Goal: Task Accomplishment & Management: Manage account settings

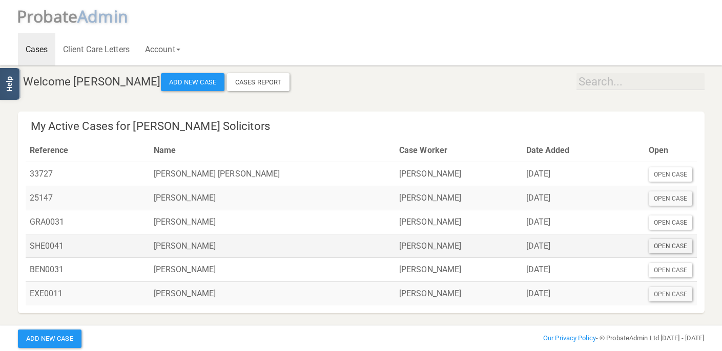
click at [681, 241] on div "Open Case" at bounding box center [670, 246] width 44 height 14
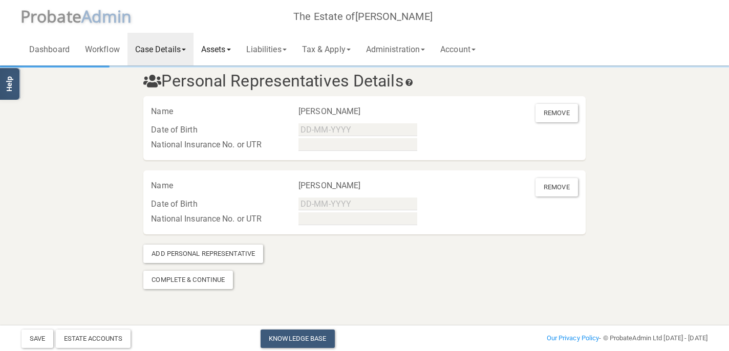
click at [221, 46] on link "Assets" at bounding box center [216, 49] width 45 height 33
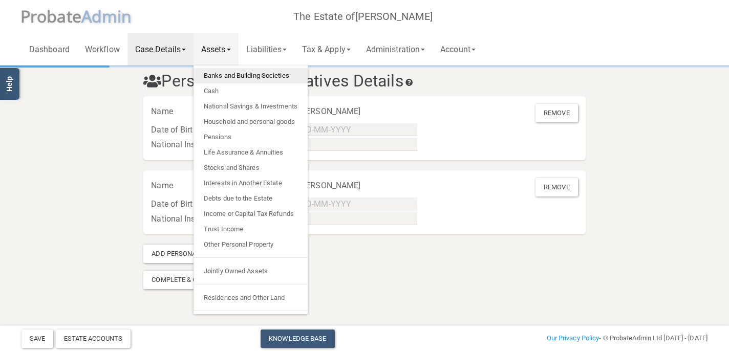
click at [245, 75] on link "Banks and Building Societies" at bounding box center [251, 75] width 114 height 15
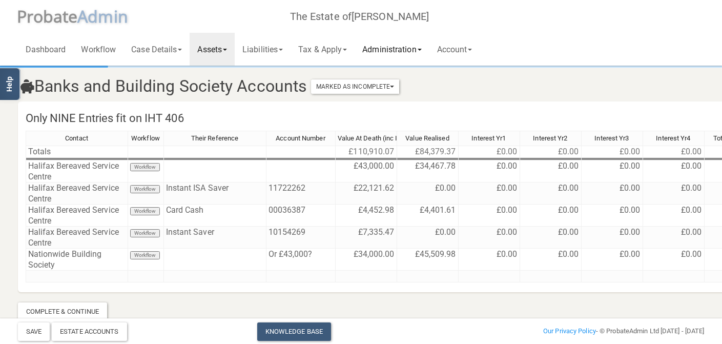
click at [396, 51] on link "Administration" at bounding box center [391, 49] width 74 height 33
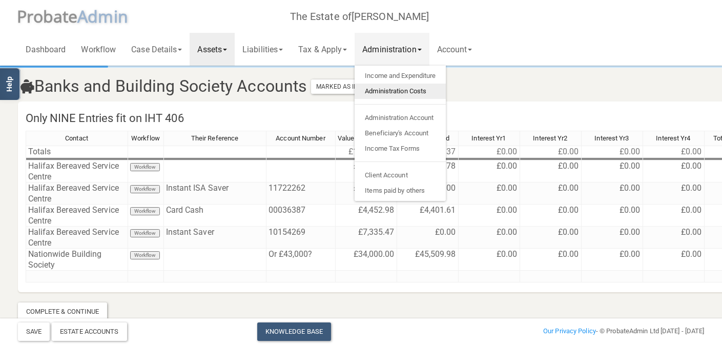
click at [401, 89] on link "Administration Costs" at bounding box center [399, 90] width 91 height 15
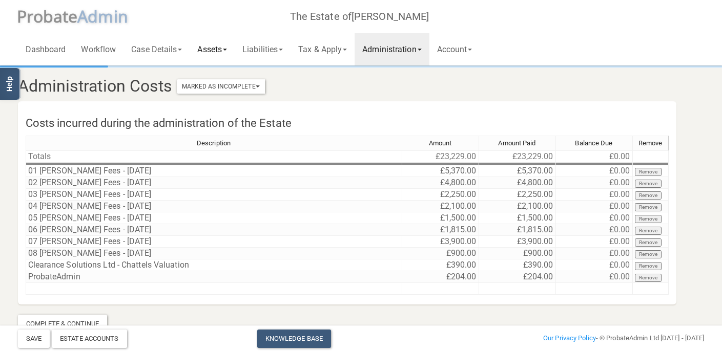
click at [220, 47] on link "Assets" at bounding box center [212, 49] width 45 height 33
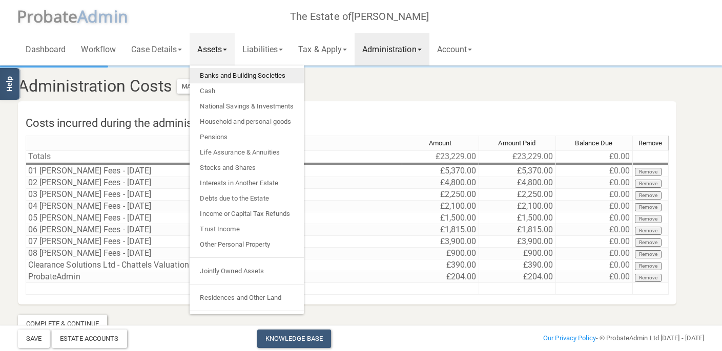
click at [223, 74] on link "Banks and Building Societies" at bounding box center [247, 75] width 114 height 15
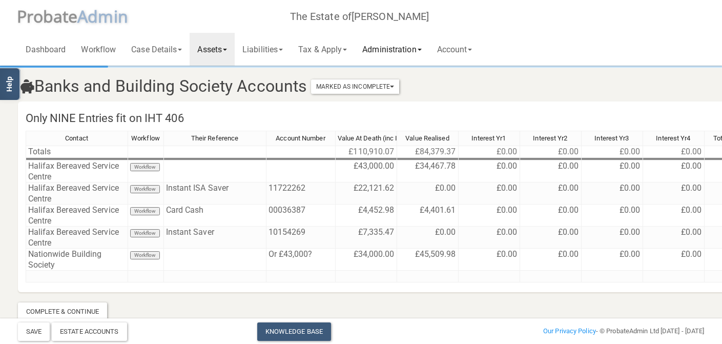
click at [418, 50] on link "Administration" at bounding box center [391, 49] width 74 height 33
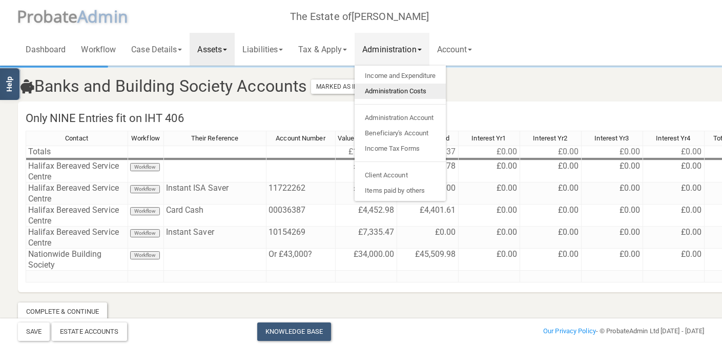
click at [419, 89] on link "Administration Costs" at bounding box center [399, 90] width 91 height 15
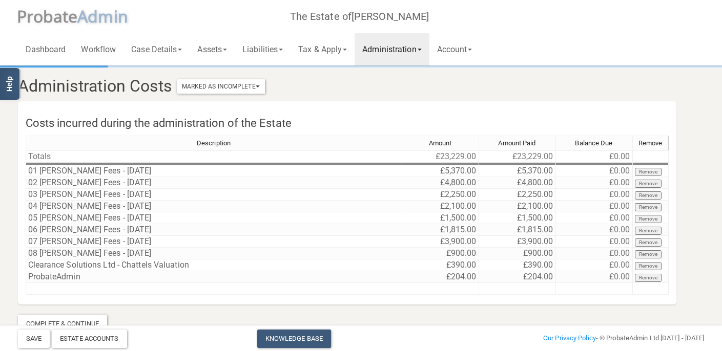
click at [398, 55] on link "Administration" at bounding box center [391, 49] width 74 height 33
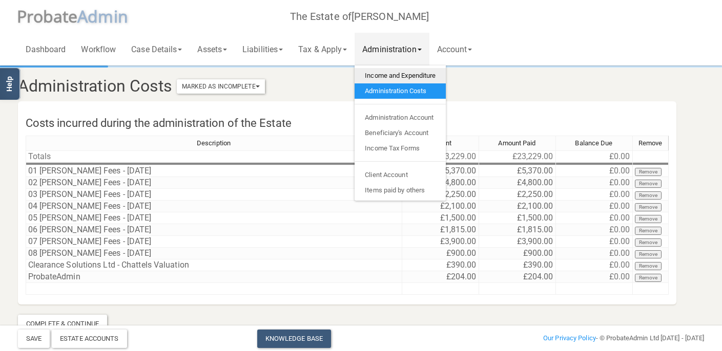
click at [402, 76] on link "Income and Expenditure" at bounding box center [399, 75] width 91 height 15
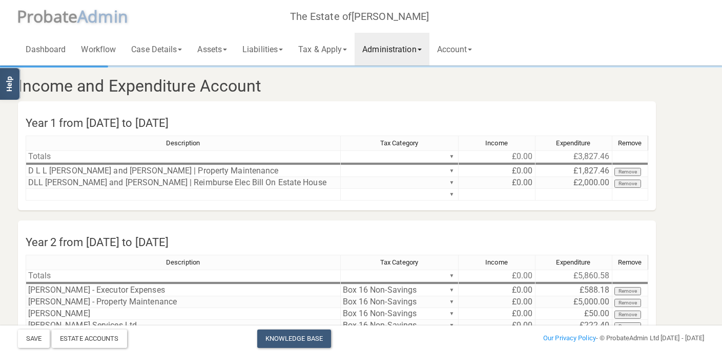
scroll to position [61, 0]
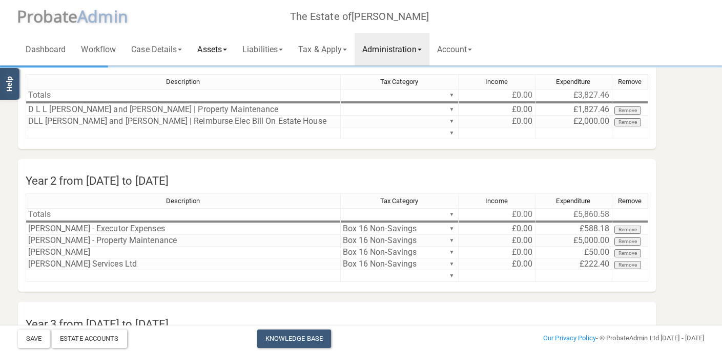
click at [223, 47] on link "Assets" at bounding box center [212, 49] width 45 height 33
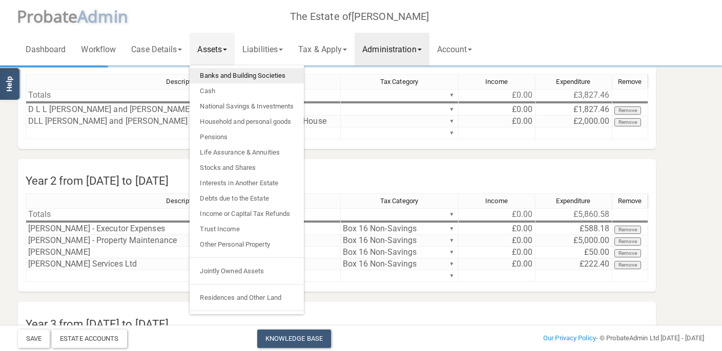
click at [224, 76] on link "Banks and Building Societies" at bounding box center [247, 75] width 114 height 15
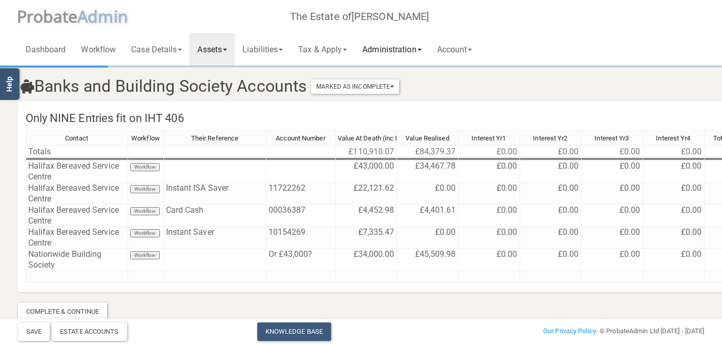
click at [408, 49] on link "Administration" at bounding box center [391, 49] width 74 height 33
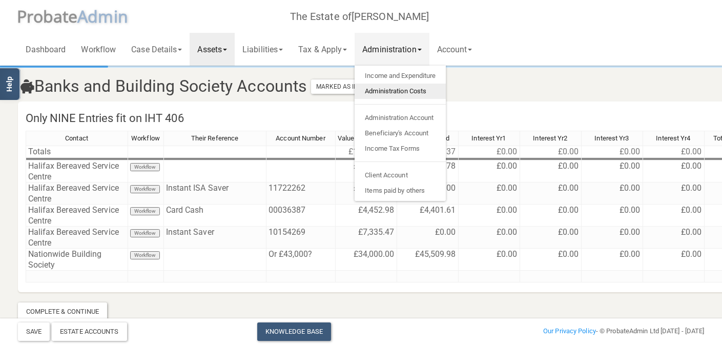
click at [405, 87] on link "Administration Costs" at bounding box center [399, 90] width 91 height 15
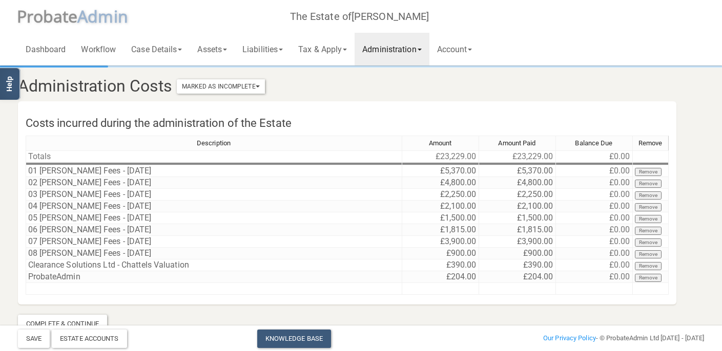
click at [383, 56] on link "Administration" at bounding box center [391, 49] width 74 height 33
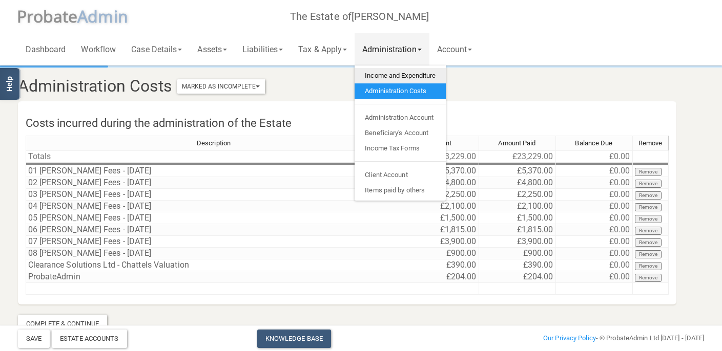
click at [391, 77] on link "Income and Expenditure" at bounding box center [399, 75] width 91 height 15
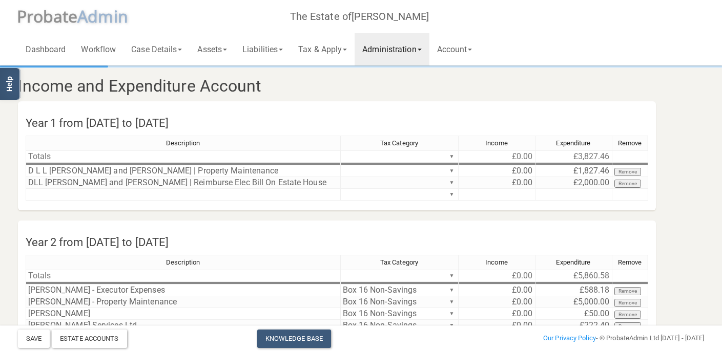
click at [390, 56] on link "Administration" at bounding box center [391, 49] width 74 height 33
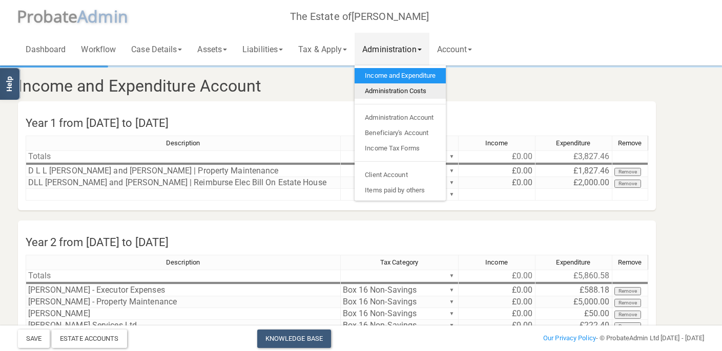
click at [405, 88] on link "Administration Costs" at bounding box center [399, 90] width 91 height 15
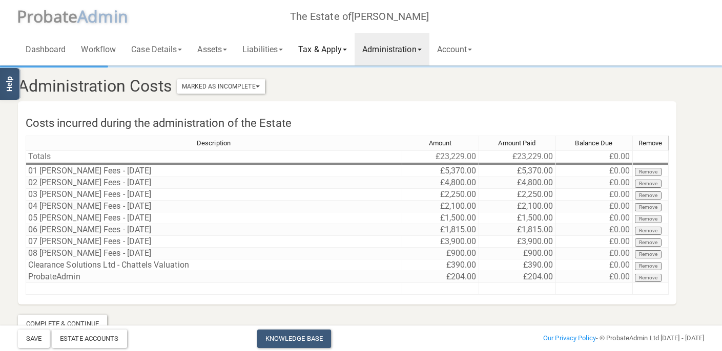
click at [335, 53] on link "Tax & Apply" at bounding box center [322, 49] width 64 height 33
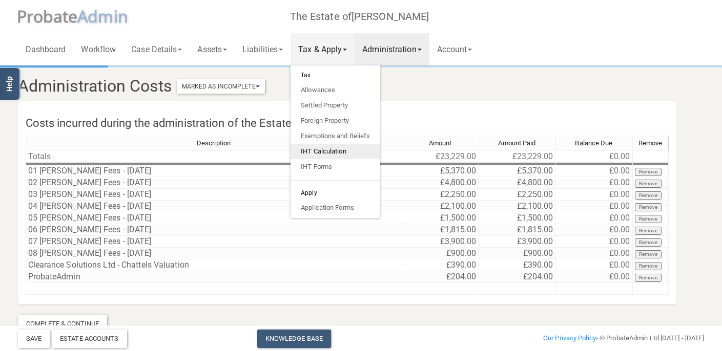
click at [327, 151] on link "IHT Calculation" at bounding box center [335, 151] width 90 height 15
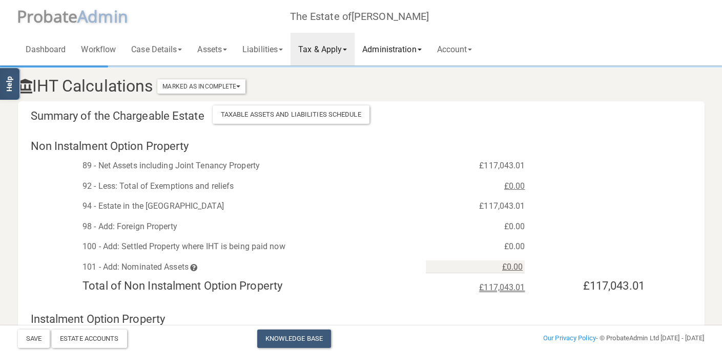
click at [409, 48] on link "Administration" at bounding box center [391, 49] width 74 height 33
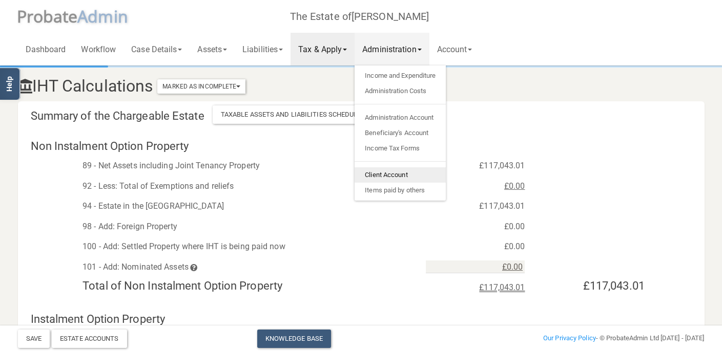
click at [398, 173] on link "Client Account" at bounding box center [399, 174] width 91 height 15
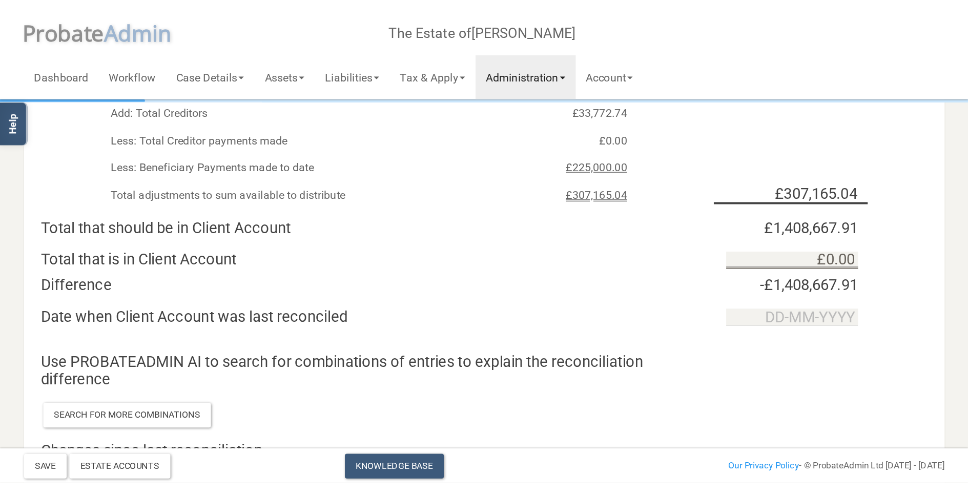
scroll to position [63, 0]
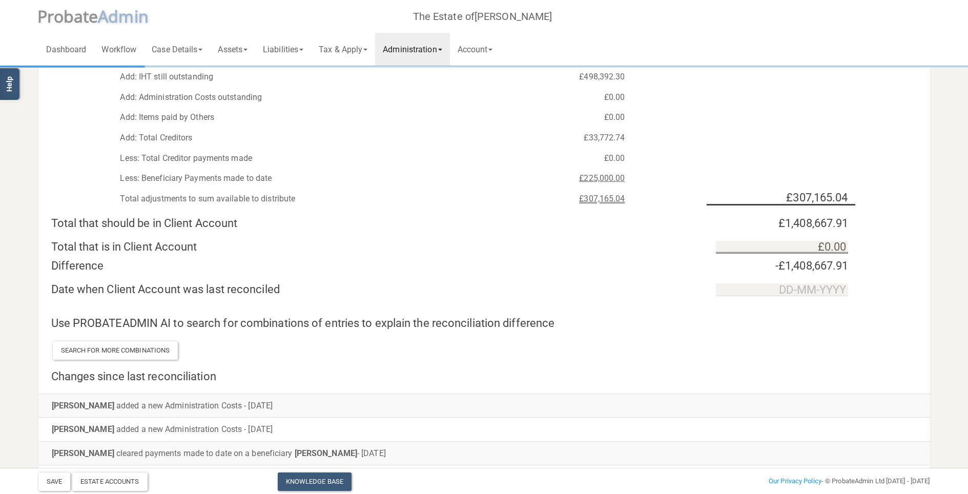
click at [433, 56] on link "Administration" at bounding box center [412, 49] width 74 height 33
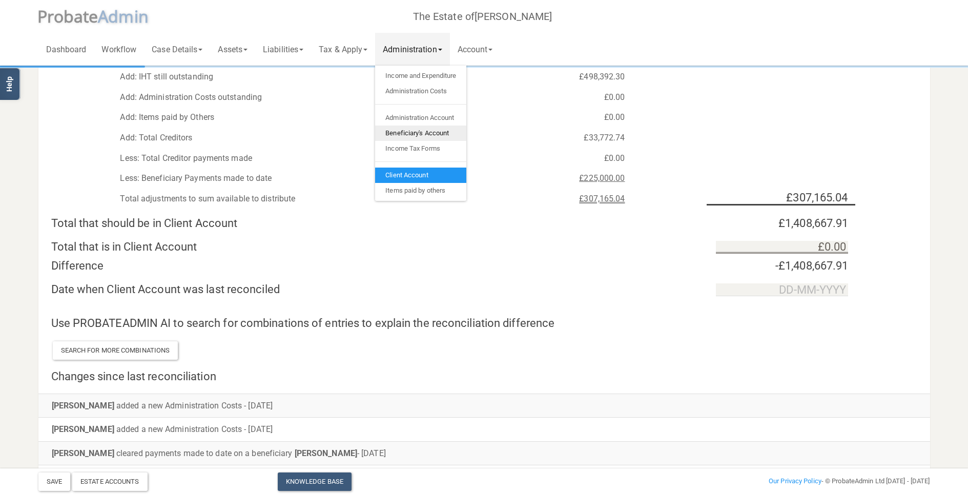
click at [430, 130] on link "Beneficiary's Account" at bounding box center [420, 132] width 91 height 15
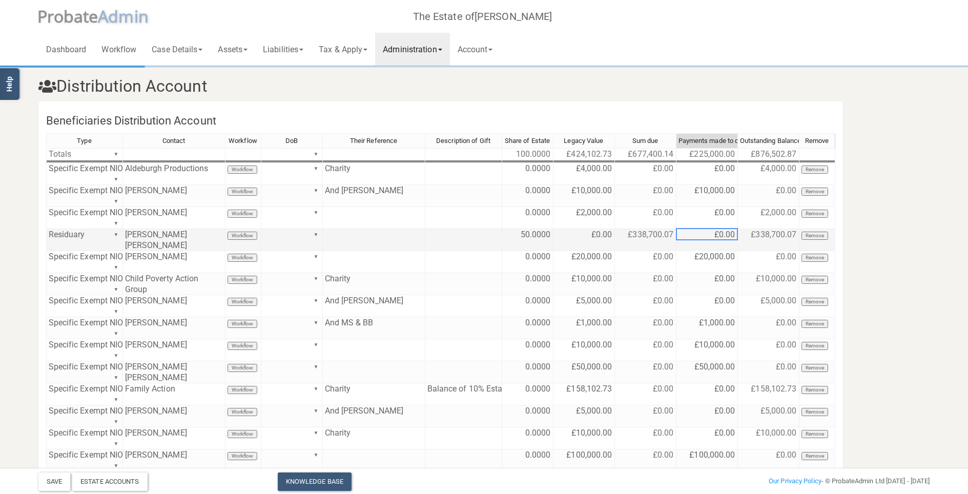
click at [698, 234] on td "£0.00" at bounding box center [706, 240] width 61 height 22
click at [721, 245] on section "Distribution Account Beneficiaries Distribution Account Type Contact Workflow D…" at bounding box center [484, 324] width 968 height 649
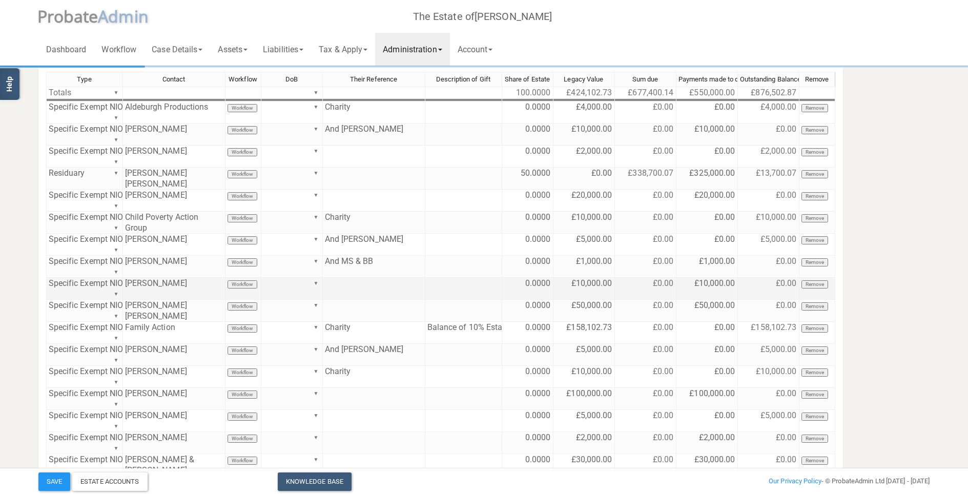
scroll to position [123, 0]
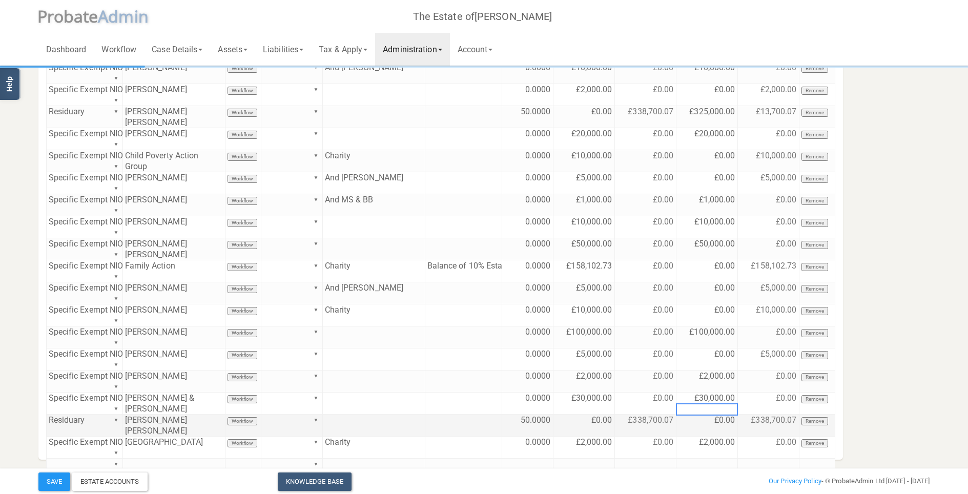
click at [706, 351] on td "£0.00" at bounding box center [706, 425] width 61 height 22
type textarea "325000"
click at [721, 351] on section "Distribution Account Beneficiaries Distribution Account Type Contact Workflow D…" at bounding box center [484, 216] width 907 height 544
click at [59, 351] on button "Save" at bounding box center [54, 481] width 32 height 18
click at [360, 48] on link "Tax & Apply" at bounding box center [343, 49] width 64 height 33
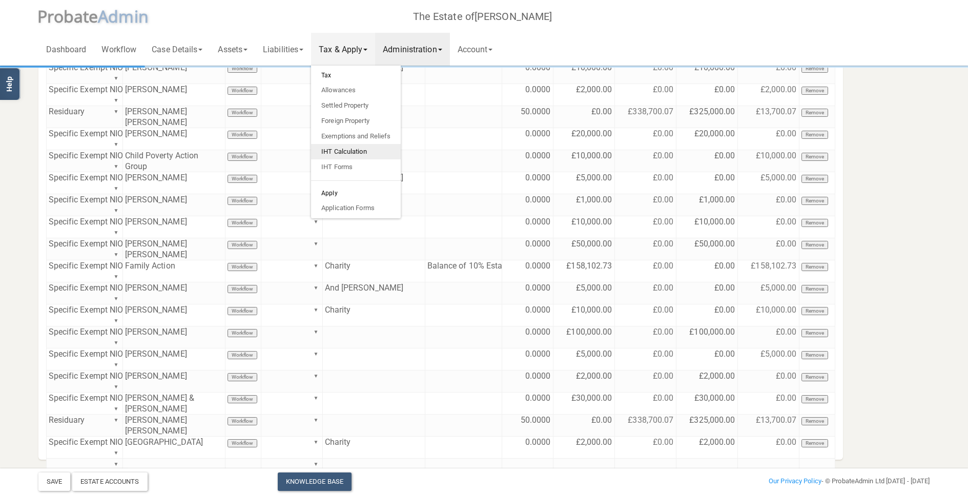
click at [354, 155] on link "IHT Calculation" at bounding box center [356, 151] width 90 height 15
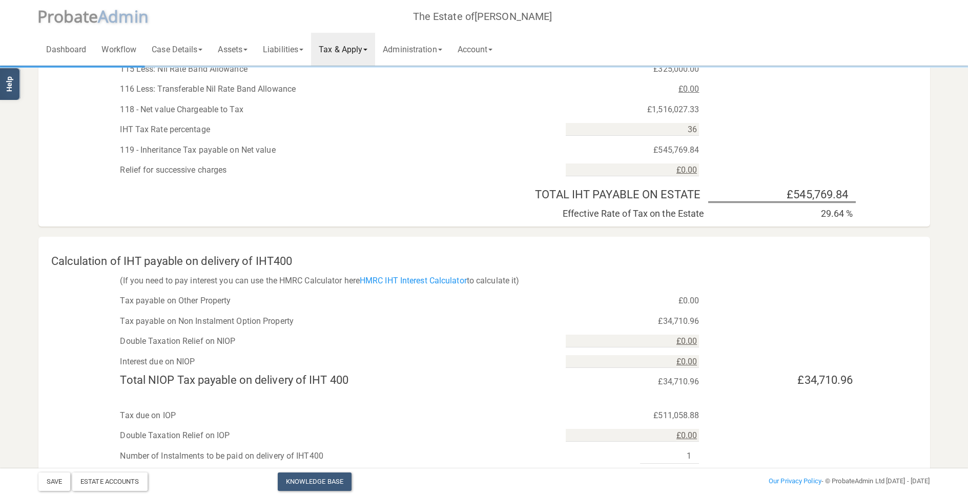
scroll to position [792, 0]
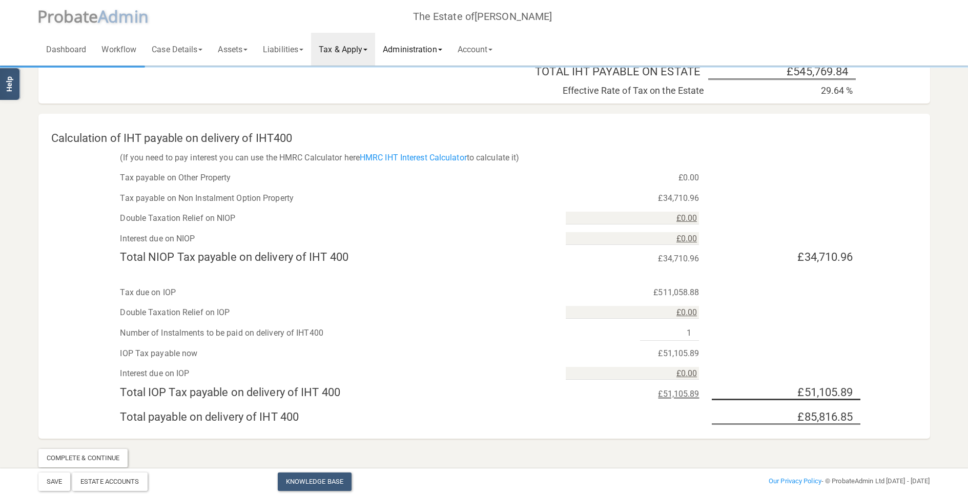
click at [392, 51] on link "Administration" at bounding box center [412, 49] width 74 height 33
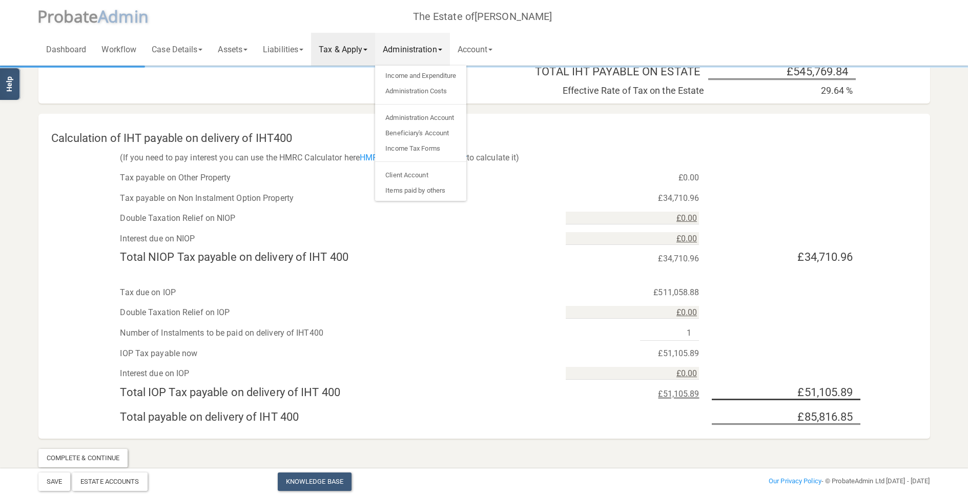
click at [355, 47] on link "Tax & Apply" at bounding box center [343, 49] width 64 height 33
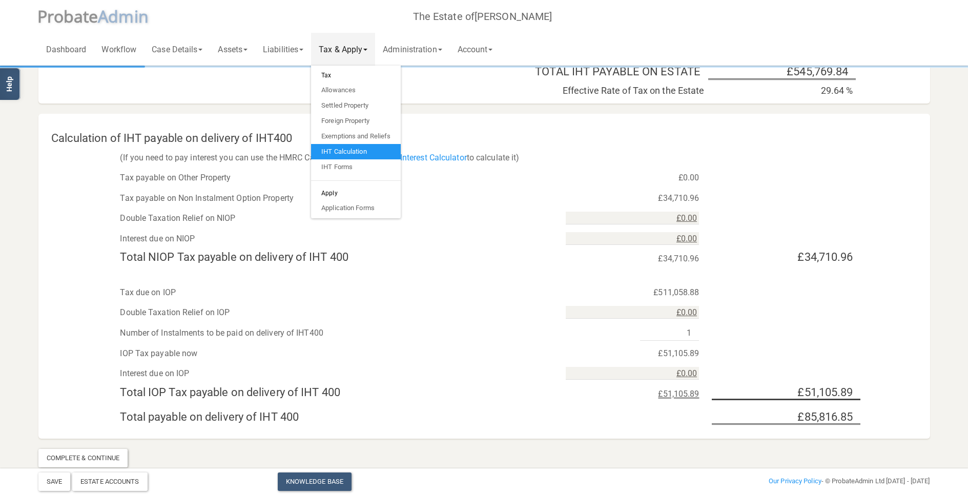
click at [486, 205] on div "Double Taxation Relief on NIOP £0.00" at bounding box center [483, 215] width 891 height 20
click at [368, 49] on link "Tax & Apply" at bounding box center [343, 49] width 64 height 33
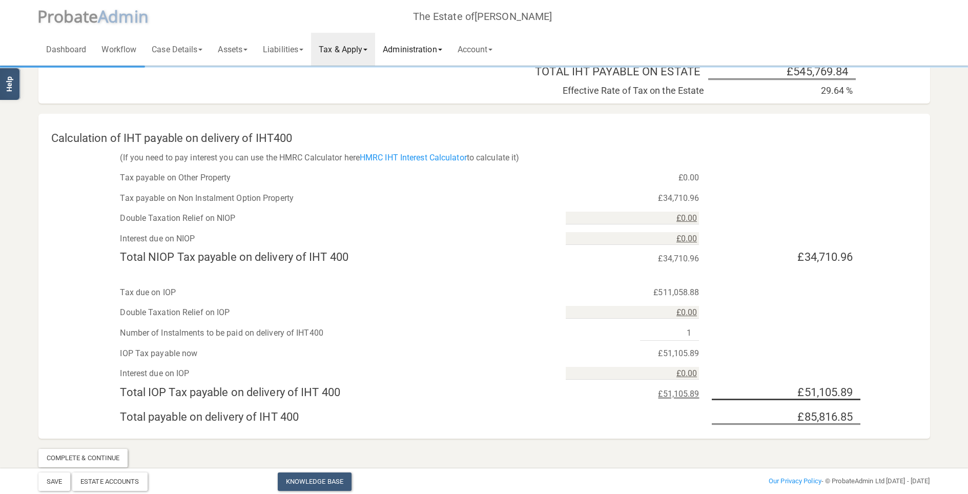
click at [413, 53] on link "Administration" at bounding box center [412, 49] width 74 height 33
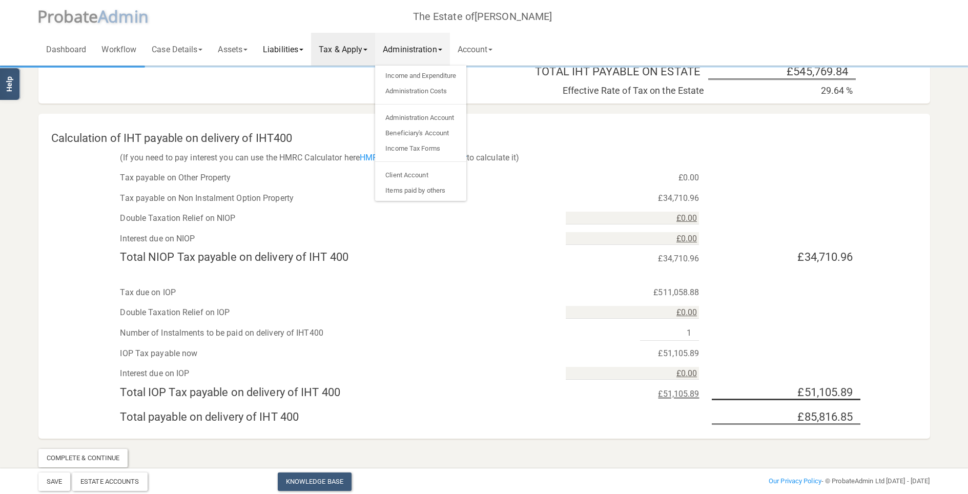
click at [292, 53] on link "Liabilities" at bounding box center [283, 49] width 56 height 33
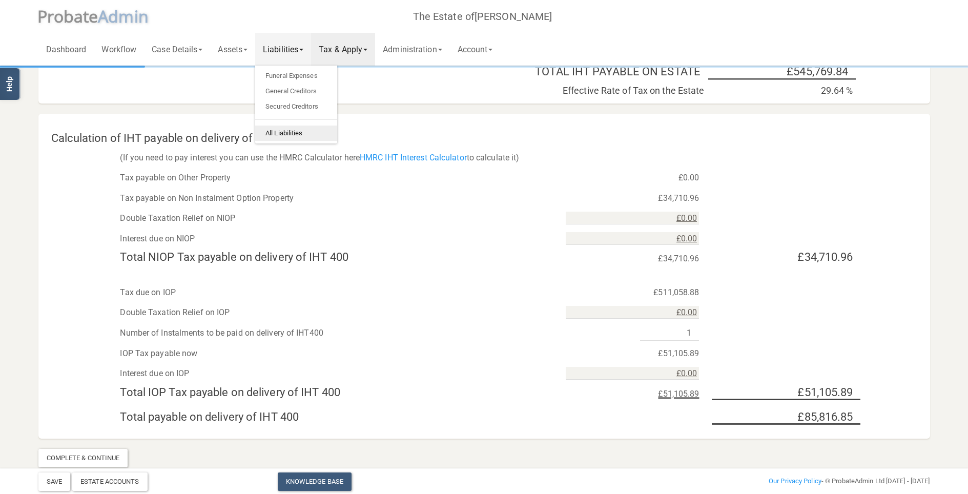
click at [289, 132] on link "All Liabilities" at bounding box center [296, 132] width 82 height 15
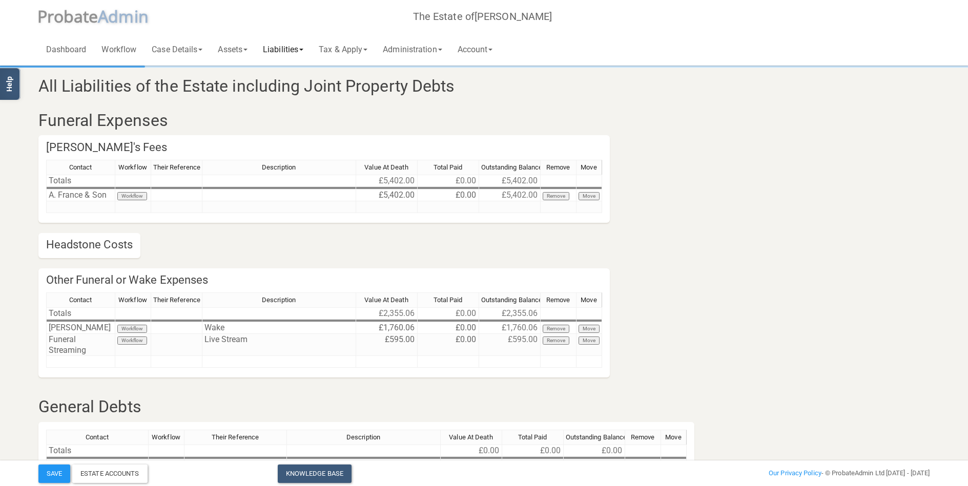
click at [282, 50] on link "Liabilities" at bounding box center [283, 49] width 56 height 33
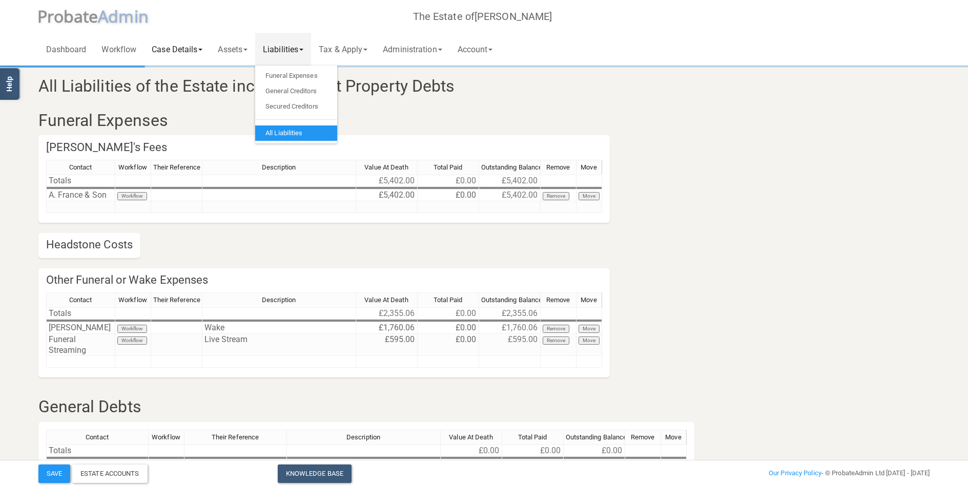
click at [181, 48] on link "Case Details" at bounding box center [177, 49] width 66 height 33
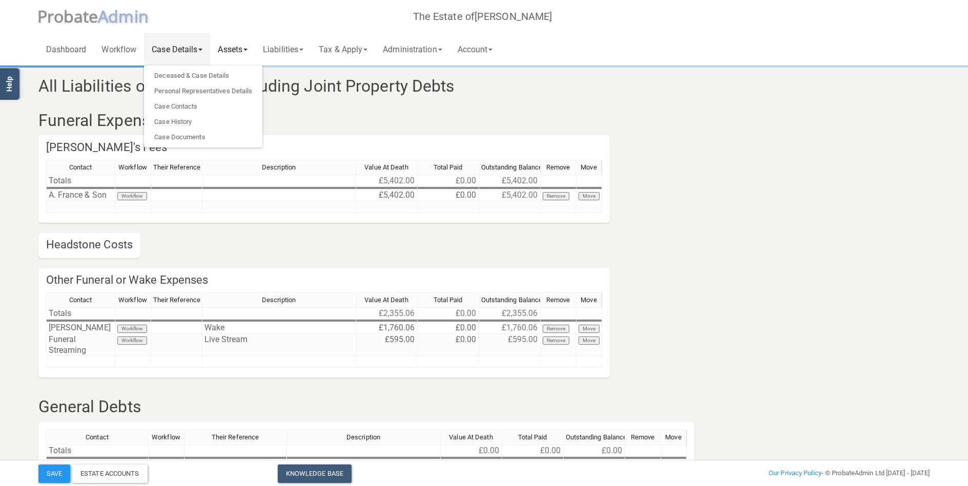
click at [234, 48] on link "Assets" at bounding box center [232, 49] width 45 height 33
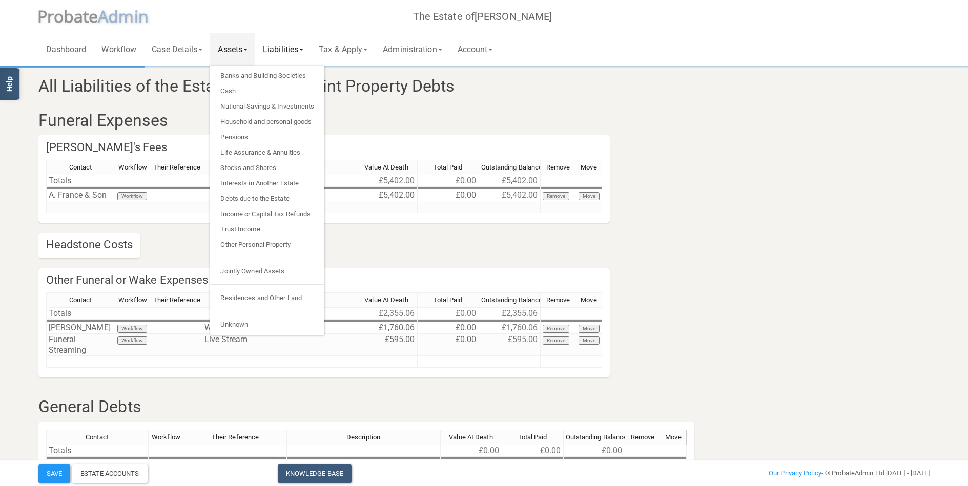
click at [289, 48] on link "Liabilities" at bounding box center [283, 49] width 56 height 33
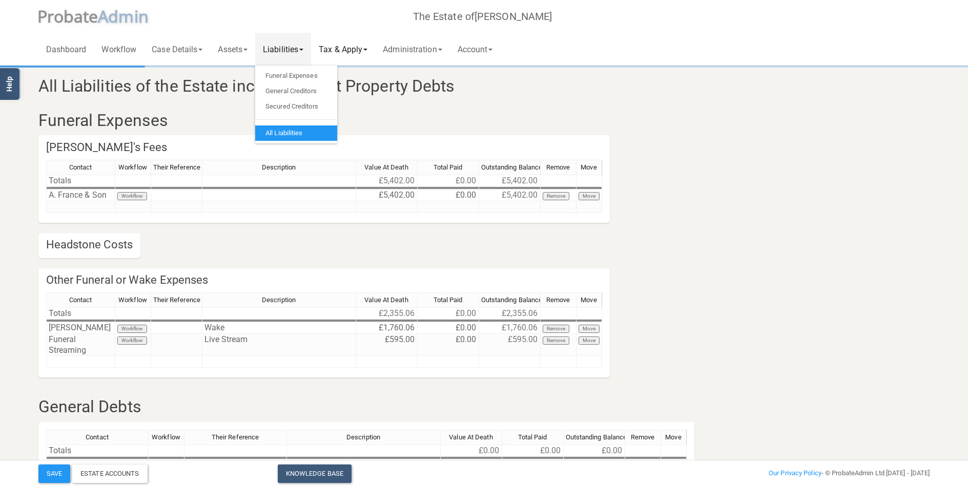
click at [341, 48] on link "Tax & Apply" at bounding box center [343, 49] width 64 height 33
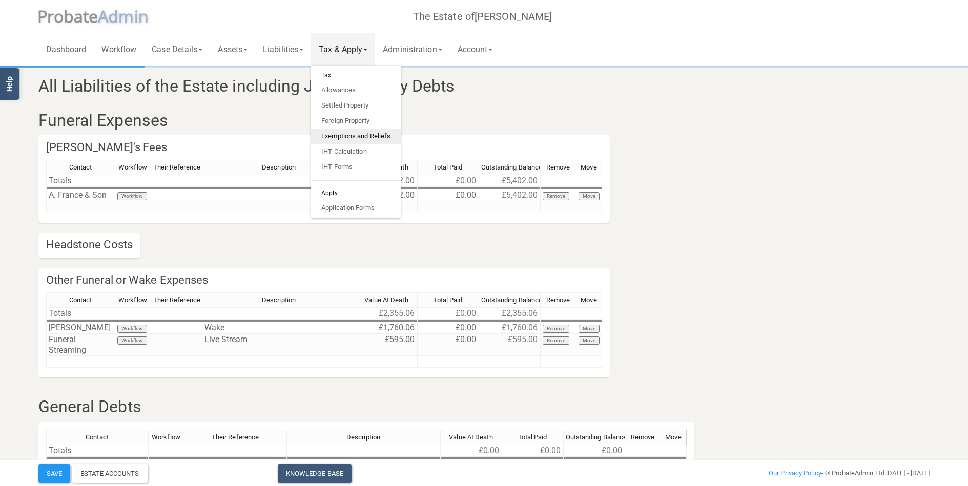
click at [359, 135] on link "Exemptions and Reliefs" at bounding box center [356, 136] width 90 height 15
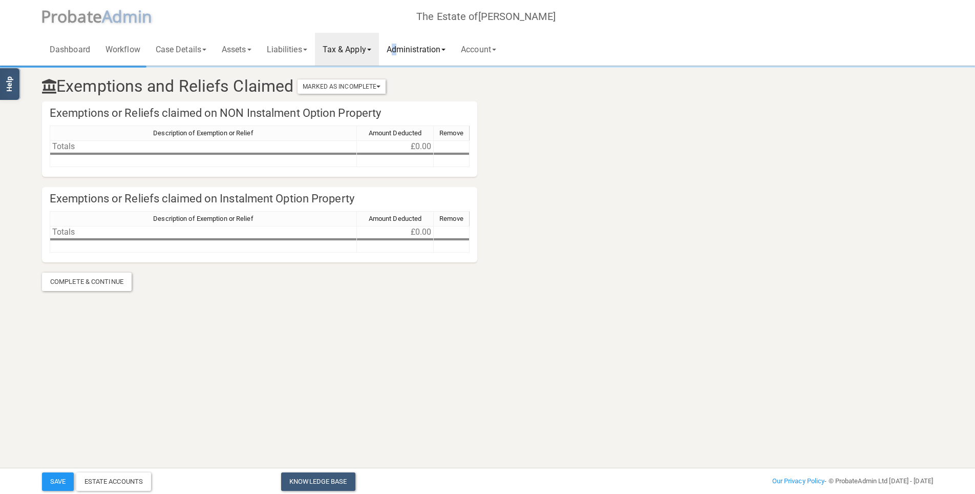
click at [403, 51] on link "Administration" at bounding box center [416, 49] width 74 height 33
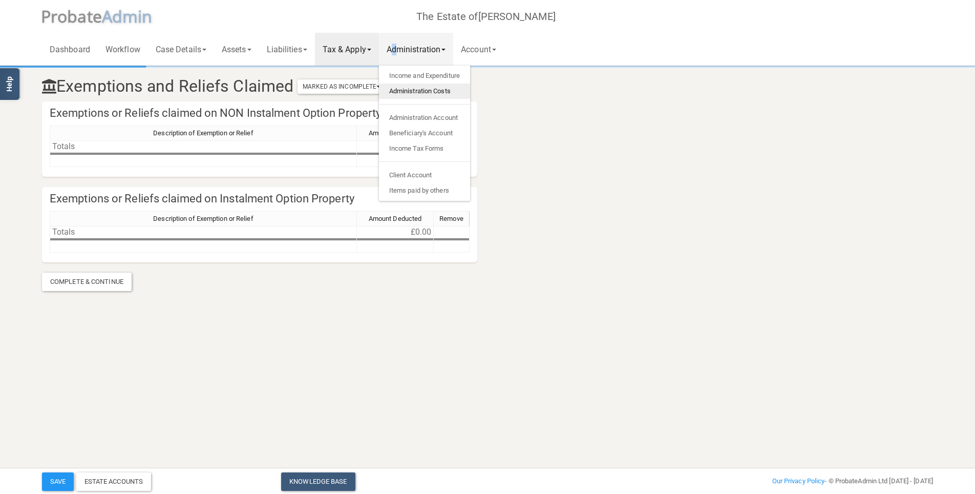
click at [422, 88] on link "Administration Costs" at bounding box center [424, 90] width 91 height 15
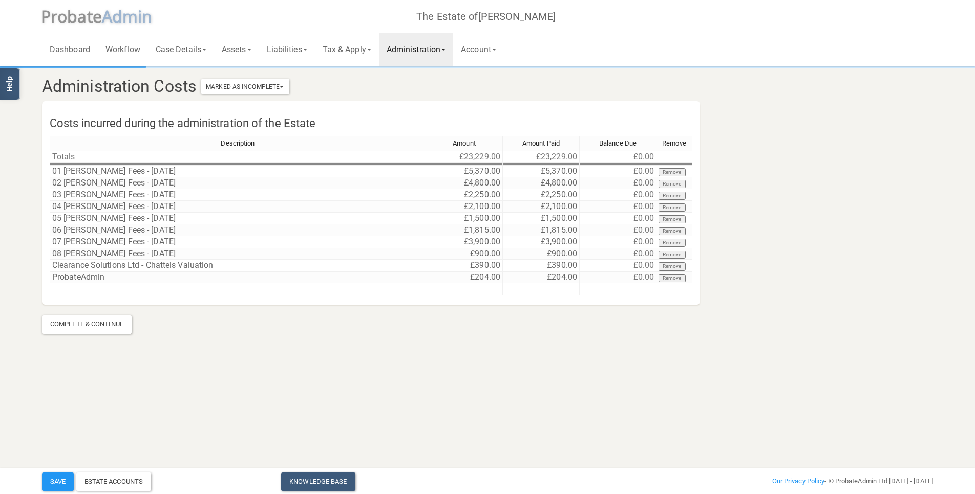
click at [419, 49] on link "Administration" at bounding box center [416, 49] width 74 height 33
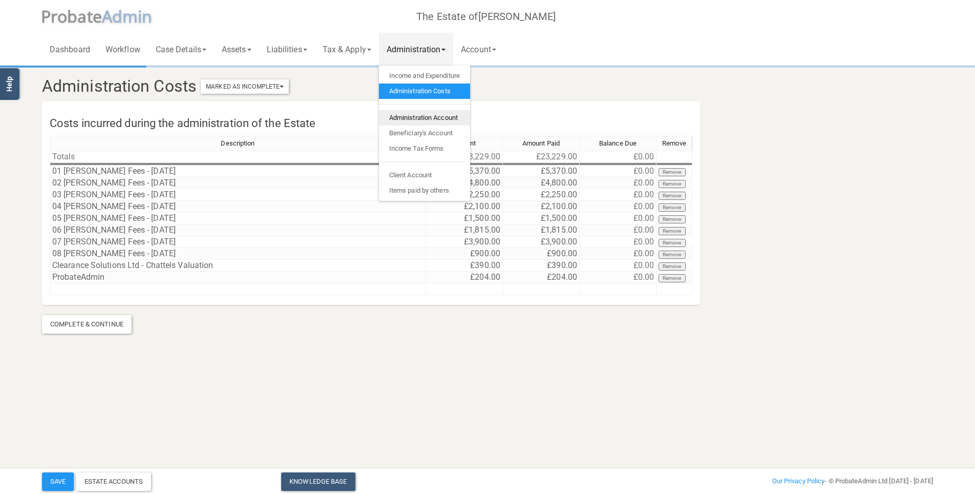
click at [442, 115] on link "Administration Account" at bounding box center [424, 117] width 91 height 15
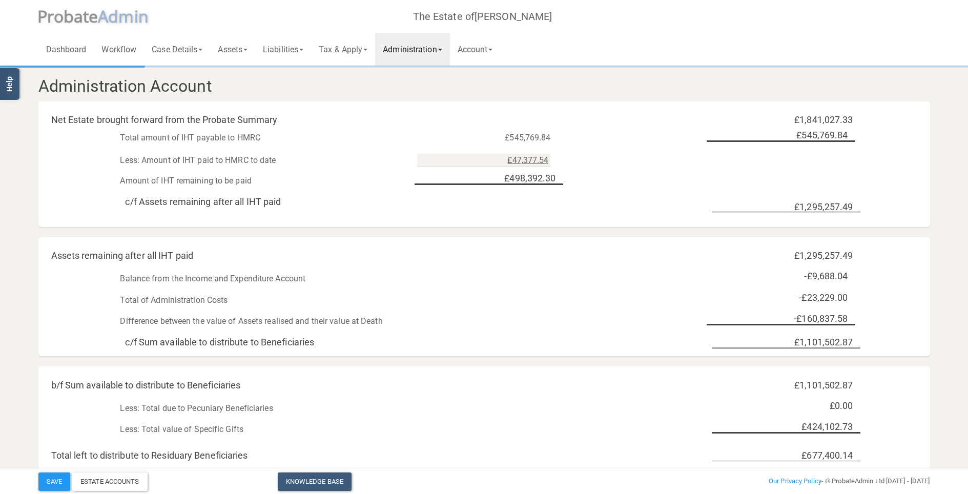
click at [449, 56] on link "Administration" at bounding box center [412, 49] width 74 height 33
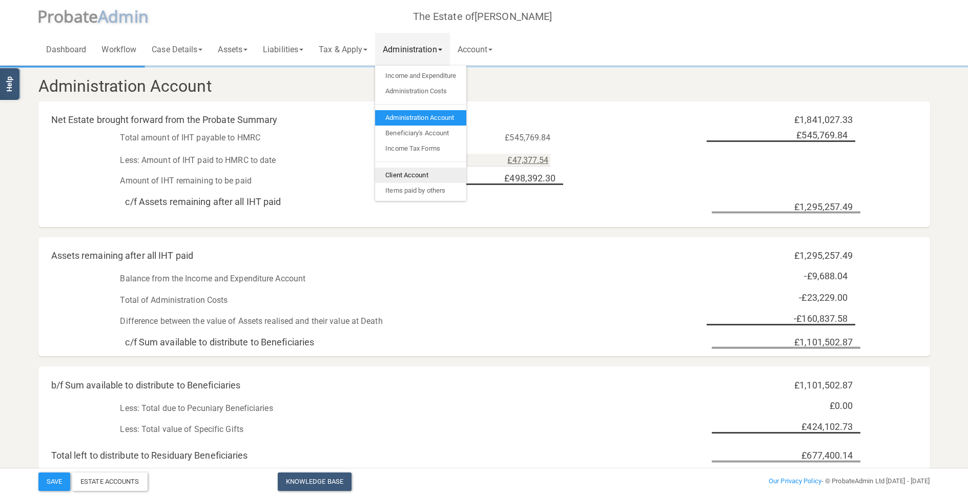
click at [408, 171] on link "Client Account" at bounding box center [420, 174] width 91 height 15
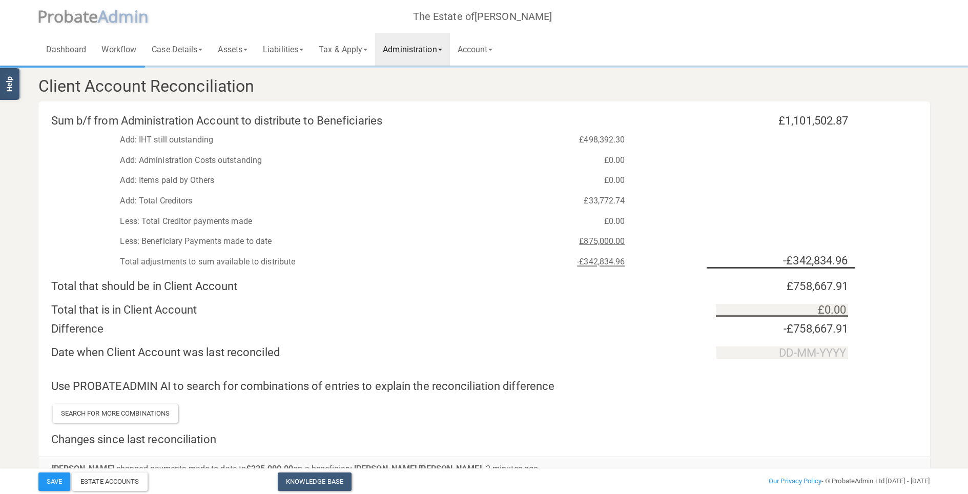
click at [721, 297] on div "Total that is in Client Account £0.00" at bounding box center [483, 304] width 891 height 24
click at [398, 40] on link "Administration" at bounding box center [412, 49] width 74 height 33
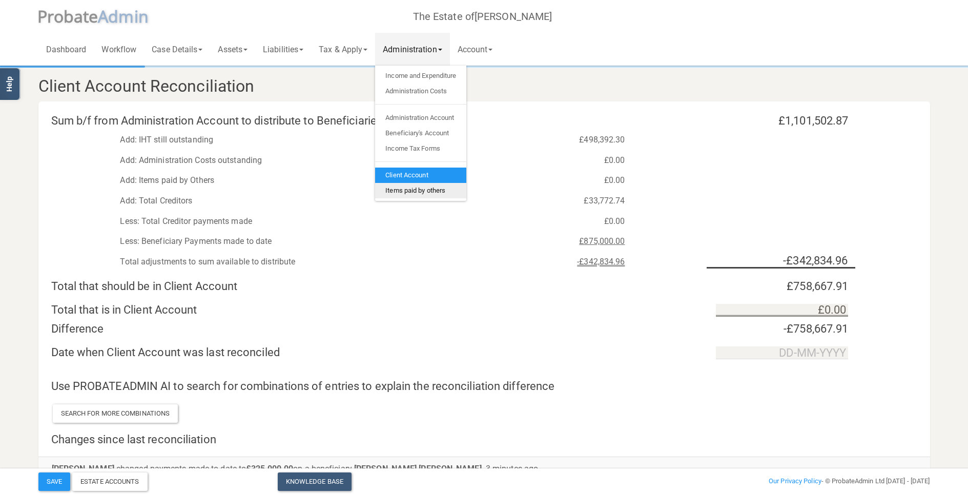
click at [414, 186] on link "Items paid by others" at bounding box center [420, 190] width 91 height 15
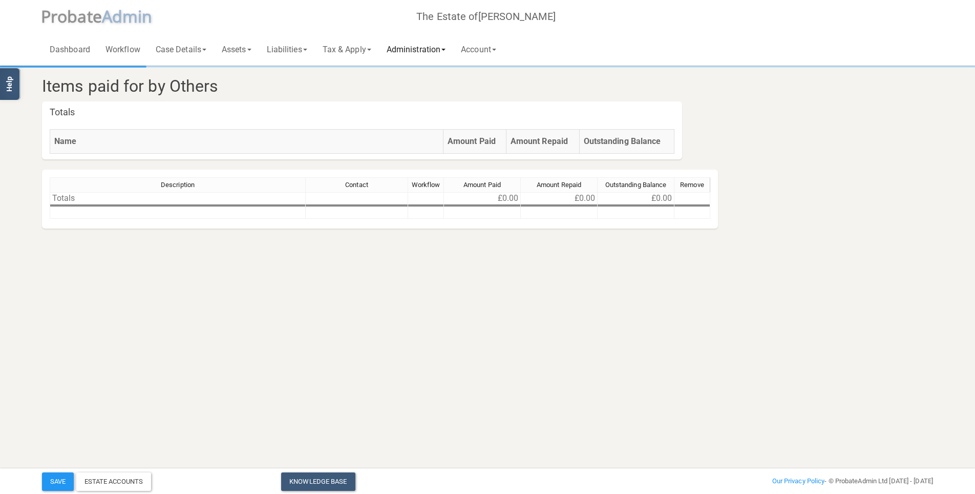
click at [422, 47] on link "Administration" at bounding box center [416, 49] width 74 height 33
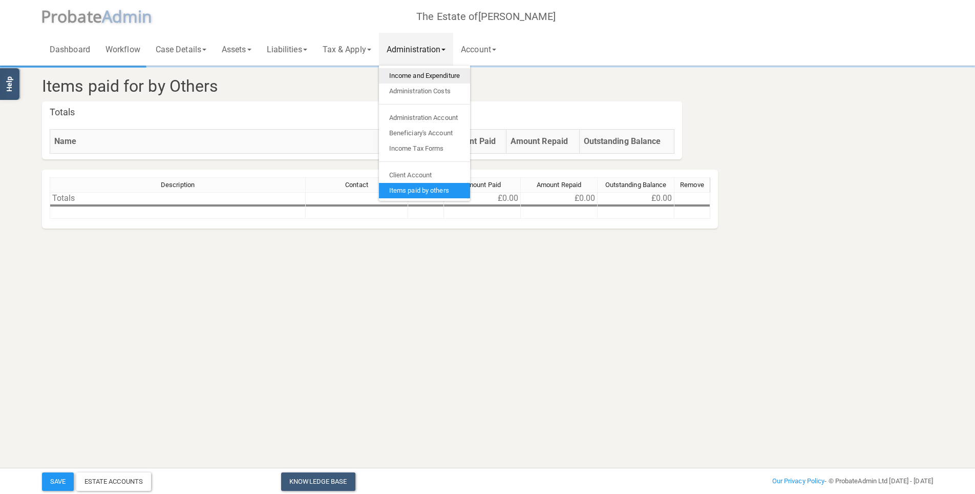
click at [432, 76] on link "Income and Expenditure" at bounding box center [424, 75] width 91 height 15
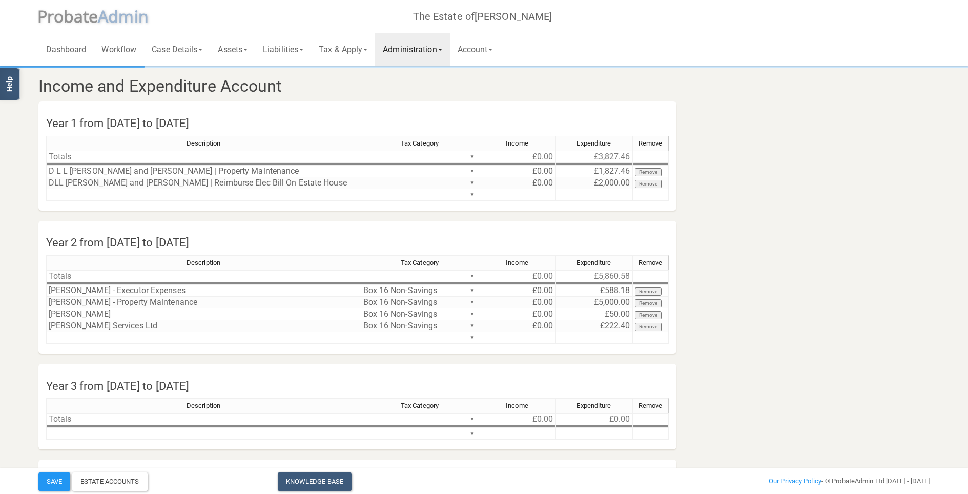
click at [395, 52] on link "Administration" at bounding box center [412, 49] width 74 height 33
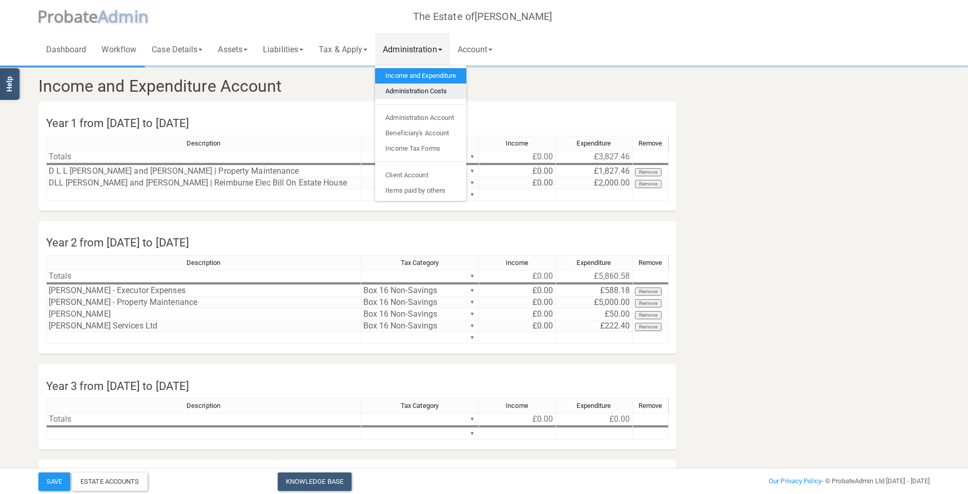
click at [411, 90] on link "Administration Costs" at bounding box center [420, 90] width 91 height 15
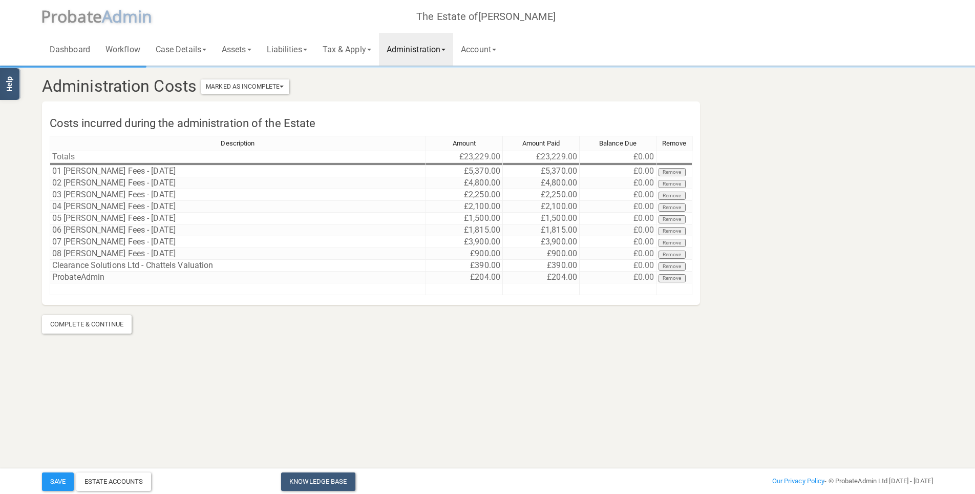
click at [429, 52] on link "Administration" at bounding box center [416, 49] width 74 height 33
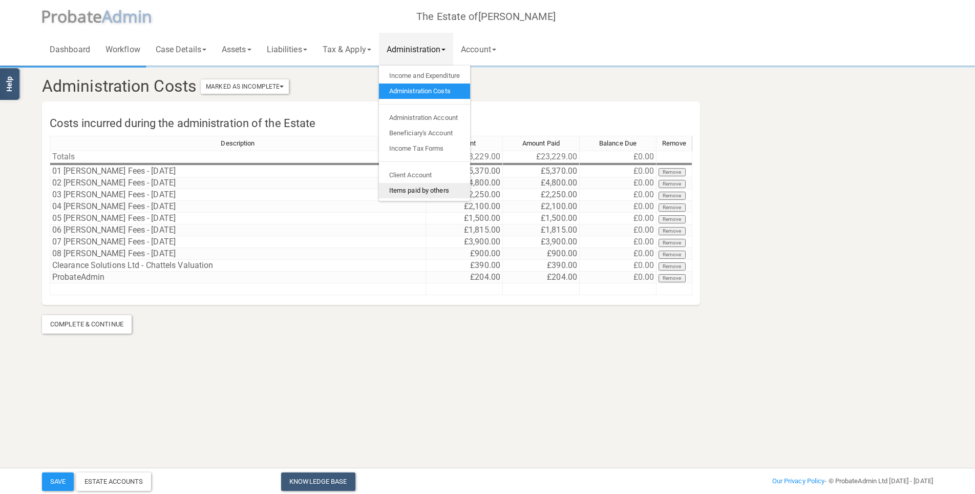
click at [423, 184] on link "Items paid by others" at bounding box center [424, 190] width 91 height 15
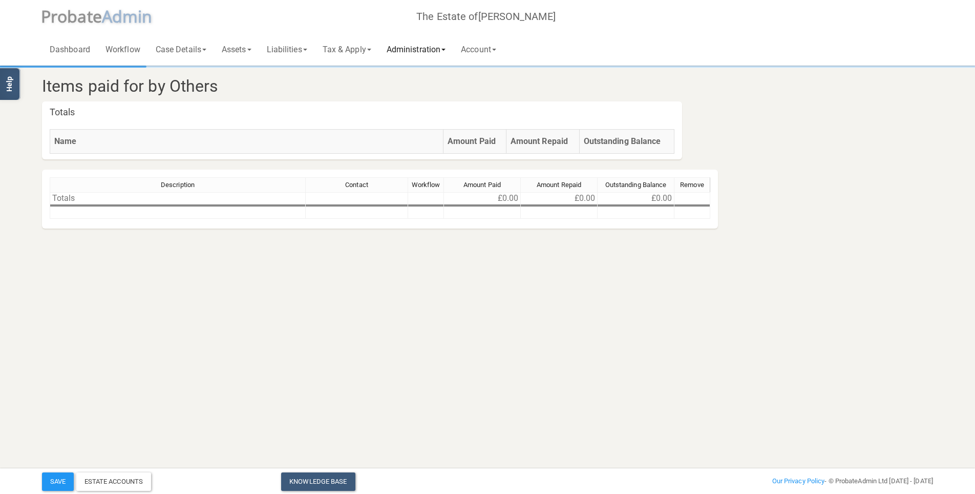
click at [431, 50] on link "Administration" at bounding box center [416, 49] width 74 height 33
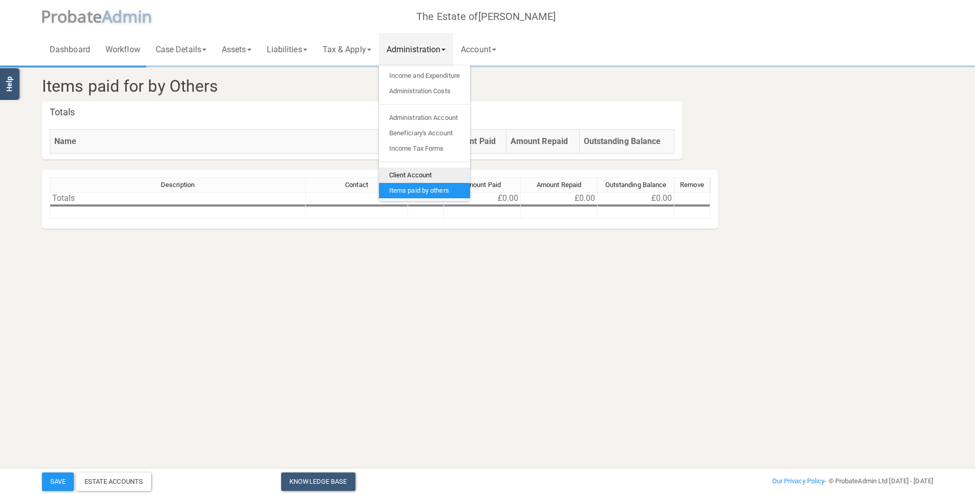
click at [419, 168] on link "Client Account" at bounding box center [424, 174] width 91 height 15
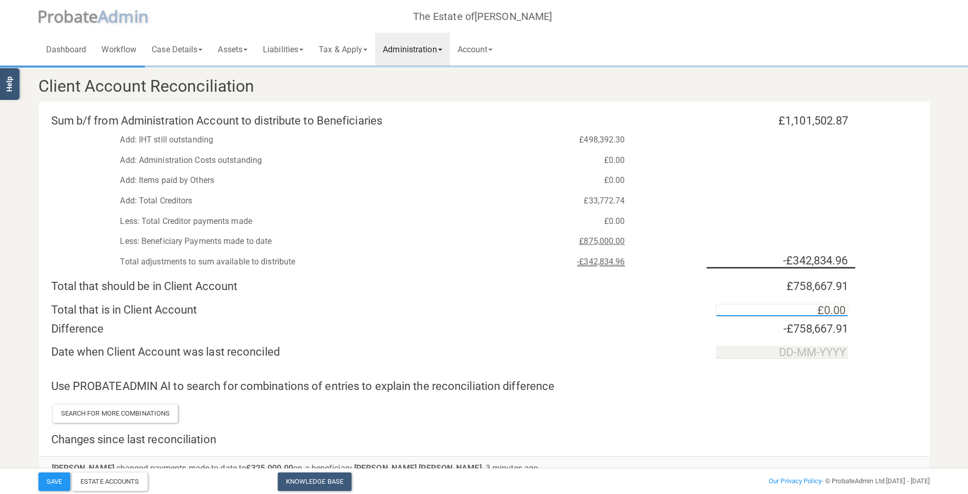
type input "0"
click at [721, 310] on input "0" at bounding box center [782, 310] width 132 height 13
type input "£295,426.41"
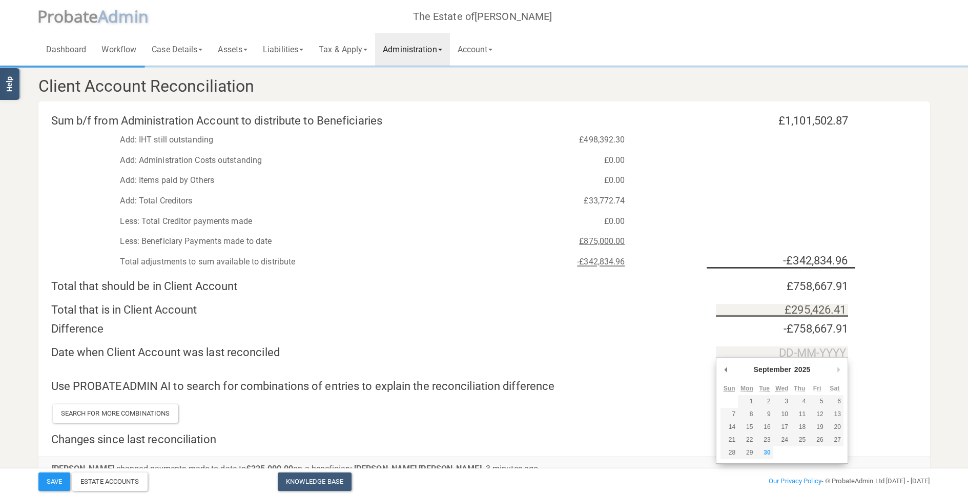
click at [721, 303] on div "Total that is in Client Account £295,426.41" at bounding box center [483, 304] width 891 height 24
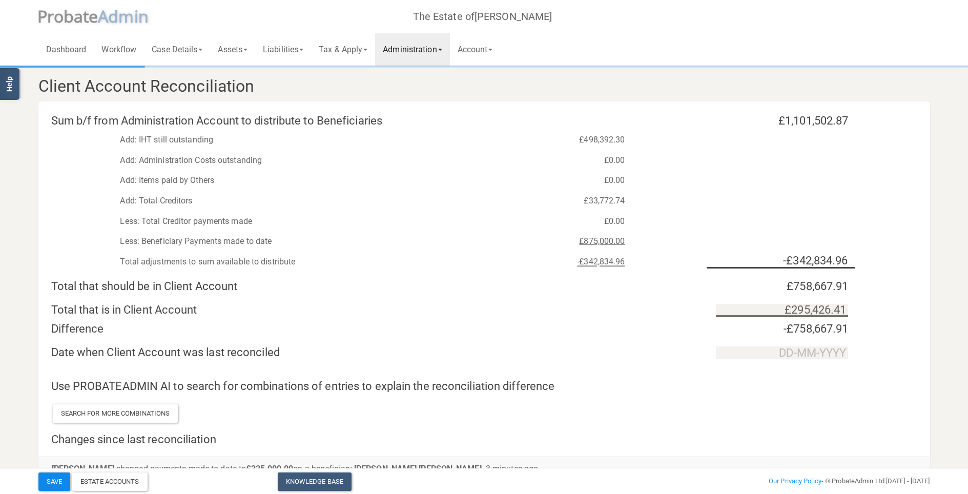
click at [57, 351] on button "Save" at bounding box center [54, 481] width 32 height 18
click at [603, 139] on div "£498,392.30" at bounding box center [558, 139] width 149 height 15
click at [597, 139] on div "£498,392.30" at bounding box center [558, 139] width 149 height 15
click at [428, 46] on link "Administration" at bounding box center [412, 49] width 74 height 33
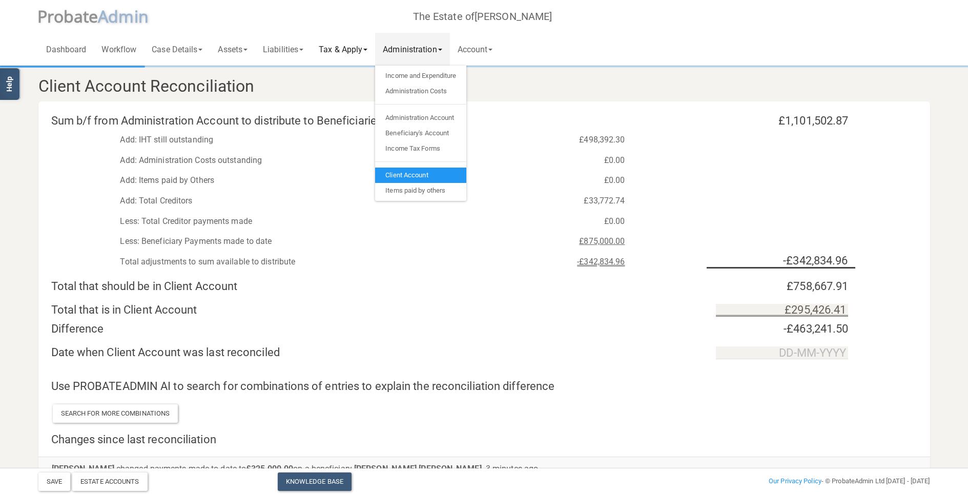
click at [362, 52] on link "Tax & Apply" at bounding box center [343, 49] width 64 height 33
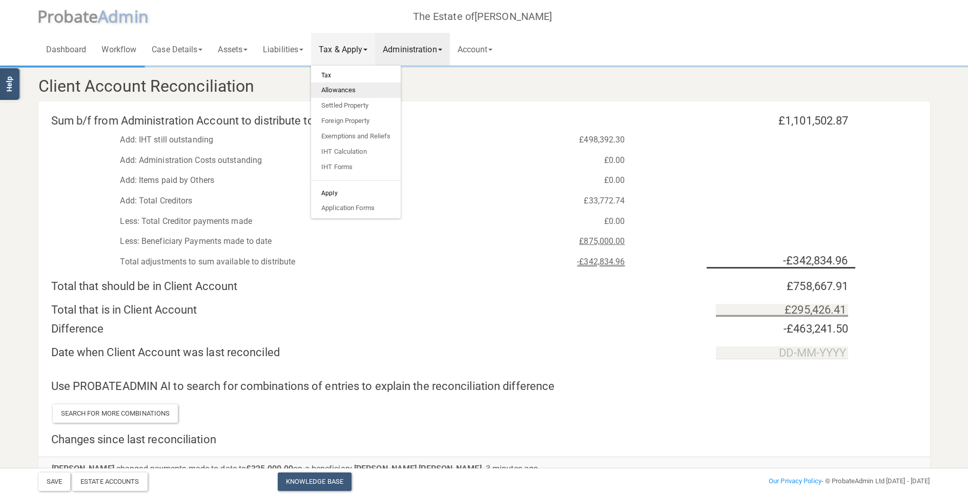
click at [350, 91] on link "Allowances" at bounding box center [356, 89] width 90 height 15
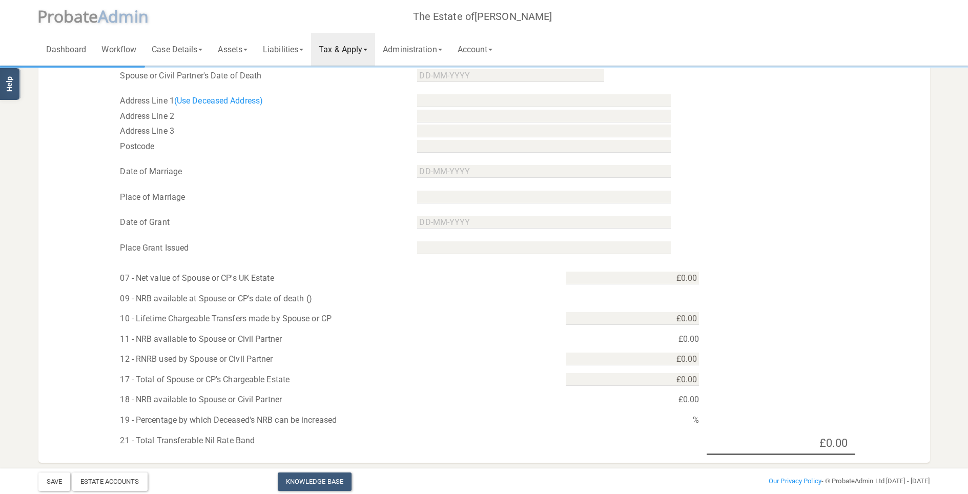
scroll to position [381, 0]
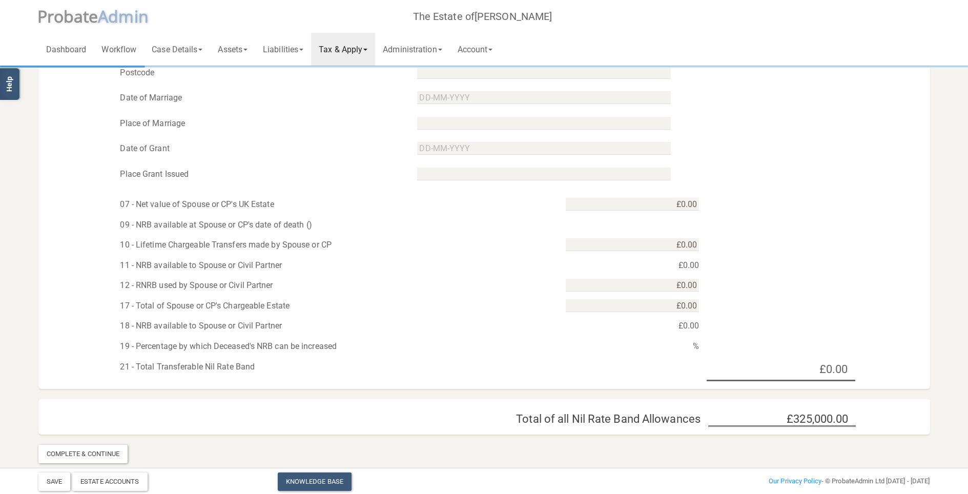
click at [341, 44] on link "Tax & Apply" at bounding box center [343, 49] width 64 height 33
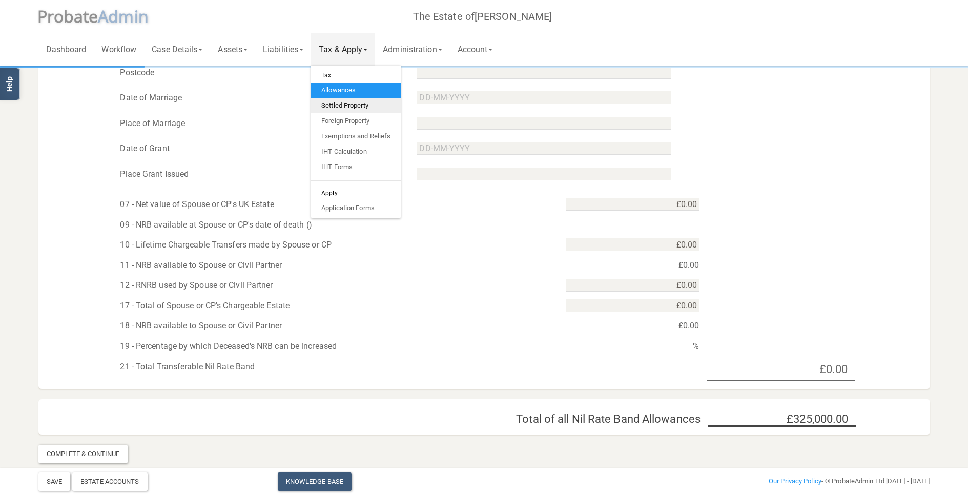
click at [348, 108] on link "Settled Property" at bounding box center [356, 105] width 90 height 15
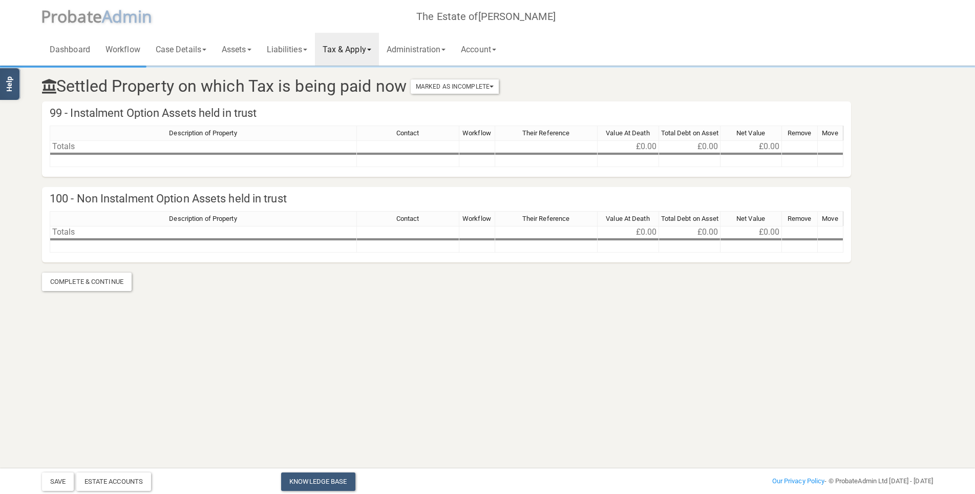
click at [360, 49] on link "Tax & Apply" at bounding box center [347, 49] width 64 height 33
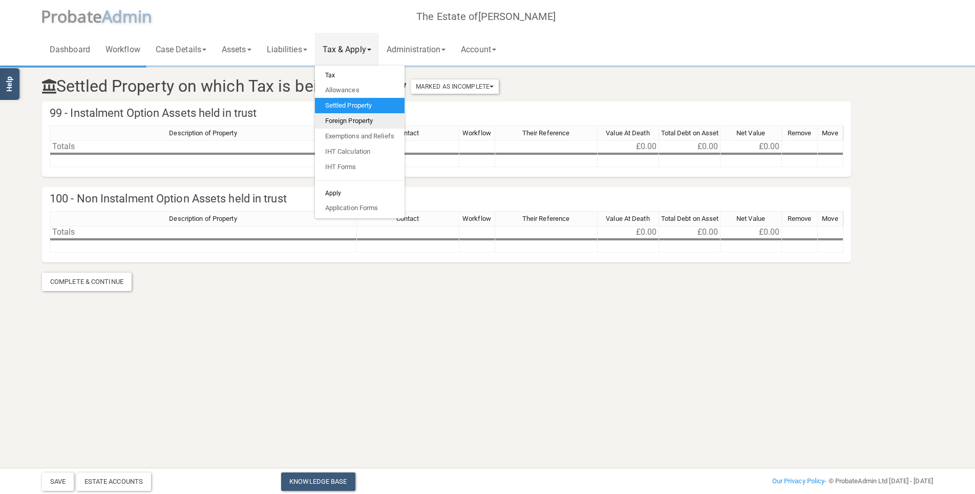
click at [356, 117] on link "Foreign Property" at bounding box center [360, 120] width 90 height 15
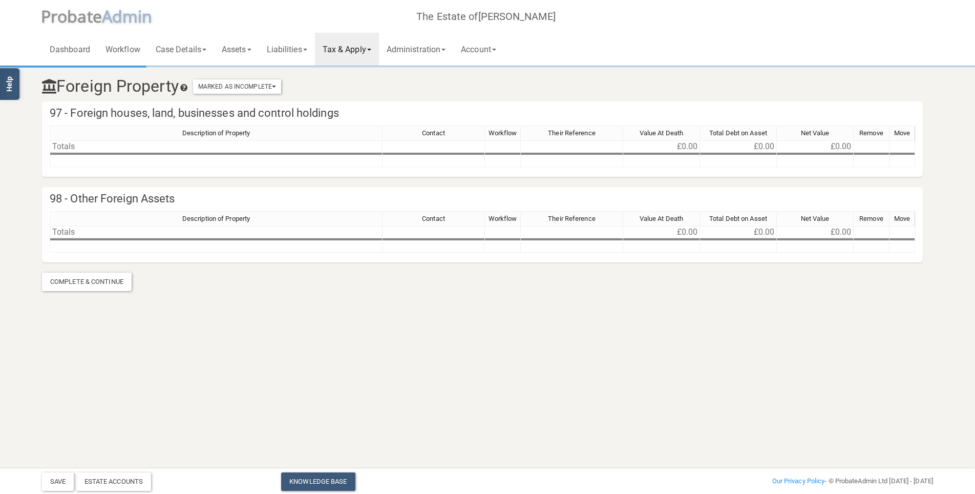
click at [361, 45] on link "Tax & Apply" at bounding box center [347, 49] width 64 height 33
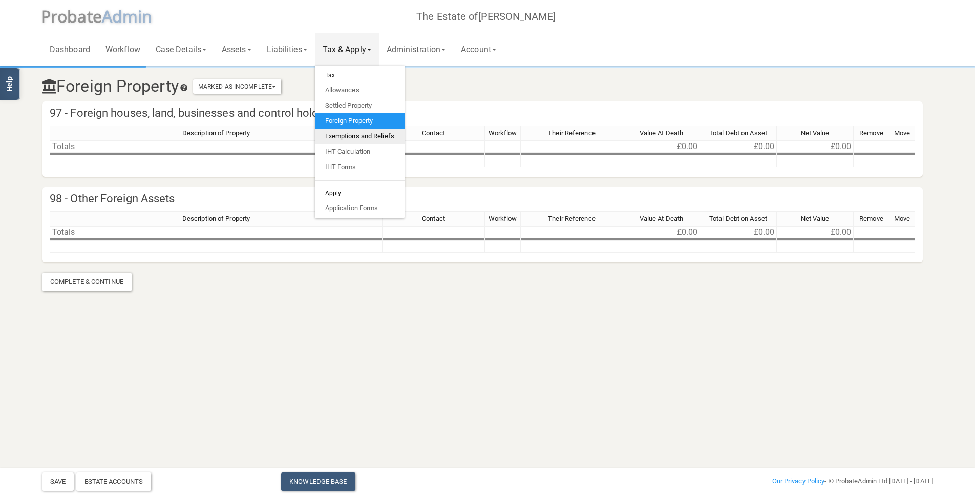
click at [352, 135] on link "Exemptions and Reliefs" at bounding box center [360, 136] width 90 height 15
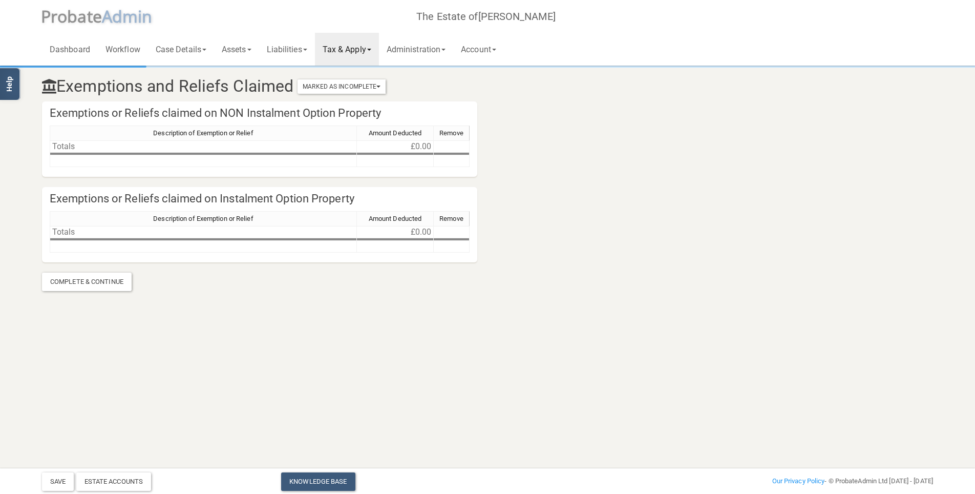
click at [347, 55] on link "Tax & Apply" at bounding box center [347, 49] width 64 height 33
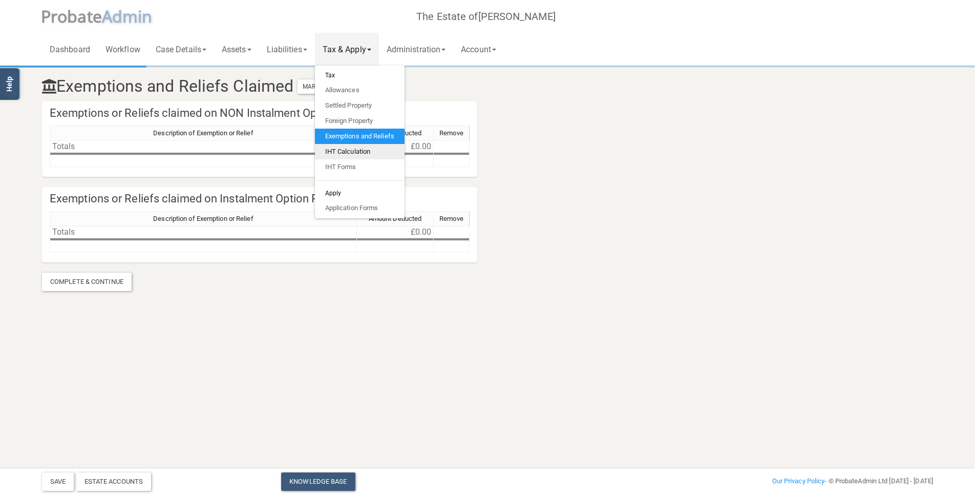
click at [342, 149] on link "IHT Calculation" at bounding box center [360, 151] width 90 height 15
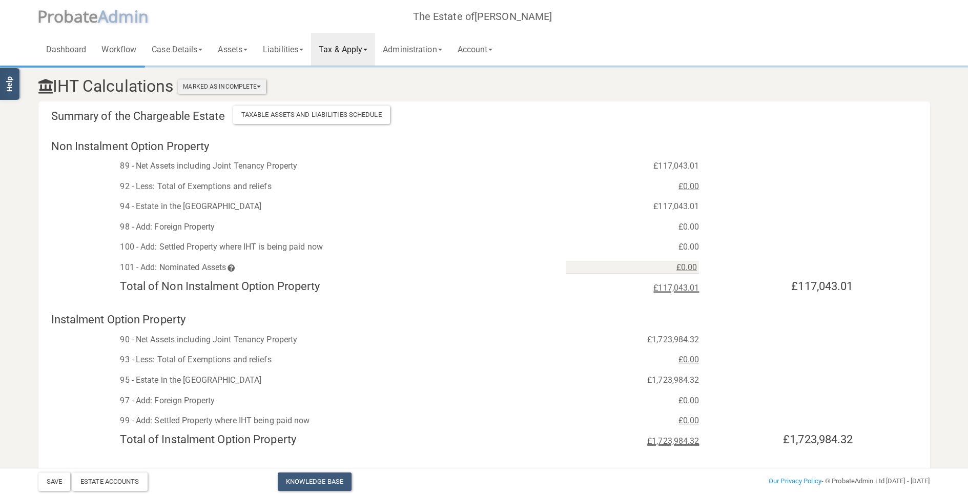
click at [243, 90] on button "Marked As Incomplete" at bounding box center [222, 86] width 88 height 14
click at [314, 91] on h3 "IHT Calculations Marked As Incomplete Mark As Incomplete Mark As Complete" at bounding box center [408, 86] width 755 height 18
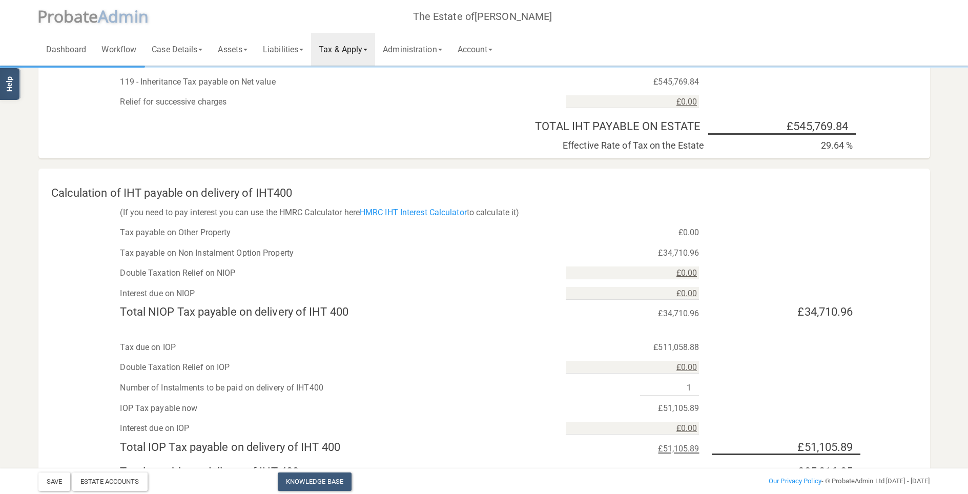
scroll to position [792, 0]
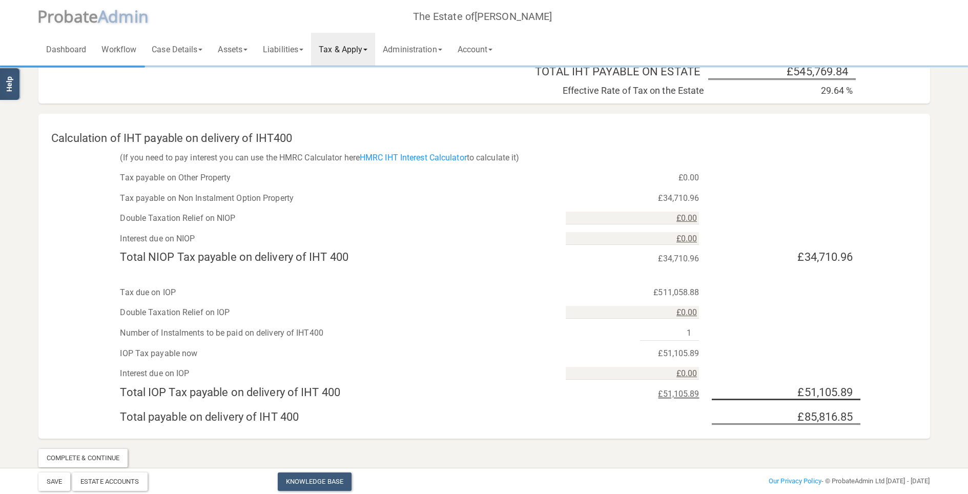
click at [66, 300] on div "Double Taxation Relief on IOP £0.00" at bounding box center [483, 310] width 891 height 20
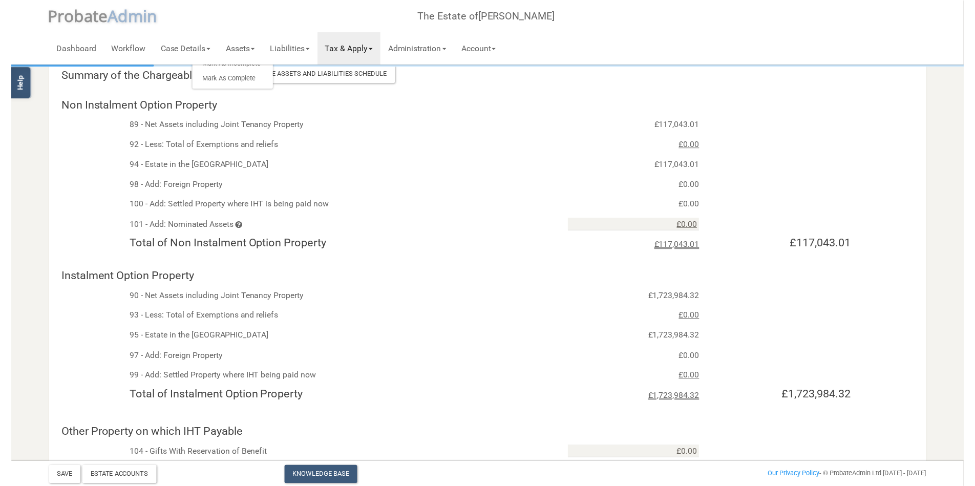
scroll to position [0, 0]
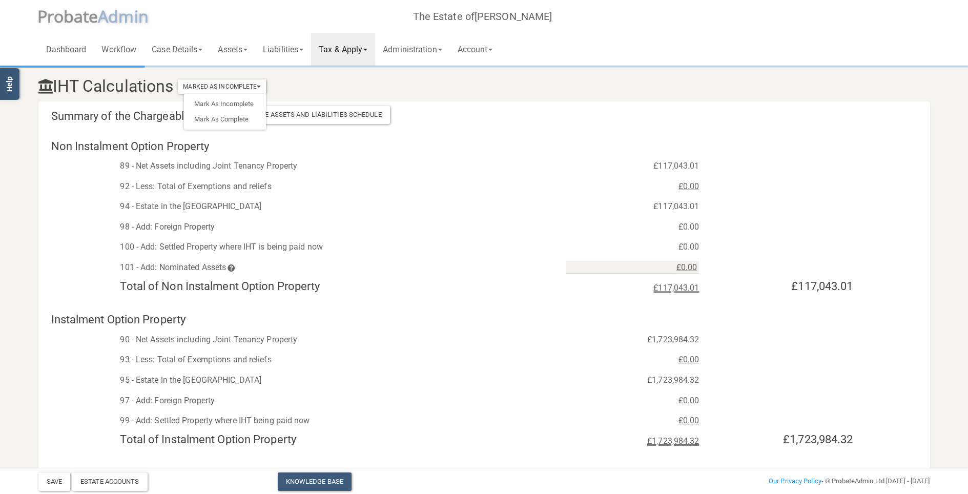
click at [307, 229] on div "98 - Add: Foreign Property" at bounding box center [335, 226] width 446 height 15
click at [257, 87] on button "Marked As Incomplete" at bounding box center [222, 86] width 88 height 14
click at [445, 58] on link "Administration" at bounding box center [412, 49] width 74 height 33
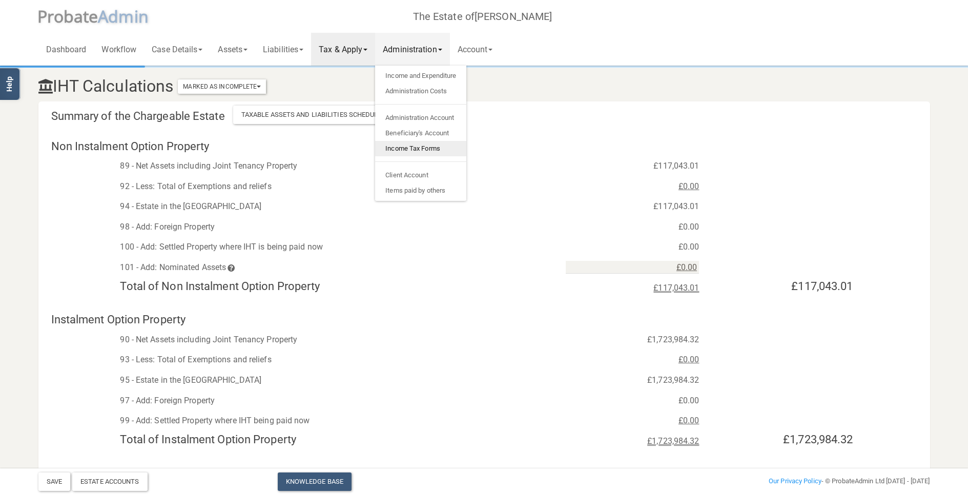
click at [417, 148] on link "Income Tax Forms" at bounding box center [420, 148] width 91 height 15
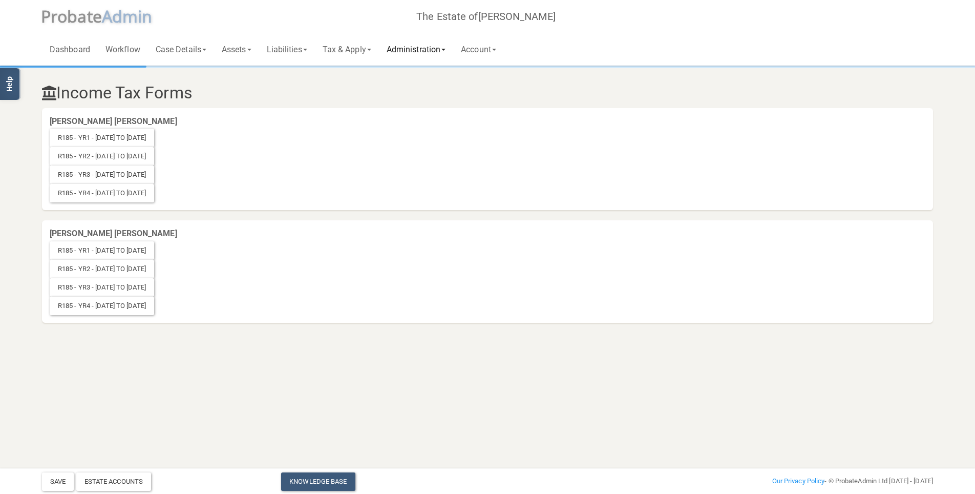
click at [420, 54] on link "Administration" at bounding box center [416, 49] width 74 height 33
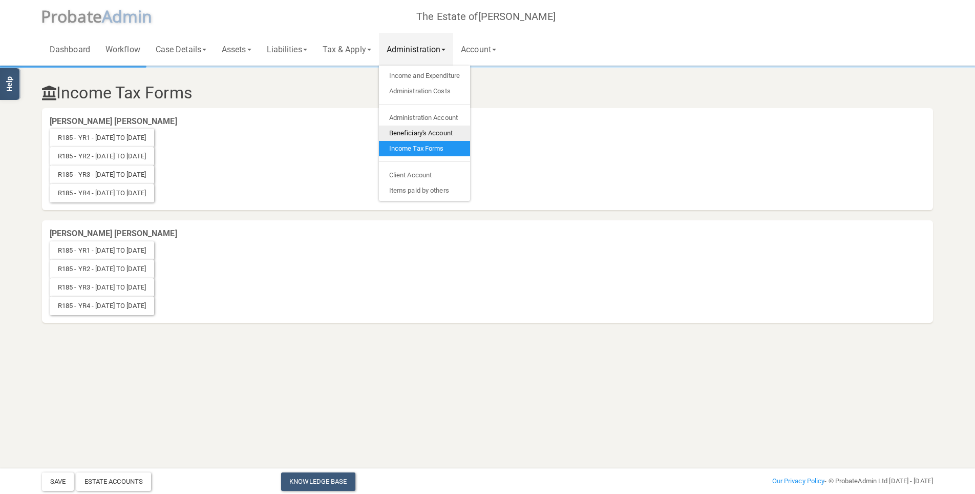
click at [433, 132] on link "Beneficiary's Account" at bounding box center [424, 132] width 91 height 15
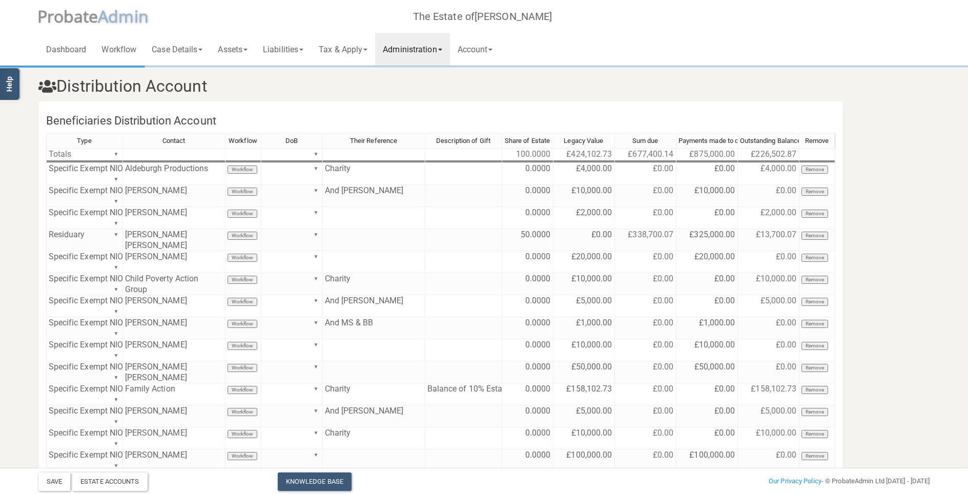
click at [449, 54] on link "Administration" at bounding box center [412, 49] width 74 height 33
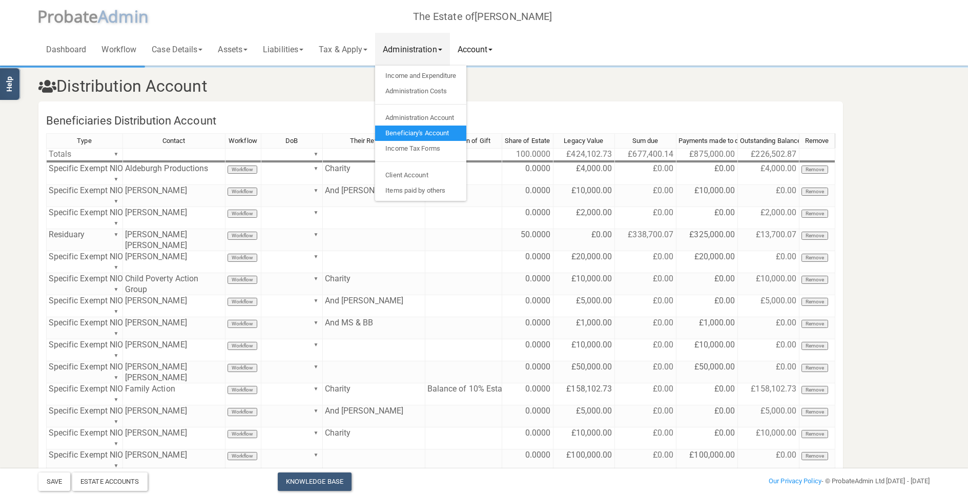
click at [500, 47] on link "Account" at bounding box center [475, 49] width 51 height 33
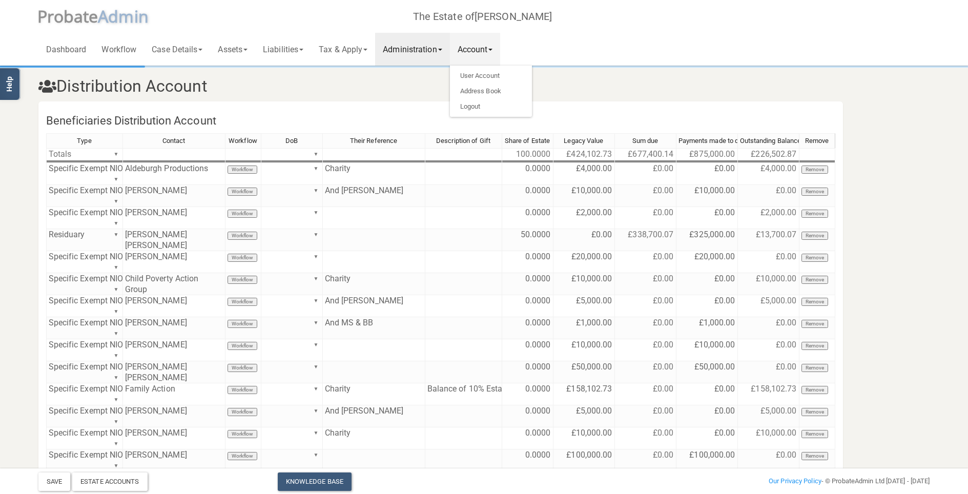
click at [388, 42] on link "Administration" at bounding box center [412, 49] width 74 height 33
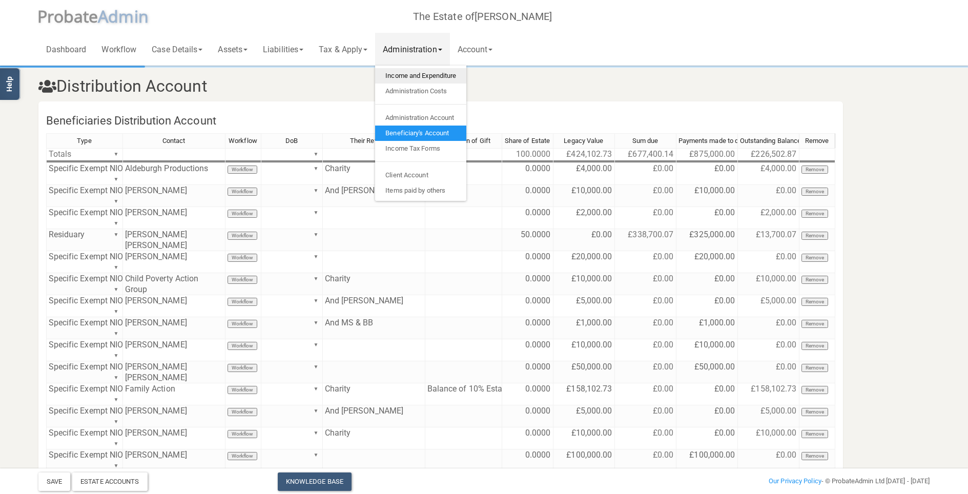
click at [410, 76] on link "Income and Expenditure" at bounding box center [420, 75] width 91 height 15
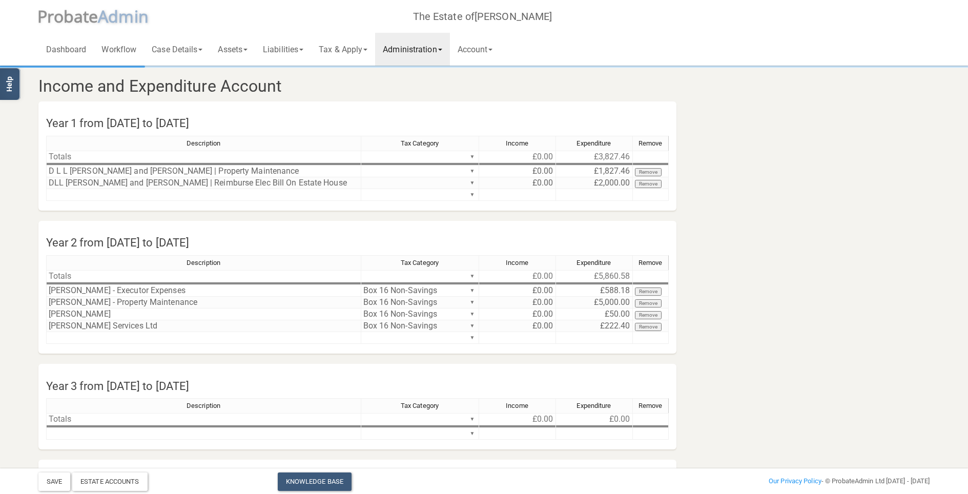
click at [556, 93] on h3 "Income and Expenditure Account" at bounding box center [408, 86] width 755 height 18
click at [226, 50] on link "Assets" at bounding box center [232, 49] width 45 height 33
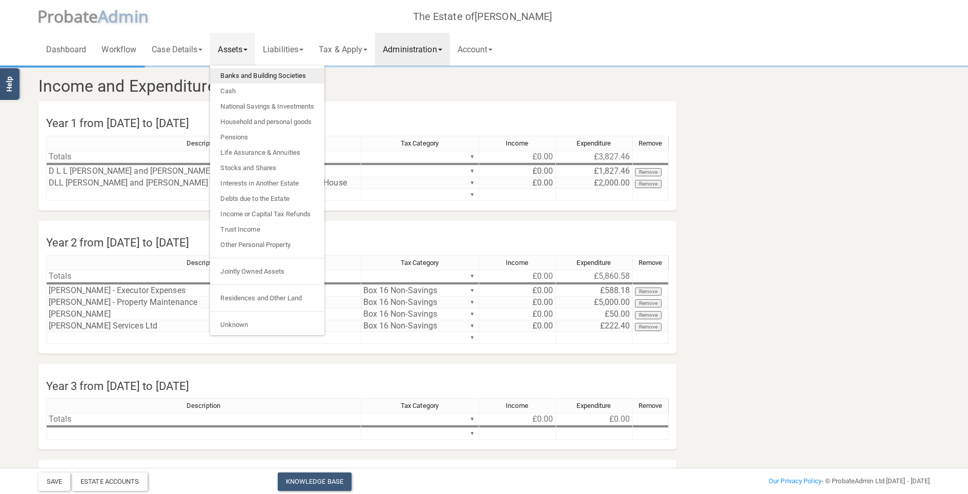
click at [229, 72] on link "Banks and Building Societies" at bounding box center [267, 75] width 114 height 15
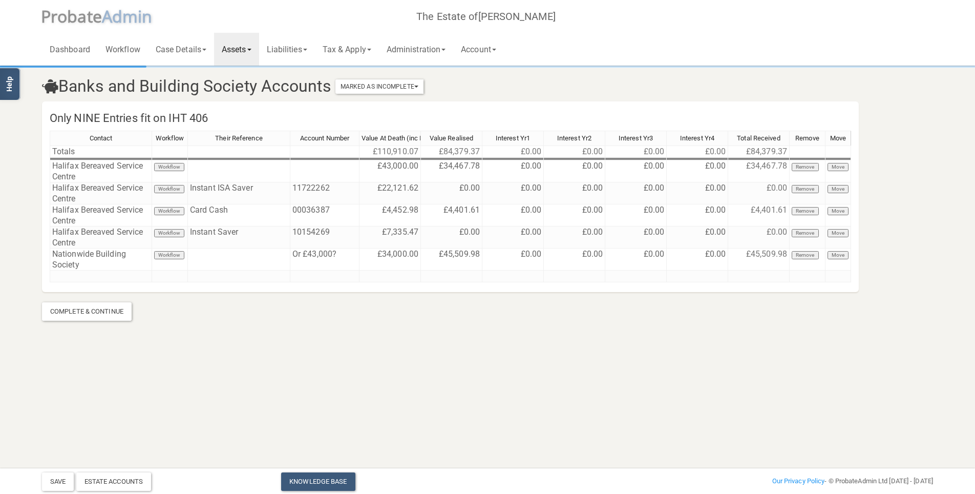
click at [26, 200] on section "Banks and Building Society Accounts Marked As Incomplete Mark As Incomplete Mar…" at bounding box center [487, 179] width 975 height 359
click at [21, 185] on section "Banks and Building Society Accounts Marked As Incomplete Mark As Incomplete Mar…" at bounding box center [487, 179] width 975 height 359
click at [14, 191] on section "Banks and Building Society Accounts Marked As Incomplete Mark As Incomplete Mar…" at bounding box center [487, 179] width 975 height 359
click at [18, 187] on section "Banks and Building Society Accounts Marked As Incomplete Mark As Incomplete Mar…" at bounding box center [487, 179] width 975 height 359
click at [397, 325] on section "Banks and Building Society Accounts Marked As Incomplete Mark As Incomplete Mar…" at bounding box center [487, 179] width 975 height 359
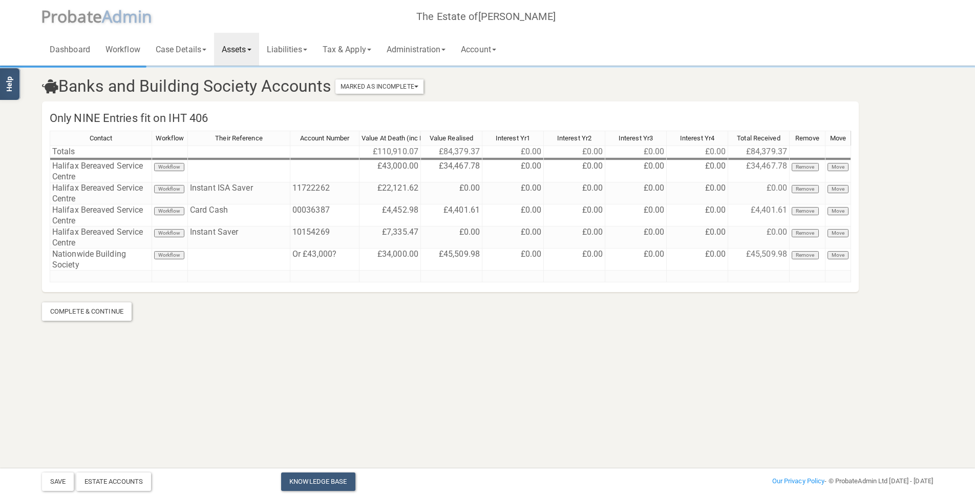
click at [250, 49] on link "Assets" at bounding box center [236, 49] width 45 height 33
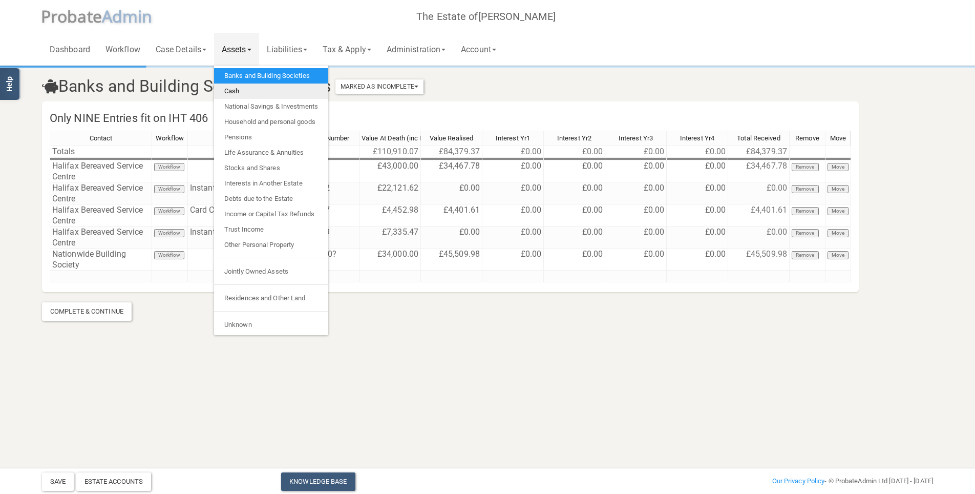
click at [258, 91] on link "Cash" at bounding box center [271, 90] width 114 height 15
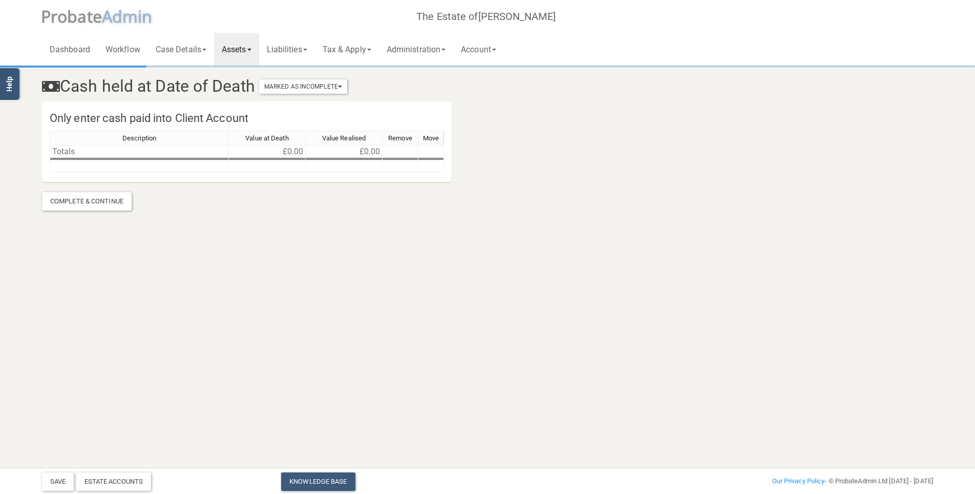
click at [242, 56] on link "Assets" at bounding box center [236, 49] width 45 height 33
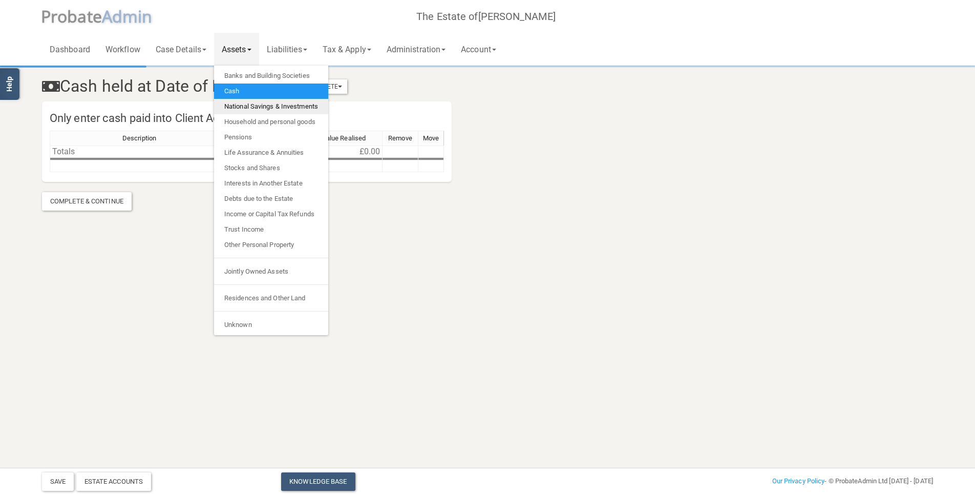
click at [255, 108] on link "National Savings & Investments" at bounding box center [271, 106] width 114 height 15
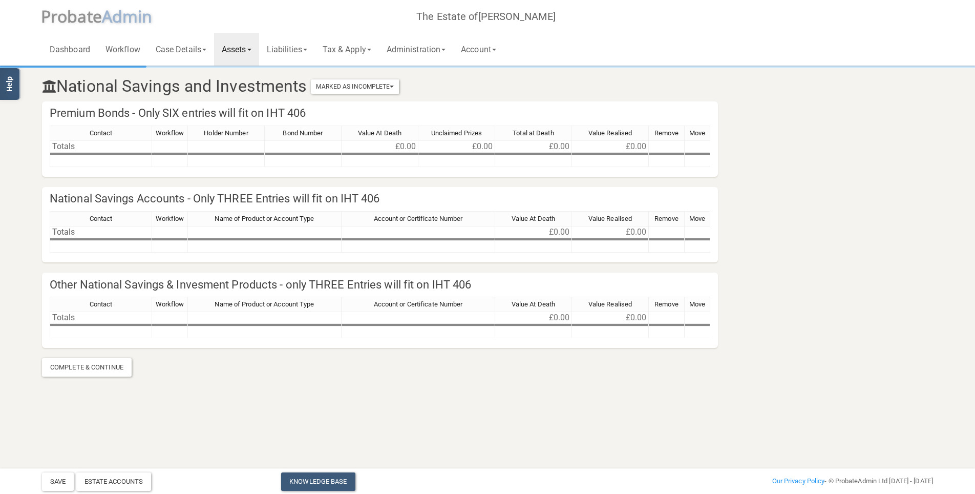
click at [230, 53] on link "Assets" at bounding box center [236, 49] width 45 height 33
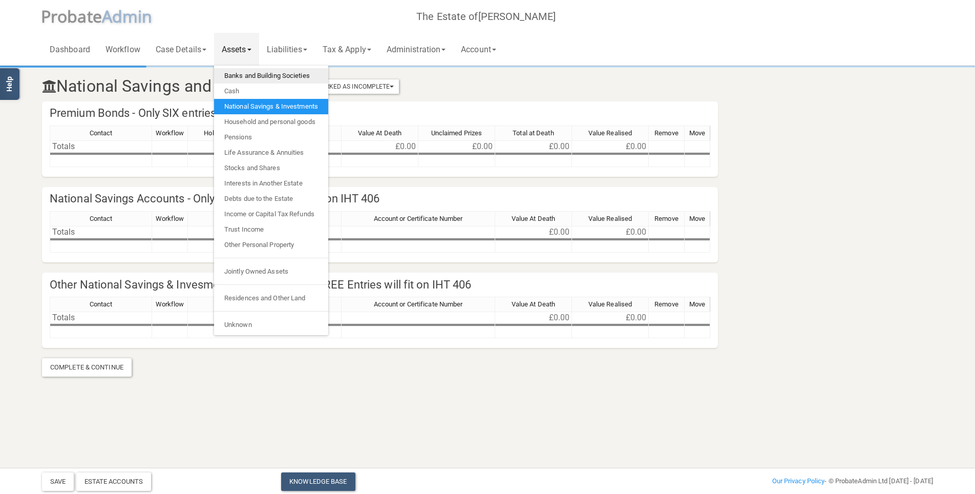
click at [254, 79] on link "Banks and Building Societies" at bounding box center [271, 75] width 114 height 15
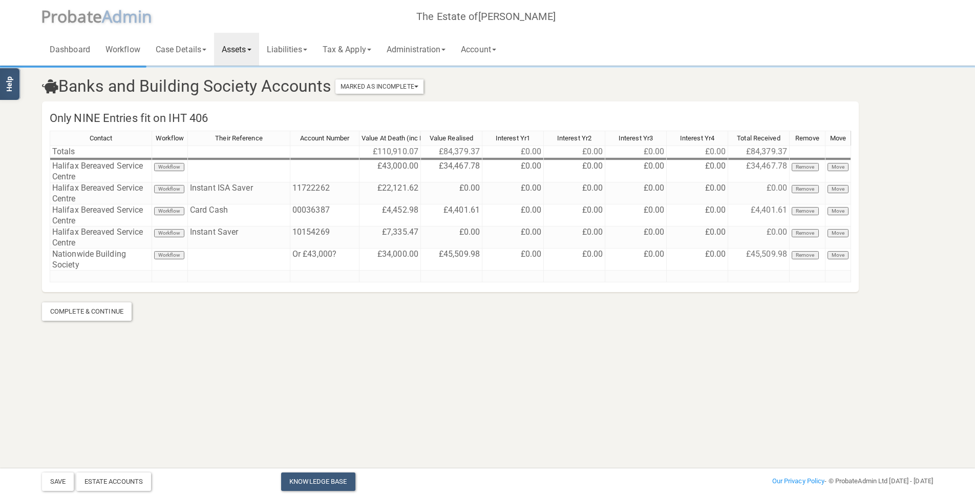
click at [226, 52] on link "Assets" at bounding box center [236, 49] width 45 height 33
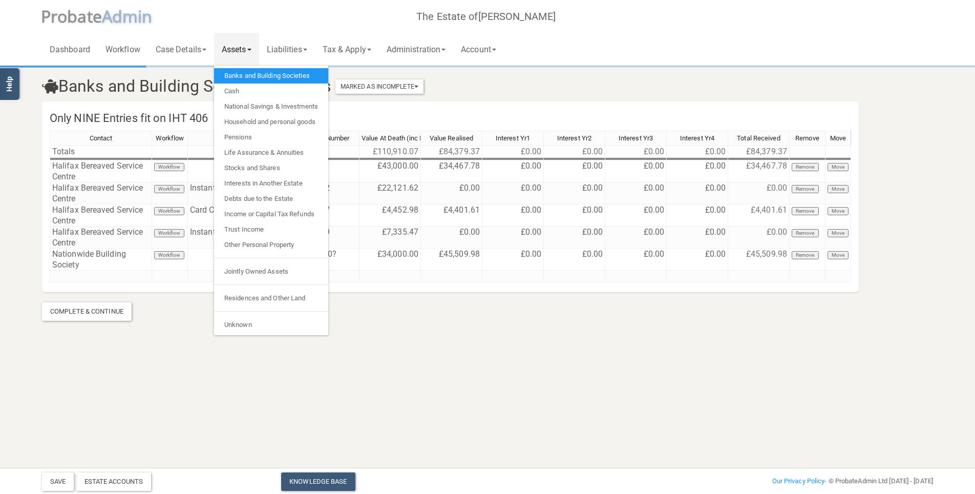
click at [422, 332] on section "Banks and Building Society Accounts Marked As Incomplete Mark As Incomplete Mar…" at bounding box center [487, 179] width 975 height 359
click at [247, 49] on link "Assets" at bounding box center [236, 49] width 45 height 33
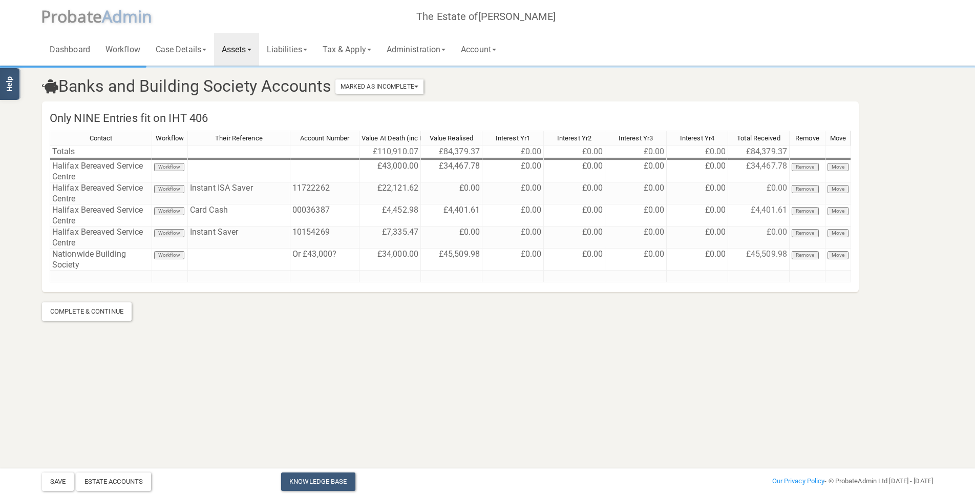
click at [367, 329] on section "Banks and Building Society Accounts Marked As Incomplete Mark As Incomplete Mar…" at bounding box center [487, 179] width 975 height 359
click at [390, 328] on section "Banks and Building Society Accounts Marked As Incomplete Mark As Incomplete Mar…" at bounding box center [487, 179] width 975 height 359
click at [390, 327] on section "Banks and Building Society Accounts Marked As Incomplete Mark As Incomplete Mar…" at bounding box center [487, 179] width 975 height 359
click at [190, 299] on section "Banks and Building Society Accounts Marked As Incomplete Mark As Incomplete Mar…" at bounding box center [487, 194] width 907 height 254
click at [431, 297] on section "Banks and Building Society Accounts Marked As Incomplete Mark As Incomplete Mar…" at bounding box center [487, 194] width 907 height 254
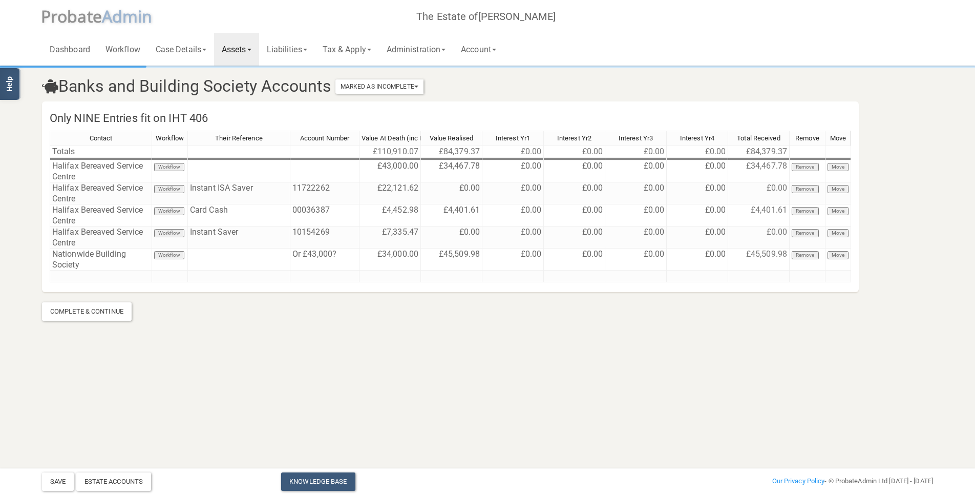
click at [464, 306] on section "Banks and Building Society Accounts Marked As Incomplete Mark As Incomplete Mar…" at bounding box center [487, 194] width 907 height 254
click at [467, 342] on section "Banks and Building Society Accounts Marked As Incomplete Mark As Incomplete Mar…" at bounding box center [487, 179] width 975 height 359
click at [464, 317] on section "Banks and Building Society Accounts Marked As Incomplete Mark As Incomplete Mar…" at bounding box center [487, 194] width 907 height 254
click at [447, 325] on section "Banks and Building Society Accounts Marked As Incomplete Mark As Incomplete Mar…" at bounding box center [487, 179] width 975 height 359
click at [436, 319] on section "Banks and Building Society Accounts Marked As Incomplete Mark As Incomplete Mar…" at bounding box center [487, 194] width 907 height 254
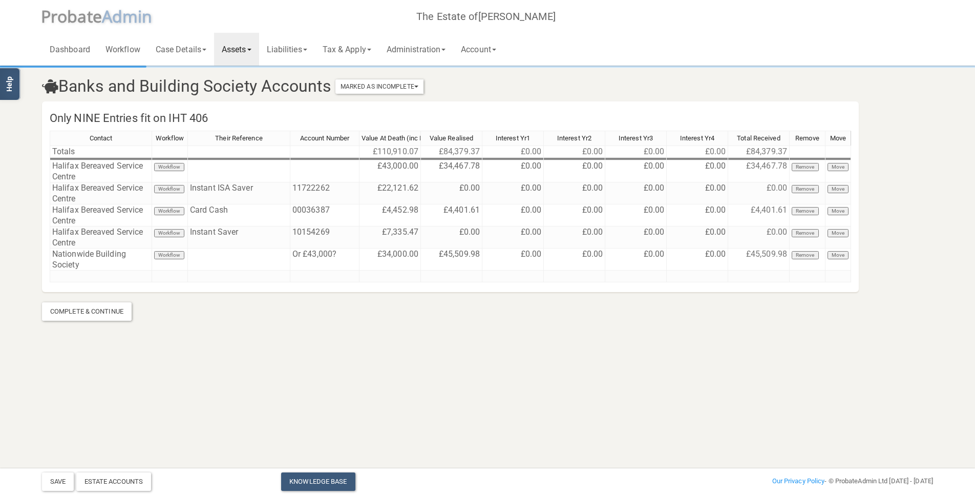
click at [455, 332] on section "Banks and Building Society Accounts Marked As Incomplete Mark As Incomplete Mar…" at bounding box center [487, 179] width 975 height 359
click at [461, 254] on td "£45,509.98" at bounding box center [451, 259] width 61 height 22
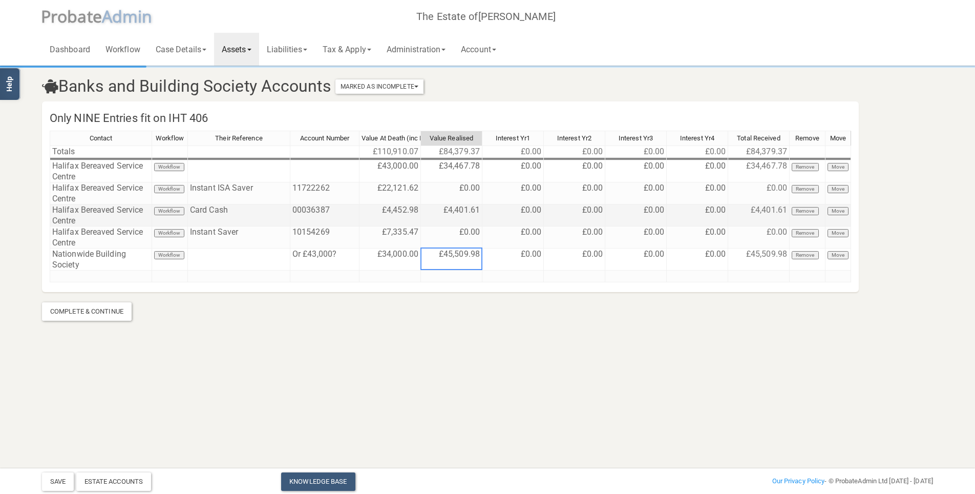
click at [465, 211] on td "£4,401.61" at bounding box center [451, 215] width 61 height 22
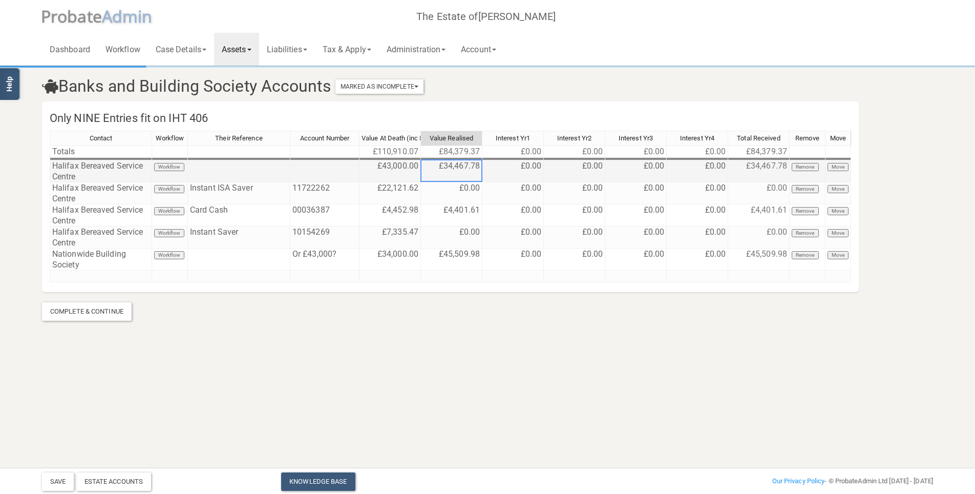
click at [464, 168] on td "£34,467.78" at bounding box center [451, 171] width 61 height 22
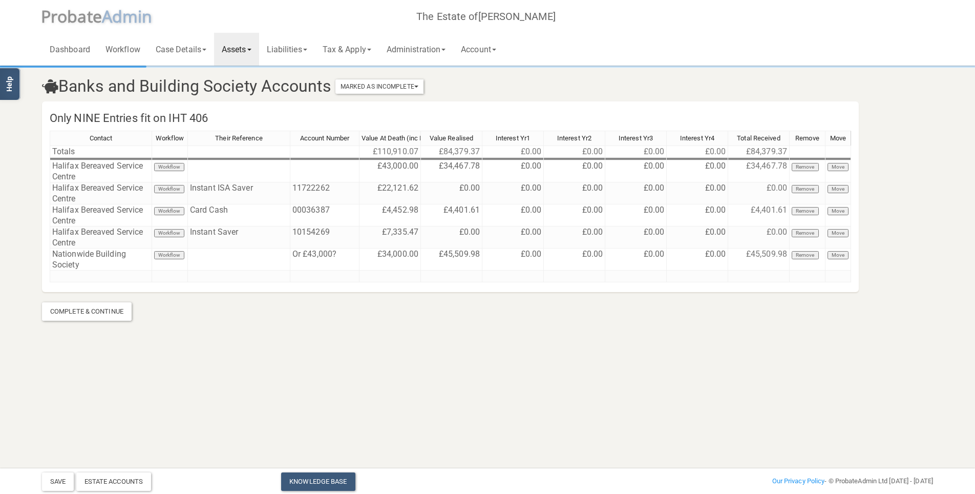
click at [456, 107] on h4 "Only NINE Entries fit on IHT 406" at bounding box center [450, 119] width 817 height 24
click at [452, 75] on div "Banks and Building Society Accounts Marked As Incomplete Mark As Incomplete Mar…" at bounding box center [487, 84] width 907 height 34
click at [465, 297] on section "Banks and Building Society Accounts Marked As Incomplete Mark As Incomplete Mar…" at bounding box center [487, 194] width 907 height 254
click at [456, 316] on section "Banks and Building Society Accounts Marked As Incomplete Mark As Incomplete Mar…" at bounding box center [487, 194] width 907 height 254
click at [457, 321] on section "Banks and Building Society Accounts Marked As Incomplete Mark As Incomplete Mar…" at bounding box center [487, 179] width 975 height 359
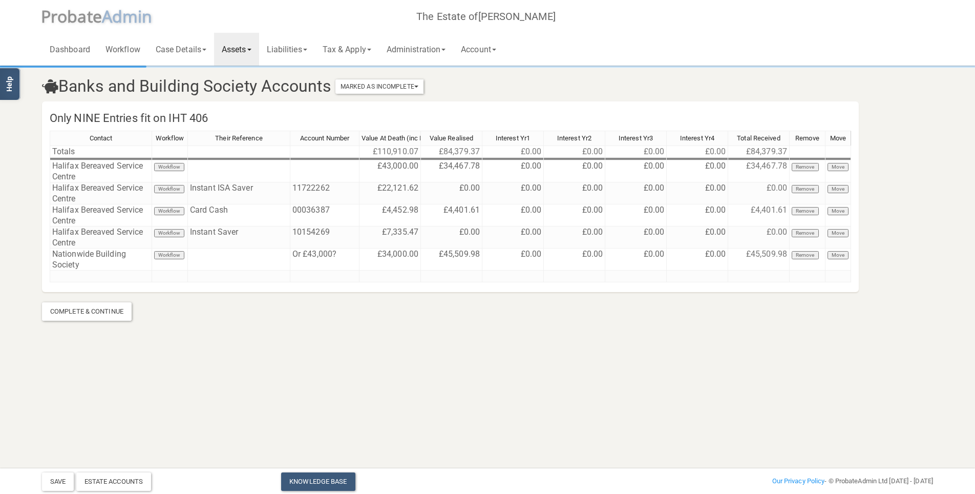
click at [239, 51] on link "Assets" at bounding box center [236, 49] width 45 height 33
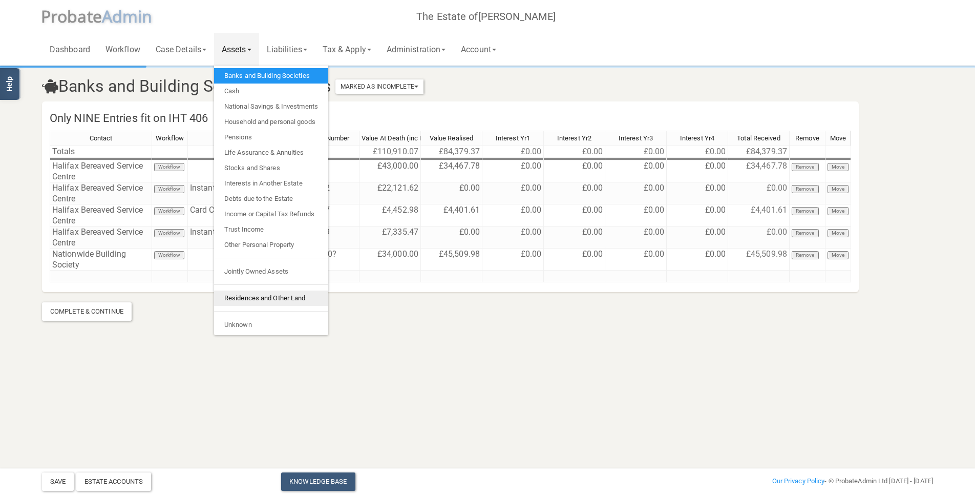
click at [263, 290] on link "Residences and Other Land" at bounding box center [271, 297] width 114 height 15
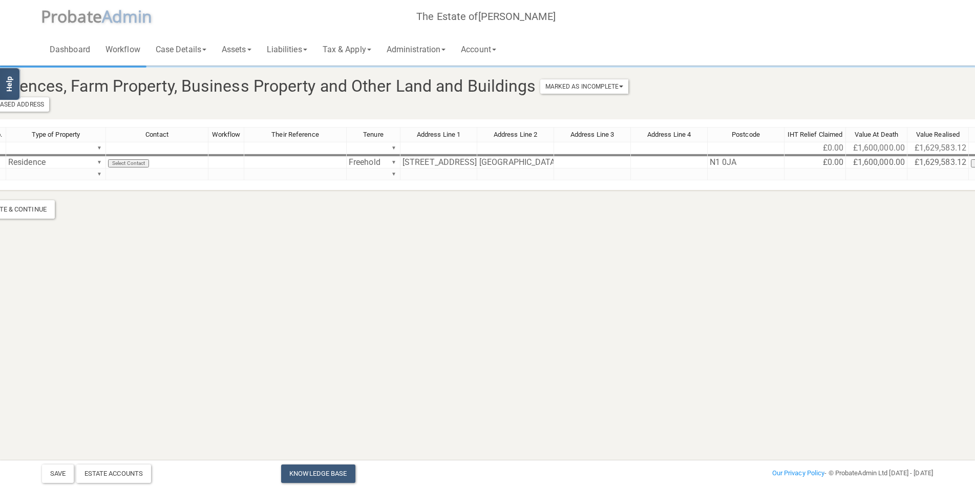
scroll to position [0, 140]
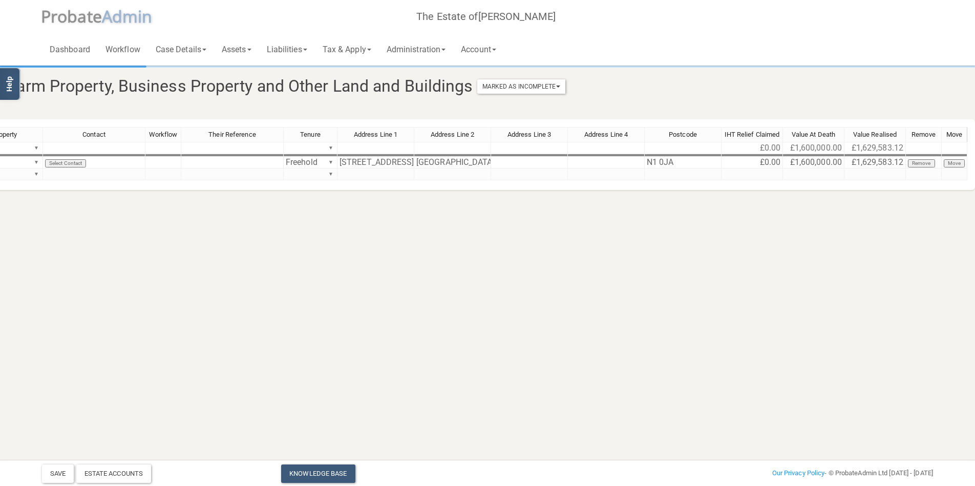
click at [380, 235] on section "Residences, Farm Property, Business Property and Other Land and Buildings Marke…" at bounding box center [347, 128] width 975 height 257
click at [456, 237] on section "Residences, Farm Property, Business Property and Other Land and Buildings Marke…" at bounding box center [347, 128] width 975 height 257
click at [570, 205] on section "Residences, Farm Property, Business Property and Other Land and Buildings Marke…" at bounding box center [347, 143] width 907 height 152
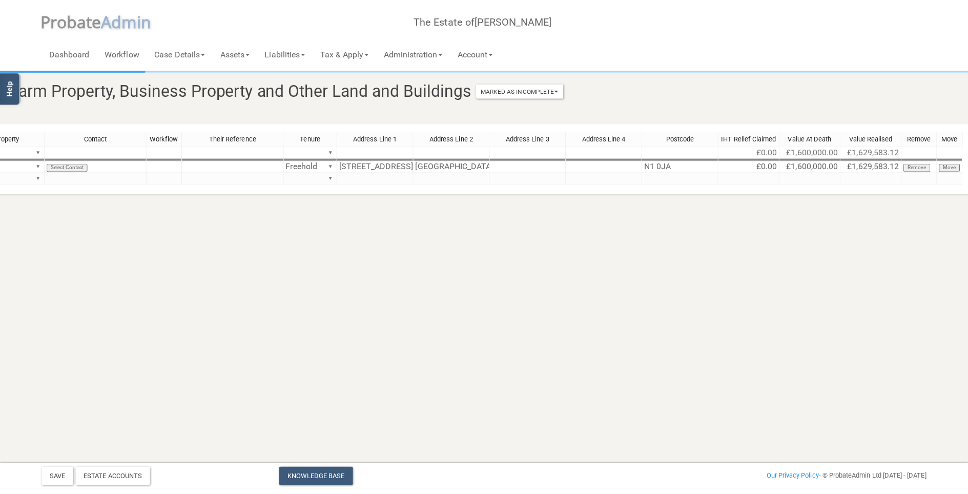
scroll to position [0, 0]
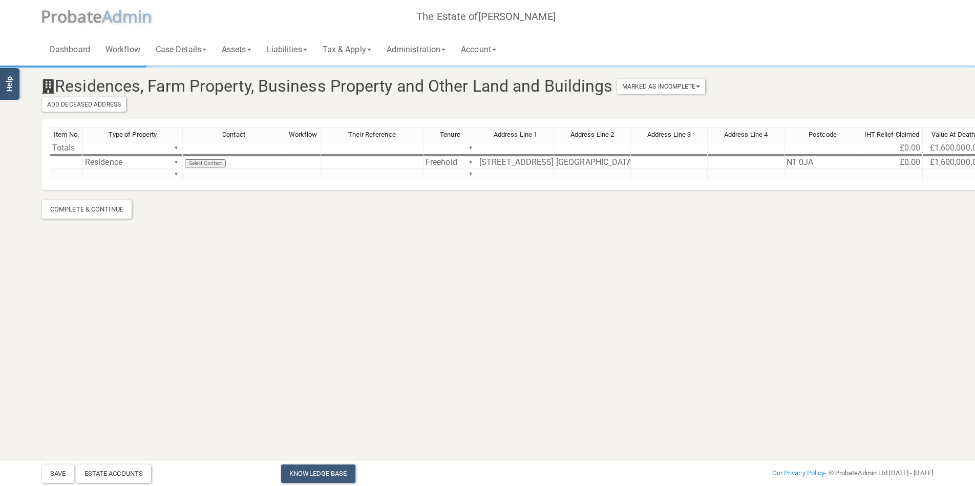
click at [536, 264] on html "</div></div> Help Toggle navigation P robate A dmin The Estate of [PERSON_NAME]…" at bounding box center [487, 243] width 975 height 486
click at [430, 56] on link "Administration" at bounding box center [416, 49] width 74 height 33
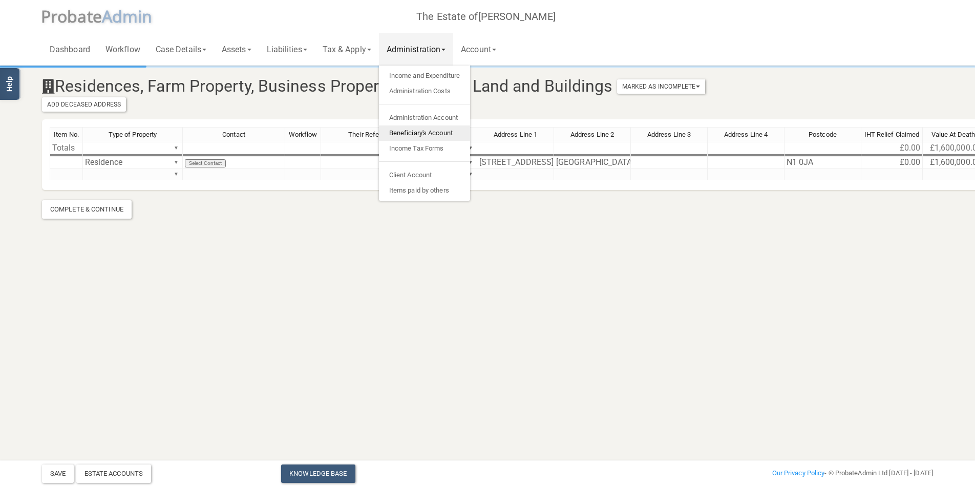
click at [422, 133] on link "Beneficiary's Account" at bounding box center [424, 132] width 91 height 15
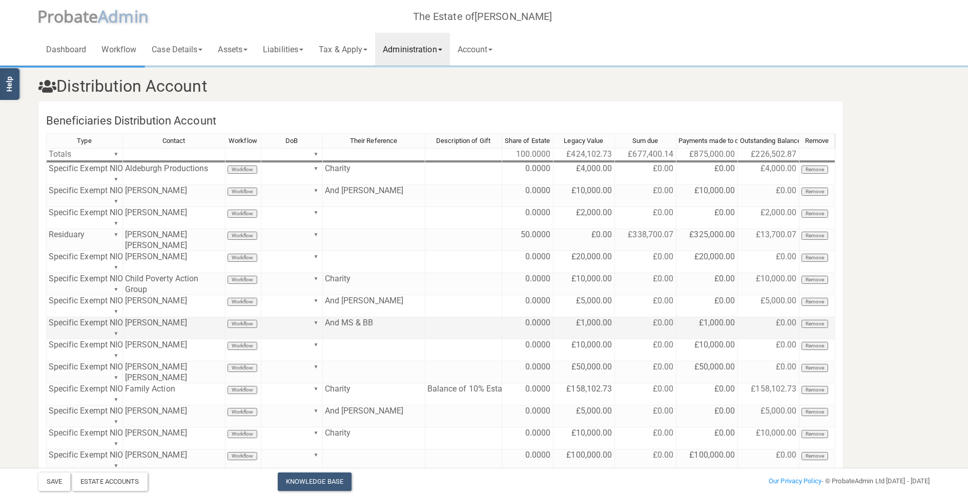
scroll to position [61, 0]
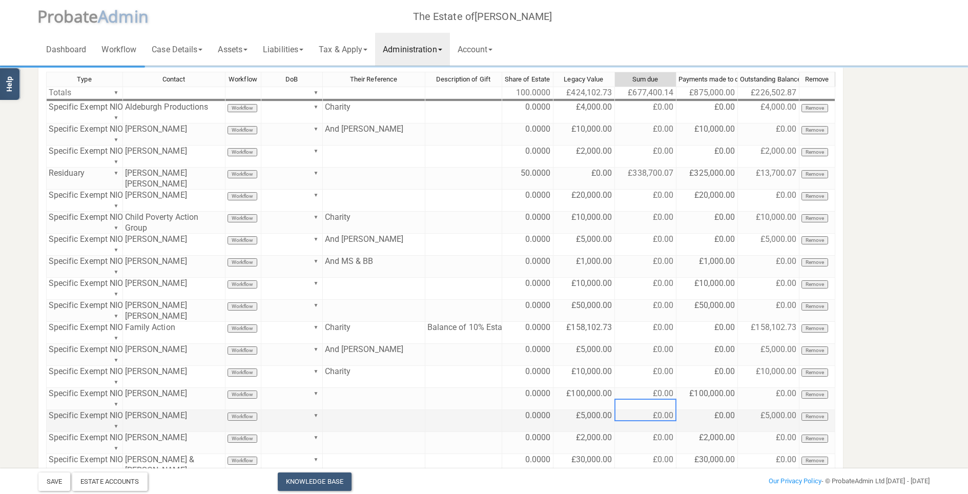
click at [655, 351] on td "£0.00" at bounding box center [645, 421] width 61 height 22
click at [661, 351] on td "£0.00" at bounding box center [645, 421] width 61 height 22
click at [705, 351] on td "£0.00" at bounding box center [706, 421] width 61 height 22
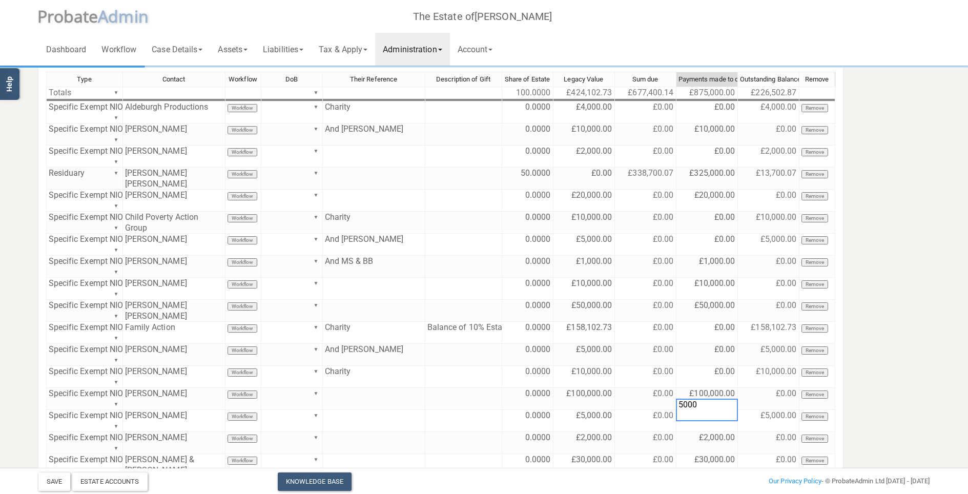
click at [721, 351] on section "Distribution Account Beneficiaries Distribution Account Type Contact Workflow D…" at bounding box center [484, 278] width 907 height 544
click at [52, 351] on button "Save" at bounding box center [54, 481] width 32 height 18
click at [721, 344] on td "£0.00" at bounding box center [706, 355] width 61 height 22
type textarea "5000"
click at [52, 351] on button "Save" at bounding box center [54, 481] width 32 height 18
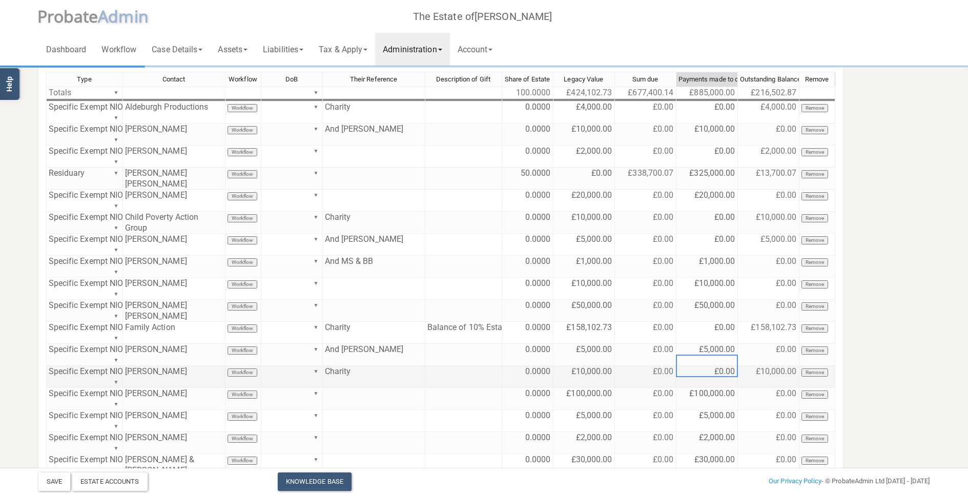
click at [709, 351] on td "£0.00" at bounding box center [706, 377] width 61 height 22
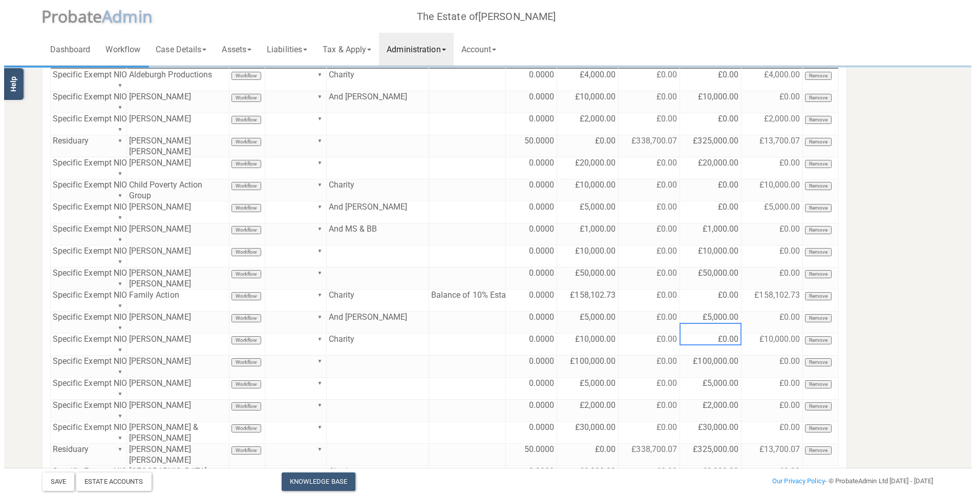
scroll to position [155, 0]
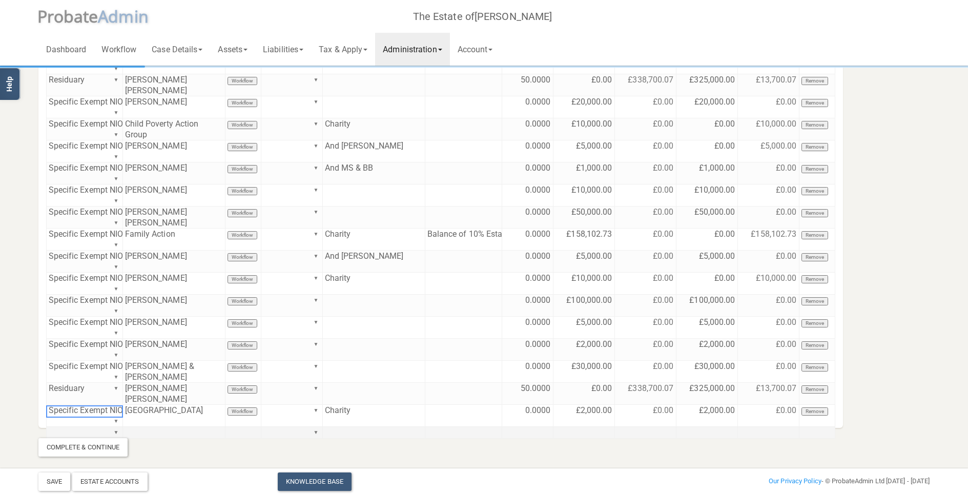
click at [108, 351] on td "▼" at bounding box center [84, 433] width 77 height 12
click at [121, 351] on td "▼" at bounding box center [84, 433] width 77 height 12
type textarea "Specific"
click at [107, 351] on div "Type Contact Workflow DoB Their Reference Description of Gift Share of Estate L…" at bounding box center [440, 202] width 789 height 449
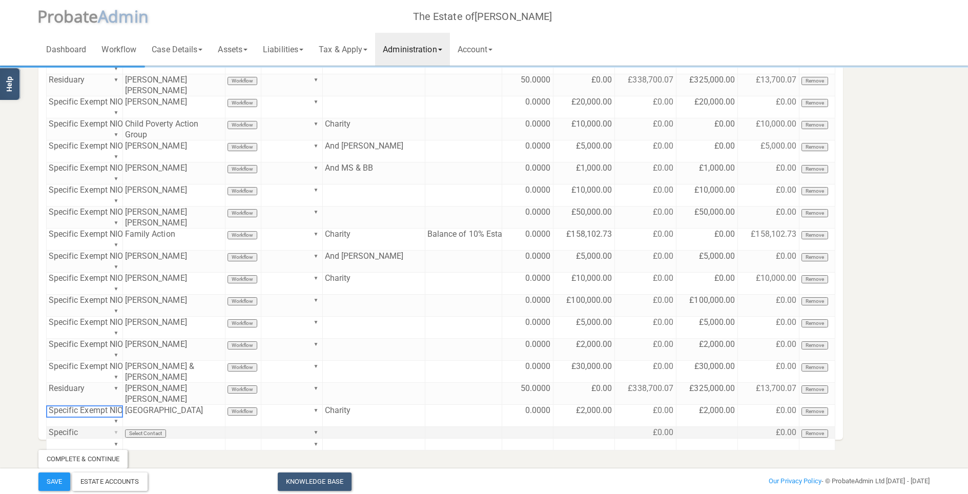
click at [114, 351] on div "Type Contact Workflow DoB Their Reference Description of Gift Share of Estate L…" at bounding box center [440, 208] width 789 height 460
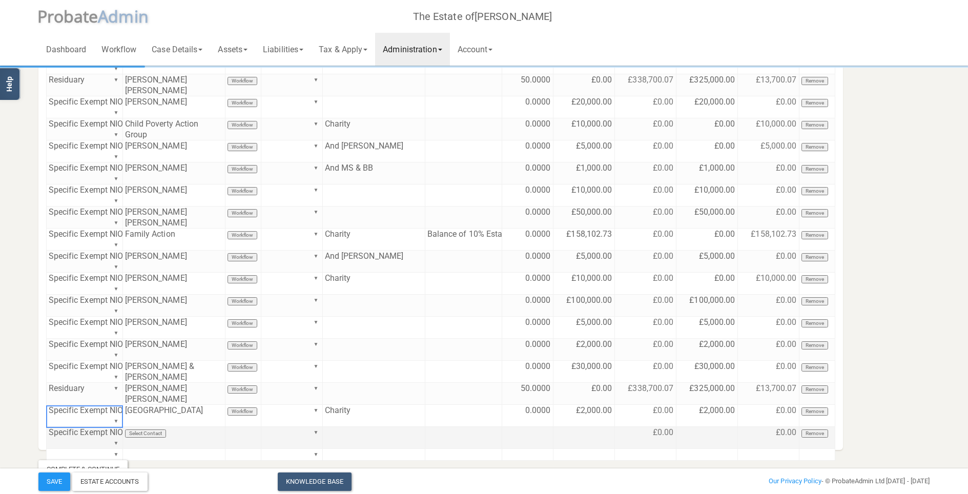
click at [92, 351] on div "Type Contact Workflow DoB Their Reference Description of Gift Share of Estate L…" at bounding box center [440, 213] width 789 height 471
click at [146, 351] on td "Select Contact" at bounding box center [174, 438] width 102 height 22
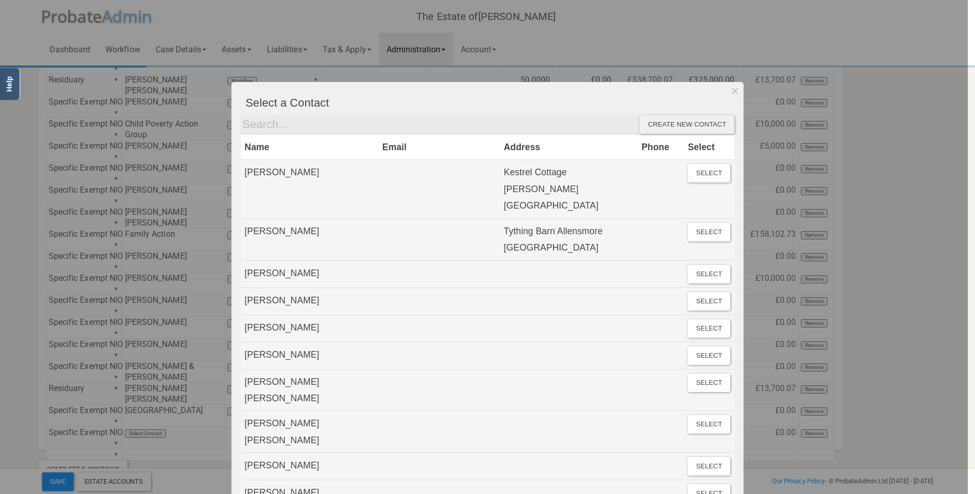
click at [670, 123] on div "Create new contact" at bounding box center [687, 124] width 95 height 18
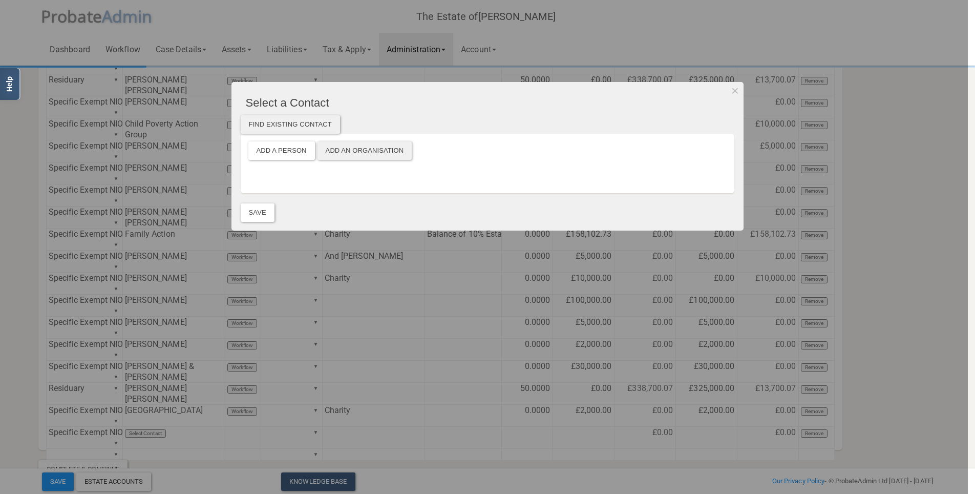
click at [342, 146] on button "Add an Organisation" at bounding box center [365, 150] width 95 height 18
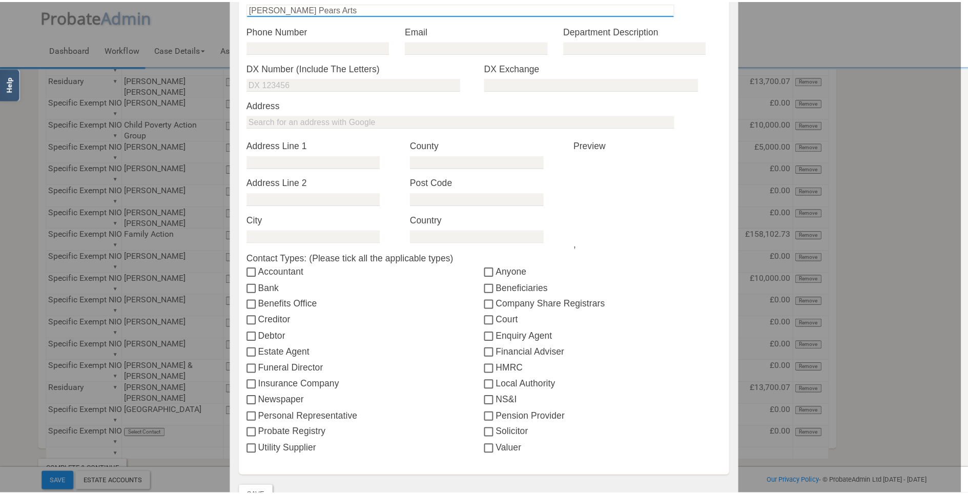
scroll to position [246, 0]
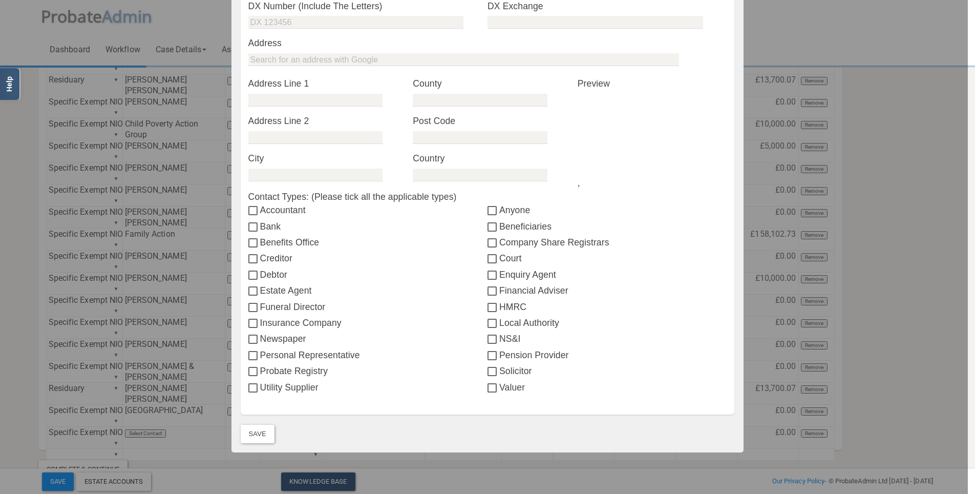
type input "[PERSON_NAME] Pears Arts"
click at [493, 224] on input "Beneficiaries" at bounding box center [494, 227] width 12 height 8
checkbox input "true"
click at [264, 351] on button "Save" at bounding box center [258, 434] width 34 height 18
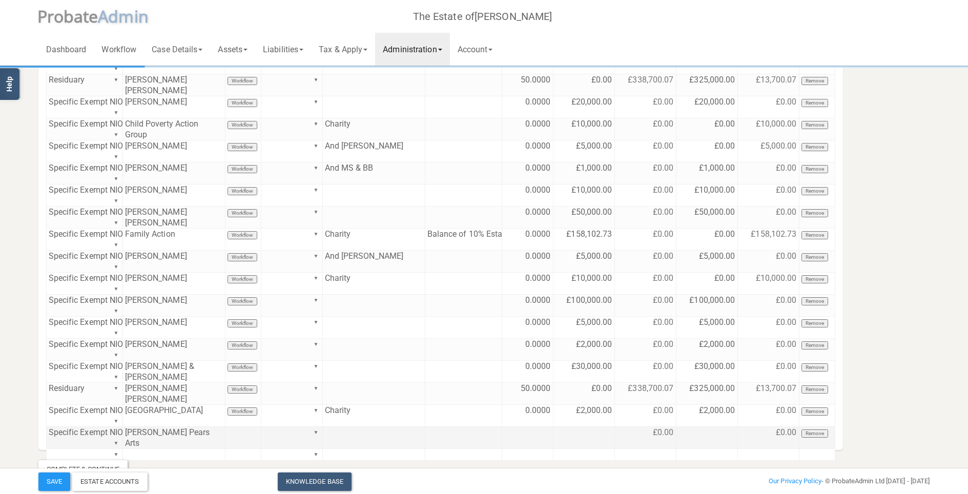
click at [349, 351] on td at bounding box center [374, 438] width 102 height 22
type textarea "Part of £10k Maeve Charity"
click at [531, 351] on td at bounding box center [527, 438] width 51 height 22
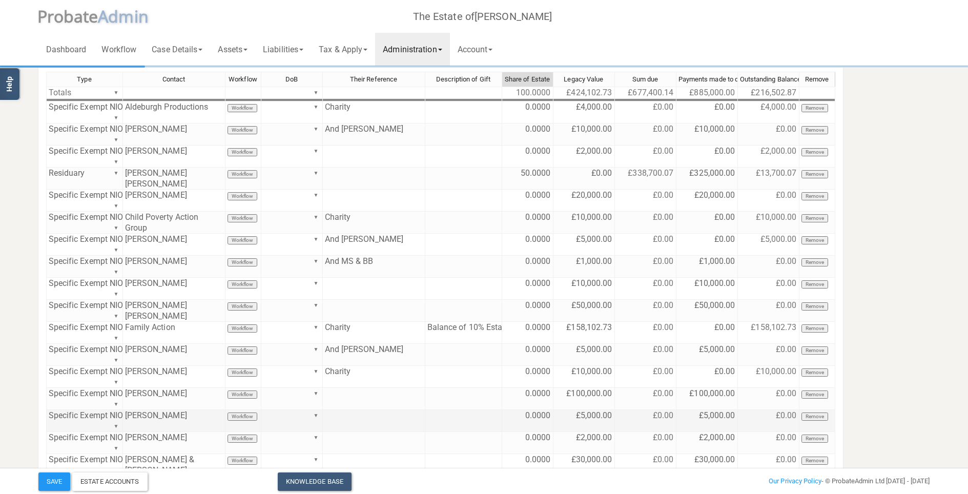
scroll to position [123, 0]
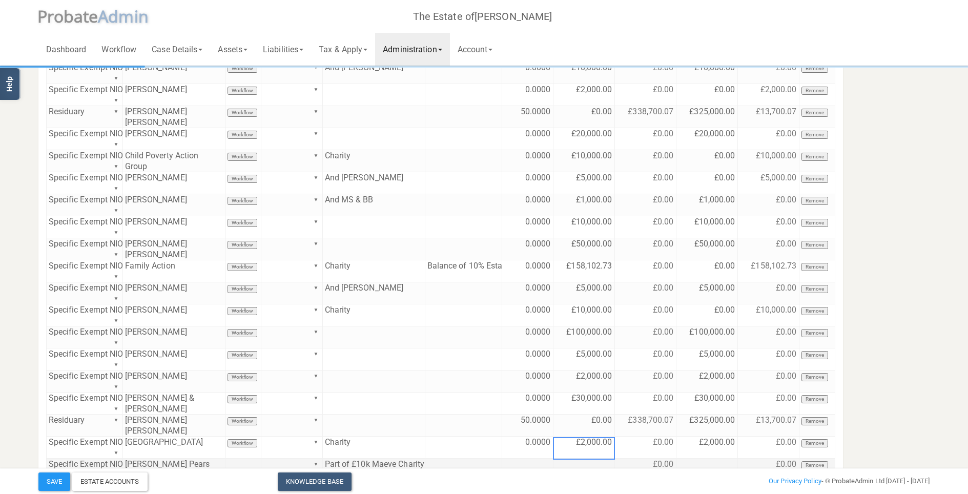
click at [575, 351] on td at bounding box center [583, 469] width 61 height 22
click at [692, 351] on td at bounding box center [706, 469] width 61 height 22
type textarea "4000"
click at [721, 351] on section "Distribution Account Beneficiaries Distribution Account Type Contact Workflow D…" at bounding box center [484, 227] width 907 height 566
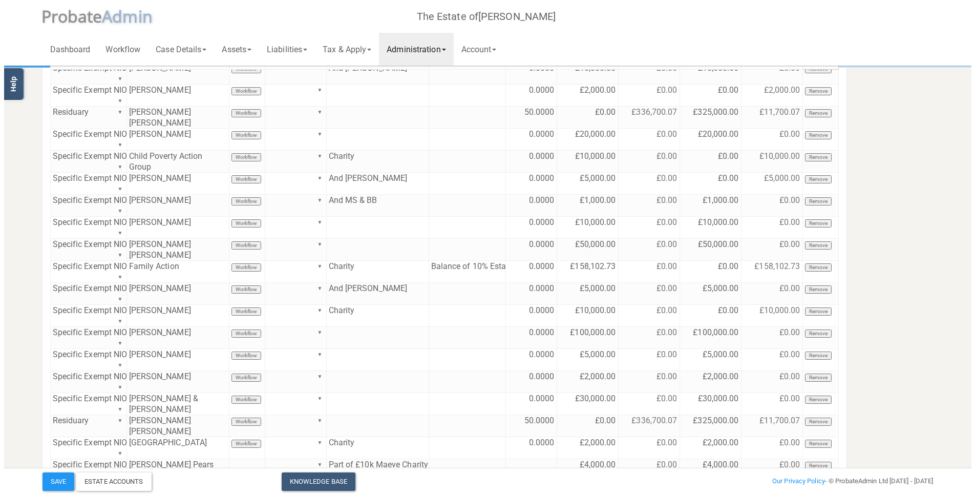
scroll to position [177, 0]
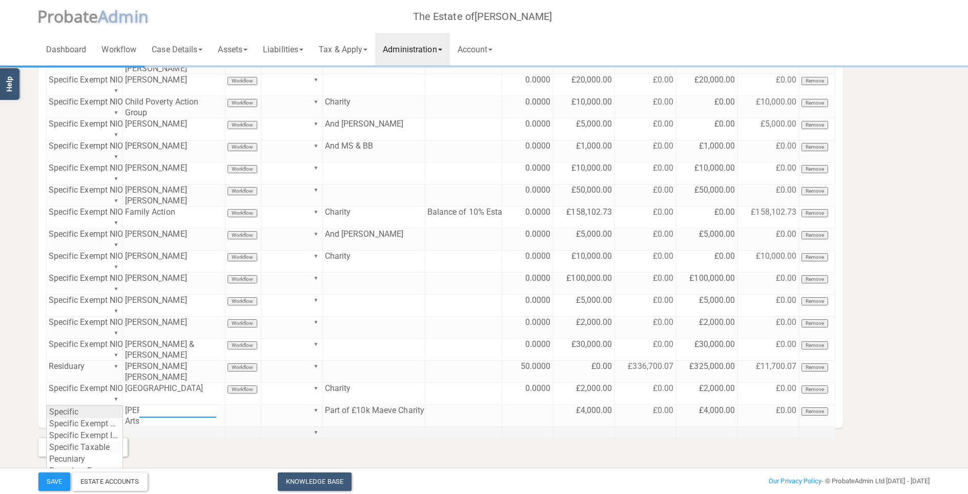
click at [114, 351] on div "Type Contact Workflow DoB Their Reference Description of Gift Share of Estate L…" at bounding box center [440, 191] width 789 height 471
click at [99, 351] on div "Type Contact Workflow DoB Their Reference Description of Gift Share of Estate L…" at bounding box center [440, 191] width 789 height 471
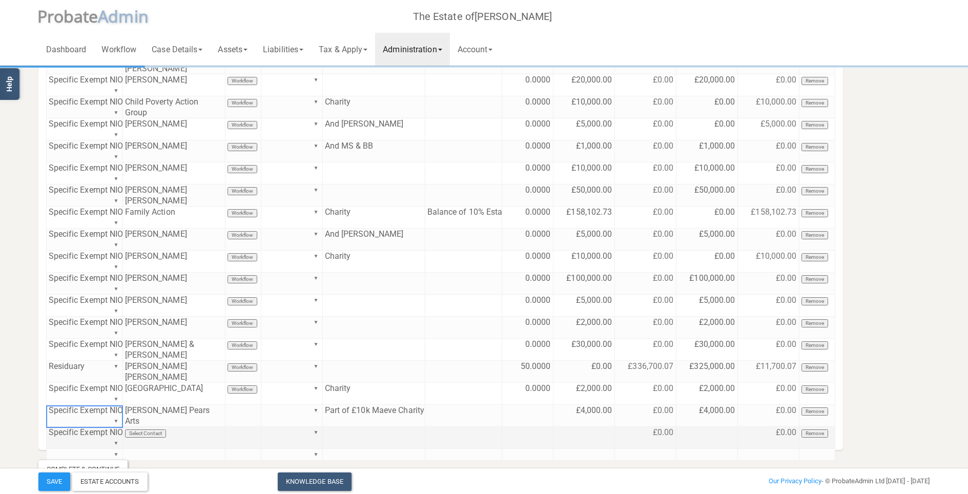
click at [156, 351] on td "Select Contact" at bounding box center [174, 438] width 102 height 22
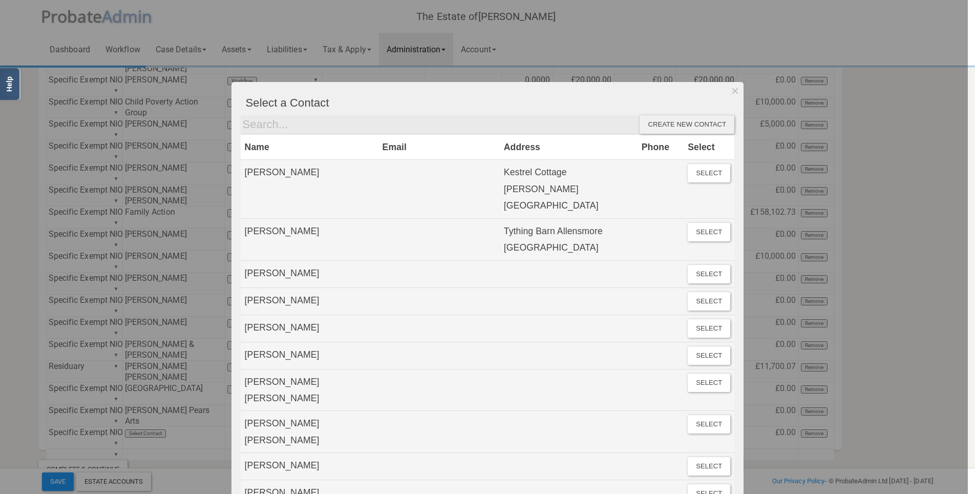
click at [658, 135] on th "Phone" at bounding box center [661, 146] width 46 height 25
click at [659, 127] on div "Create new contact" at bounding box center [687, 124] width 95 height 18
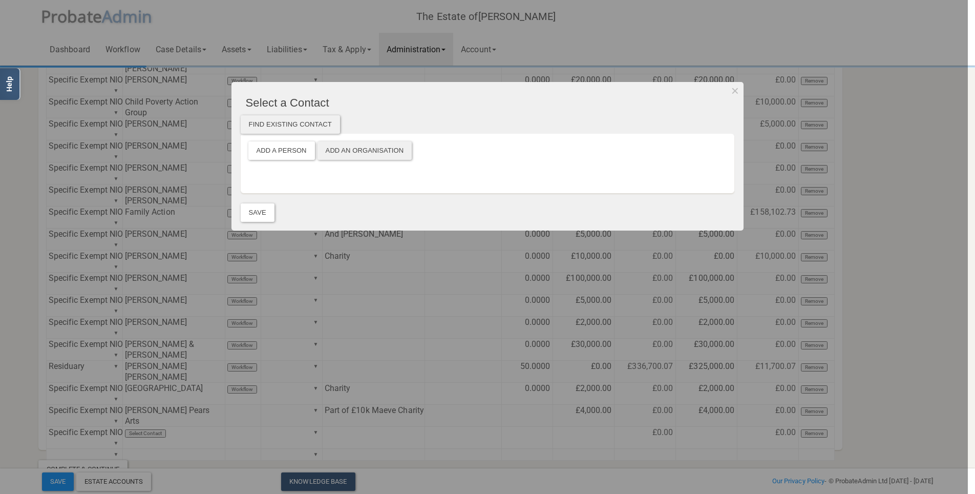
click at [351, 155] on button "Add an Organisation" at bounding box center [365, 150] width 95 height 18
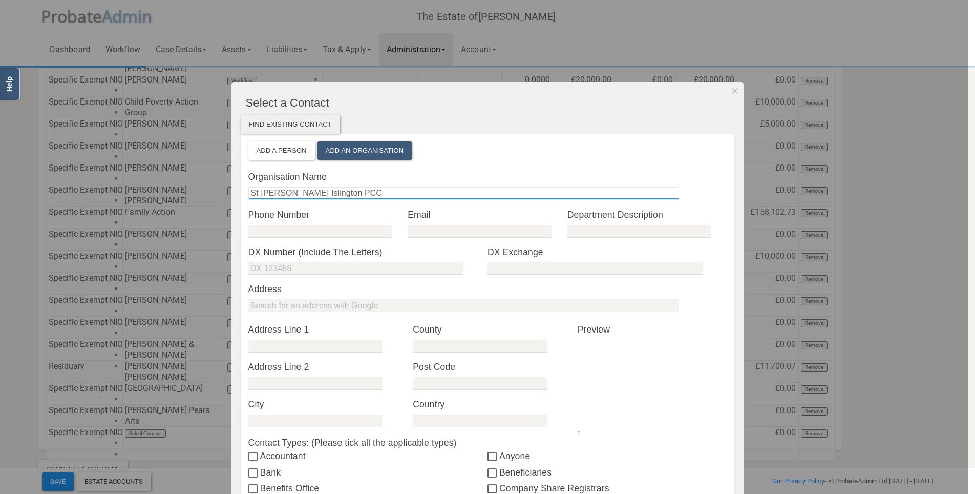
scroll to position [123, 0]
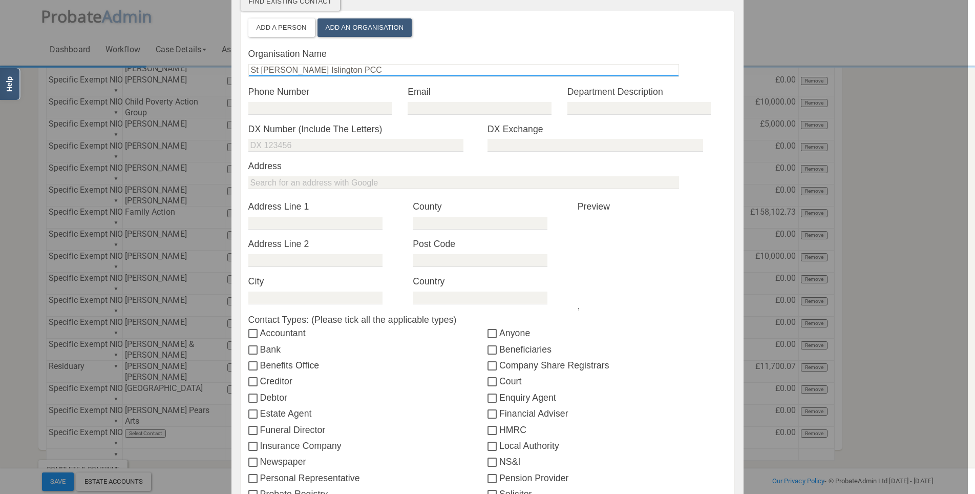
type input "St [PERSON_NAME] Islington PCC"
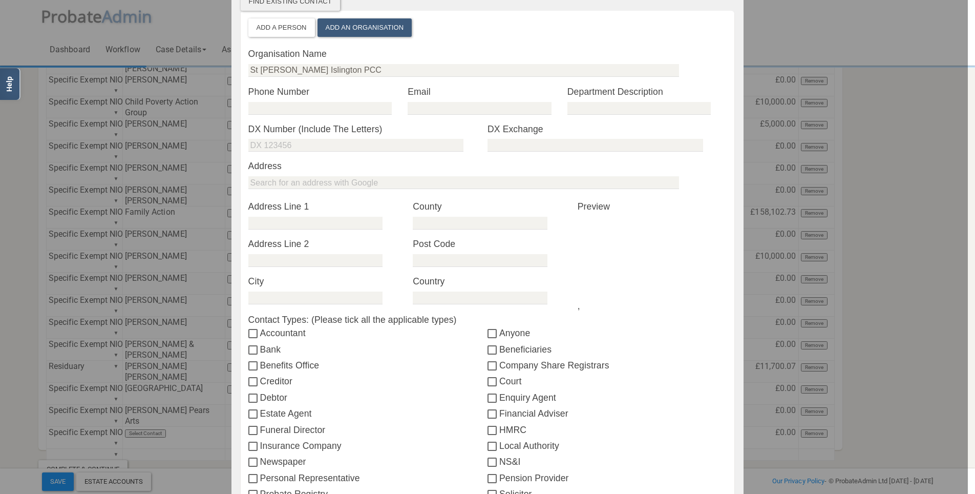
click at [488, 346] on input "Beneficiaries" at bounding box center [494, 350] width 12 height 8
checkbox input "true"
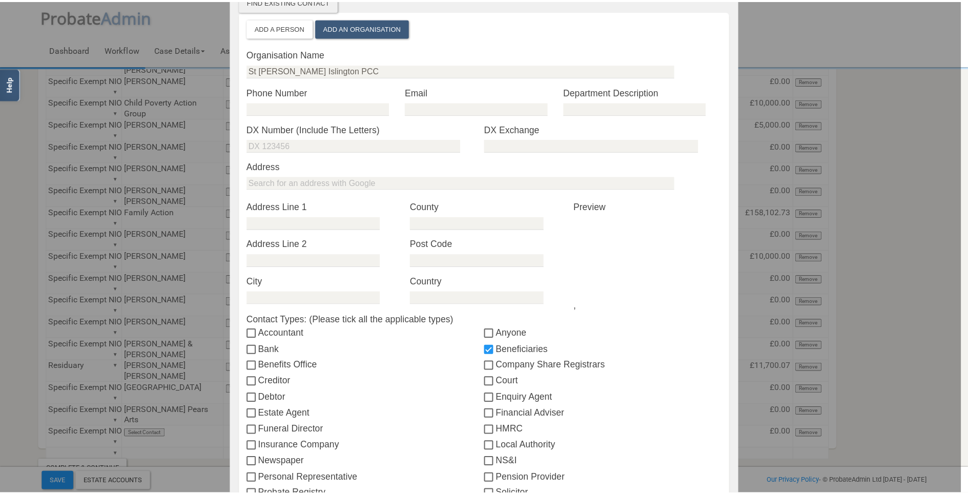
scroll to position [282, 0]
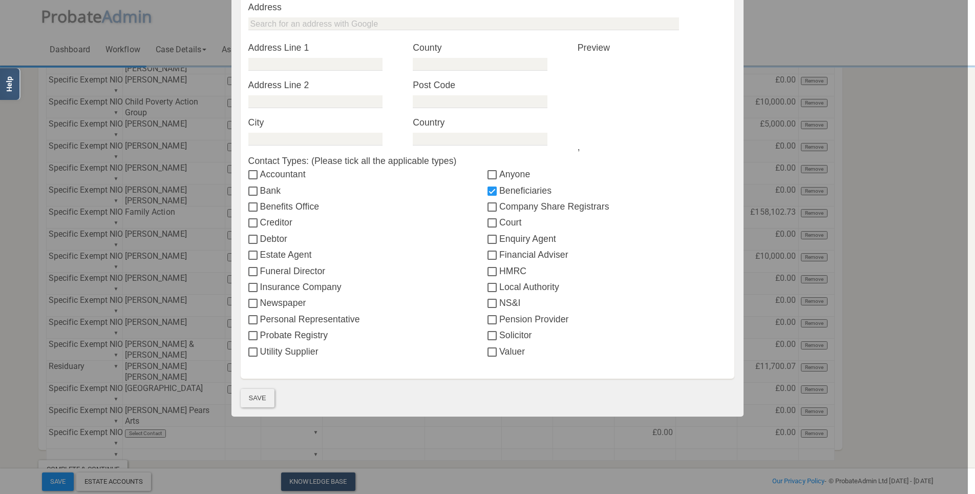
click at [250, 351] on button "Save" at bounding box center [258, 398] width 34 height 18
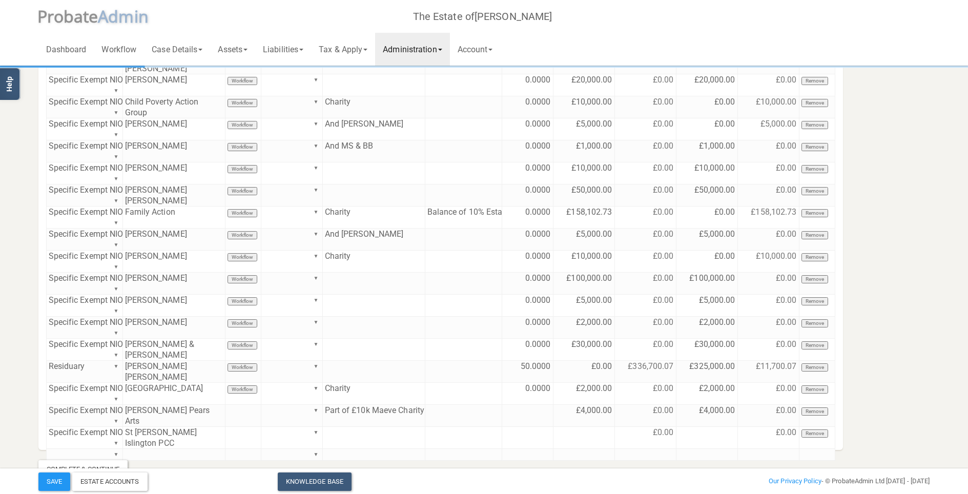
click at [721, 222] on section "Distribution Account Beneficiaries Distribution Account Type Contact Workflow D…" at bounding box center [484, 184] width 907 height 589
click at [367, 351] on td at bounding box center [374, 438] width 102 height 22
click at [356, 351] on td "Part of £10k Maeve Charity" at bounding box center [374, 416] width 102 height 22
click at [0, 0] on textarea "Part of £10k Maeve Charity" at bounding box center [0, 0] width 0 height 0
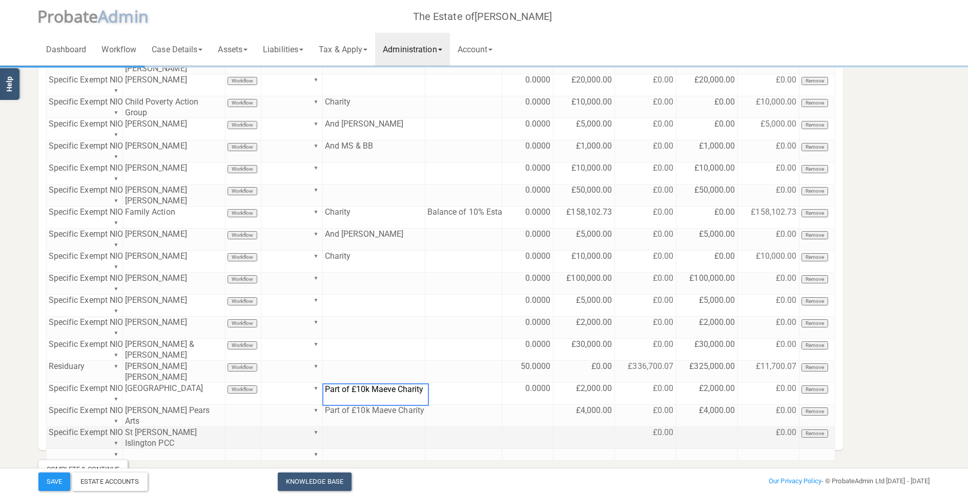
click at [349, 351] on td at bounding box center [374, 438] width 102 height 22
paste textarea "Part of £10k Maeve Charity"
type textarea "Part of £10k Maeve Charity"
click at [589, 351] on td at bounding box center [583, 438] width 61 height 22
click at [716, 351] on td at bounding box center [706, 438] width 61 height 22
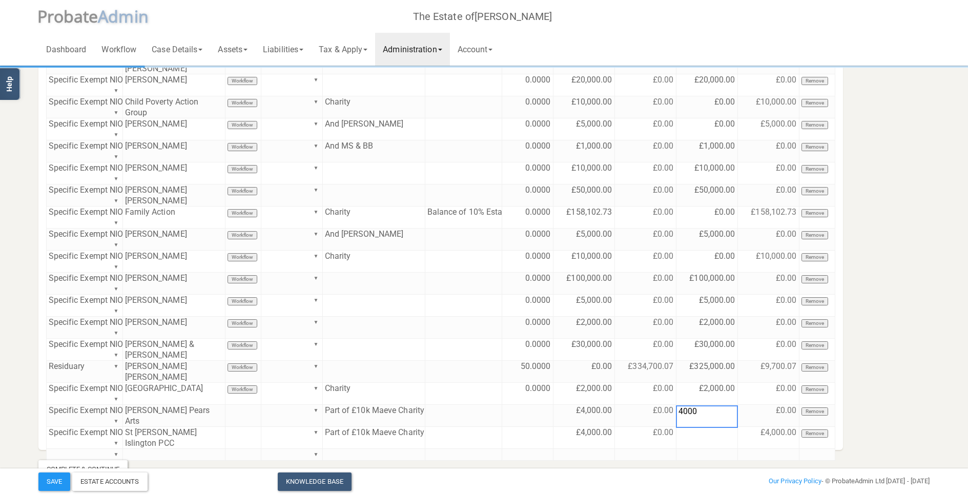
click at [721, 351] on section "Distribution Account Beneficiaries Distribution Account Type Contact Workflow D…" at bounding box center [484, 184] width 907 height 589
click at [51, 351] on button "Save" at bounding box center [54, 481] width 32 height 18
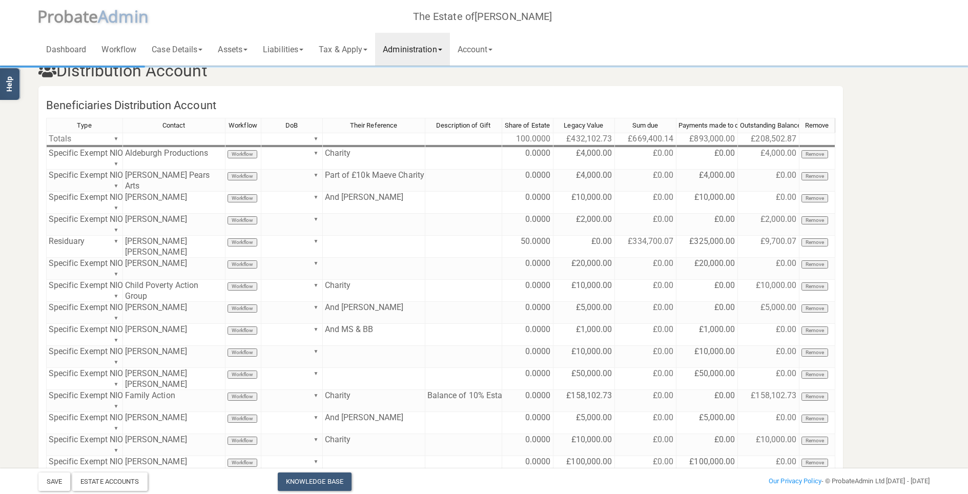
scroll to position [77, 0]
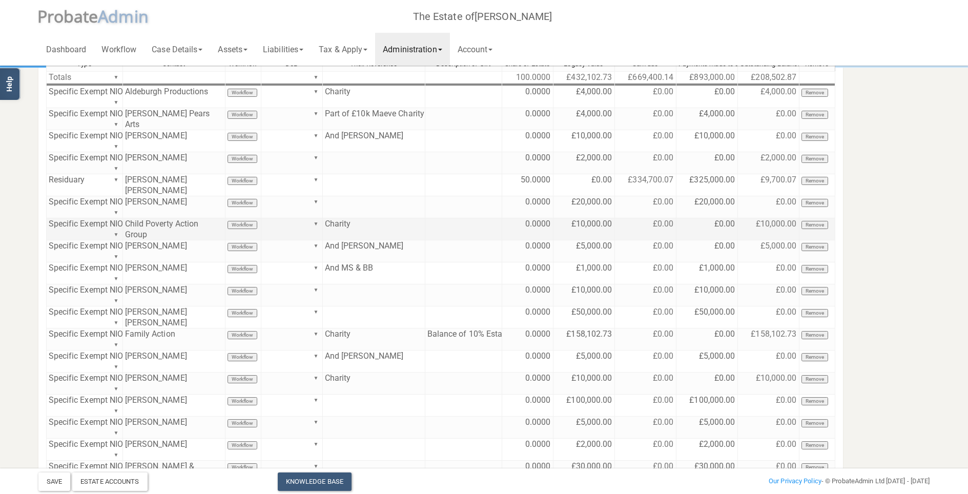
click at [706, 220] on td "£0.00" at bounding box center [706, 229] width 61 height 22
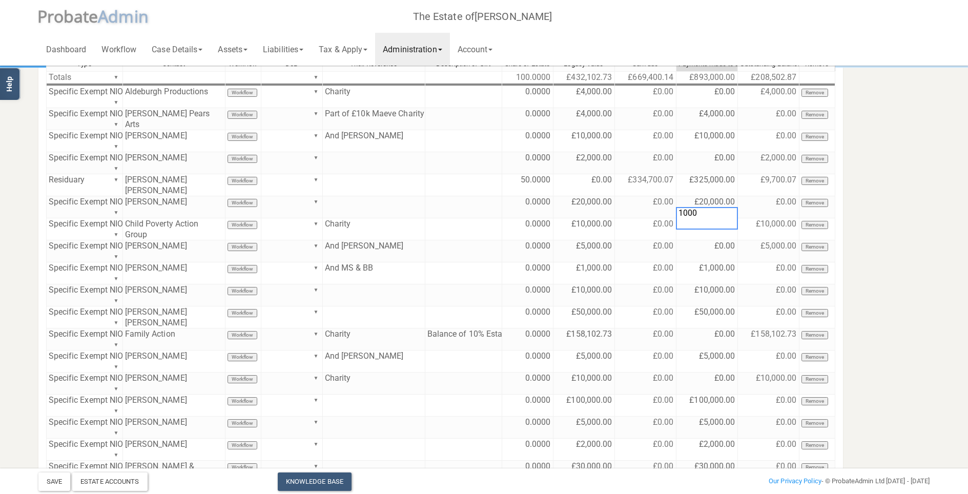
click at [721, 219] on section "Distribution Account Beneficiaries Distribution Account Type Contact Workflow D…" at bounding box center [484, 284] width 907 height 588
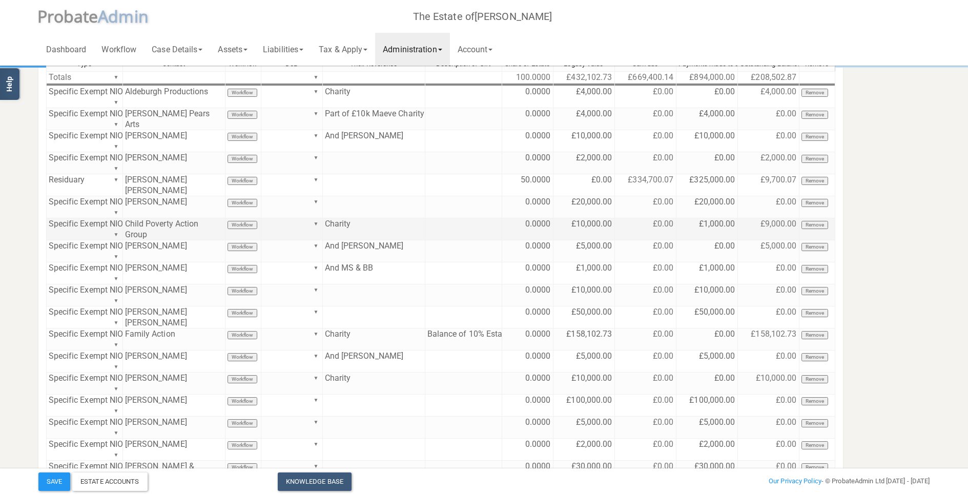
click at [706, 218] on td "£1,000.00" at bounding box center [706, 229] width 61 height 22
type textarea "10000"
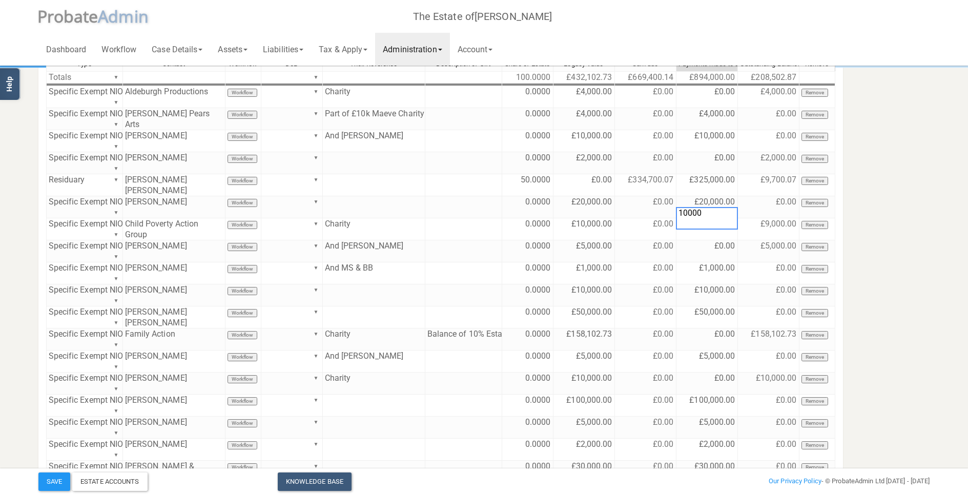
click at [721, 242] on section "Distribution Account Beneficiaries Distribution Account Type Contact Workflow D…" at bounding box center [484, 284] width 907 height 588
click at [59, 351] on button "Save" at bounding box center [54, 481] width 32 height 18
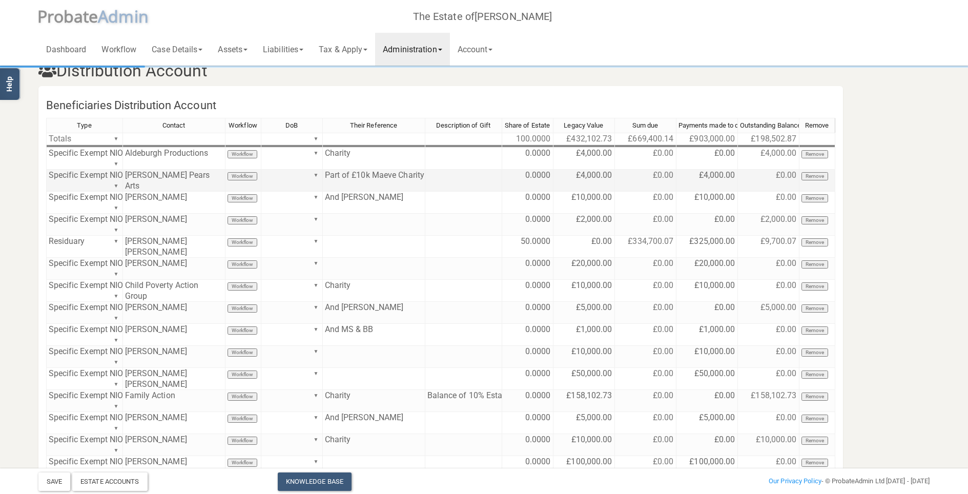
click at [721, 176] on button "Remove" at bounding box center [814, 176] width 27 height 8
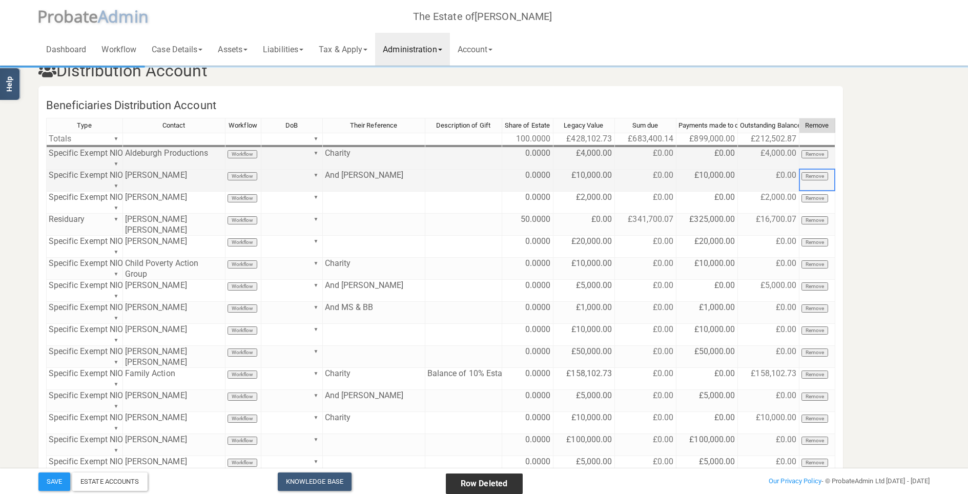
click at [360, 157] on td "Charity" at bounding box center [374, 159] width 102 height 22
click at [326, 154] on td "Charity" at bounding box center [374, 159] width 102 height 22
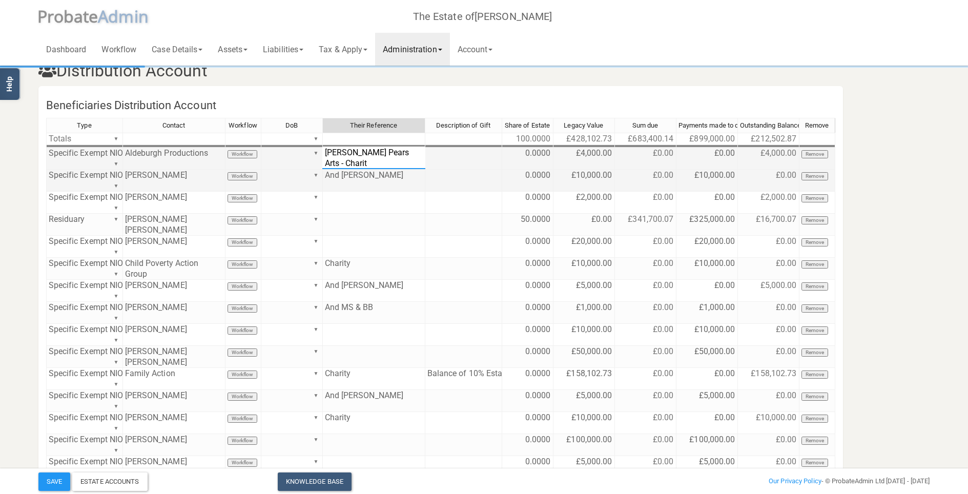
type textarea "[PERSON_NAME] Pears Arts - Charity"
click at [713, 155] on td "£0.00" at bounding box center [706, 159] width 61 height 22
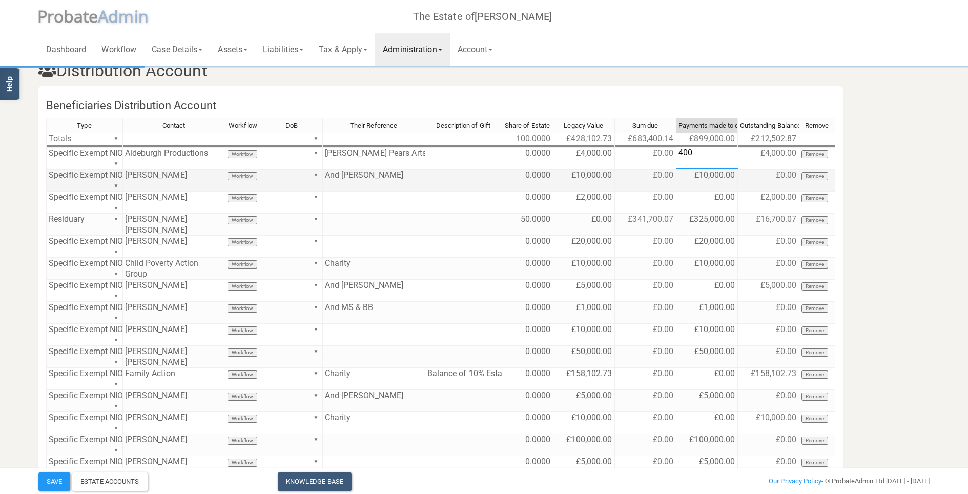
type textarea "4000"
click at [721, 166] on section "Distribution Account Beneficiaries Distribution Account Type Contact Workflow D…" at bounding box center [484, 335] width 907 height 566
click at [54, 351] on button "Save" at bounding box center [54, 481] width 32 height 18
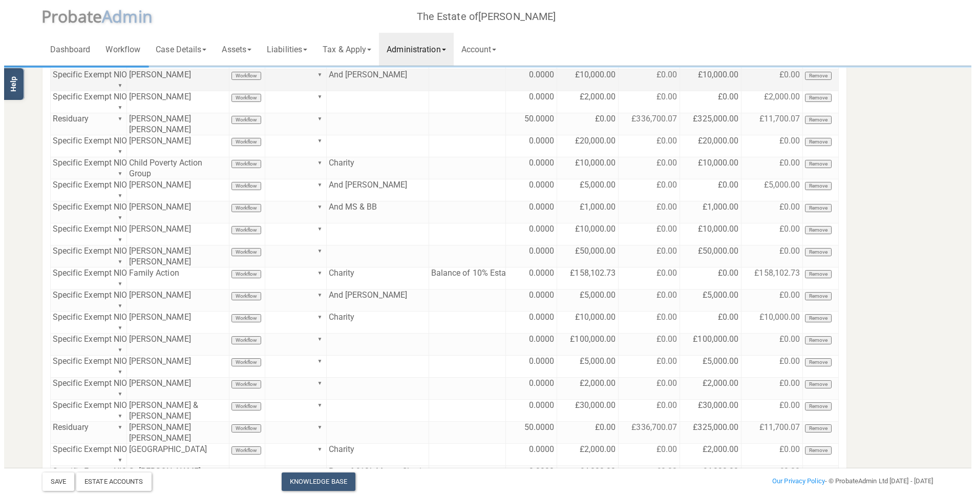
scroll to position [177, 0]
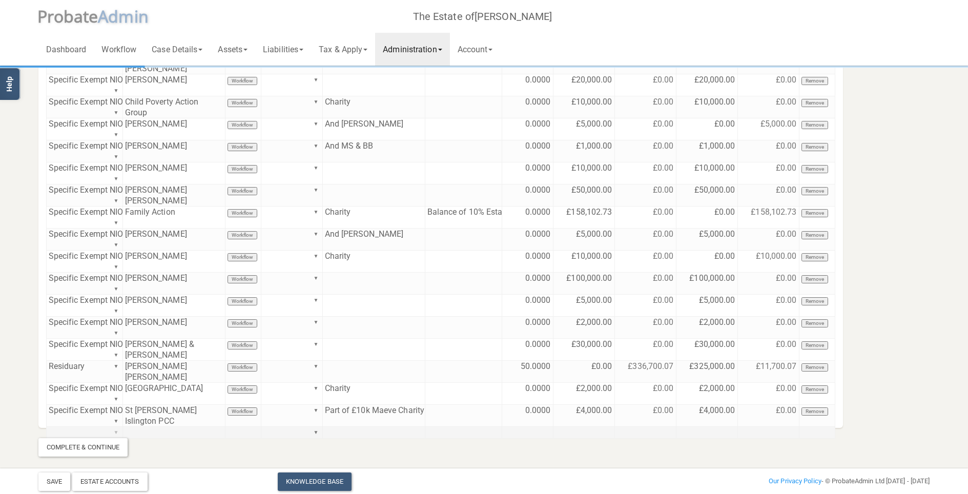
click at [115, 351] on div "Type Contact Workflow DoB Their Reference Description of Gift Share of Estate L…" at bounding box center [440, 191] width 789 height 471
click at [89, 351] on div "Type Contact Workflow DoB Their Reference Description of Gift Share of Estate L…" at bounding box center [440, 191] width 789 height 471
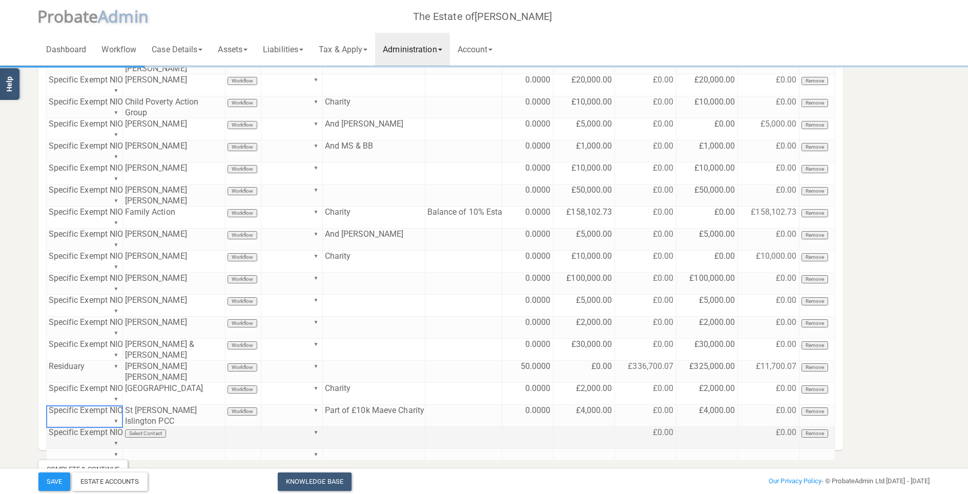
click at [146, 351] on td "Select Contact" at bounding box center [174, 438] width 102 height 22
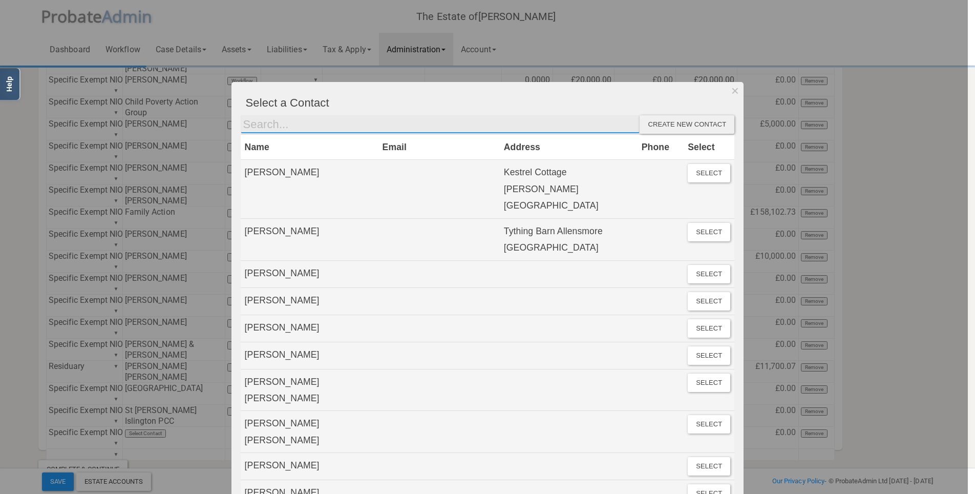
click at [320, 127] on input "text" at bounding box center [441, 124] width 400 height 18
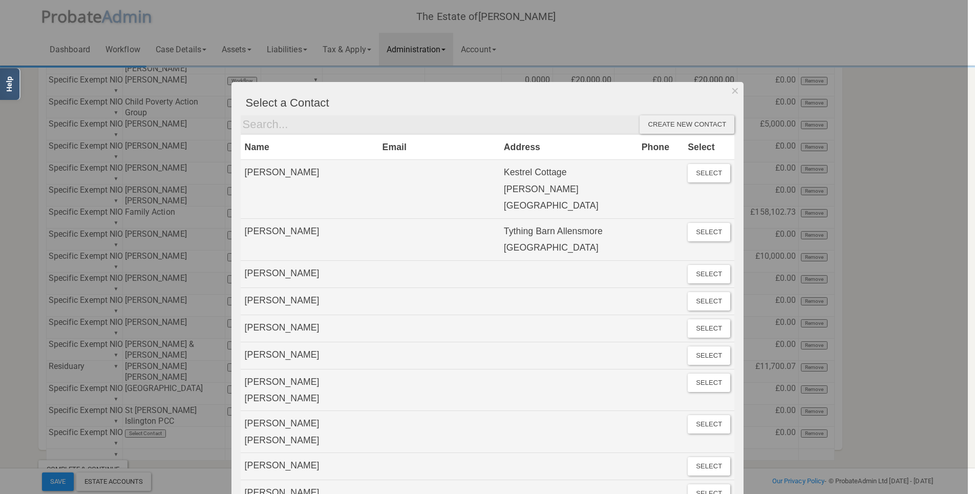
click at [708, 126] on div "Create new contact" at bounding box center [687, 124] width 95 height 18
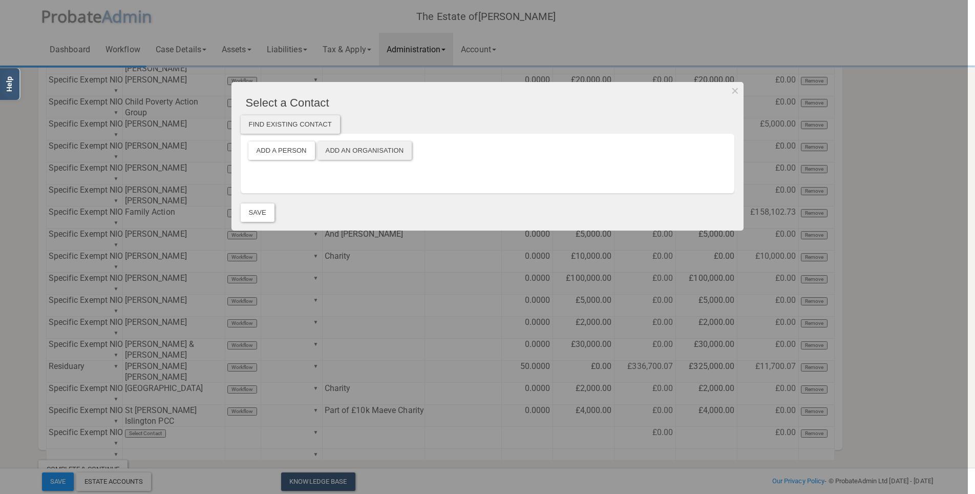
click at [362, 147] on button "Add an Organisation" at bounding box center [365, 150] width 95 height 18
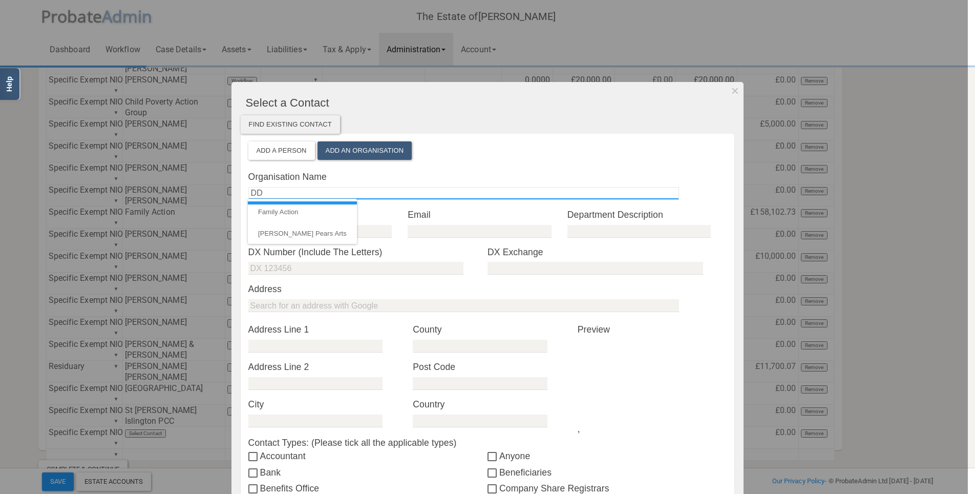
type input "D"
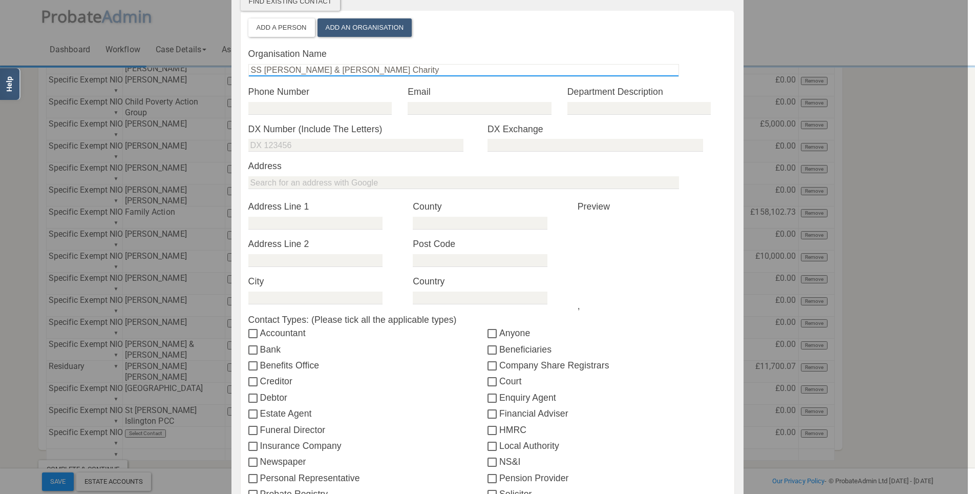
type input "SS [PERSON_NAME] & [PERSON_NAME] Charity"
click at [490, 347] on input "Beneficiaries" at bounding box center [494, 350] width 12 height 8
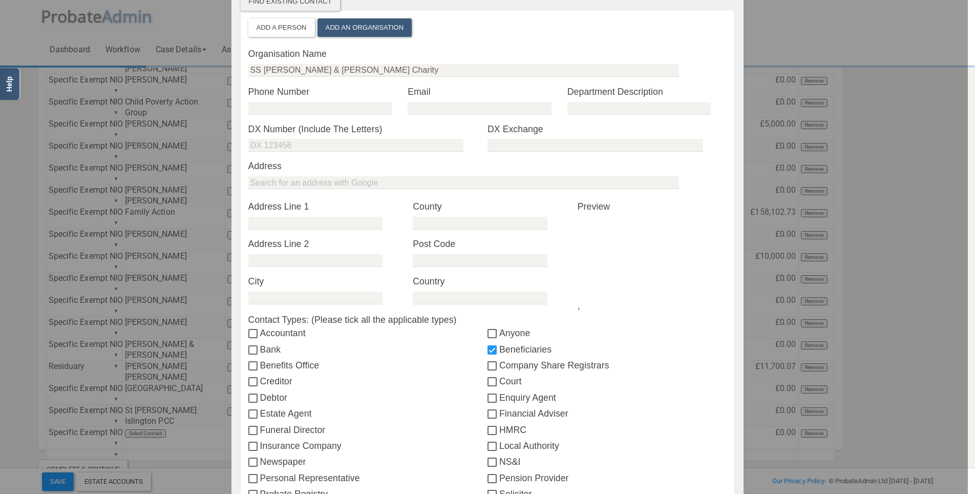
checkbox input "true"
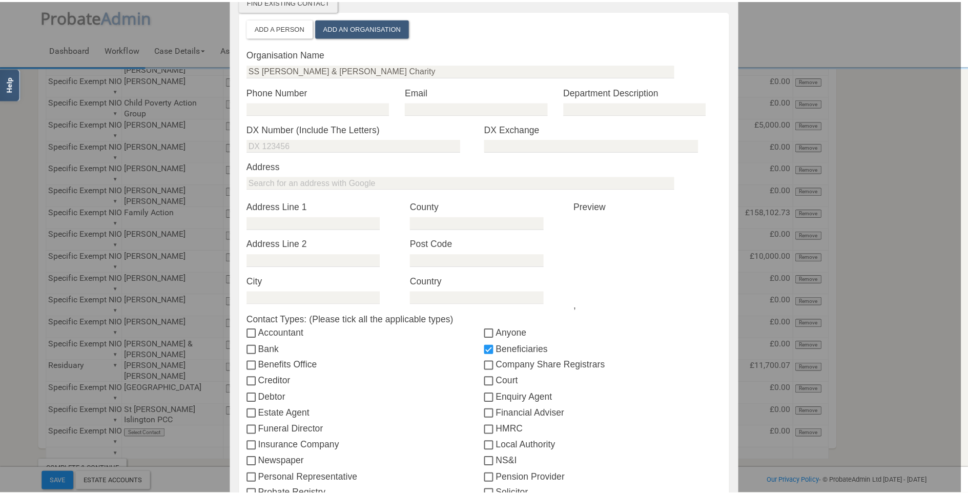
scroll to position [282, 0]
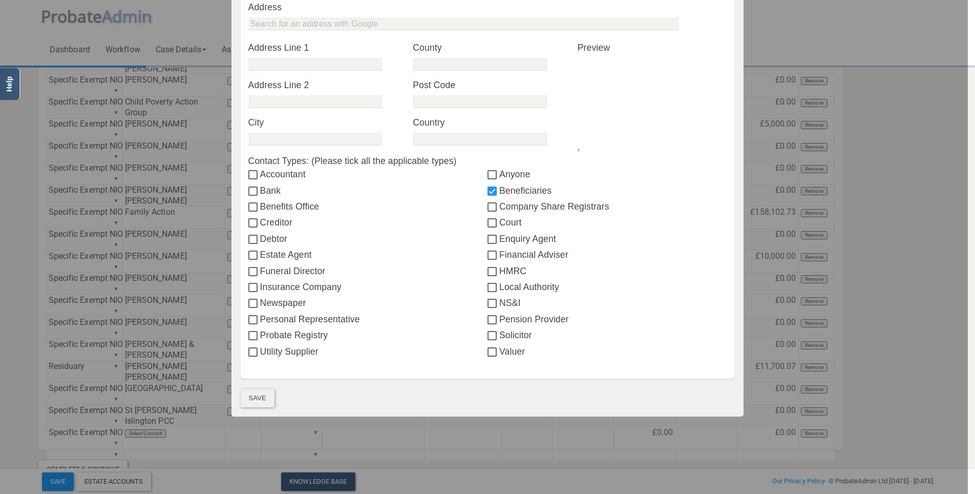
click at [252, 351] on button "Save" at bounding box center [258, 398] width 34 height 18
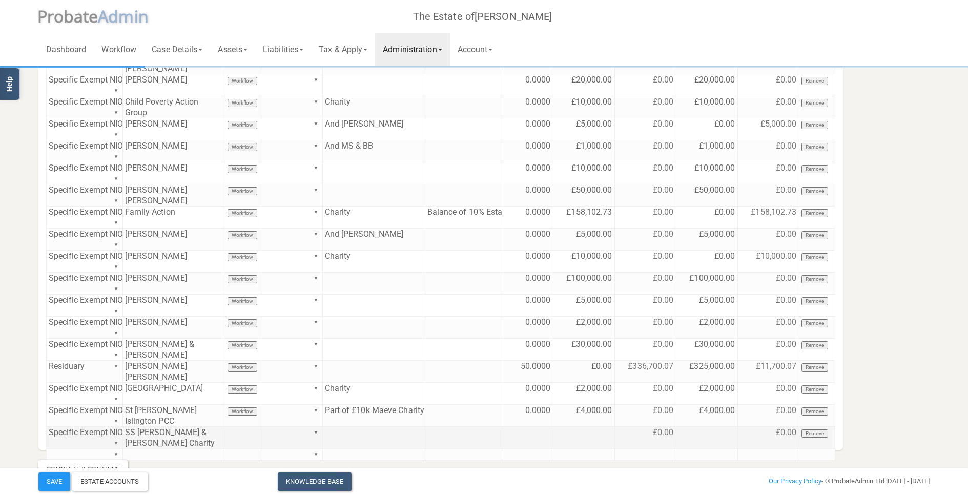
click at [364, 351] on td at bounding box center [374, 438] width 102 height 22
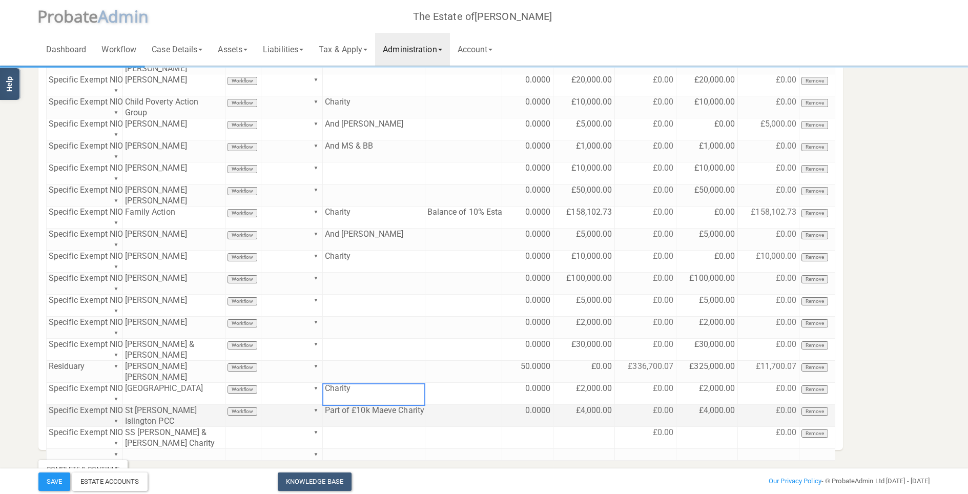
click at [362, 351] on td "Part of £10k Maeve Charity" at bounding box center [374, 416] width 102 height 22
type textarea "Part of £10k Maeve Charity"
click at [362, 351] on textarea "Part of £10k Maeve Charity" at bounding box center [376, 394] width 108 height 23
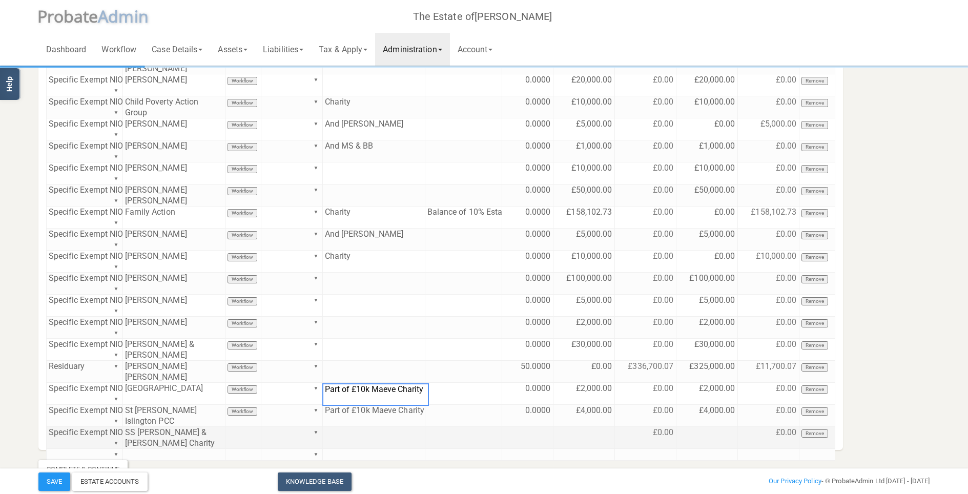
click at [350, 351] on td at bounding box center [374, 438] width 102 height 22
paste textarea "Part of £10k Maeve Charity"
type textarea "Part of £10k Maeve Charity"
click at [526, 351] on td at bounding box center [527, 438] width 51 height 22
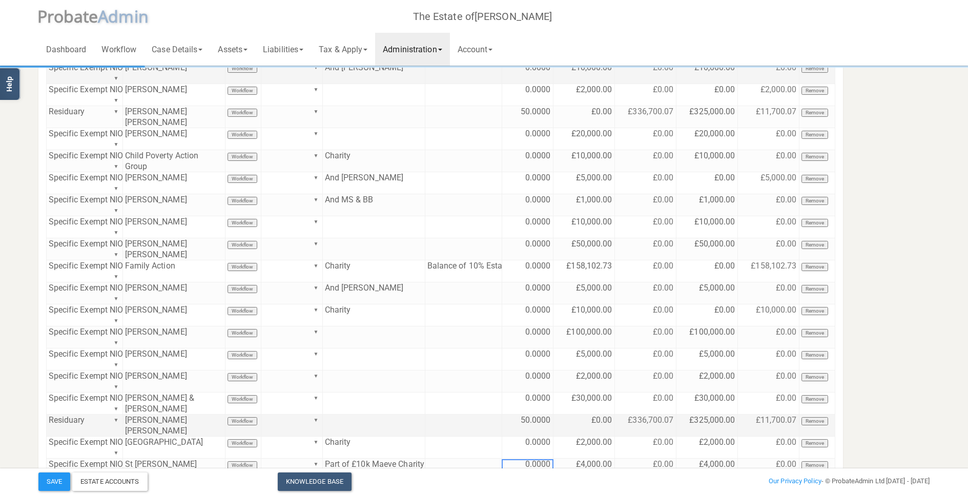
scroll to position [184, 0]
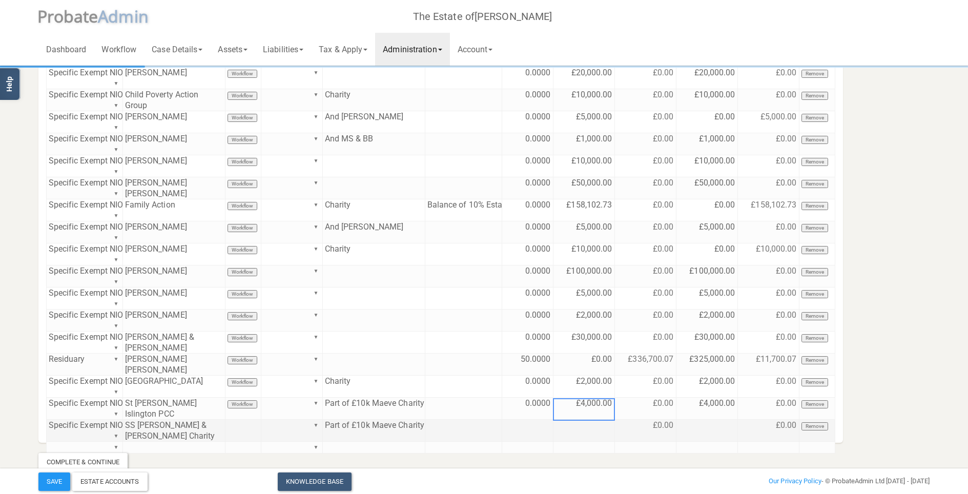
click at [591, 351] on td at bounding box center [583, 430] width 61 height 22
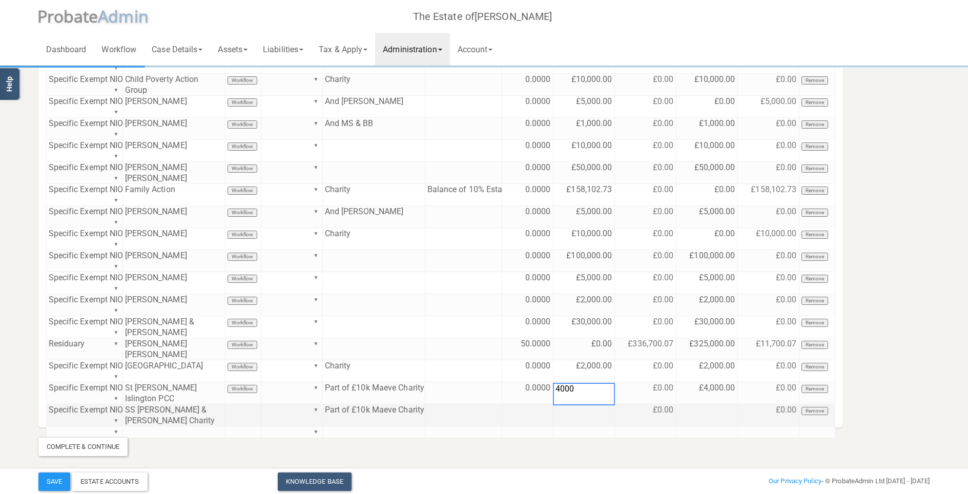
click at [699, 351] on td at bounding box center [706, 415] width 61 height 22
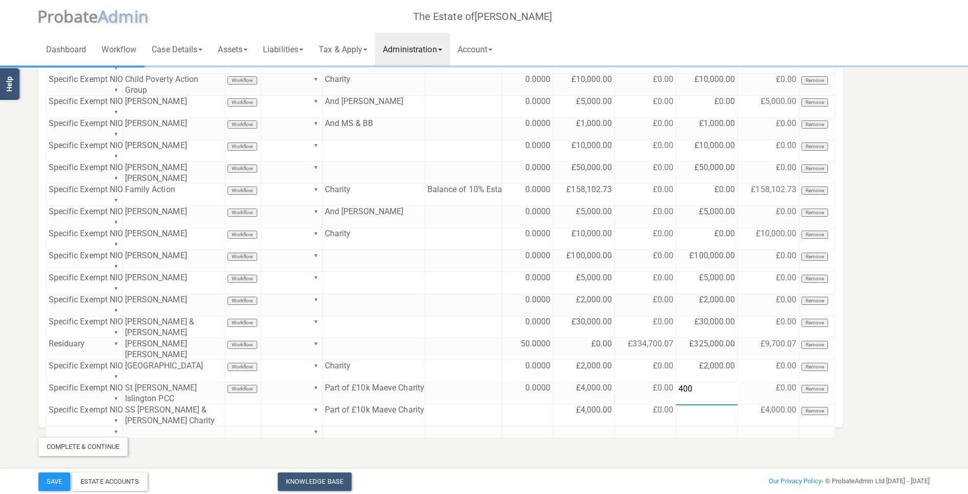
type textarea "4000"
click at [721, 351] on section "Distribution Account Beneficiaries Distribution Account Type Contact Workflow D…" at bounding box center [484, 161] width 907 height 589
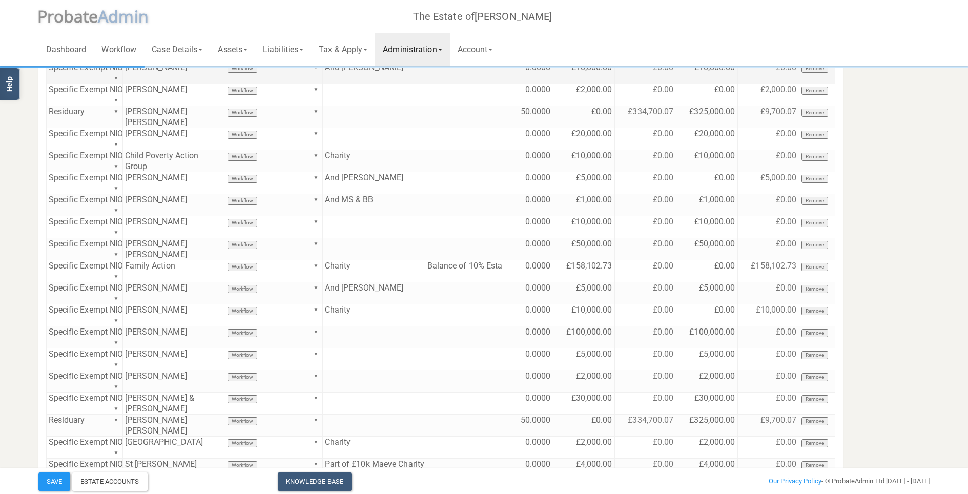
scroll to position [184, 0]
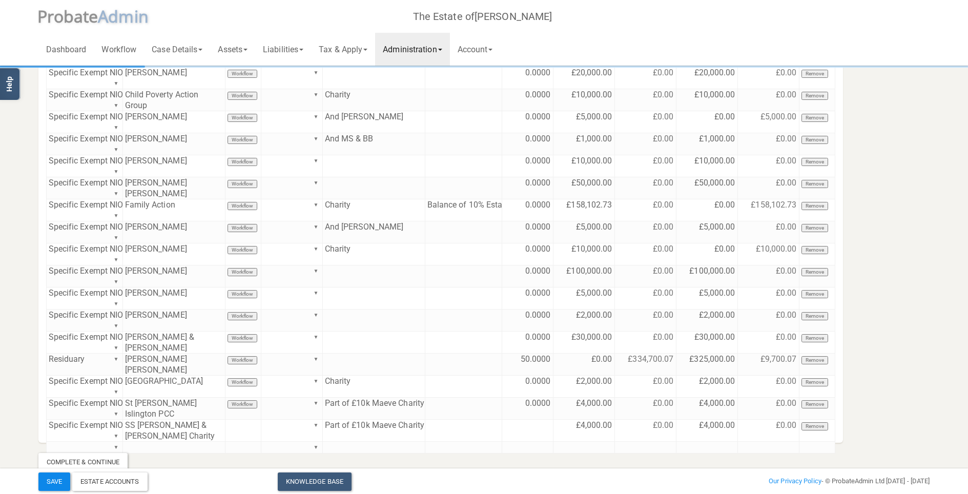
click at [57, 351] on button "Save" at bounding box center [54, 481] width 32 height 18
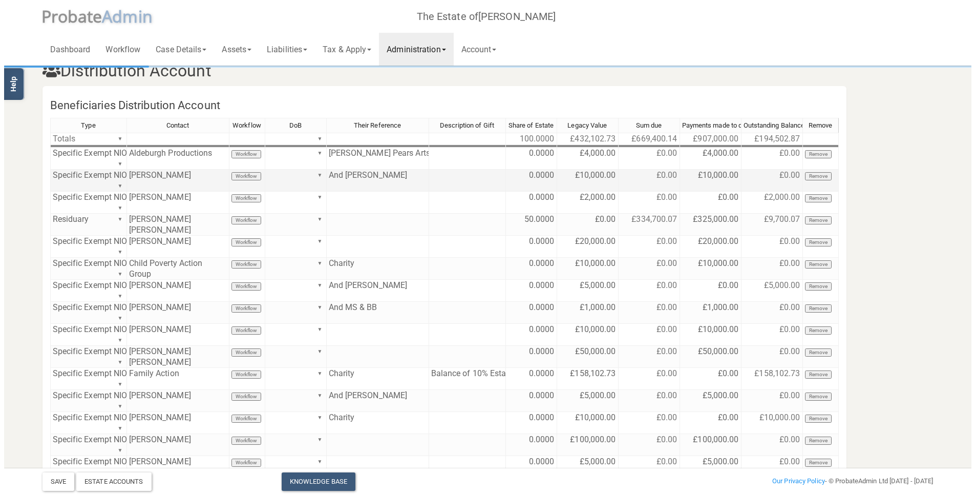
scroll to position [200, 0]
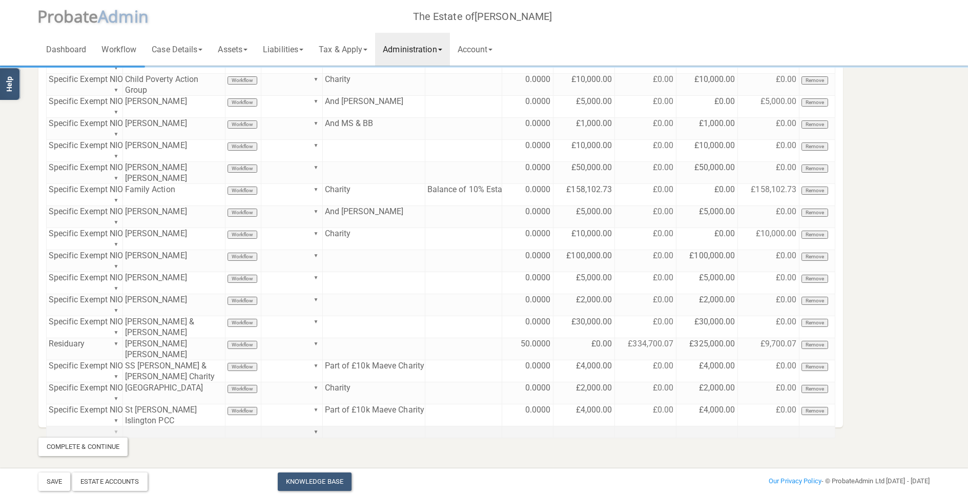
click at [116, 351] on div "Type Contact Workflow DoB Their Reference Description of Gift Share of Estate L…" at bounding box center [440, 179] width 789 height 493
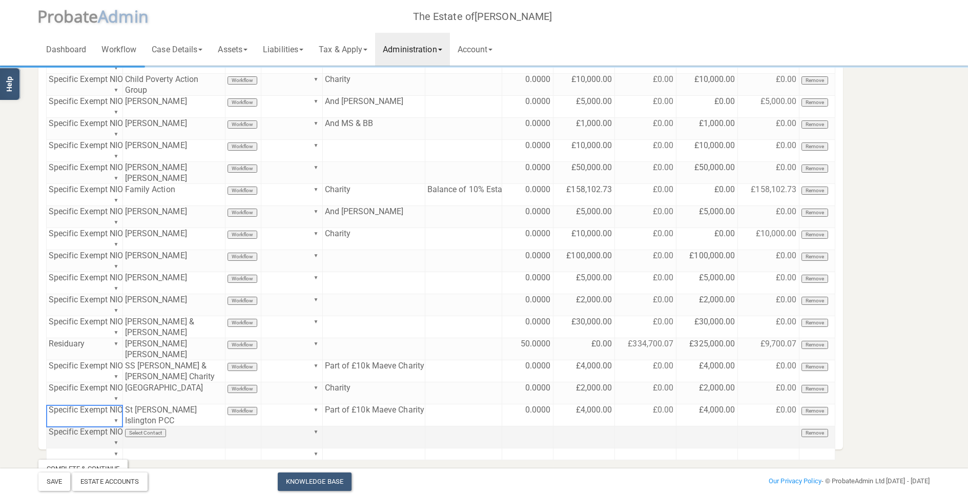
click at [93, 351] on div "Type Contact Workflow DoB Their Reference Description of Gift Share of Estate L…" at bounding box center [440, 190] width 789 height 515
click at [162, 351] on td "Select Contact" at bounding box center [174, 437] width 102 height 22
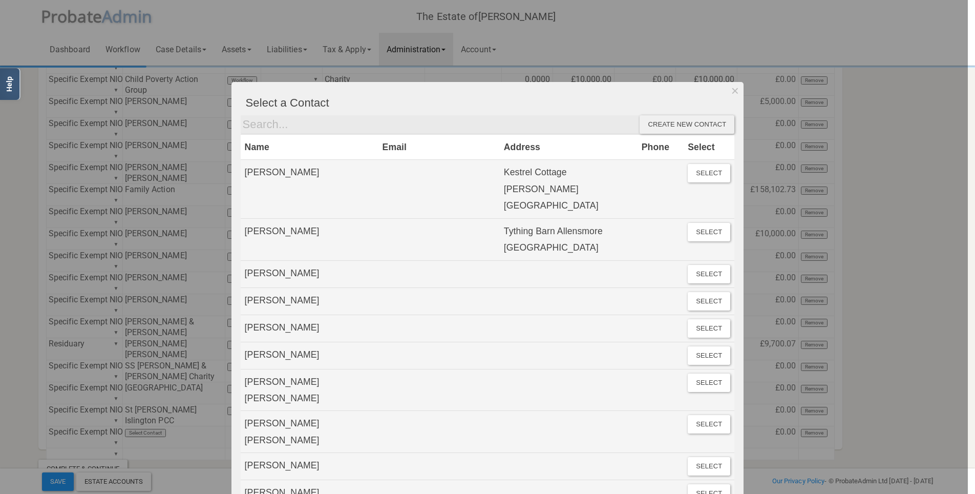
click at [679, 127] on div "Create new contact" at bounding box center [687, 124] width 95 height 18
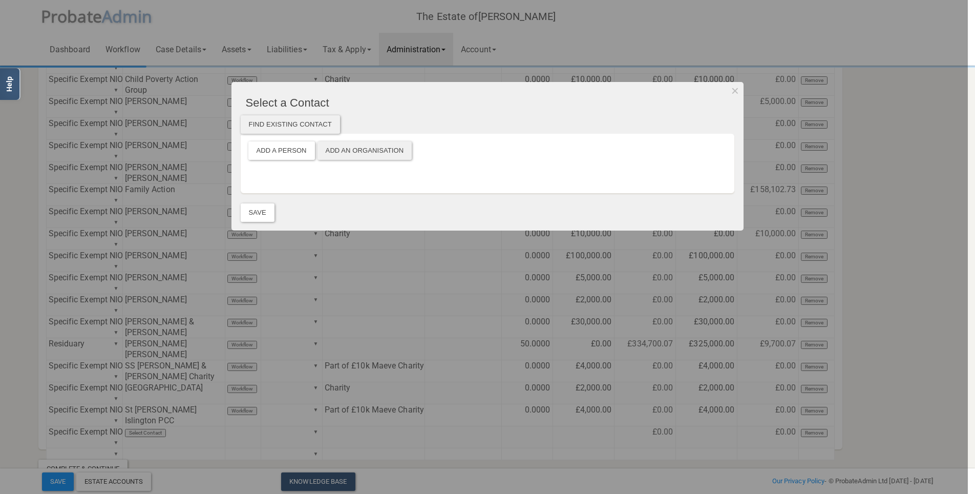
click at [352, 152] on button "Add an Organisation" at bounding box center [365, 150] width 95 height 18
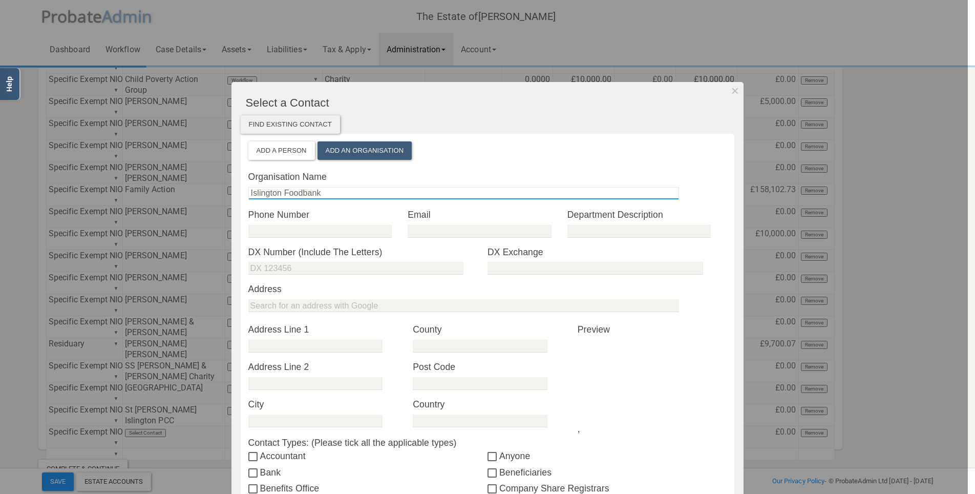
scroll to position [123, 0]
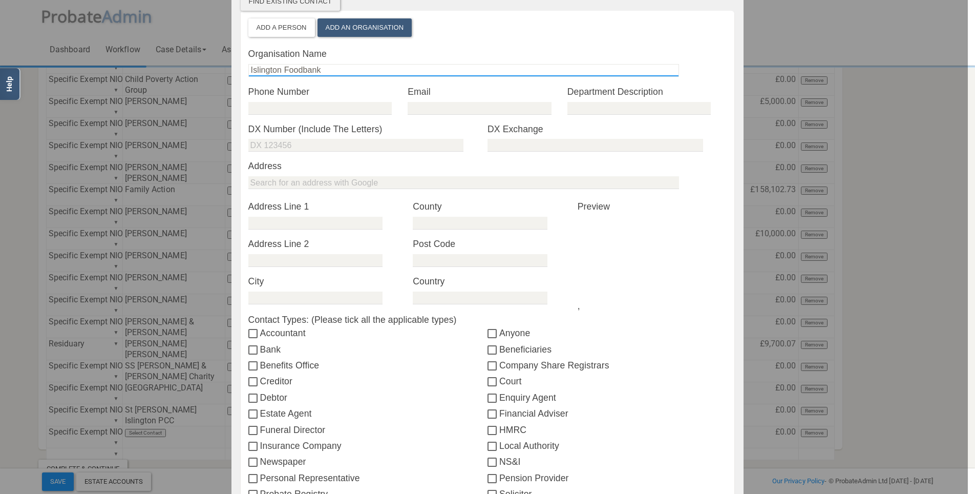
type input "Islington Foodbank"
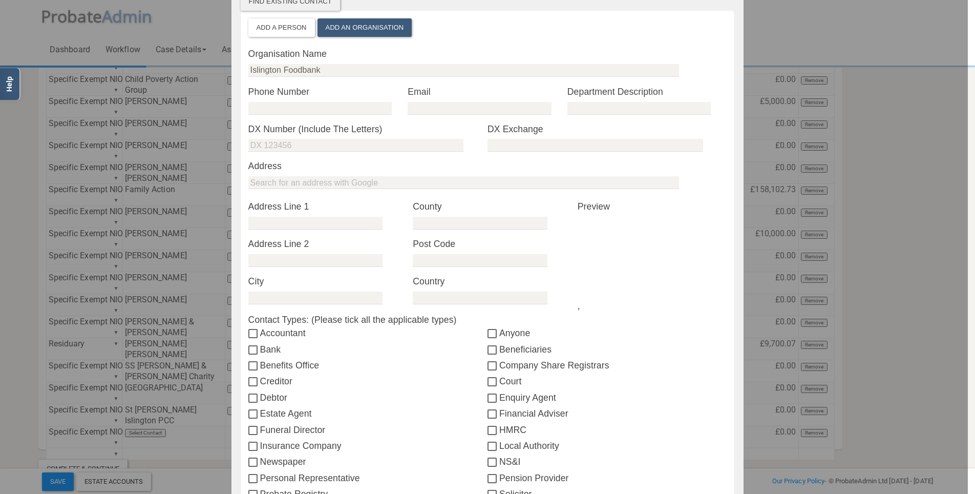
click at [488, 348] on input "Beneficiaries" at bounding box center [494, 350] width 12 height 8
checkbox input "true"
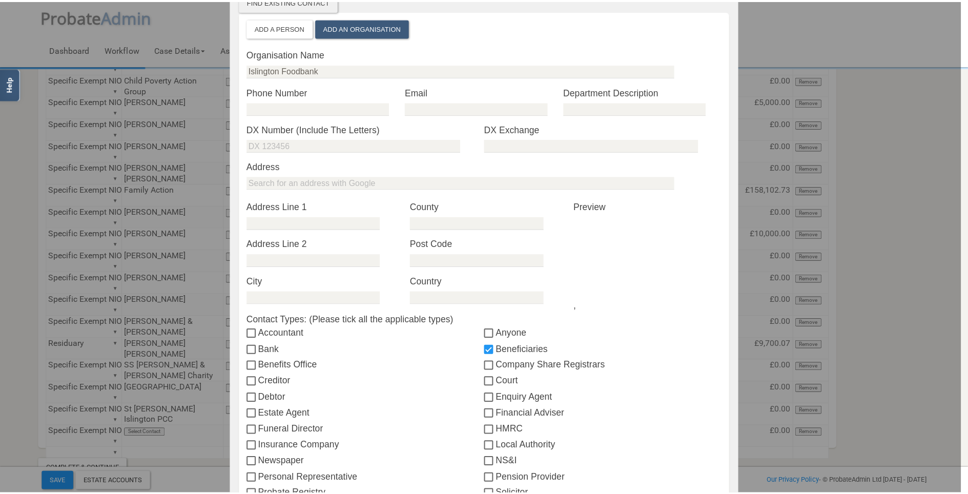
scroll to position [282, 0]
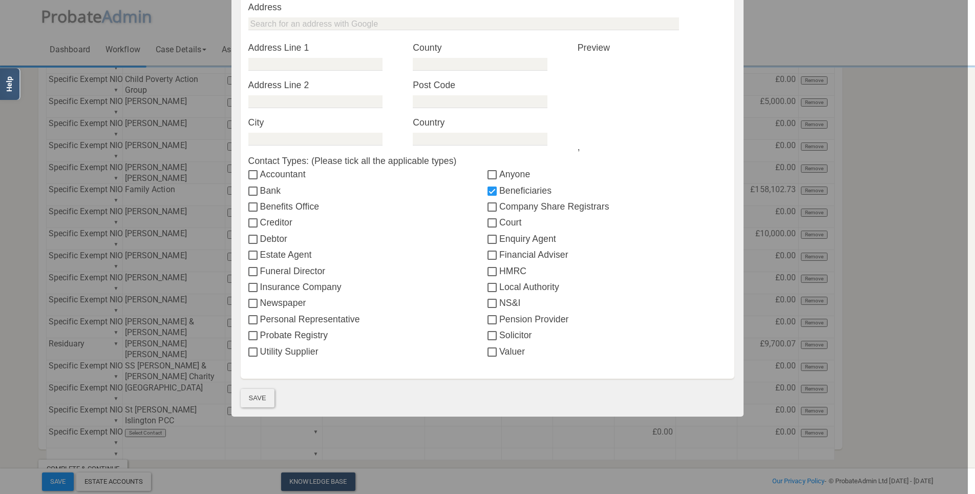
click at [255, 351] on button "Save" at bounding box center [258, 398] width 34 height 18
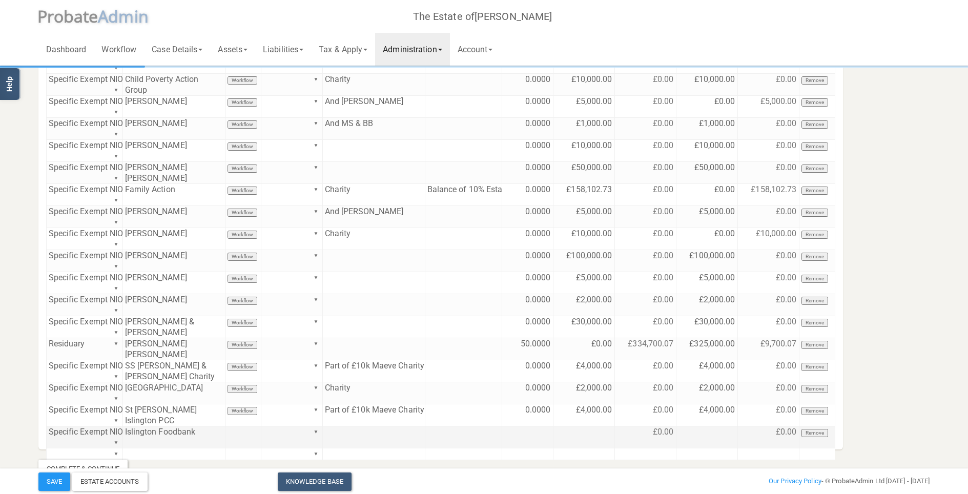
click at [387, 351] on td at bounding box center [374, 437] width 102 height 22
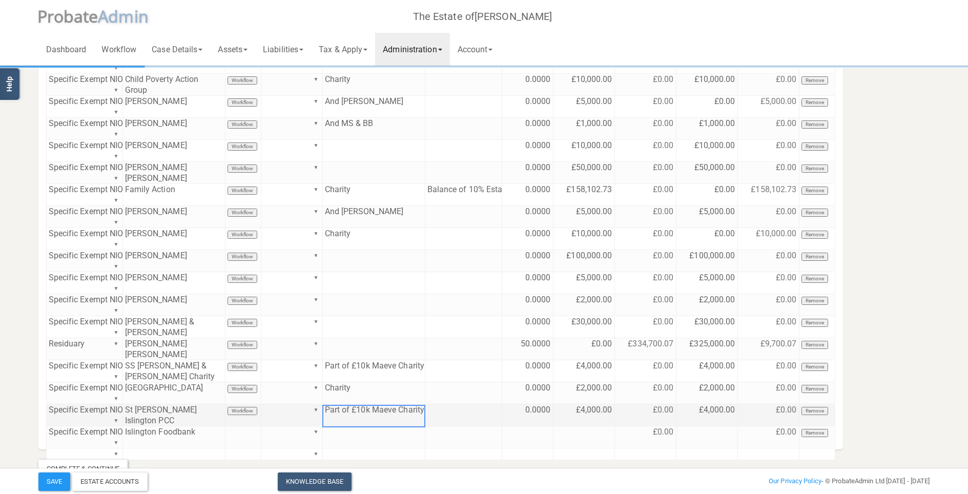
click at [384, 351] on td "Part of £10k Maeve Charity" at bounding box center [374, 415] width 102 height 22
click at [0, 0] on textarea "Part of £10k Maeve Charity" at bounding box center [0, 0] width 0 height 0
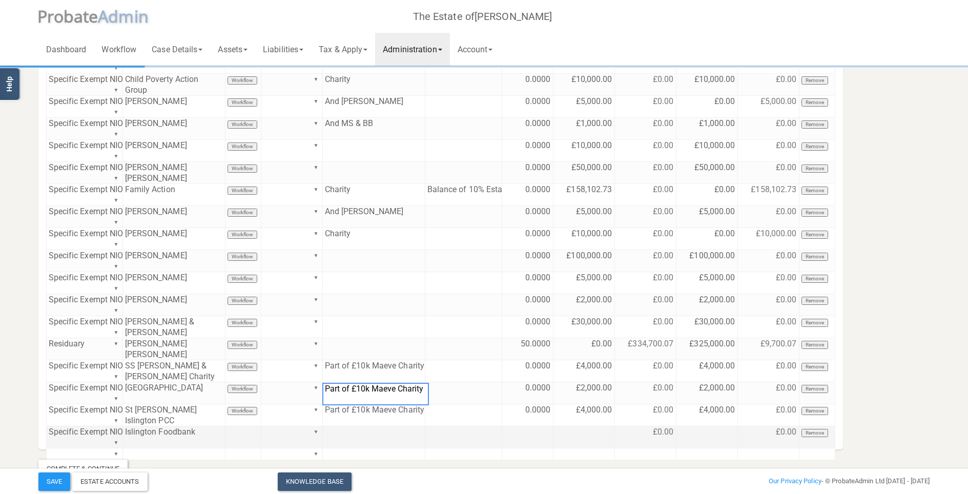
click at [357, 351] on td at bounding box center [374, 437] width 102 height 22
paste textarea "Part of £10k Maeve Charity"
type textarea "Part of £10k Maeve Charity"
click at [576, 351] on td at bounding box center [583, 437] width 61 height 22
click at [696, 351] on td at bounding box center [706, 437] width 61 height 22
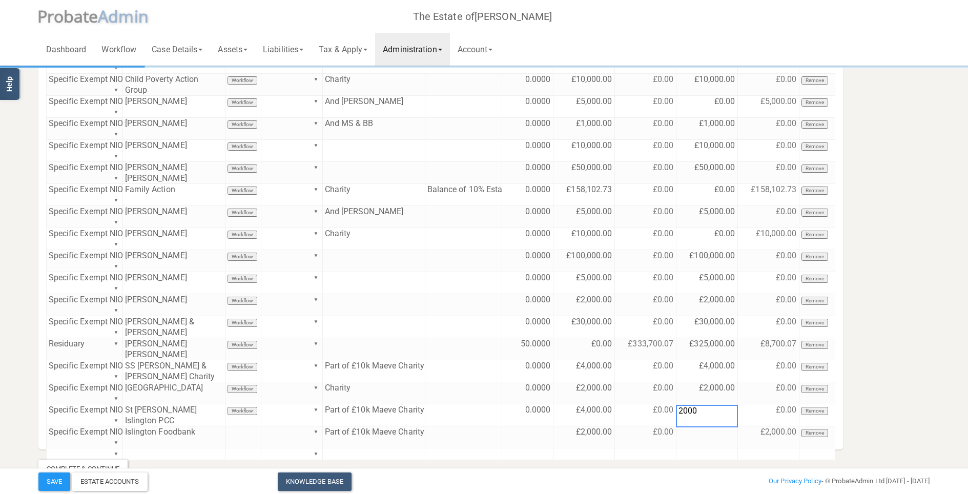
click at [721, 351] on section "Distribution Account Beneficiaries Distribution Account Type Contact Workflow D…" at bounding box center [484, 172] width 907 height 611
click at [55, 351] on button "Save" at bounding box center [54, 481] width 32 height 18
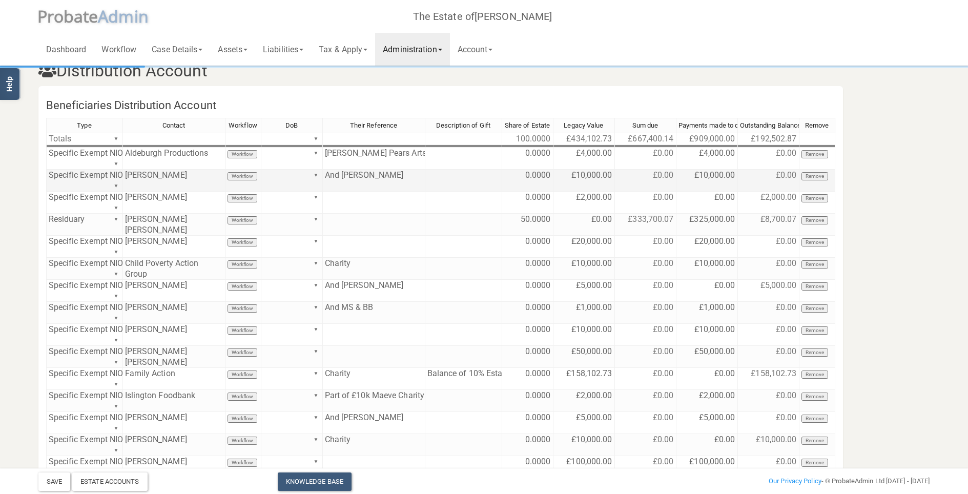
scroll to position [0, 0]
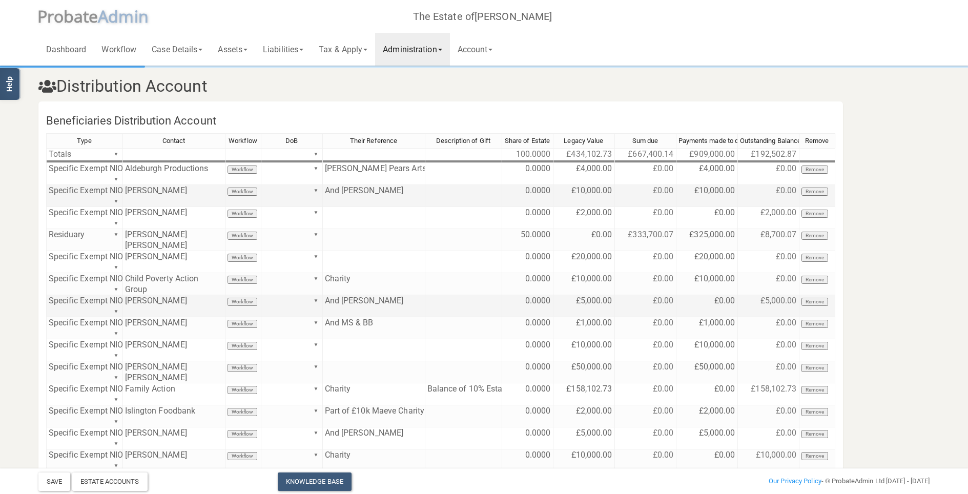
click at [466, 295] on td at bounding box center [463, 306] width 77 height 22
click at [720, 300] on td "£0.00" at bounding box center [706, 306] width 61 height 22
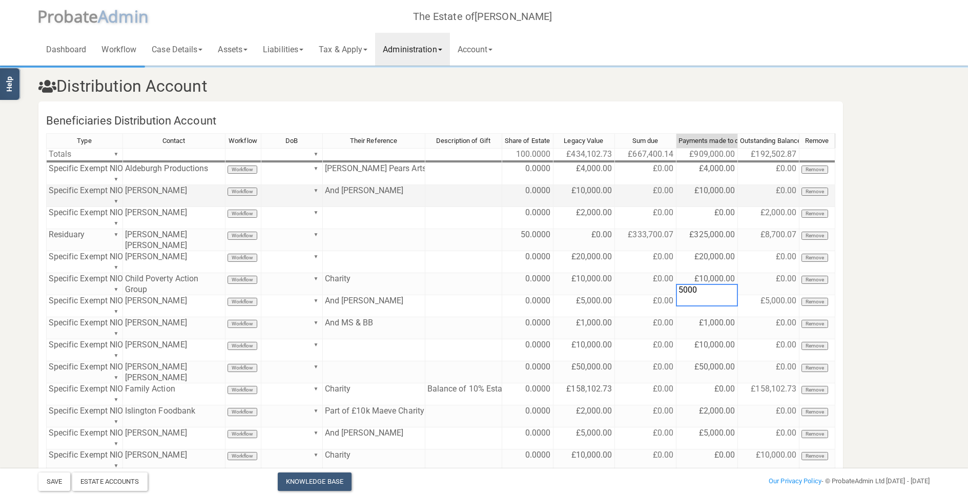
click at [721, 277] on section "Distribution Account Beneficiaries Distribution Account Type Contact Workflow D…" at bounding box center [484, 372] width 907 height 610
click at [57, 351] on button "Save" at bounding box center [54, 481] width 32 height 18
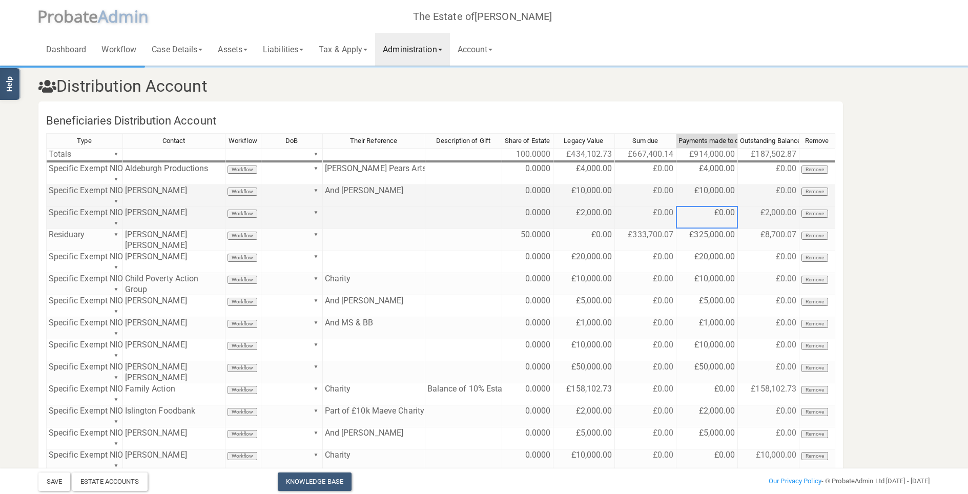
click at [721, 215] on td "£0.00" at bounding box center [706, 218] width 61 height 22
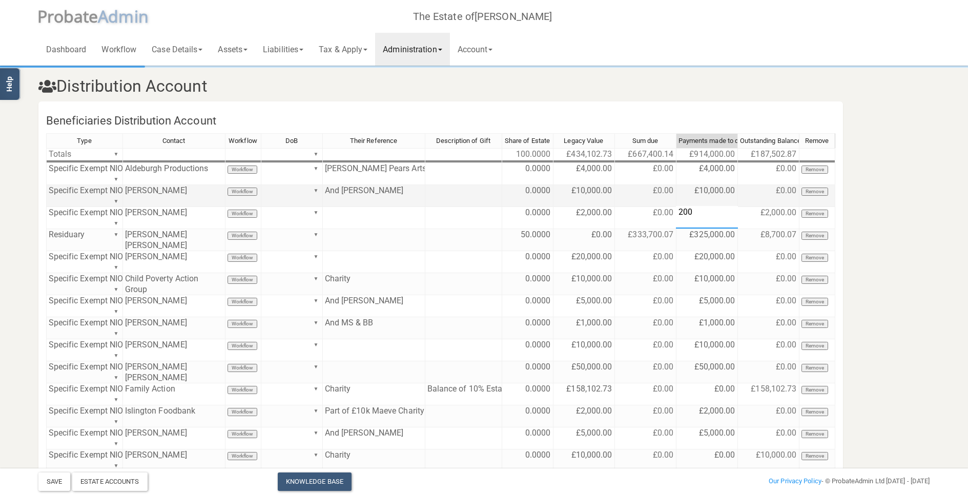
type textarea "2000"
click at [721, 204] on section "Distribution Account Beneficiaries Distribution Account Type Contact Workflow D…" at bounding box center [484, 372] width 907 height 610
click at [53, 351] on button "Save" at bounding box center [54, 481] width 32 height 18
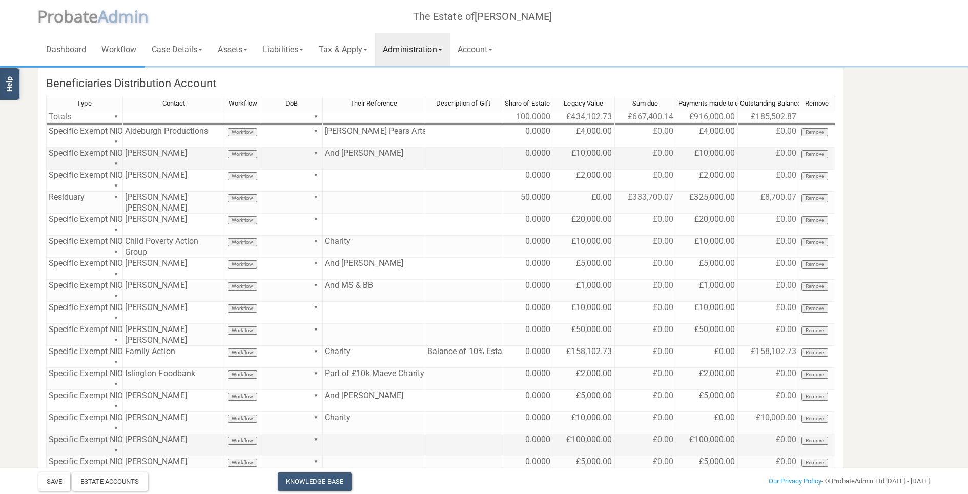
scroll to position [99, 0]
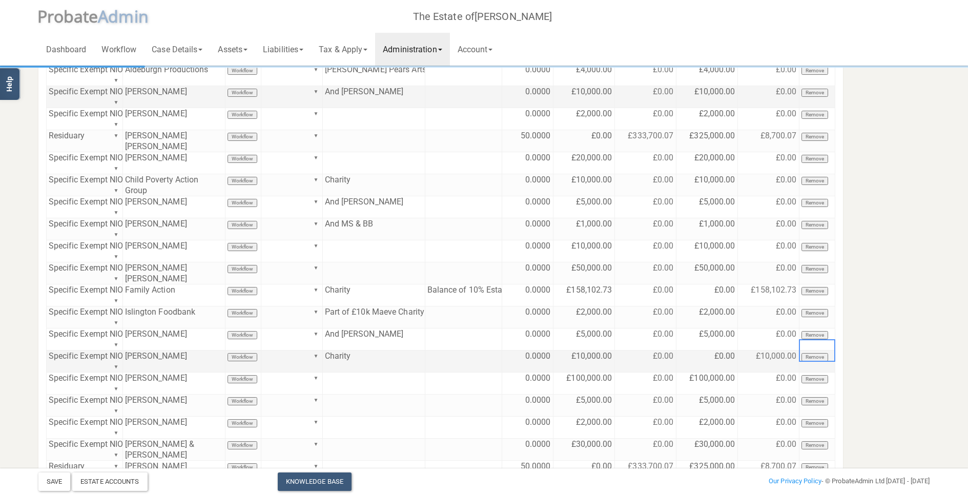
click at [721, 351] on button "Remove" at bounding box center [814, 357] width 27 height 8
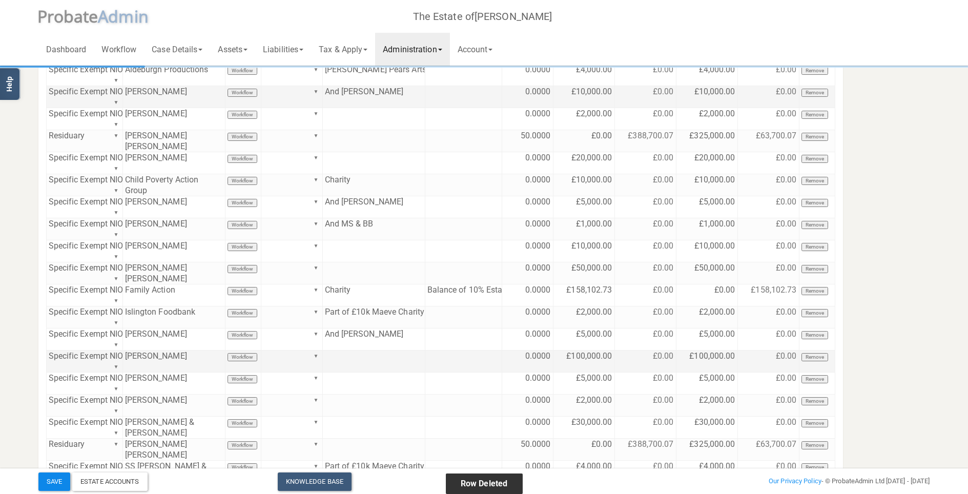
click at [56, 351] on button "Save" at bounding box center [54, 481] width 32 height 18
click at [721, 308] on section "Distribution Account Beneficiaries Distribution Account Type Contact Workflow D…" at bounding box center [484, 262] width 907 height 588
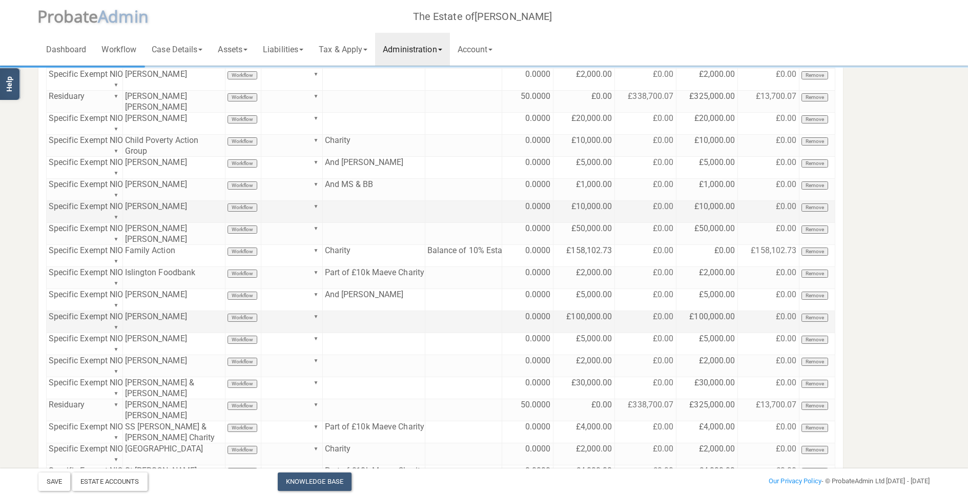
scroll to position [77, 0]
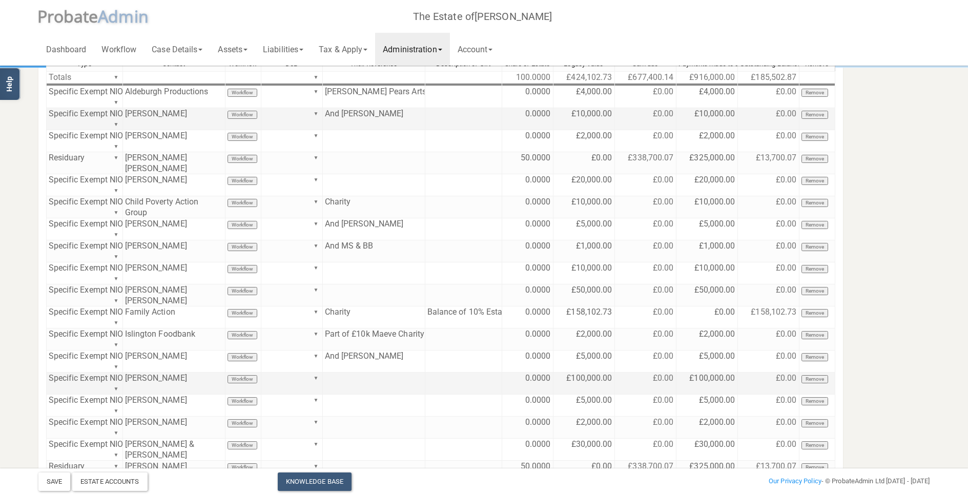
click at [20, 146] on section "Distribution Account Beneficiaries Distribution Account Type Contact Workflow D…" at bounding box center [484, 270] width 968 height 694
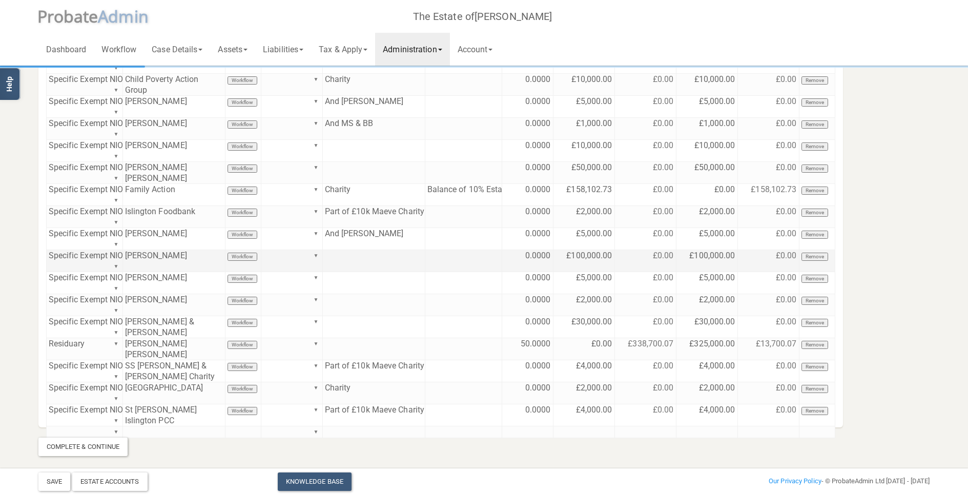
scroll to position [138, 0]
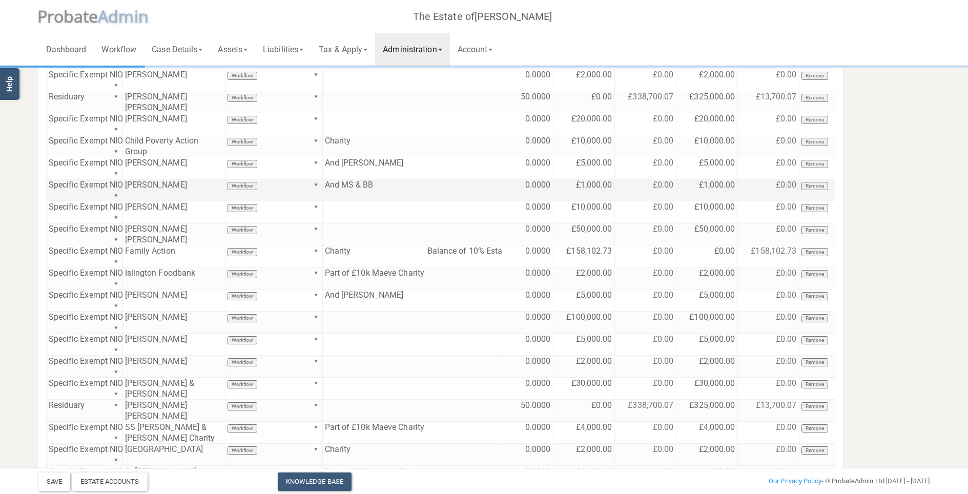
click at [387, 179] on td "And MS & BB" at bounding box center [374, 190] width 102 height 22
click at [367, 179] on td "And MS & BB" at bounding box center [374, 190] width 102 height 22
click at [367, 176] on textarea "And MS & BB" at bounding box center [373, 179] width 103 height 23
click at [375, 173] on textarea "And MS & BB" at bounding box center [373, 179] width 103 height 23
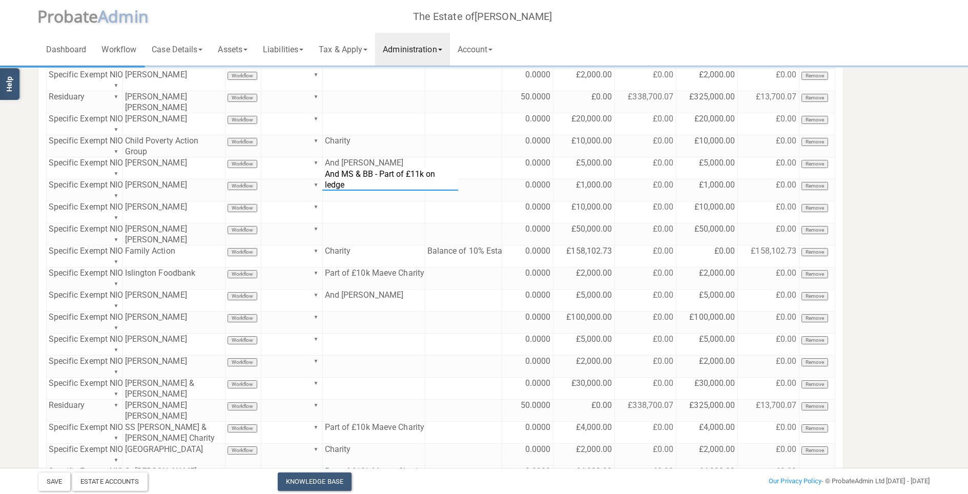
type textarea "And MS & BB - Part of £11k on ledger"
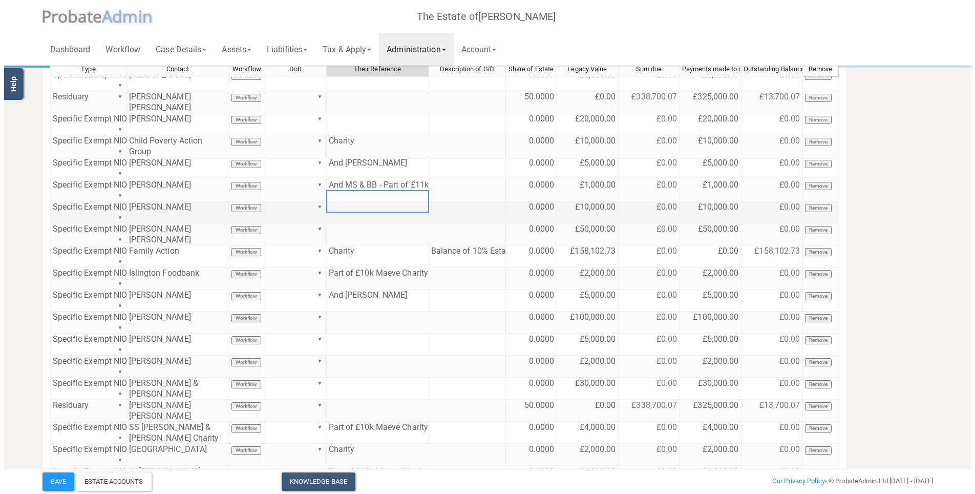
scroll to position [200, 0]
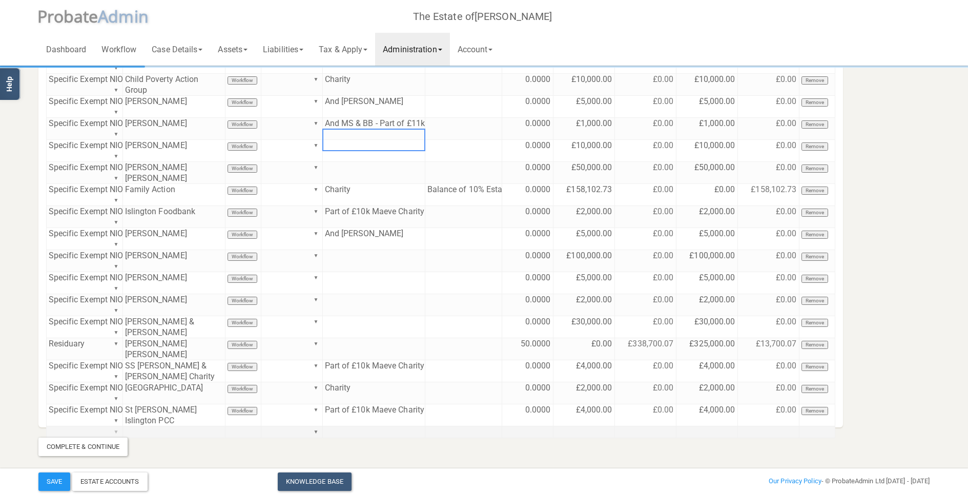
click at [116, 351] on div "Type Contact Workflow DoB Their Reference Description of Gift Share of Estate L…" at bounding box center [440, 179] width 789 height 493
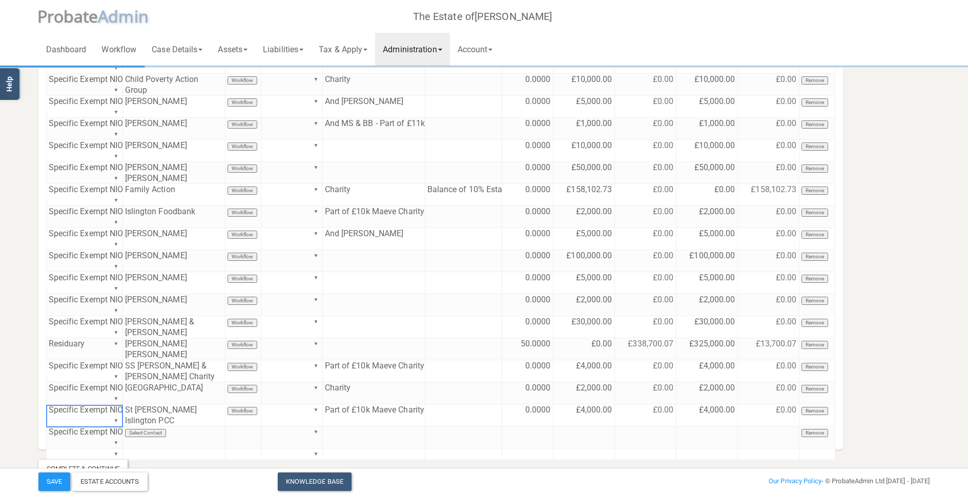
drag, startPoint x: 89, startPoint y: 425, endPoint x: 122, endPoint y: 420, distance: 33.1
click at [89, 351] on div "Type Contact Workflow DoB Their Reference Description of Gift Share of Estate L…" at bounding box center [440, 190] width 789 height 515
click at [142, 351] on td "Select Contact" at bounding box center [174, 437] width 102 height 22
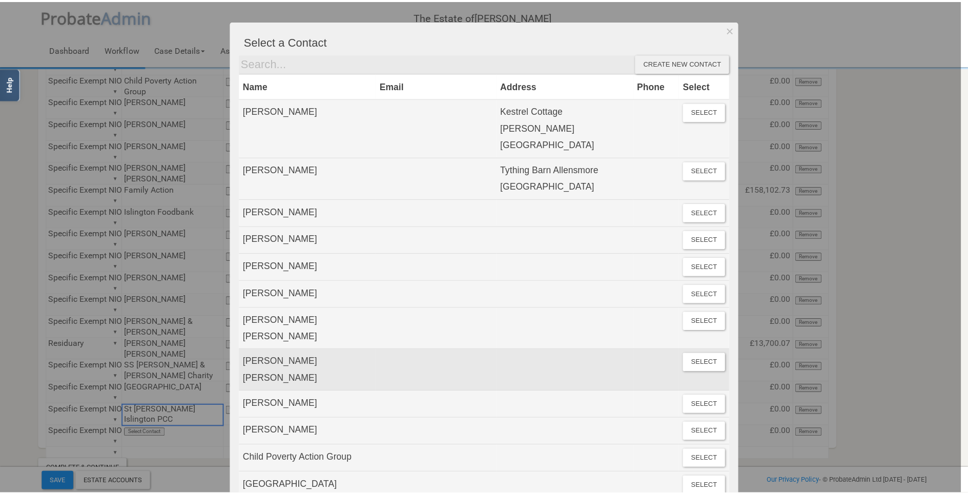
scroll to position [123, 0]
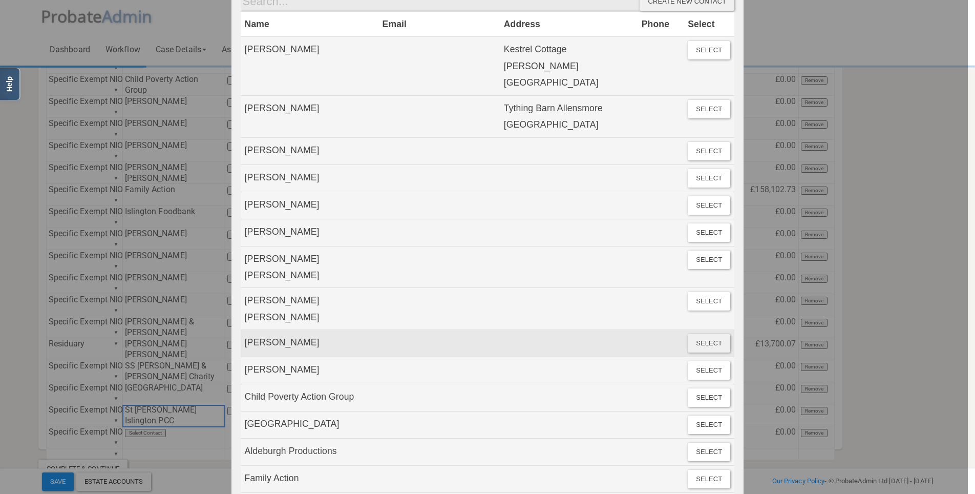
click at [691, 334] on button "Select" at bounding box center [709, 343] width 43 height 18
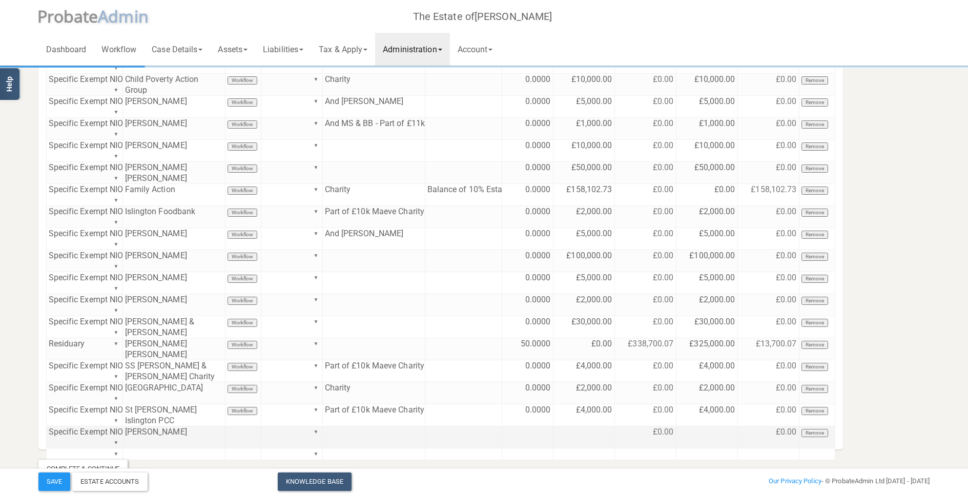
click at [370, 351] on td at bounding box center [374, 437] width 102 height 22
paste textarea "And MS & BB"
type textarea "And MS & BB"
click at [382, 351] on td "And MS & BB" at bounding box center [374, 437] width 102 height 22
click at [364, 351] on td "And MS & BB" at bounding box center [374, 437] width 102 height 22
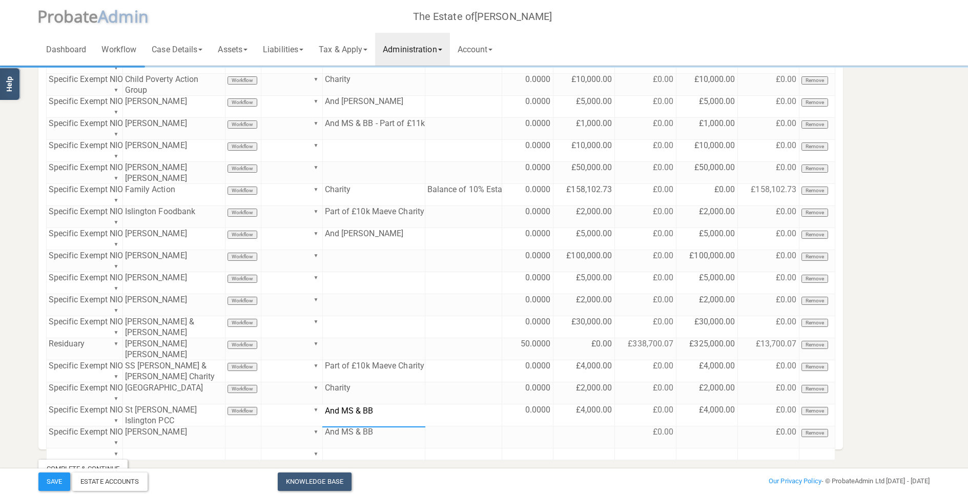
click at [364, 351] on textarea "And MS & BB" at bounding box center [373, 416] width 103 height 23
type textarea "Part of £11k to [PERSON_NAME]"
click at [721, 351] on td at bounding box center [706, 437] width 61 height 22
click at [721, 351] on section "Distribution Account Beneficiaries Distribution Account Type Contact Workflow D…" at bounding box center [484, 172] width 907 height 611
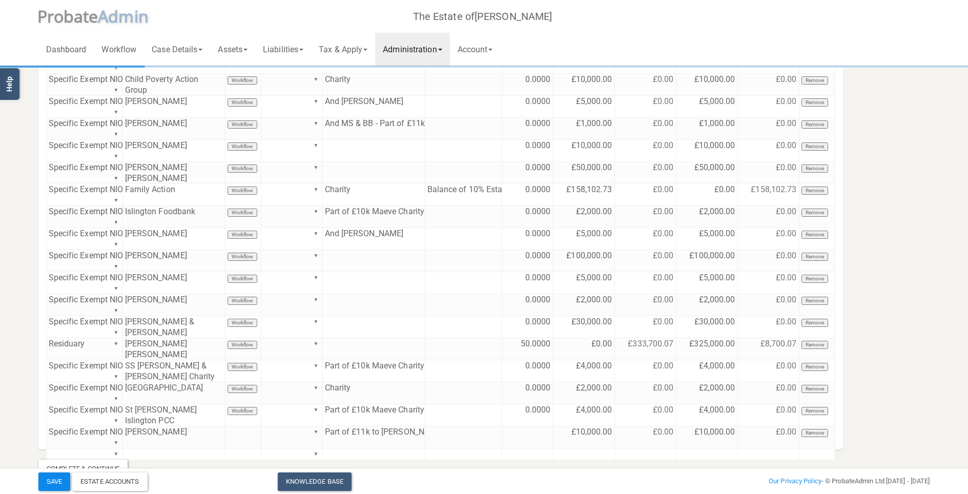
click at [49, 351] on button "Save" at bounding box center [54, 481] width 32 height 18
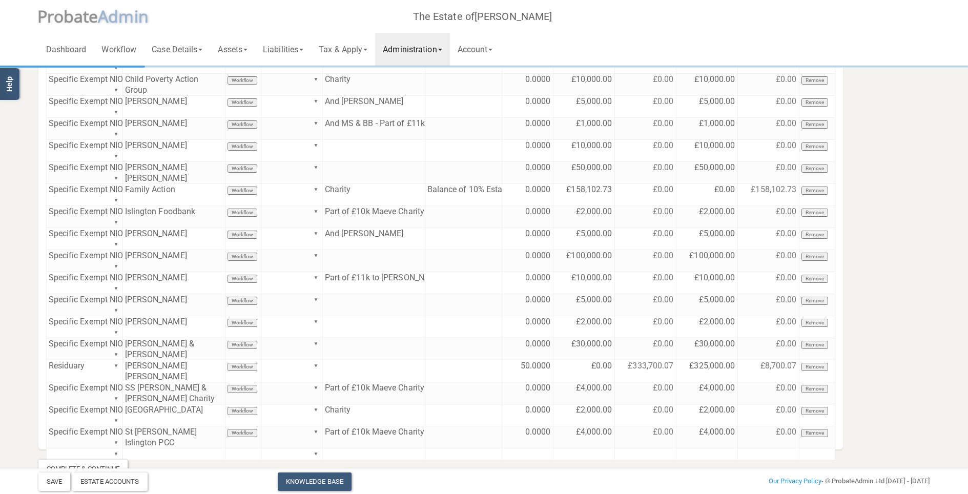
click at [24, 199] on section "Distribution Account Beneficiaries Distribution Account Type Contact Workflow D…" at bounding box center [484, 158] width 968 height 716
click at [721, 316] on td "£2,000.00" at bounding box center [706, 327] width 61 height 22
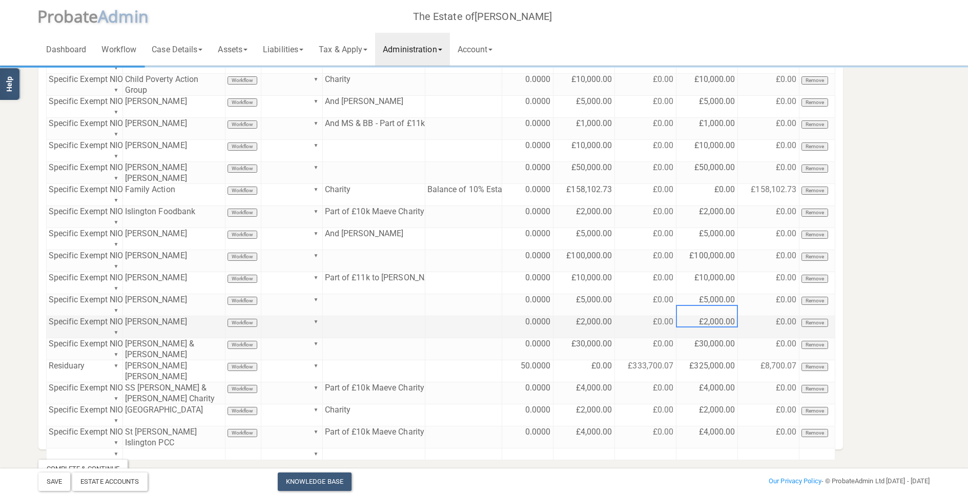
click at [721, 316] on td "£2,000.00" at bounding box center [706, 327] width 61 height 22
click at [0, 0] on textarea "2000" at bounding box center [0, 0] width 0 height 0
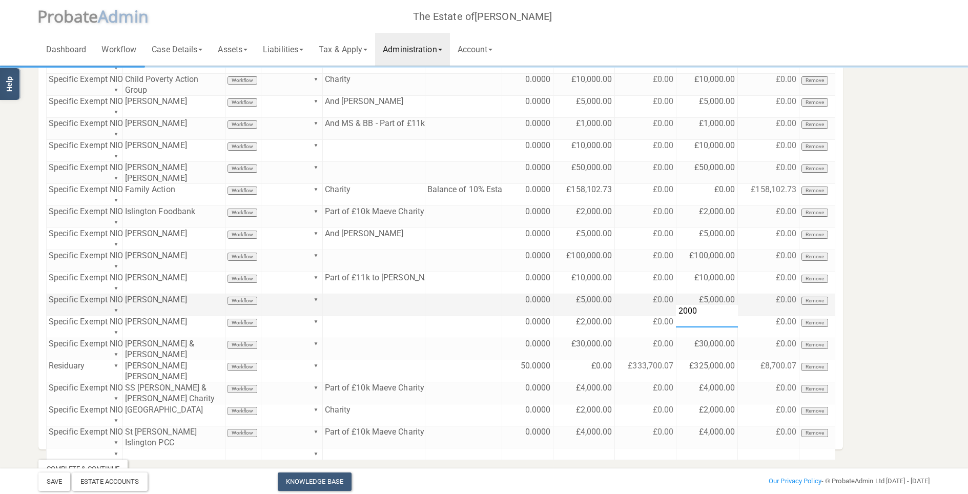
type textarea "0"
click at [721, 274] on section "Distribution Account Beneficiaries Distribution Account Type Contact Workflow D…" at bounding box center [484, 172] width 907 height 611
click at [68, 351] on button "Save" at bounding box center [54, 481] width 32 height 18
click at [721, 253] on section "Distribution Account Beneficiaries Distribution Account Type Contact Workflow D…" at bounding box center [484, 172] width 907 height 611
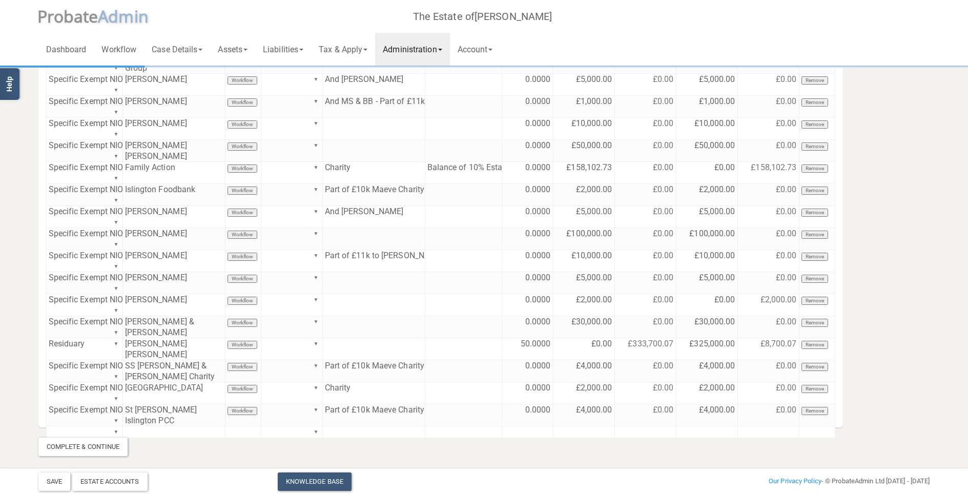
click at [721, 289] on section "Distribution Account Beneficiaries Distribution Account Type Contact Workflow D…" at bounding box center [484, 150] width 907 height 611
click at [721, 285] on section "Distribution Account Beneficiaries Distribution Account Type Contact Workflow D…" at bounding box center [484, 150] width 907 height 611
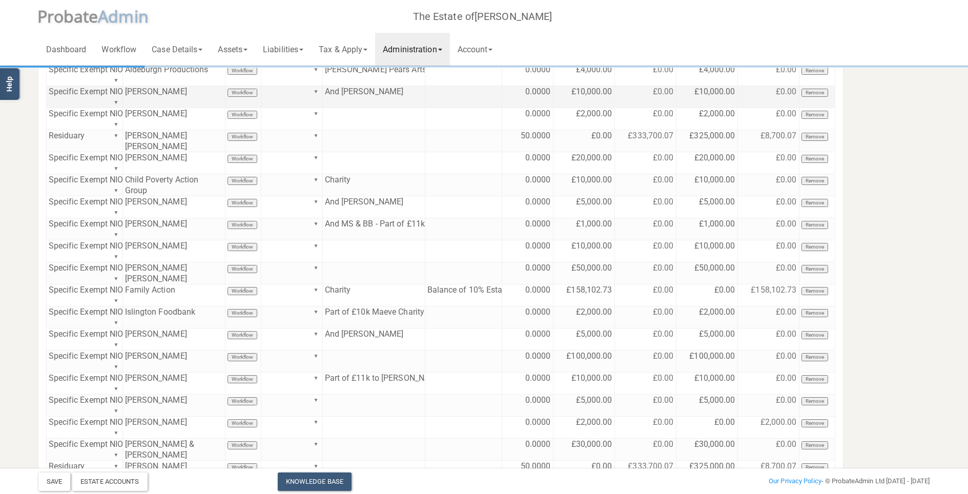
scroll to position [37, 0]
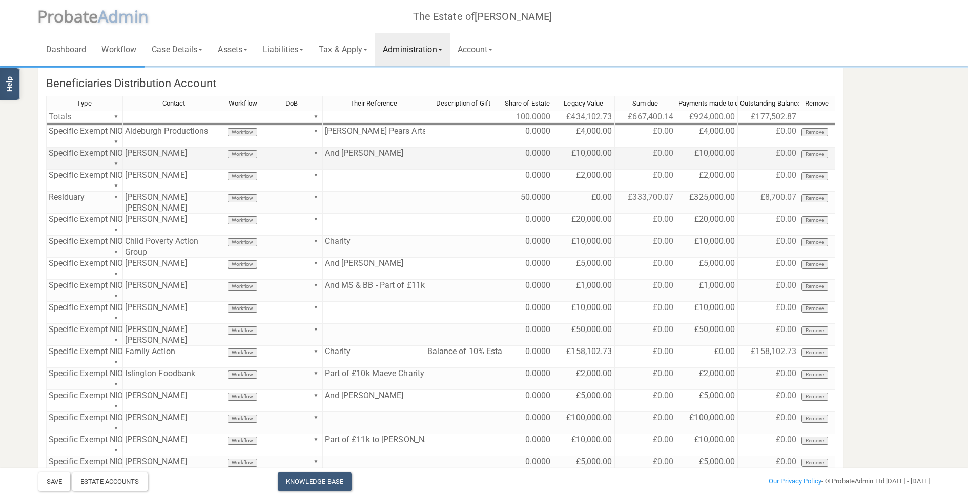
click at [721, 278] on section "Distribution Account Beneficiaries Distribution Account Type Contact Workflow D…" at bounding box center [484, 335] width 907 height 610
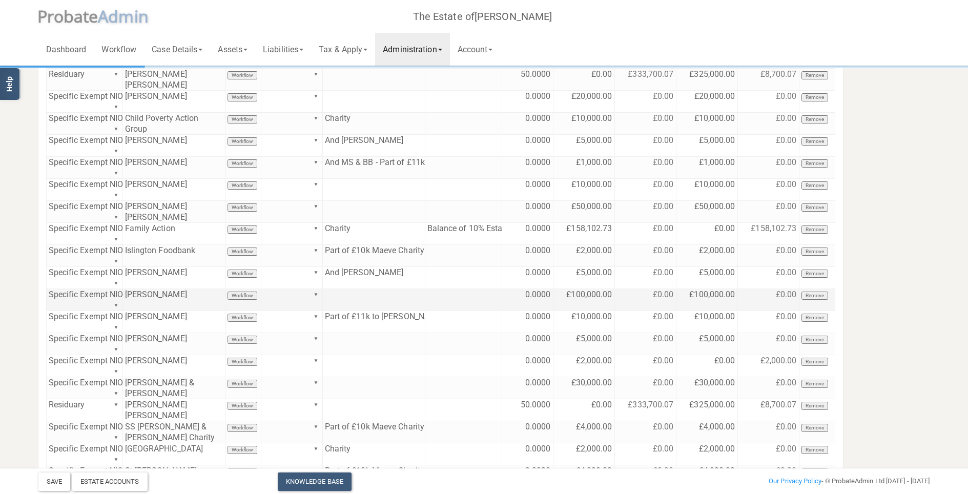
scroll to position [99, 0]
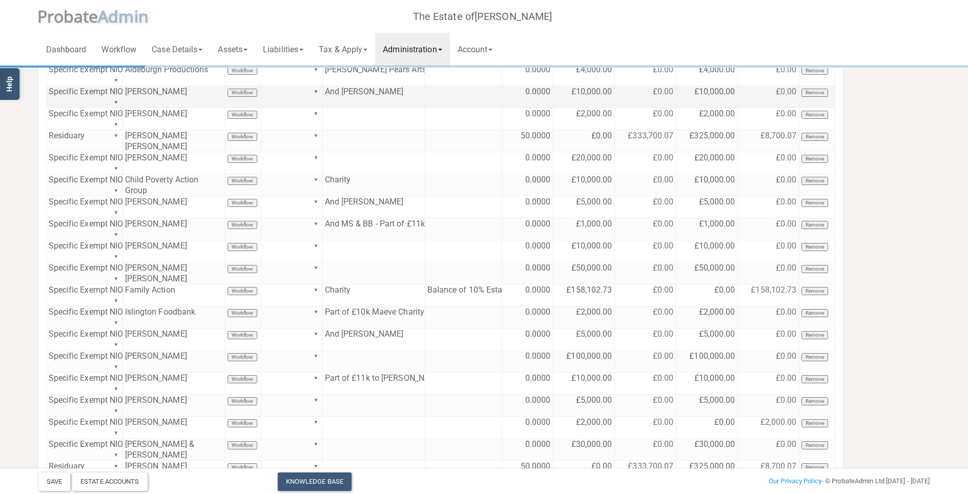
click at [721, 280] on section "Distribution Account Beneficiaries Distribution Account Type Contact Workflow D…" at bounding box center [484, 273] width 907 height 610
click at [721, 284] on section "Distribution Account Beneficiaries Distribution Account Type Contact Workflow D…" at bounding box center [484, 273] width 907 height 610
click at [721, 259] on section "Distribution Account Beneficiaries Distribution Account Type Contact Workflow D…" at bounding box center [484, 273] width 907 height 610
click at [721, 265] on section "Distribution Account Beneficiaries Distribution Account Type Contact Workflow D…" at bounding box center [484, 273] width 907 height 610
click at [721, 273] on section "Distribution Account Beneficiaries Distribution Account Type Contact Workflow D…" at bounding box center [484, 273] width 907 height 610
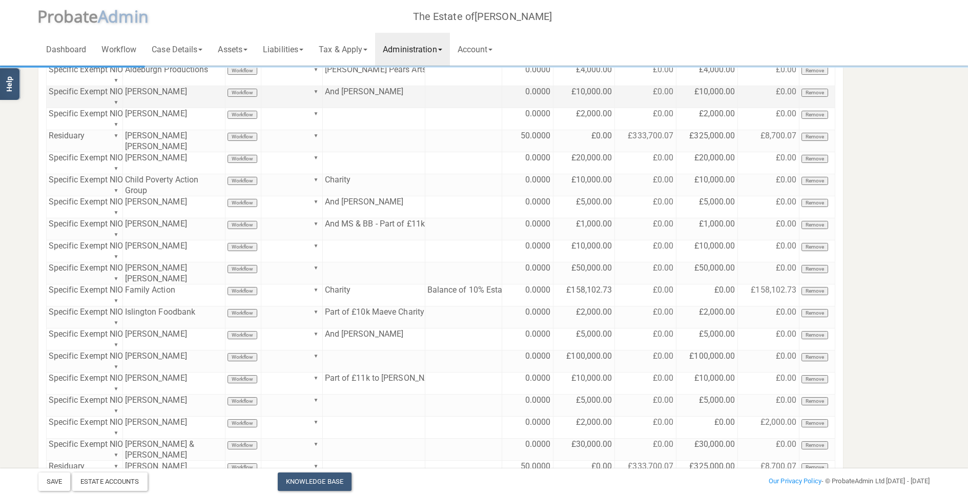
click at [721, 240] on section "Distribution Account Beneficiaries Distribution Account Type Contact Workflow D…" at bounding box center [484, 273] width 907 height 610
click at [418, 44] on link "Administration" at bounding box center [412, 49] width 74 height 33
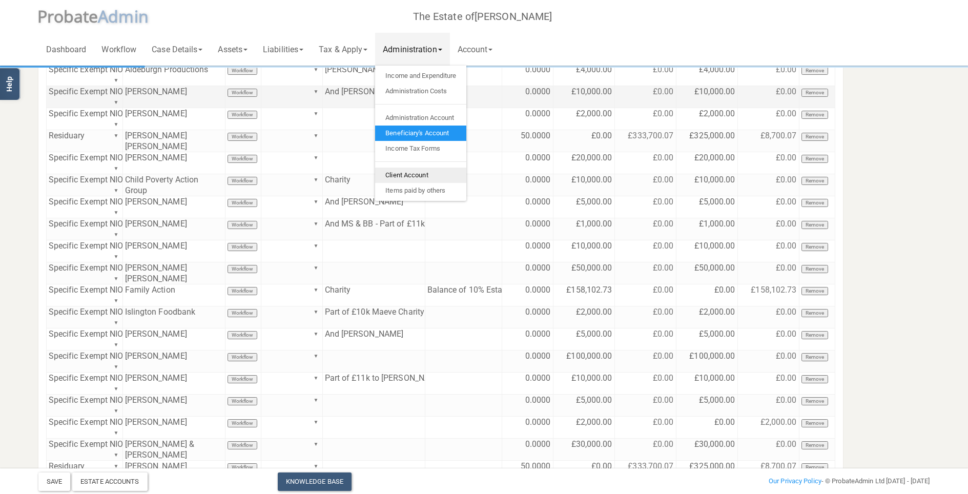
click at [421, 173] on link "Client Account" at bounding box center [420, 174] width 91 height 15
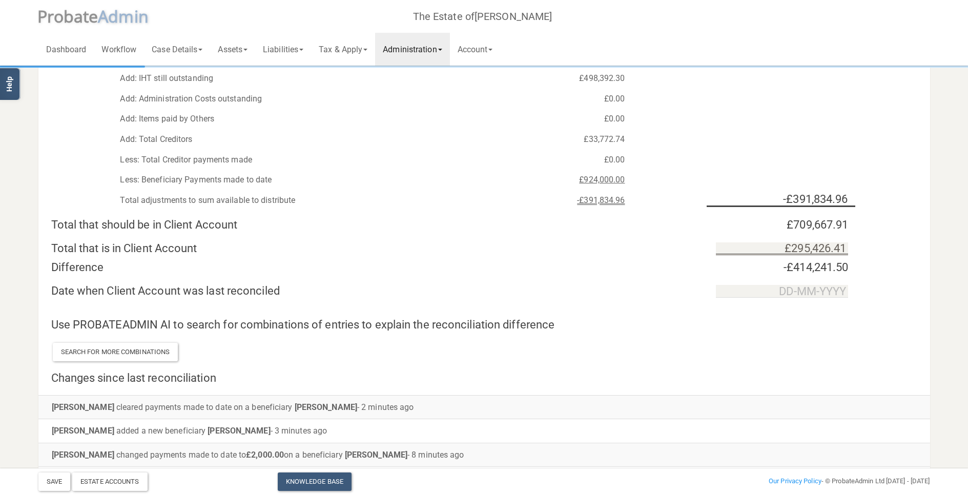
scroll to position [123, 0]
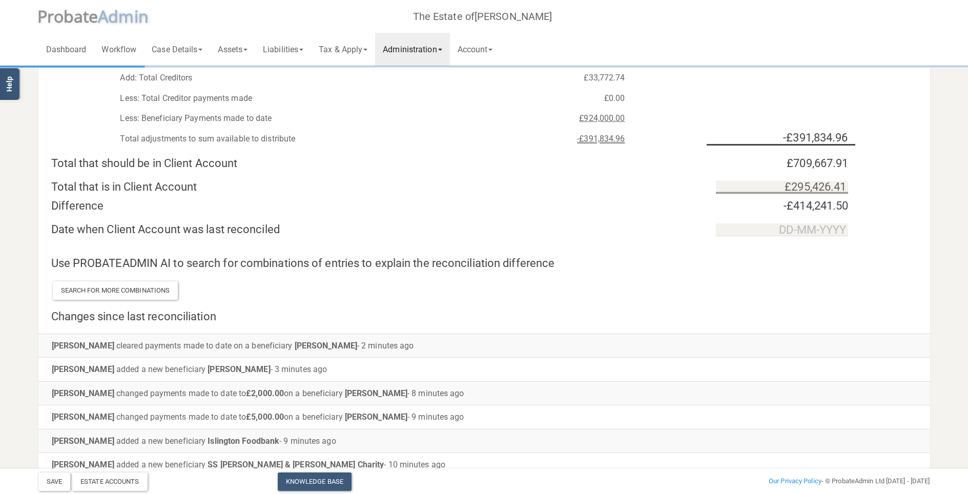
click at [721, 182] on div "Total that is in Client Account £295,426.41" at bounding box center [483, 182] width 891 height 24
click at [721, 178] on div "Total that is in Client Account £295,426.41" at bounding box center [483, 182] width 891 height 24
click at [453, 245] on div "Use PROBATEADMIN AI to search for combinations of entries to explain the reconc…" at bounding box center [483, 268] width 891 height 64
click at [465, 223] on div "Date when Client Account was last reconciled" at bounding box center [376, 229] width 665 height 12
click at [533, 225] on div "Date when Client Account was last reconciled" at bounding box center [376, 229] width 665 height 12
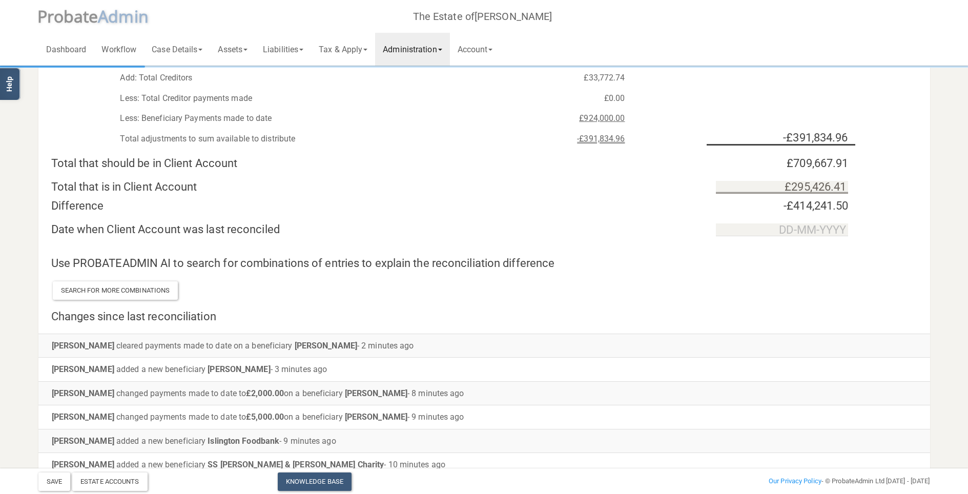
drag, startPoint x: 495, startPoint y: 138, endPoint x: 484, endPoint y: 136, distance: 11.9
click at [495, 138] on div "-£391,834.96" at bounding box center [558, 138] width 149 height 15
click at [438, 47] on link "Administration" at bounding box center [412, 49] width 74 height 33
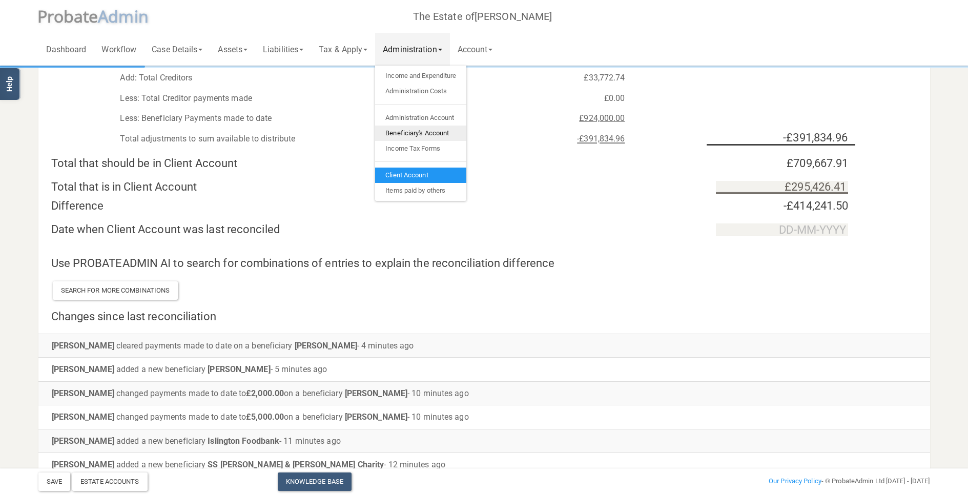
click at [416, 131] on link "Beneficiary's Account" at bounding box center [420, 132] width 91 height 15
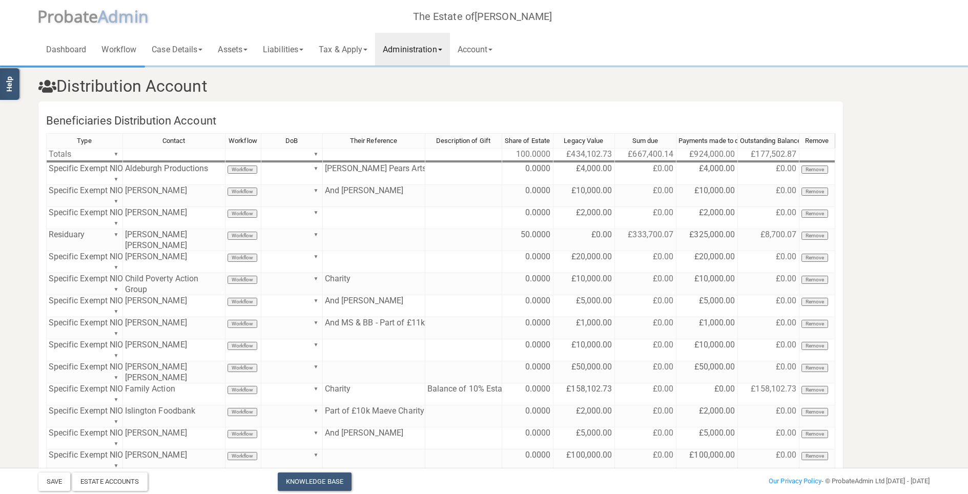
scroll to position [222, 0]
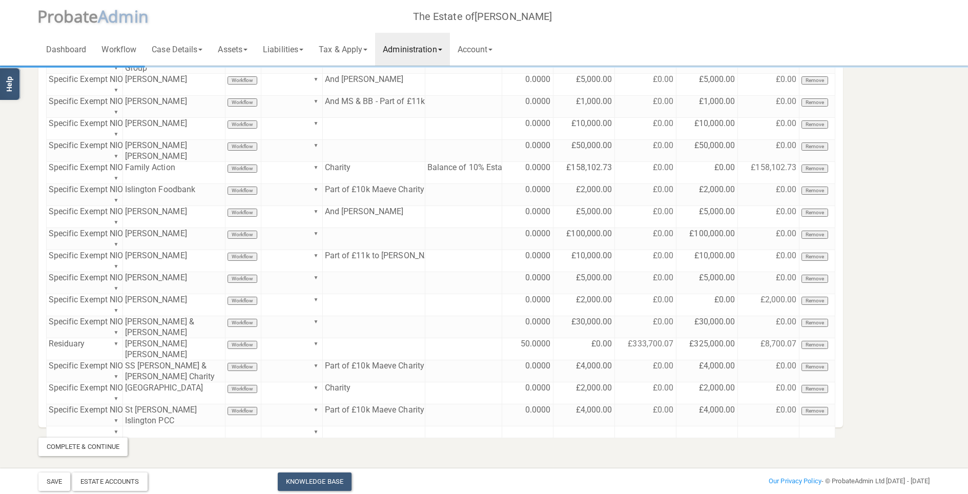
click at [721, 295] on section "Distribution Account Beneficiaries Distribution Account Type Contact Workflow D…" at bounding box center [484, 150] width 907 height 611
click at [721, 316] on section "Distribution Account Beneficiaries Distribution Account Type Contact Workflow D…" at bounding box center [484, 150] width 907 height 611
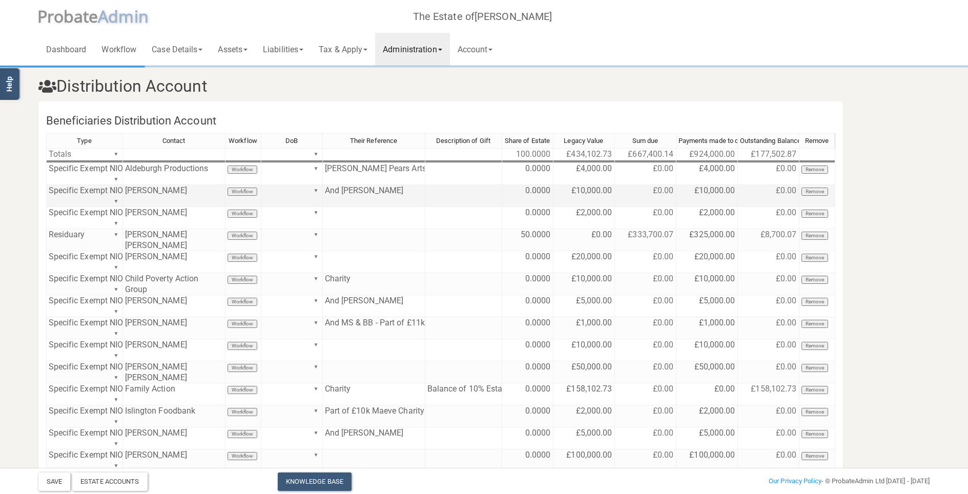
scroll to position [61, 0]
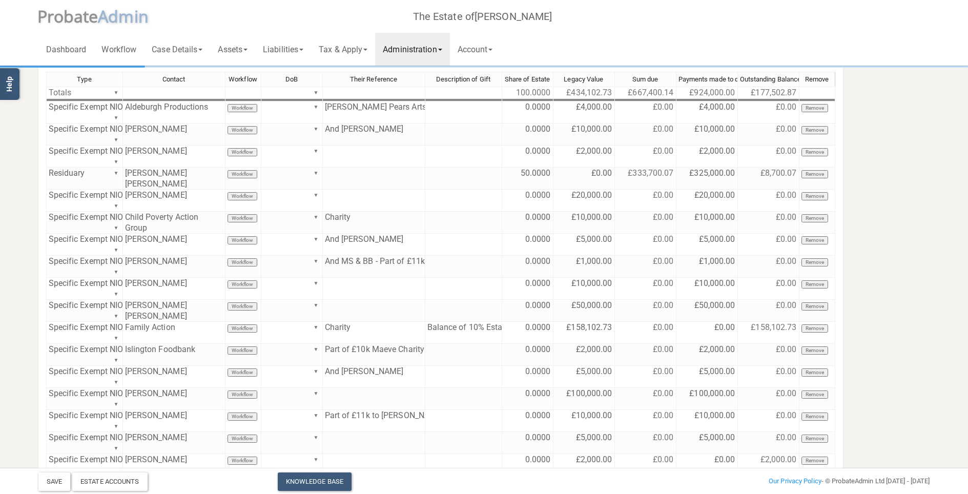
click at [721, 145] on section "Distribution Account Beneficiaries Distribution Account Type Contact Workflow D…" at bounding box center [484, 311] width 907 height 610
click at [51, 351] on button "Save" at bounding box center [54, 481] width 32 height 18
click at [721, 131] on section "Distribution Account Beneficiaries Distribution Account Type Contact Workflow D…" at bounding box center [484, 311] width 907 height 610
click at [721, 130] on section "Distribution Account Beneficiaries Distribution Account Type Contact Workflow D…" at bounding box center [484, 311] width 907 height 610
click at [721, 130] on button "Remove" at bounding box center [814, 130] width 27 height 8
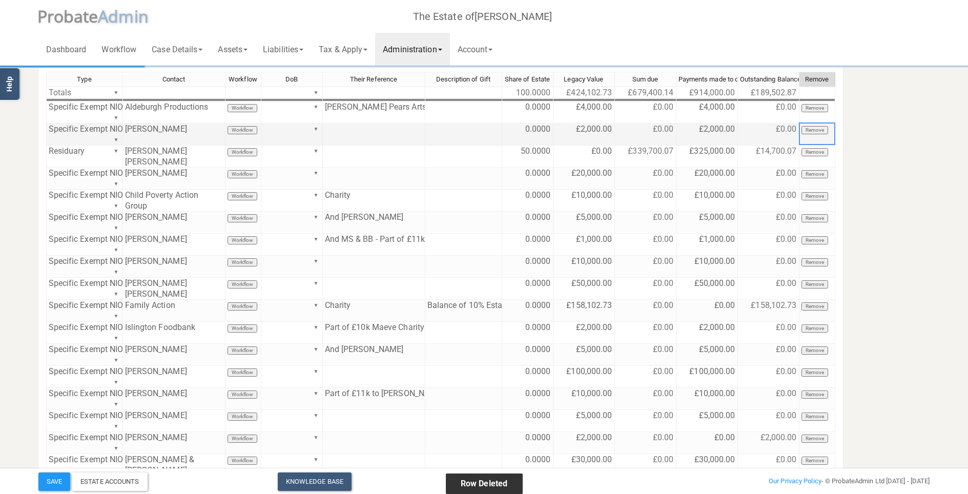
click at [447, 51] on link "Administration" at bounding box center [412, 49] width 74 height 33
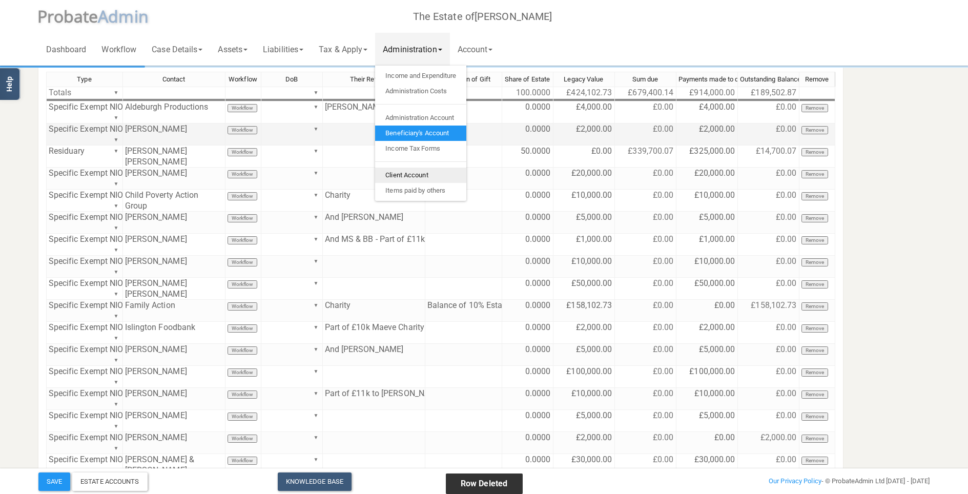
click at [431, 174] on link "Client Account" at bounding box center [420, 174] width 91 height 15
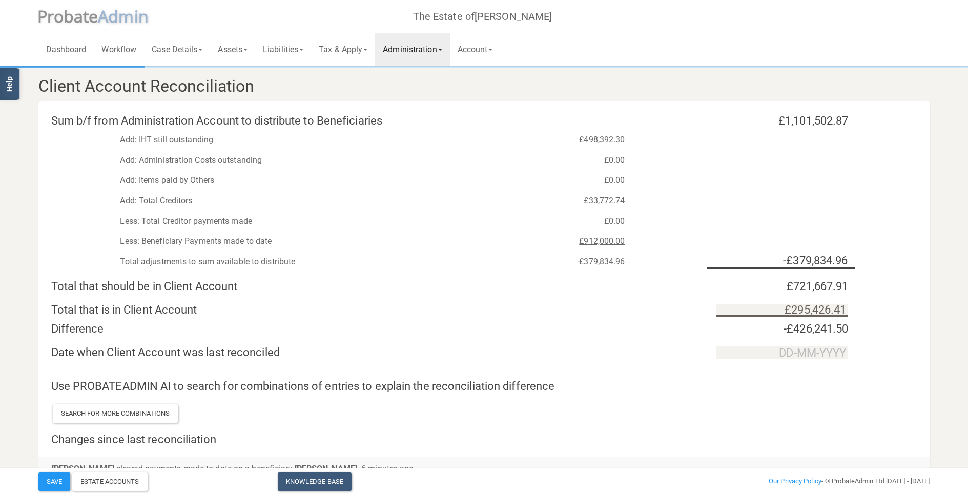
scroll to position [61, 0]
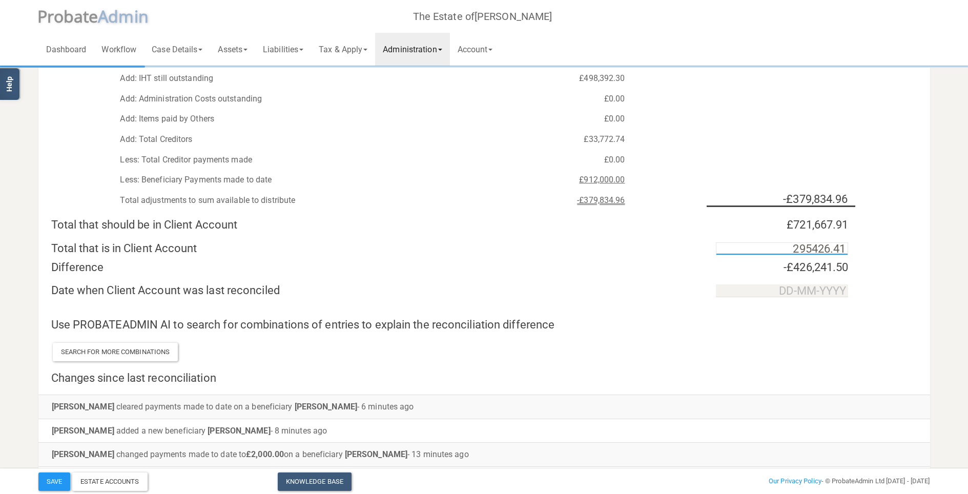
click at [721, 245] on input "295426.41" at bounding box center [782, 248] width 132 height 13
type input "£295,426.41"
click at [721, 324] on div "Use PROBATEADMIN AI to search for combinations of entries to explain the reconc…" at bounding box center [483, 330] width 891 height 64
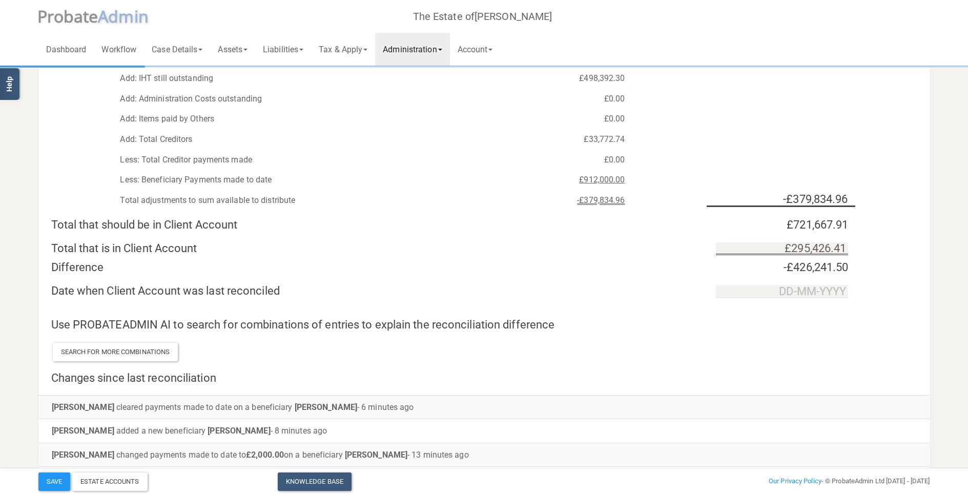
click at [442, 52] on link "Administration" at bounding box center [412, 49] width 74 height 33
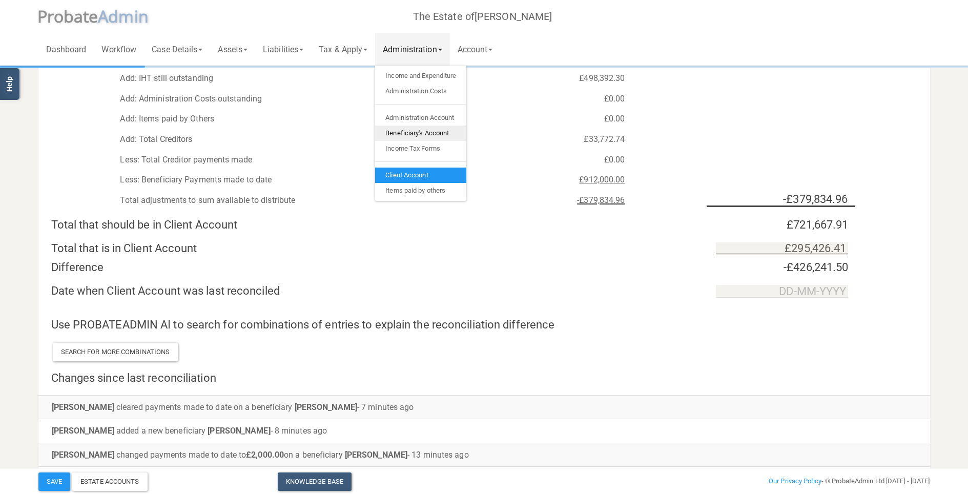
click at [409, 131] on link "Beneficiary's Account" at bounding box center [420, 132] width 91 height 15
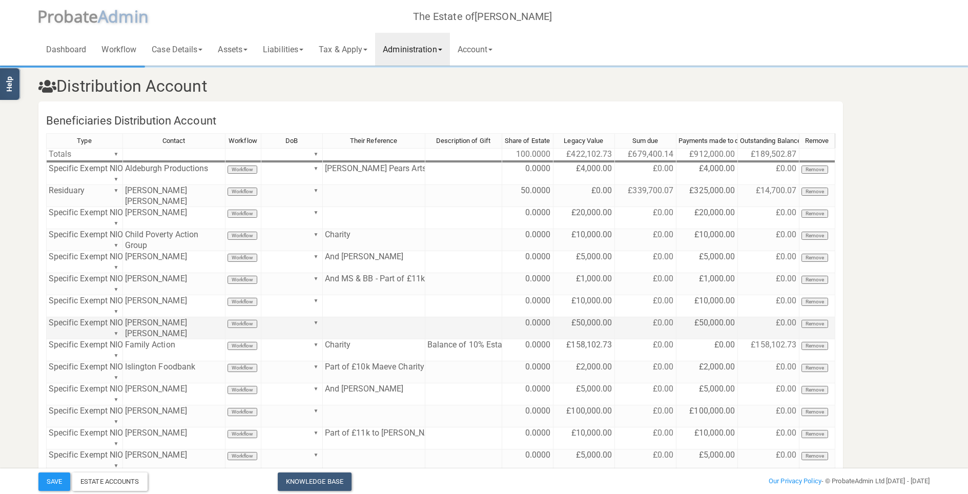
scroll to position [168, 0]
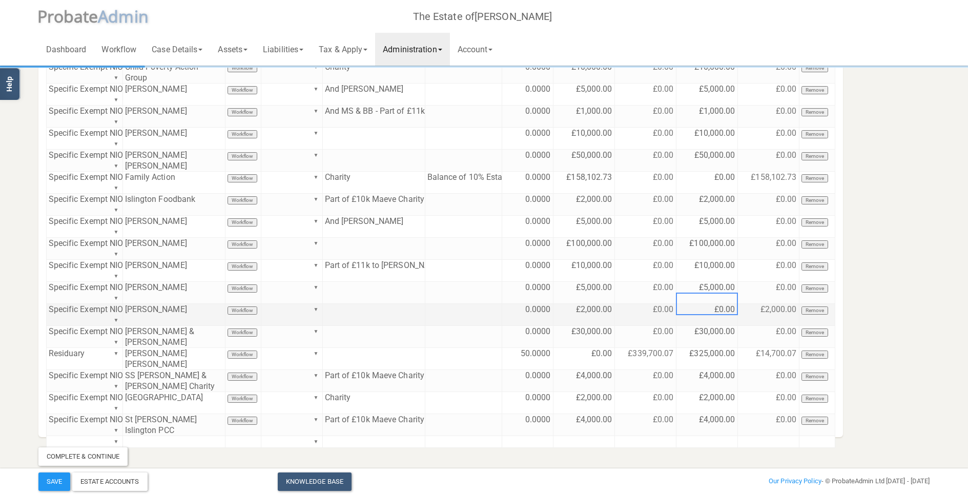
click at [699, 304] on td "£0.00" at bounding box center [706, 315] width 61 height 22
click at [721, 272] on section "Distribution Account Beneficiaries Distribution Account Type Contact Workflow D…" at bounding box center [484, 182] width 907 height 566
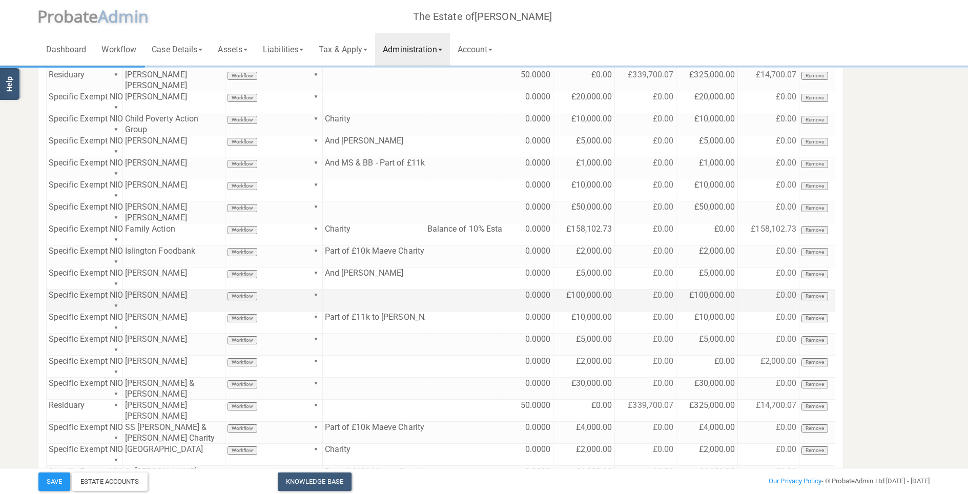
scroll to position [54, 0]
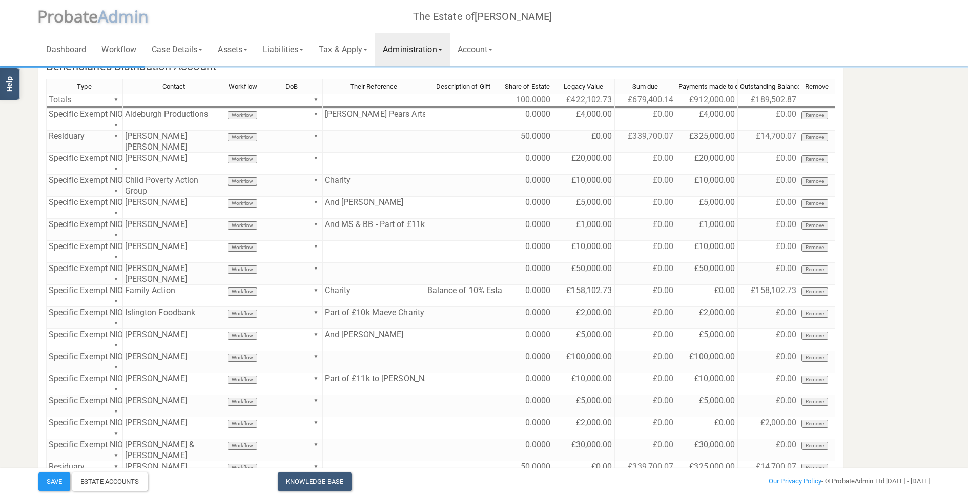
click at [412, 52] on link "Administration" at bounding box center [412, 49] width 74 height 33
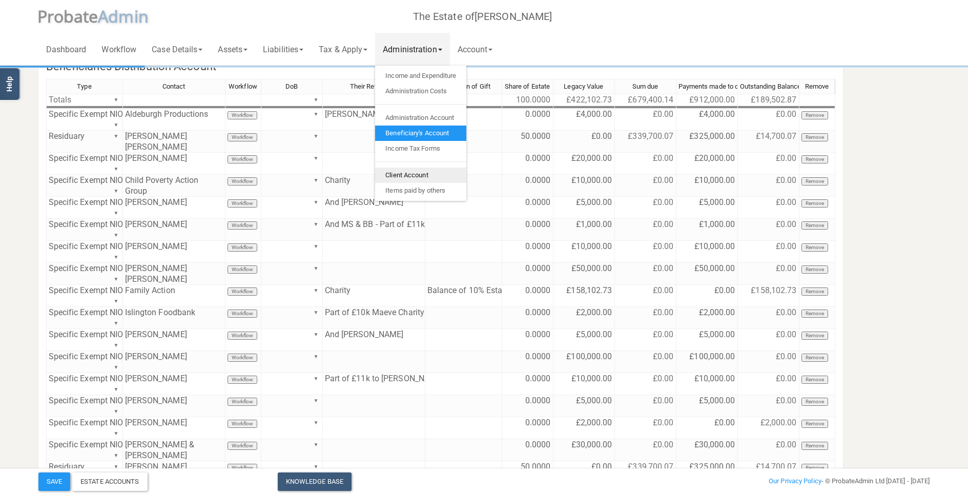
click at [428, 172] on link "Client Account" at bounding box center [420, 174] width 91 height 15
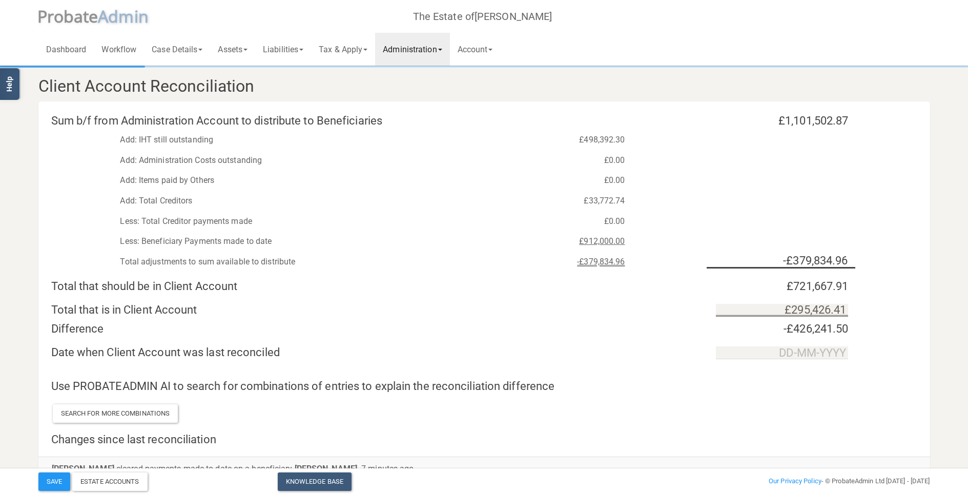
click at [721, 271] on div "Total adjustments to sum available to distribute -£379,834.96 -£379,834.96" at bounding box center [483, 262] width 891 height 26
click at [413, 52] on link "Administration" at bounding box center [412, 49] width 74 height 33
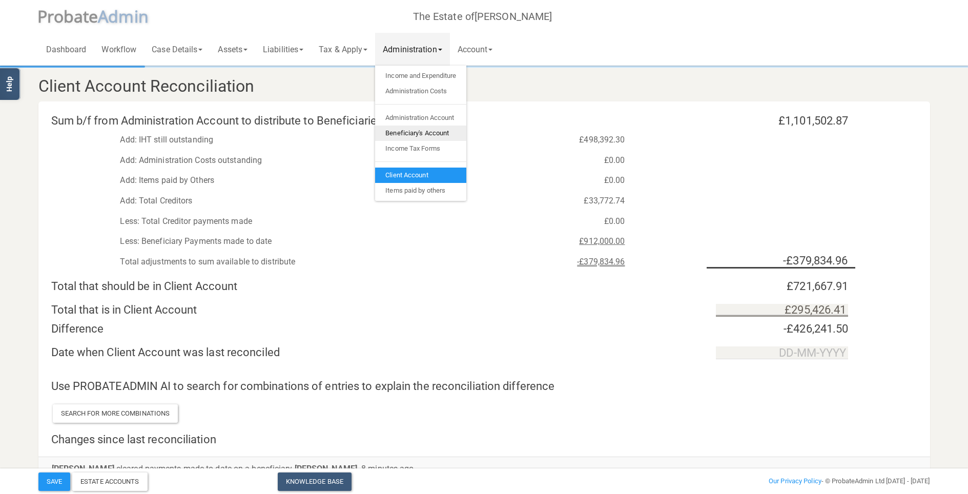
click at [428, 128] on link "Beneficiary's Account" at bounding box center [420, 132] width 91 height 15
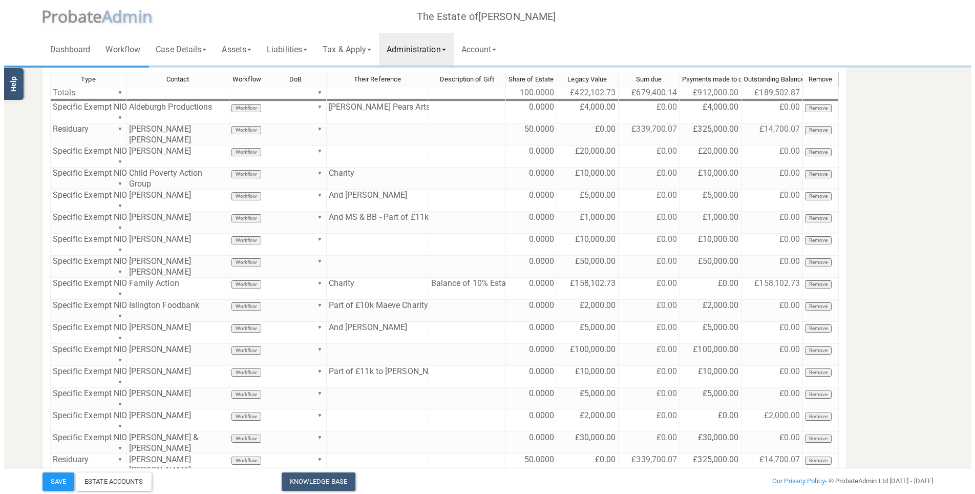
scroll to position [178, 0]
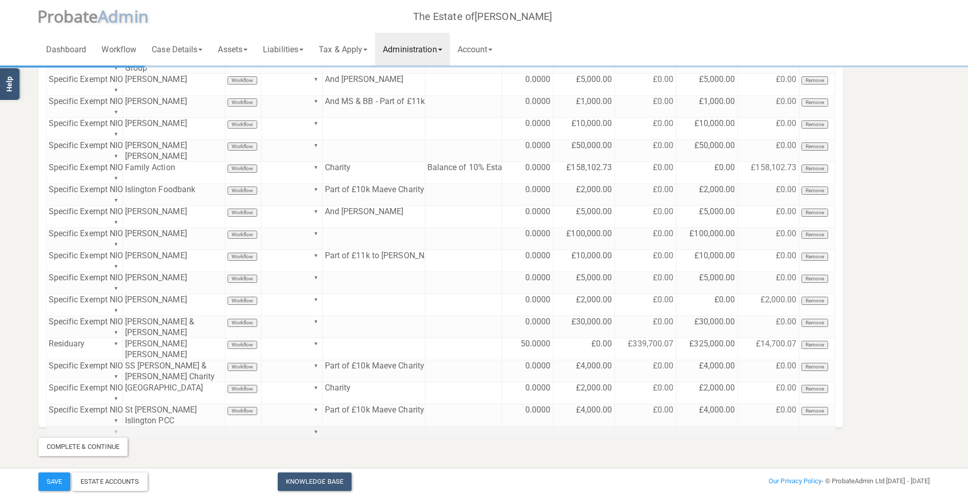
click at [115, 351] on div "Type Contact Workflow DoB Their Reference Description of Gift Share of Estate L…" at bounding box center [440, 190] width 789 height 471
click at [101, 351] on div "Type Contact Workflow DoB Their Reference Description of Gift Share of Estate L…" at bounding box center [440, 190] width 789 height 471
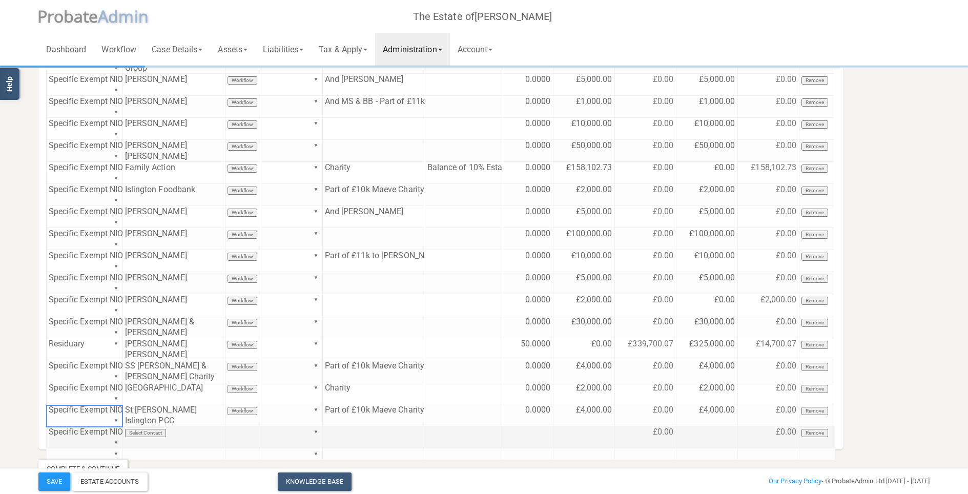
click at [156, 351] on td "Select Contact" at bounding box center [174, 437] width 102 height 22
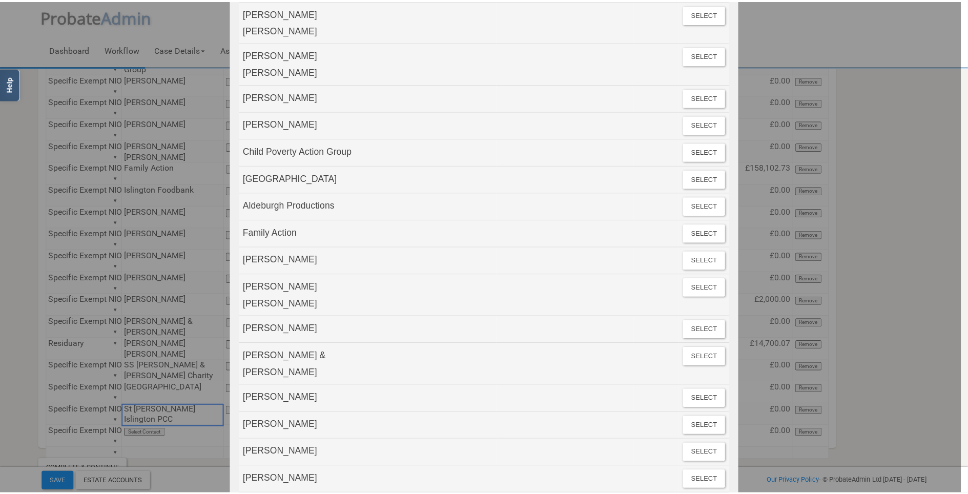
scroll to position [430, 0]
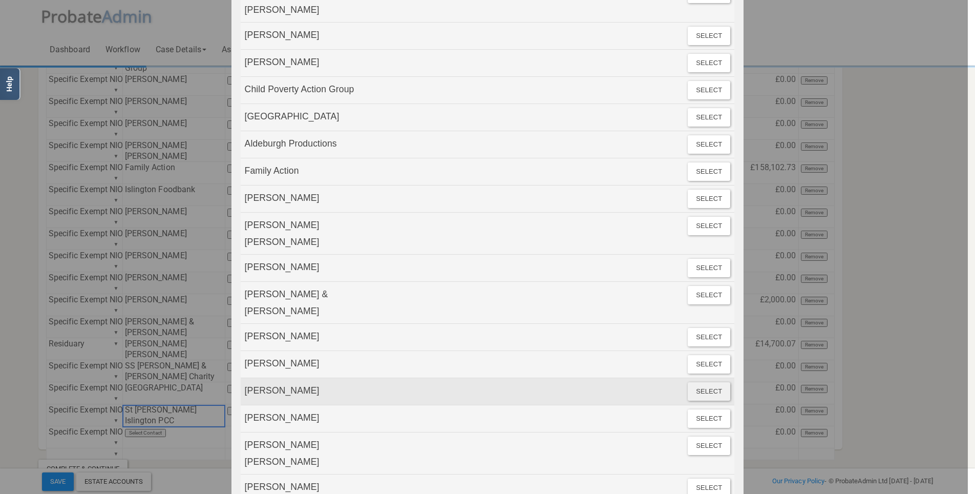
click at [705, 351] on button "Select" at bounding box center [709, 391] width 43 height 18
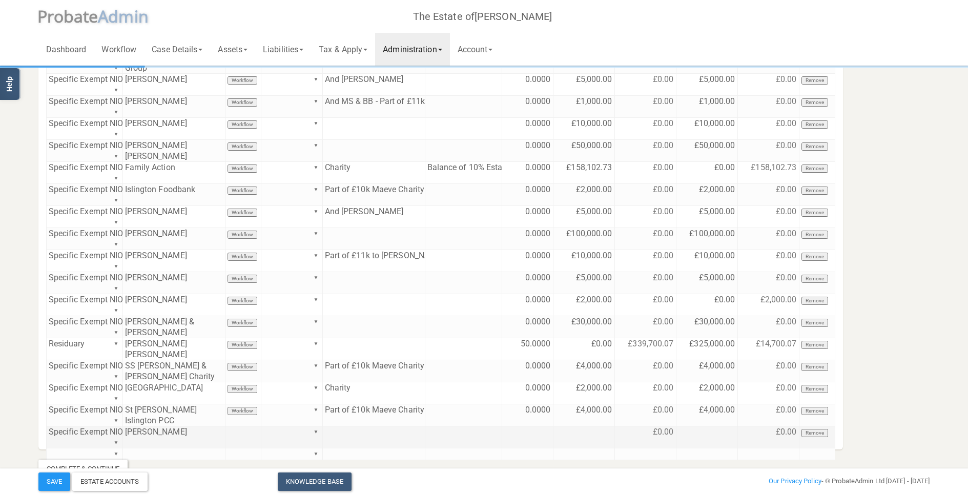
click at [361, 351] on td at bounding box center [374, 437] width 102 height 22
click at [602, 351] on td at bounding box center [583, 437] width 61 height 22
click at [709, 351] on td at bounding box center [706, 437] width 61 height 22
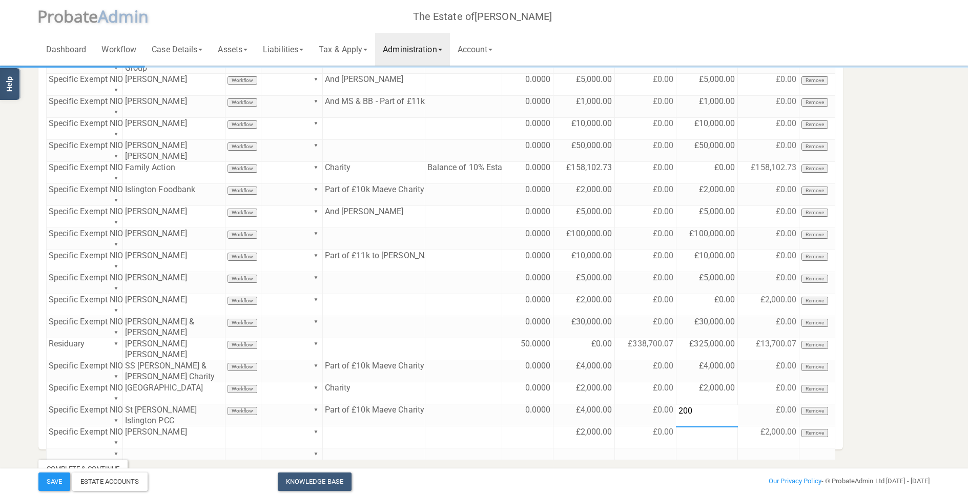
type textarea "2000"
click at [721, 351] on section "Distribution Account Beneficiaries Distribution Account Type Contact Workflow D…" at bounding box center [484, 183] width 907 height 589
click at [57, 351] on button "Save" at bounding box center [54, 481] width 32 height 18
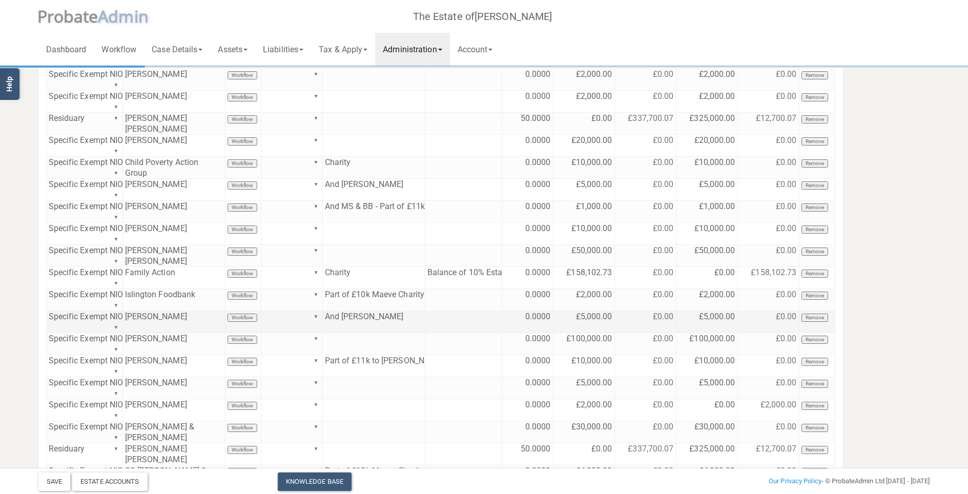
scroll to position [55, 0]
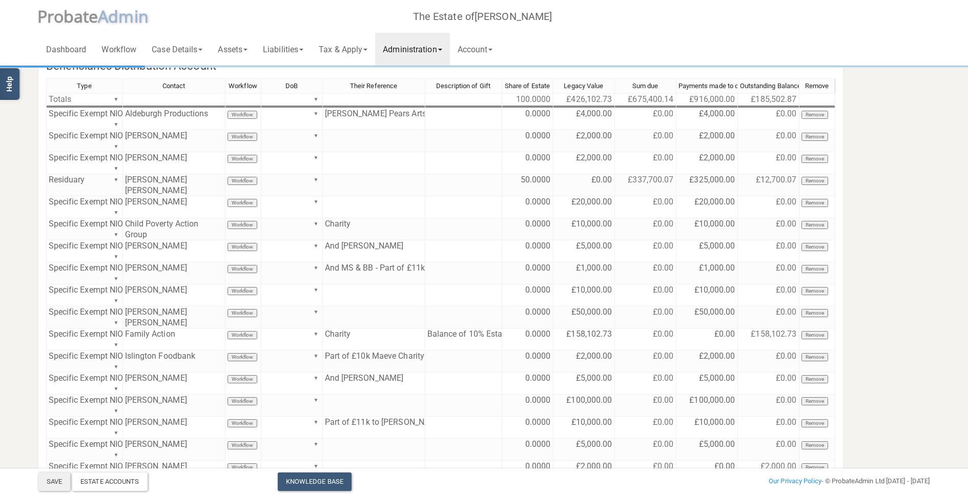
click at [60, 351] on button "Save" at bounding box center [54, 481] width 32 height 18
click at [721, 136] on section "Distribution Account Beneficiaries Distribution Account Type Contact Workflow D…" at bounding box center [484, 317] width 907 height 610
click at [721, 136] on button "Remove" at bounding box center [814, 137] width 27 height 8
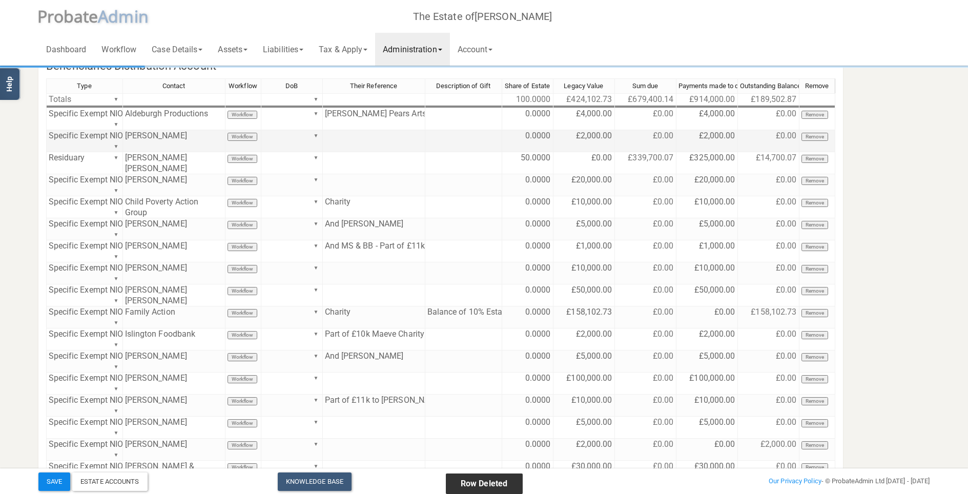
click at [55, 351] on button "Save" at bounding box center [54, 481] width 32 height 18
click at [33, 187] on div "Type Contact Workflow DoB Their Reference Description of Gift Share of Estate L…" at bounding box center [441, 324] width 820 height 493
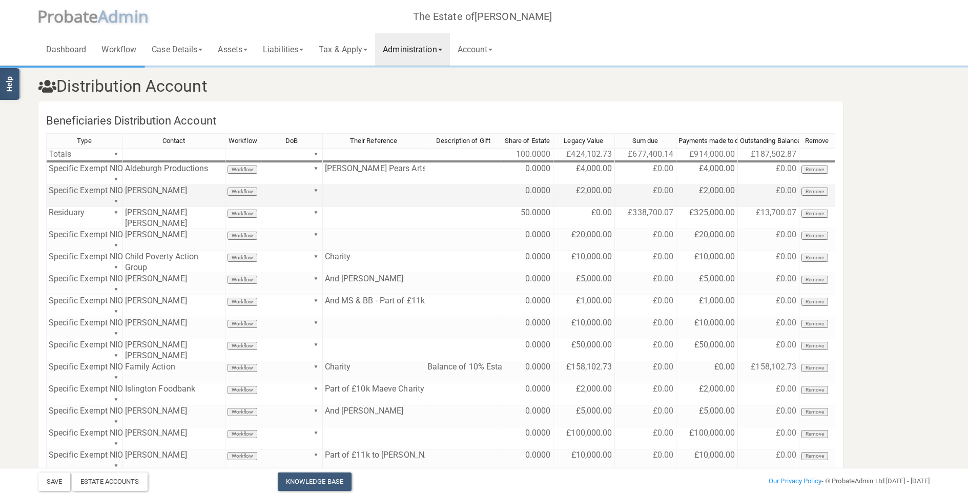
click at [433, 46] on link "Administration" at bounding box center [412, 49] width 74 height 33
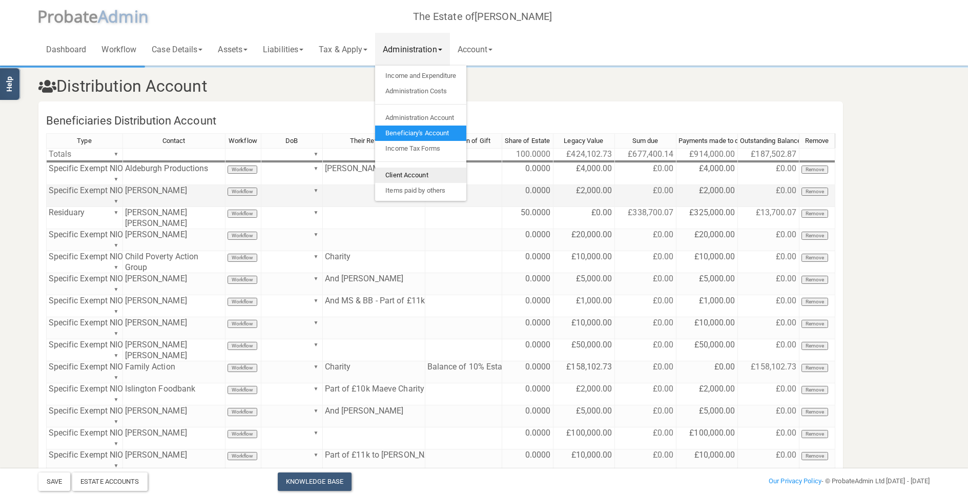
click at [418, 175] on link "Client Account" at bounding box center [420, 174] width 91 height 15
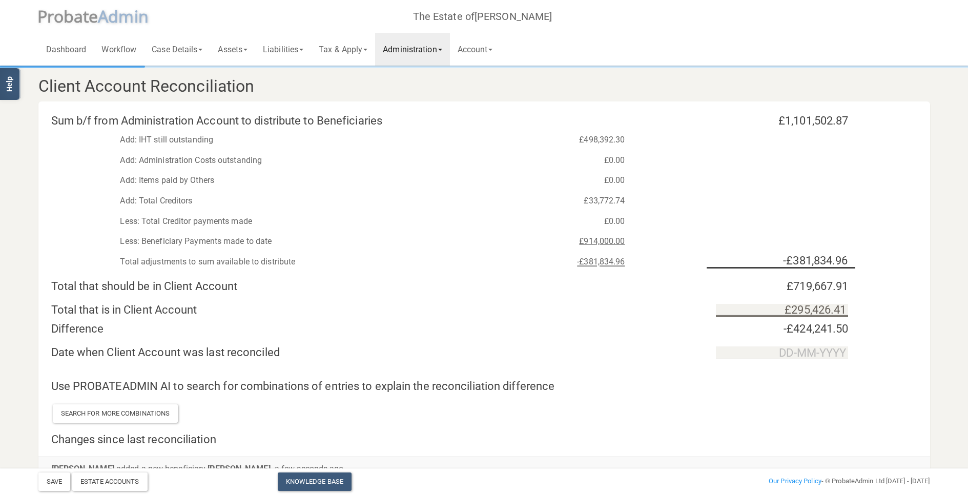
click at [538, 325] on div "Difference" at bounding box center [376, 329] width 665 height 12
click at [396, 124] on div "Sum b/f from Administration Account to distribute to Beneficiaries" at bounding box center [339, 121] width 591 height 12
click at [721, 201] on div "Add: Total Creditors £33,772.74" at bounding box center [483, 198] width 891 height 20
click at [514, 229] on div "Less: Beneficiary Payments made to date £914,000.00" at bounding box center [483, 238] width 891 height 20
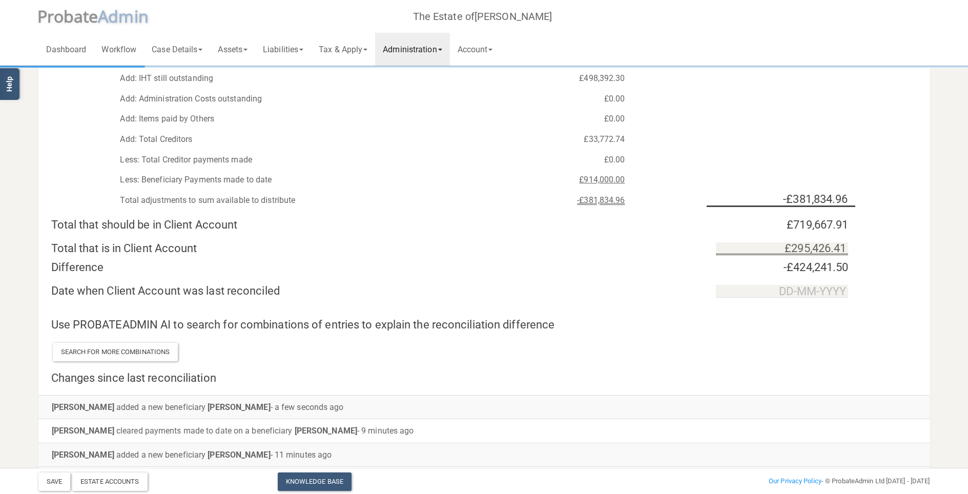
click at [457, 190] on div "Total adjustments to sum available to distribute -£381,834.96 -£381,834.96" at bounding box center [483, 200] width 891 height 26
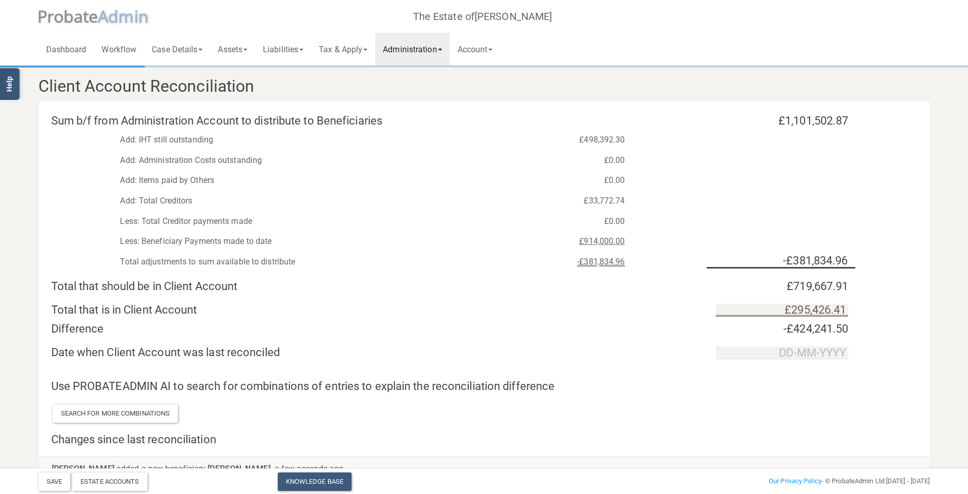
click at [476, 155] on div "Add: Administration Costs outstanding" at bounding box center [297, 160] width 371 height 15
click at [188, 142] on div "Add: IHT still outstanding" at bounding box center [297, 139] width 371 height 15
click at [608, 139] on div "£498,392.30" at bounding box center [558, 139] width 149 height 15
click at [605, 138] on div "£498,392.30" at bounding box center [558, 139] width 149 height 15
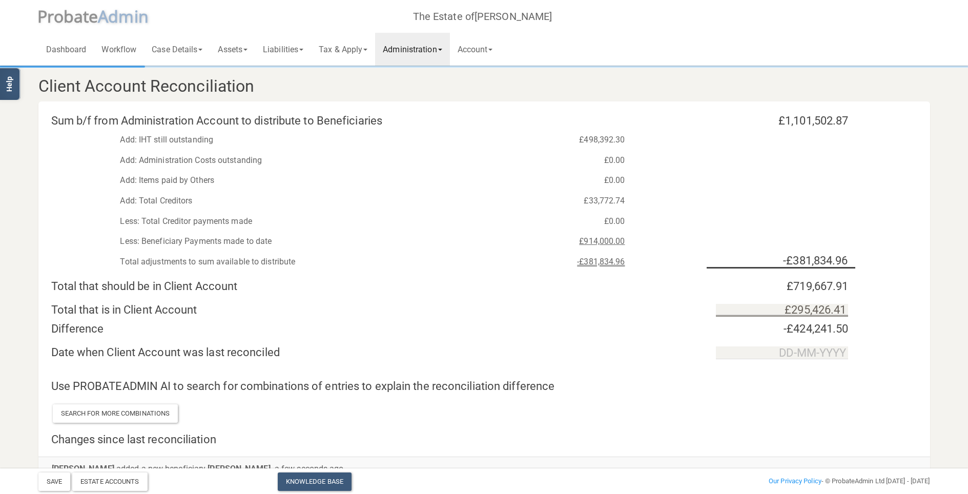
click at [648, 123] on div "£1,101,502.87" at bounding box center [745, 121] width 222 height 12
click at [400, 47] on link "Administration" at bounding box center [412, 49] width 74 height 33
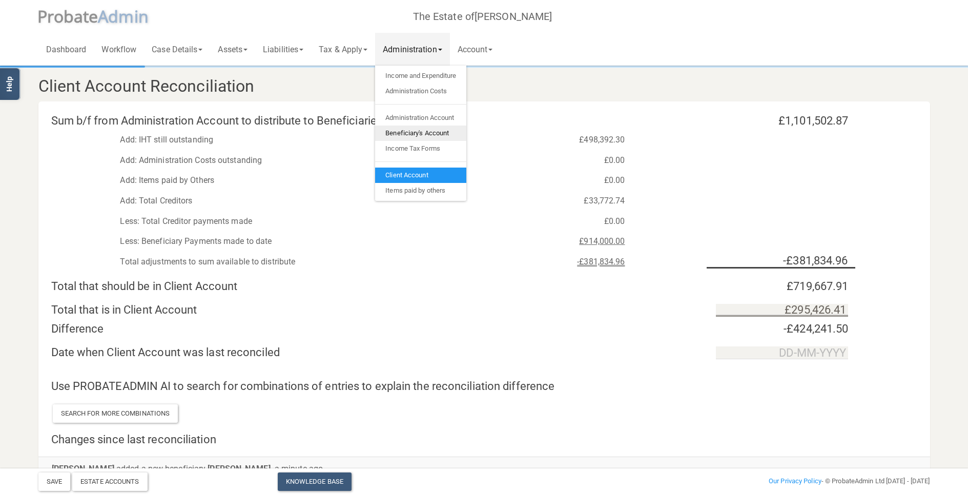
click at [411, 129] on link "Beneficiary's Account" at bounding box center [420, 132] width 91 height 15
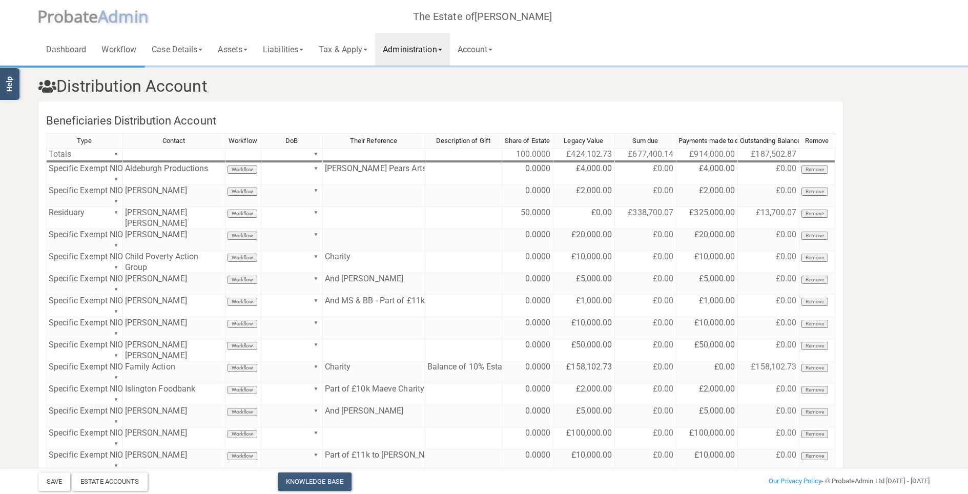
click at [405, 46] on link "Administration" at bounding box center [412, 49] width 74 height 33
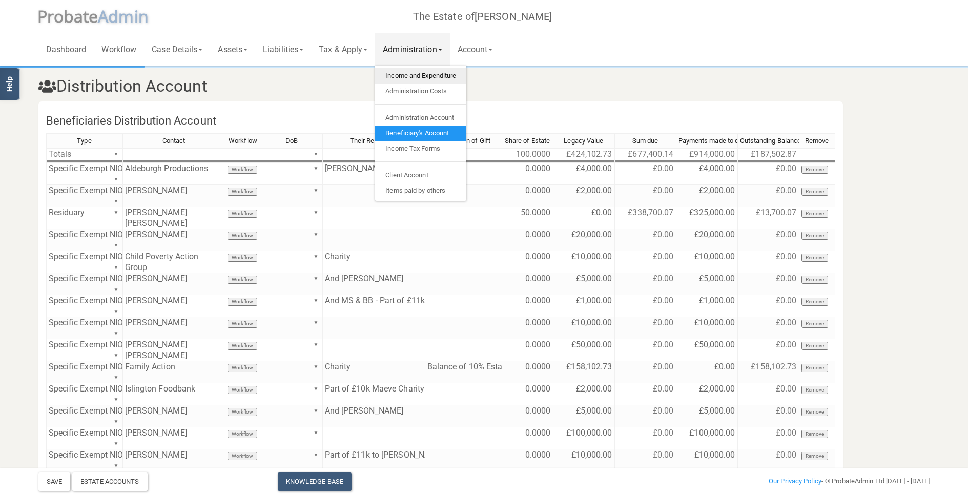
click at [409, 74] on link "Income and Expenditure" at bounding box center [420, 75] width 91 height 15
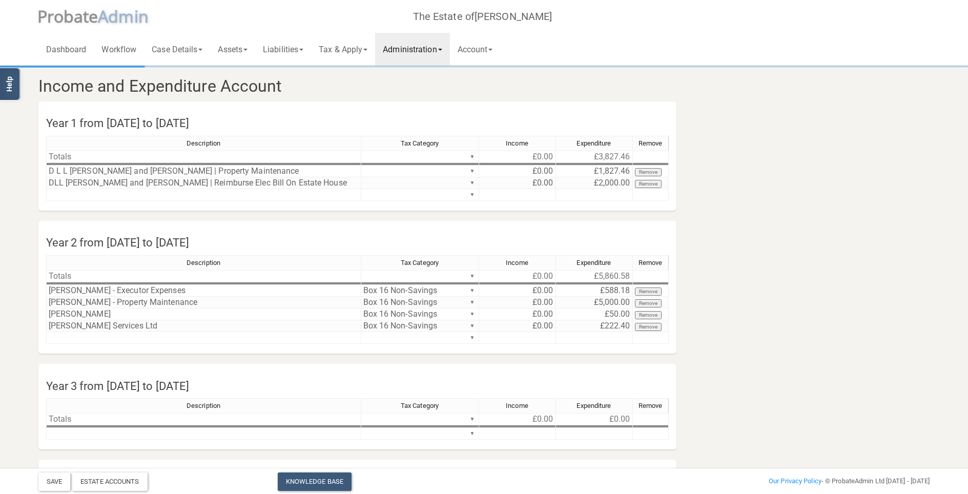
scroll to position [100, 0]
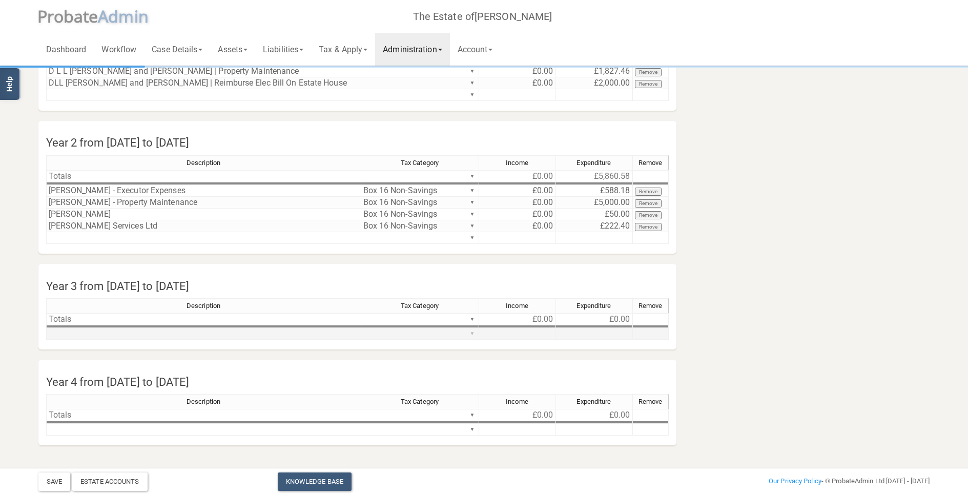
click at [473, 331] on div "Description Tax Category Income Expenditure Remove Totals ▼ £0.00 £0.00 ▼ ▼ Des…" at bounding box center [357, 323] width 622 height 50
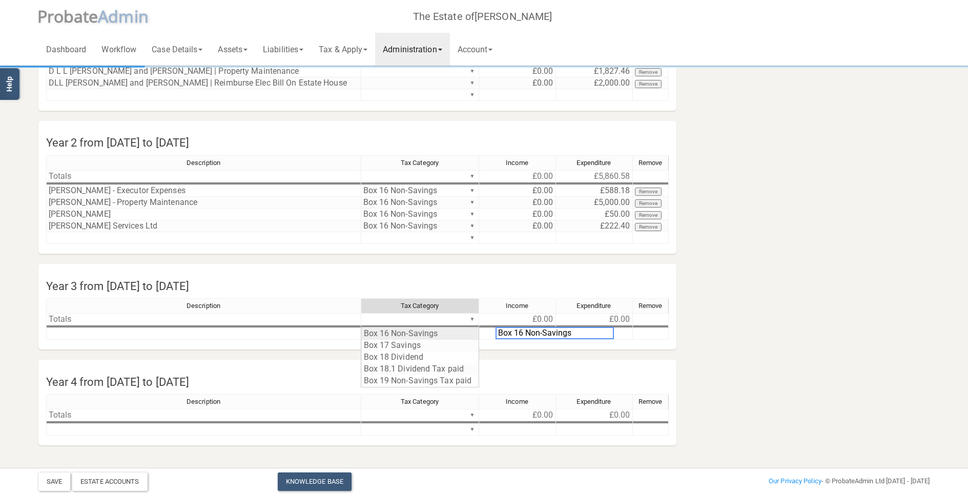
click at [721, 265] on section "Income and Expenditure Account Year 1 from [DATE] to [DATE] Description Tax Cat…" at bounding box center [484, 211] width 907 height 488
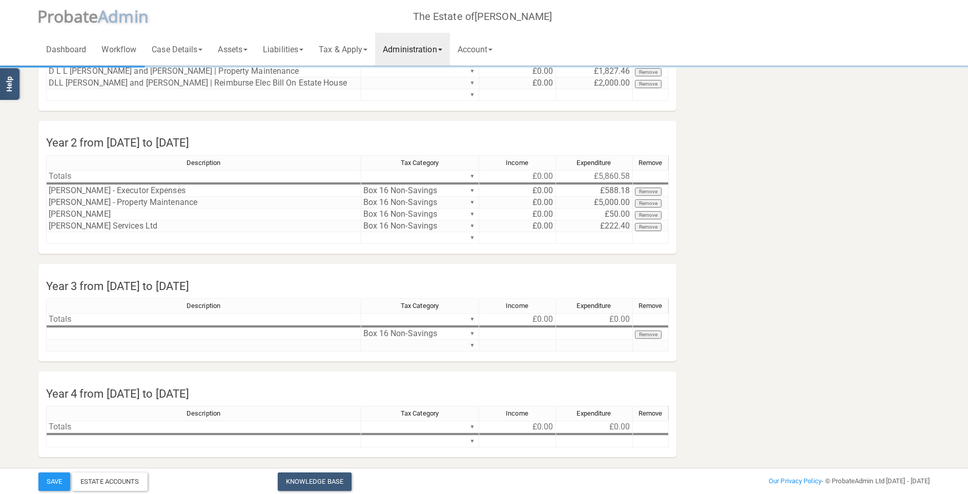
click at [402, 49] on link "Administration" at bounding box center [412, 49] width 74 height 33
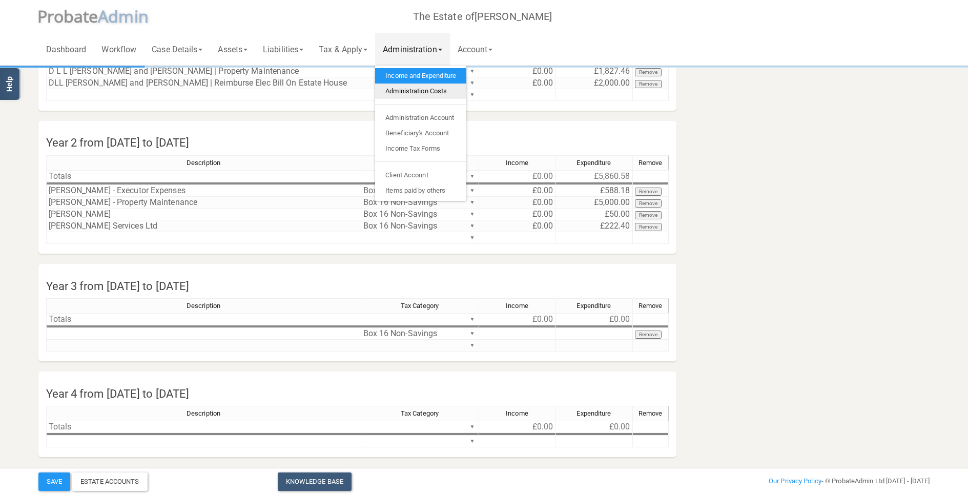
click at [406, 94] on link "Administration Costs" at bounding box center [420, 90] width 91 height 15
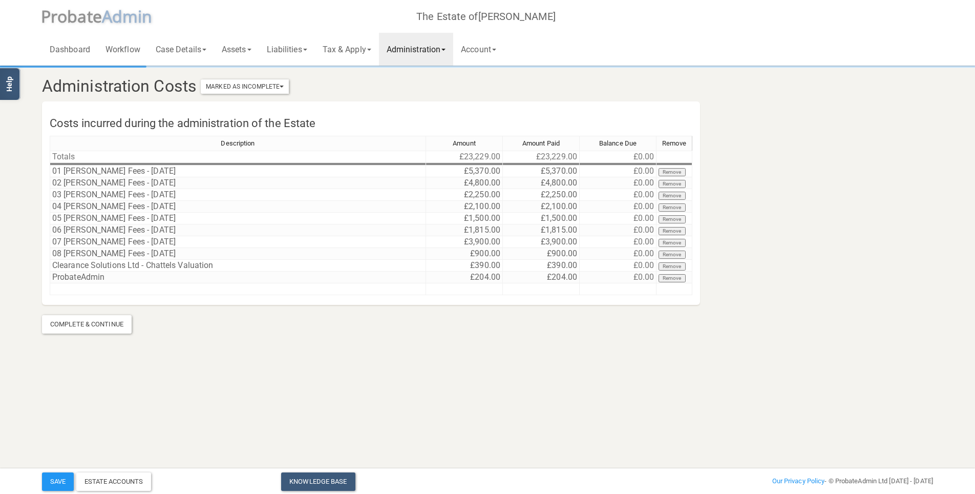
click at [425, 50] on link "Administration" at bounding box center [416, 49] width 74 height 33
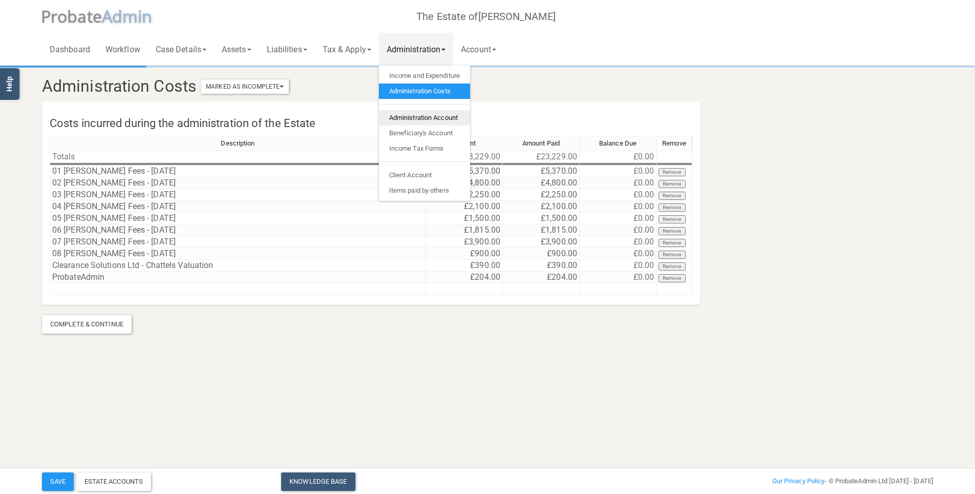
click at [428, 114] on link "Administration Account" at bounding box center [424, 117] width 91 height 15
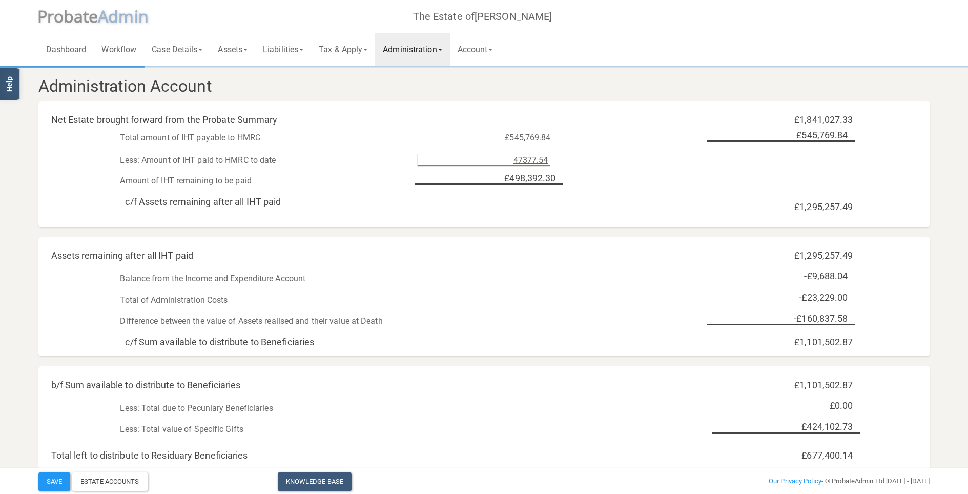
click at [491, 160] on input "47377.54" at bounding box center [483, 160] width 133 height 13
type input "£471,619.04"
click at [618, 197] on div "c/f Assets remaining after all IHT paid" at bounding box center [377, 202] width 520 height 10
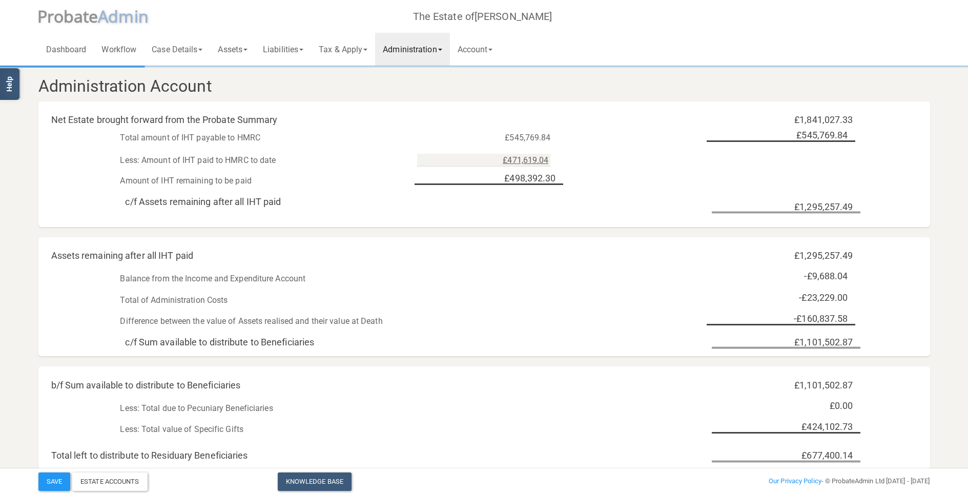
scroll to position [19, 0]
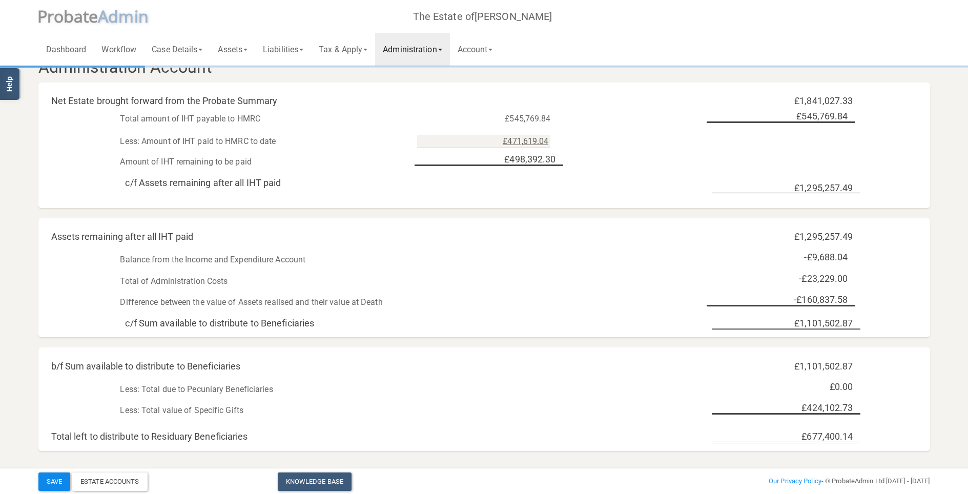
click at [59, 351] on button "Save" at bounding box center [54, 481] width 32 height 18
click at [402, 222] on div "Assets remaining after all IHT paid £1,295,257.49" at bounding box center [483, 231] width 891 height 21
click at [422, 54] on link "Administration" at bounding box center [412, 49] width 74 height 33
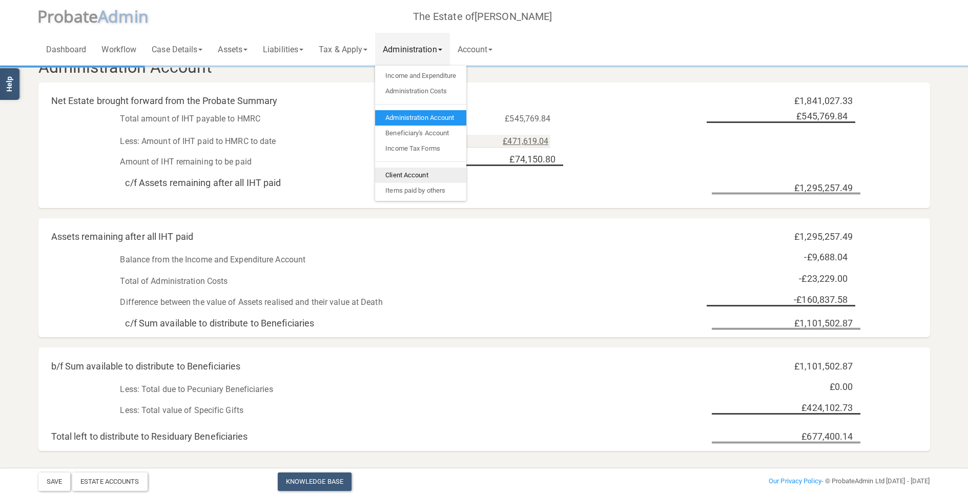
click at [433, 172] on link "Client Account" at bounding box center [420, 174] width 91 height 15
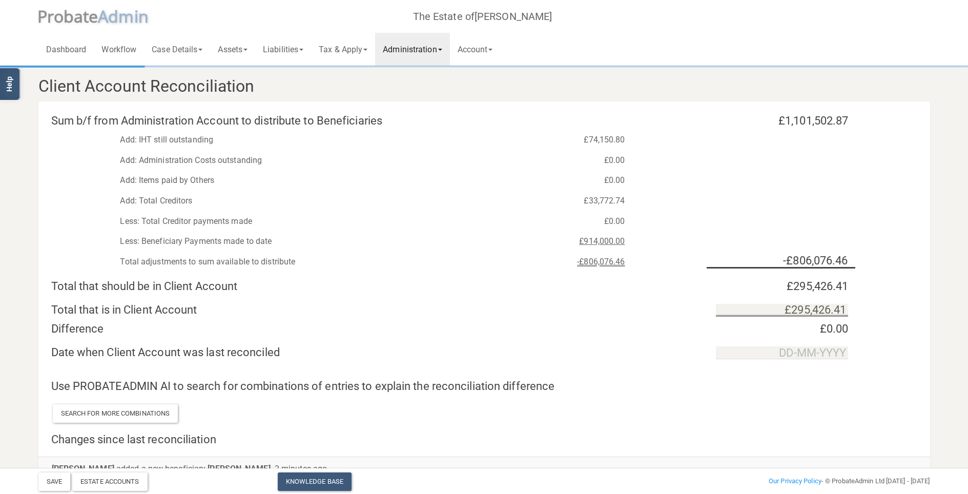
click at [429, 46] on link "Administration" at bounding box center [412, 49] width 74 height 33
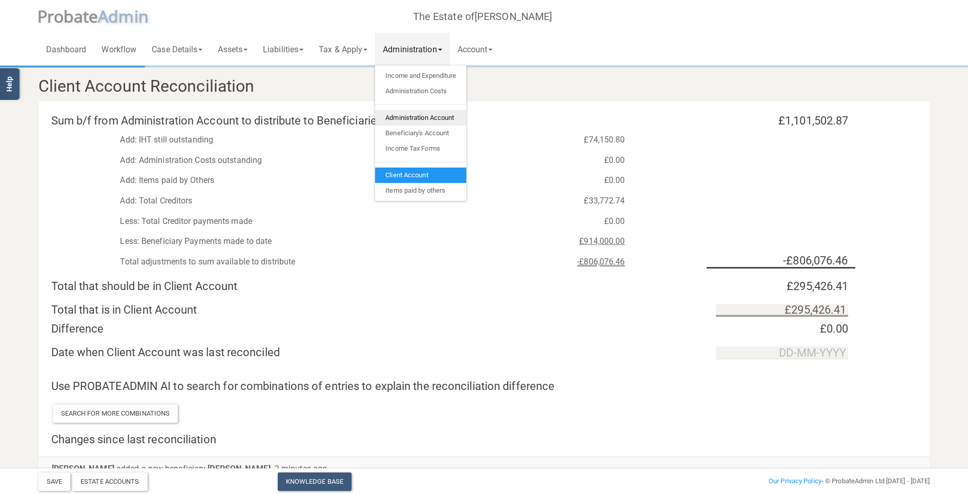
click at [424, 113] on link "Administration Account" at bounding box center [420, 117] width 91 height 15
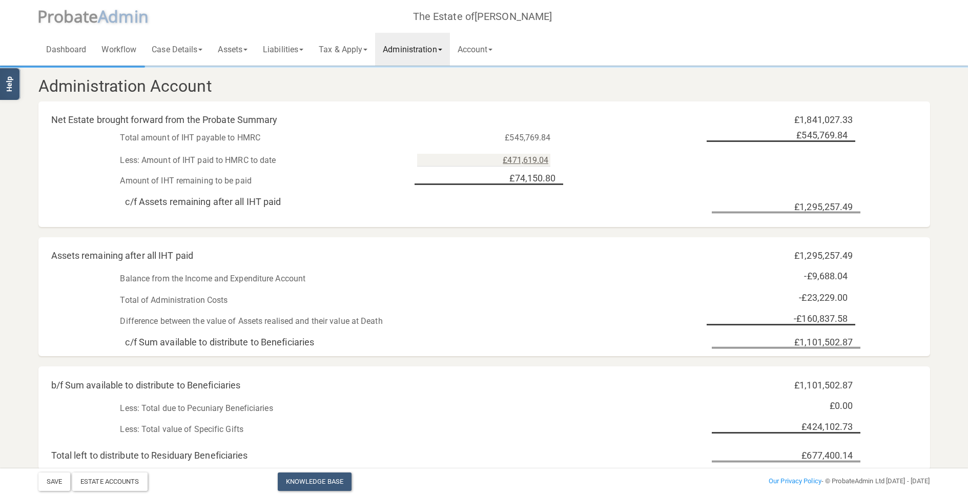
click at [430, 55] on link "Administration" at bounding box center [412, 49] width 74 height 33
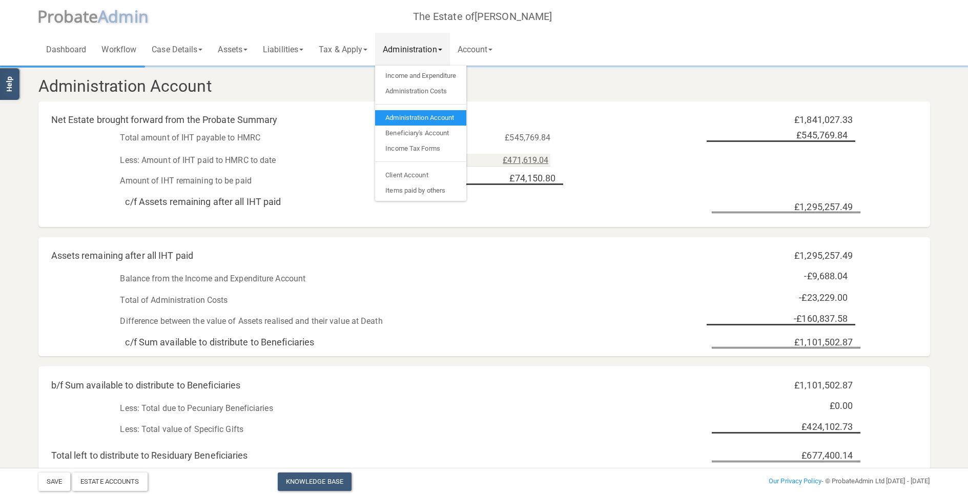
click at [317, 92] on h3 "Administration Account" at bounding box center [371, 86] width 680 height 18
click at [316, 73] on div "Administration Account" at bounding box center [484, 84] width 907 height 34
click at [410, 54] on link "Administration" at bounding box center [412, 49] width 74 height 33
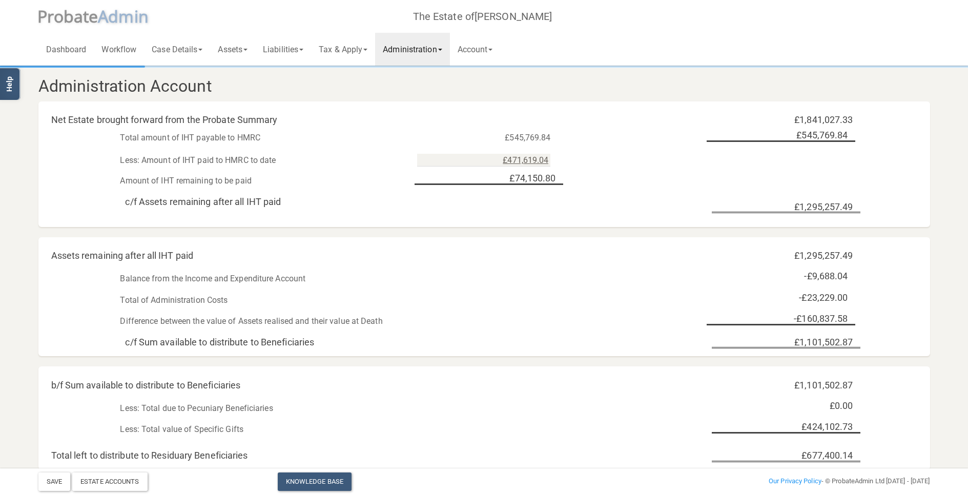
click at [407, 101] on div "Net Estate brought forward from the Probate Summary £1,841,027.33 Total amount …" at bounding box center [483, 163] width 891 height 125
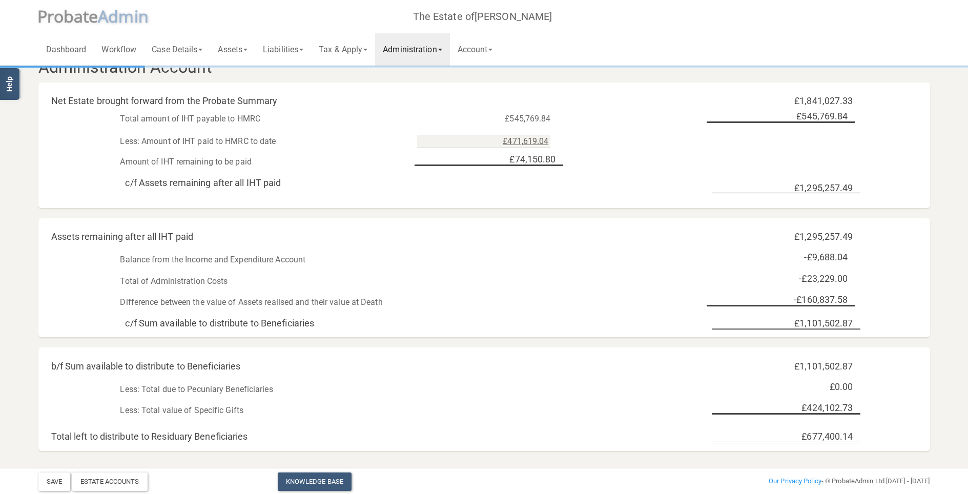
click at [477, 85] on div "Net Estate brought forward from the Probate Summary £1,841,027.33" at bounding box center [483, 95] width 891 height 21
click at [125, 351] on div "Estate Accounts" at bounding box center [109, 481] width 75 height 18
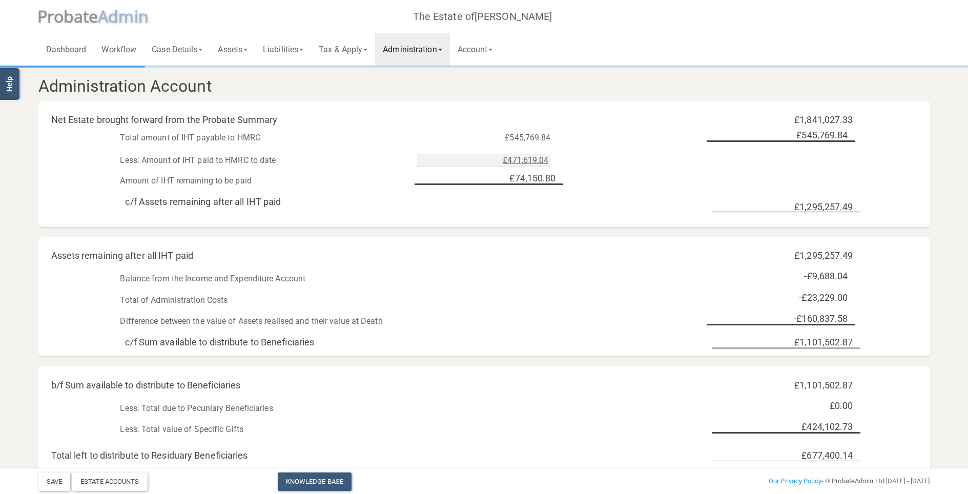
click at [436, 49] on link "Administration" at bounding box center [412, 49] width 74 height 33
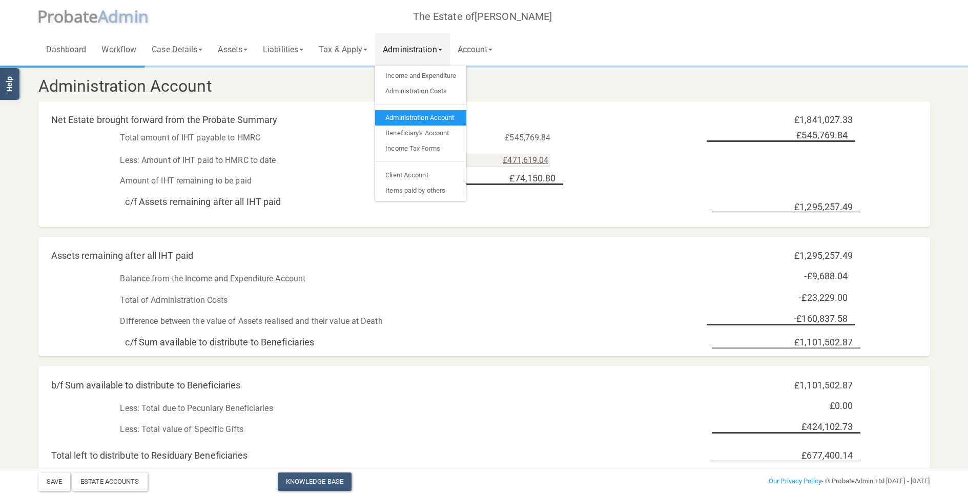
click at [367, 142] on div "Total amount of IHT payable to HMRC" at bounding box center [260, 137] width 297 height 15
drag, startPoint x: 361, startPoint y: 105, endPoint x: 370, endPoint y: 97, distance: 12.7
click at [361, 106] on div "Net Estate brought forward from the Probate Summary £1,841,027.33" at bounding box center [483, 114] width 891 height 21
click at [353, 53] on link "Tax & Apply" at bounding box center [343, 49] width 64 height 33
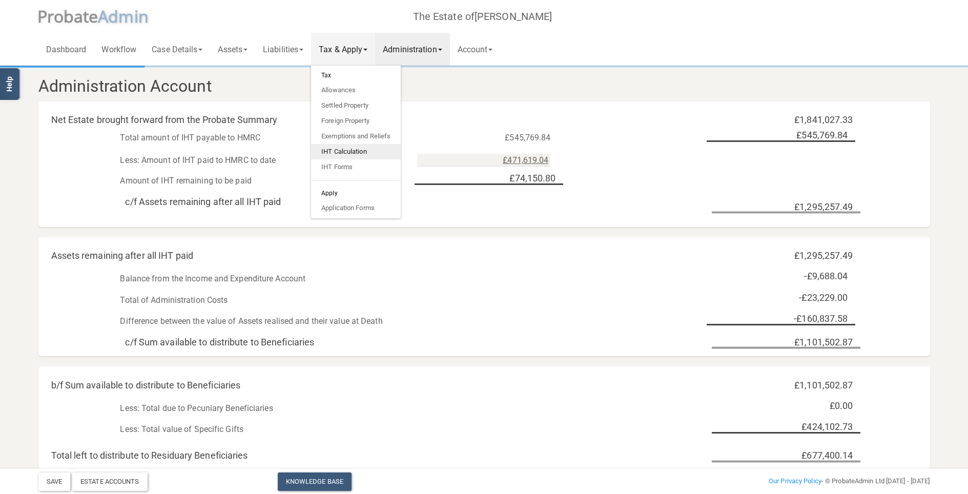
click at [354, 148] on link "IHT Calculation" at bounding box center [356, 151] width 90 height 15
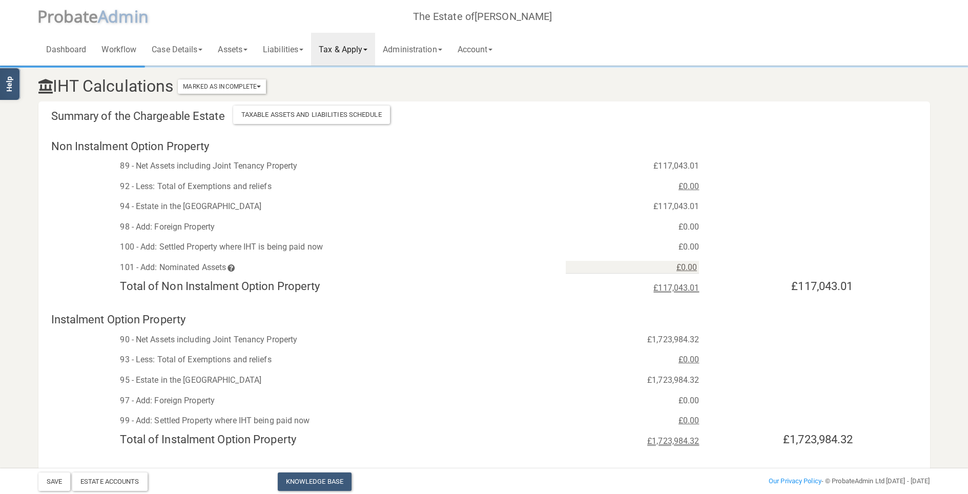
click at [435, 226] on div "98 - Add: Foreign Property" at bounding box center [335, 226] width 446 height 15
click at [440, 209] on div "94 - Estate in the [GEOGRAPHIC_DATA]" at bounding box center [335, 206] width 446 height 15
click at [365, 172] on div "89 - Net Assets including Joint Tenancy Property" at bounding box center [335, 165] width 446 height 15
click at [354, 54] on link "Tax & Apply" at bounding box center [343, 49] width 64 height 33
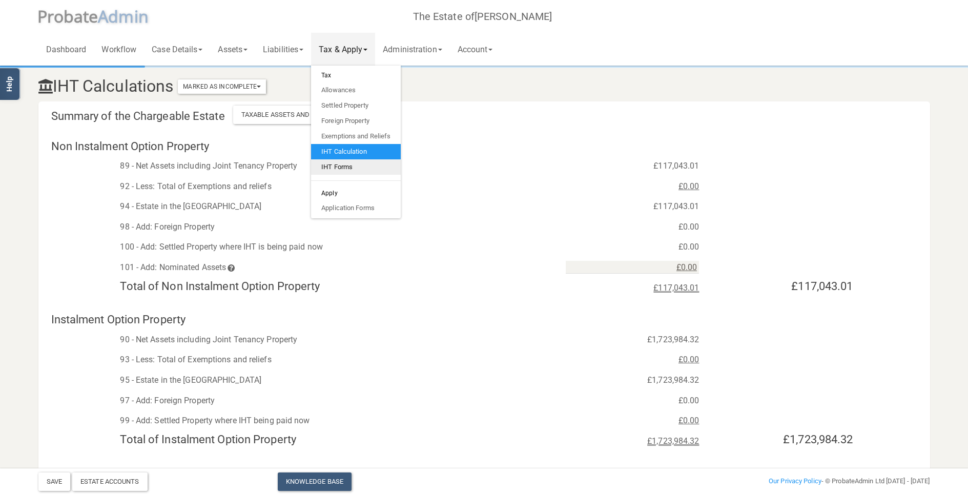
click at [353, 166] on link "IHT Forms" at bounding box center [356, 166] width 90 height 15
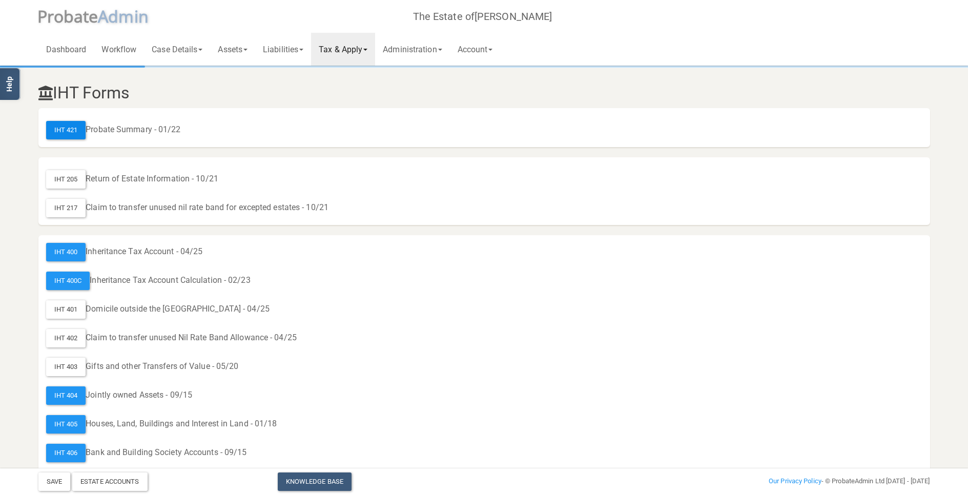
click at [68, 132] on div "IHT 421" at bounding box center [66, 130] width 40 height 18
click at [259, 91] on h3 "IHT Forms" at bounding box center [483, 93] width 891 height 18
click at [104, 100] on h3 "IHT Forms" at bounding box center [483, 93] width 891 height 18
click at [69, 96] on h3 "IHT Forms" at bounding box center [483, 93] width 891 height 18
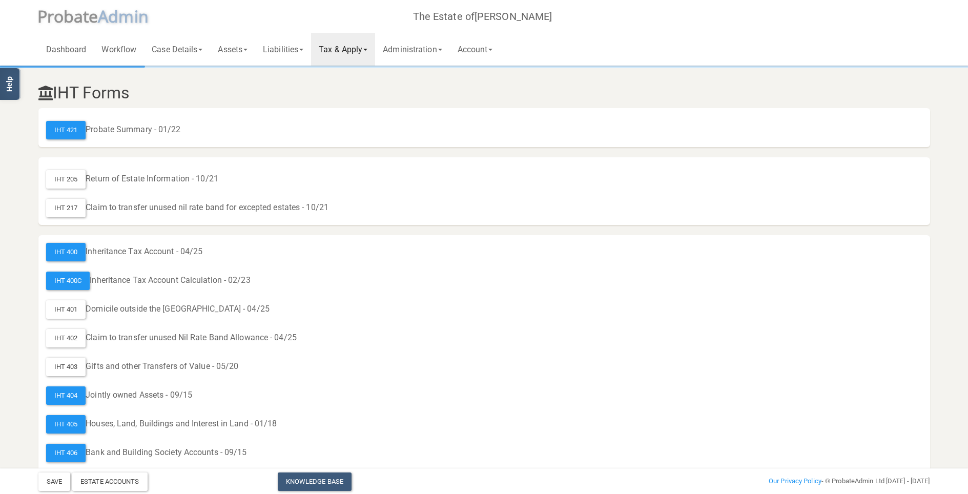
click at [69, 96] on h3 "IHT Forms" at bounding box center [483, 93] width 891 height 18
click at [180, 92] on h3 "IHT Forms" at bounding box center [483, 93] width 891 height 18
click at [72, 245] on div "IHT 400" at bounding box center [66, 252] width 40 height 18
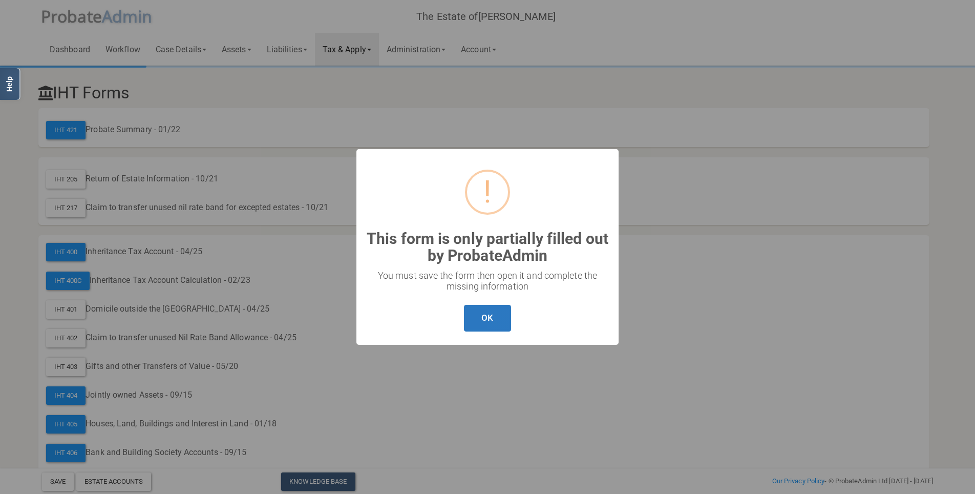
click at [486, 313] on button "OK" at bounding box center [487, 318] width 47 height 27
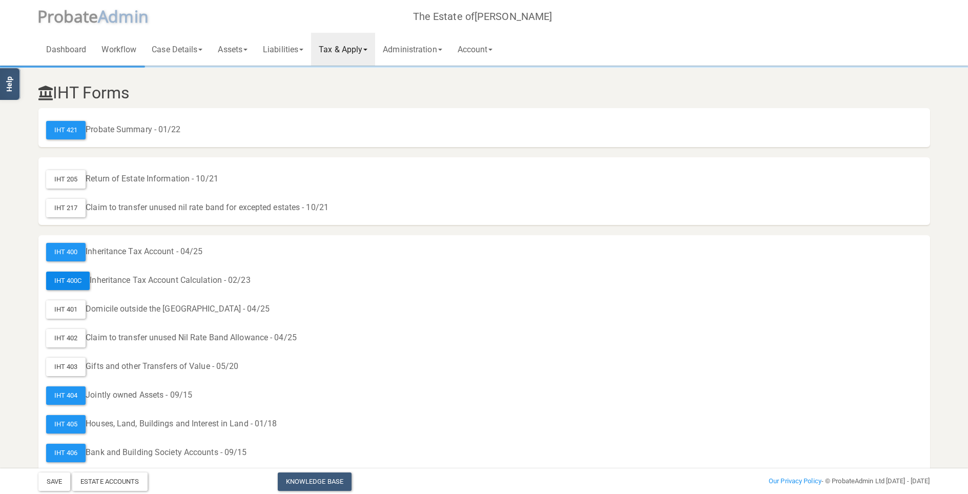
click at [73, 278] on div "IHT 400C" at bounding box center [68, 280] width 44 height 18
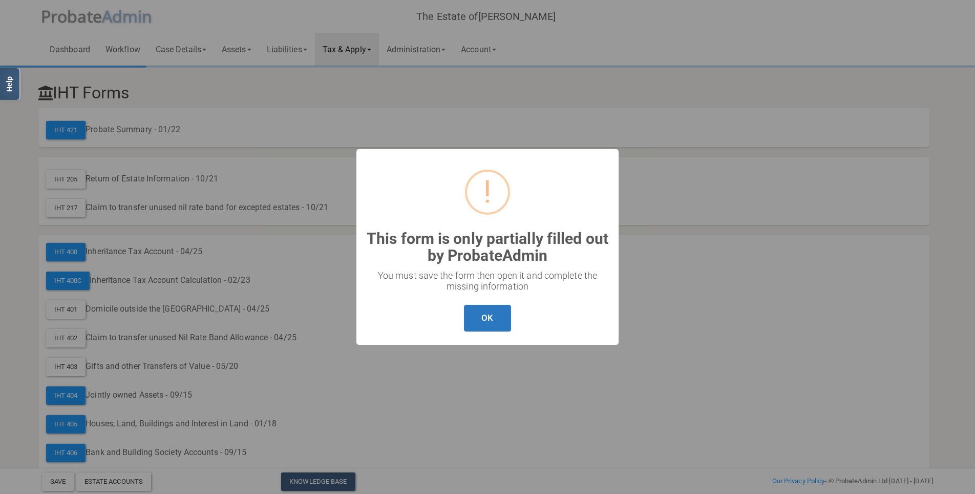
click at [487, 318] on button "OK" at bounding box center [487, 318] width 47 height 27
